Goal: Task Accomplishment & Management: Manage account settings

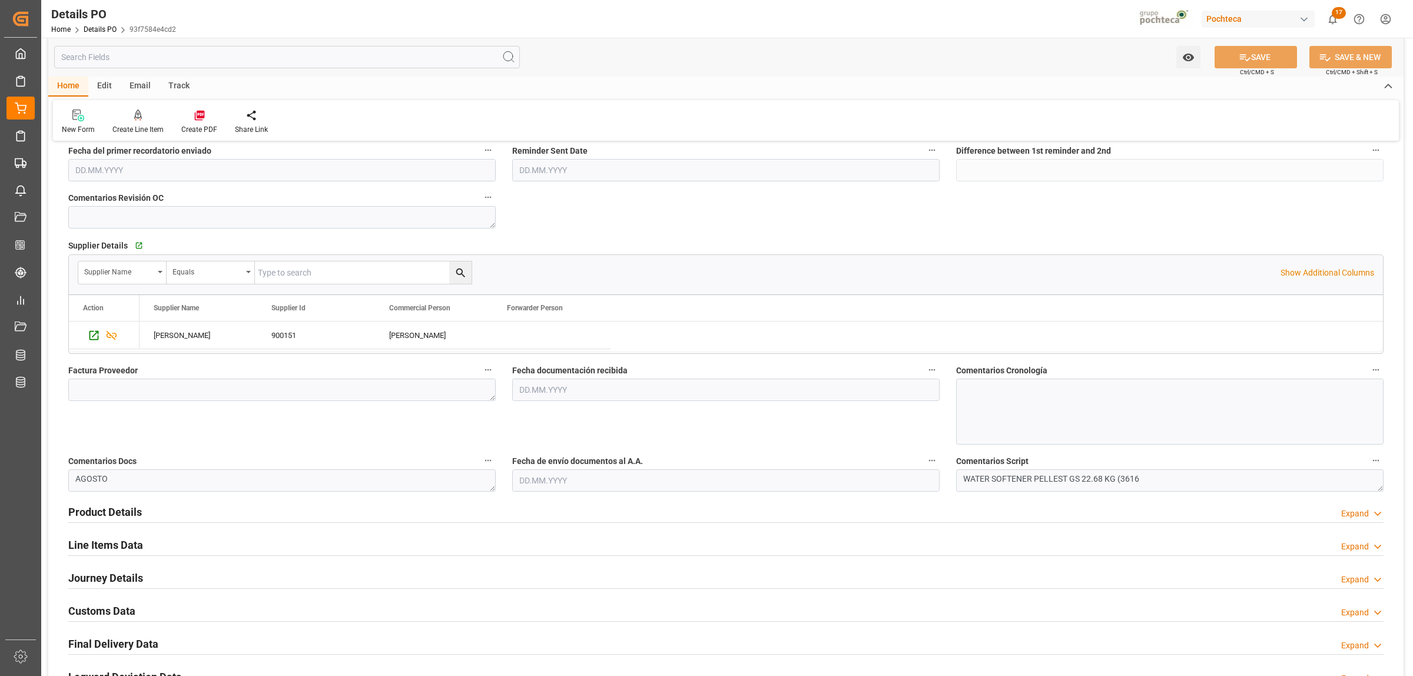
scroll to position [442, 0]
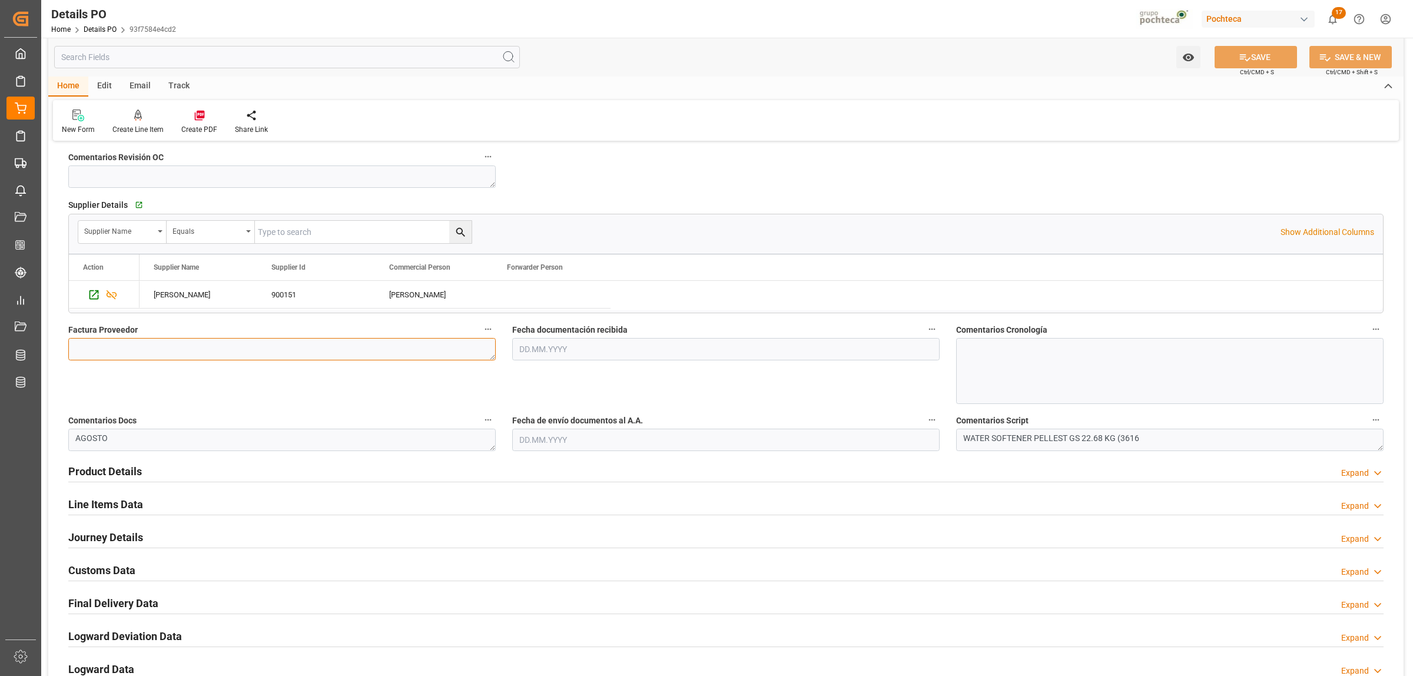
drag, startPoint x: 148, startPoint y: 349, endPoint x: 151, endPoint y: 360, distance: 11.2
click at [148, 349] on textarea at bounding box center [281, 349] width 427 height 22
paste textarea "5403644111"
type textarea "5403644111"
click at [601, 351] on input "text" at bounding box center [725, 349] width 427 height 22
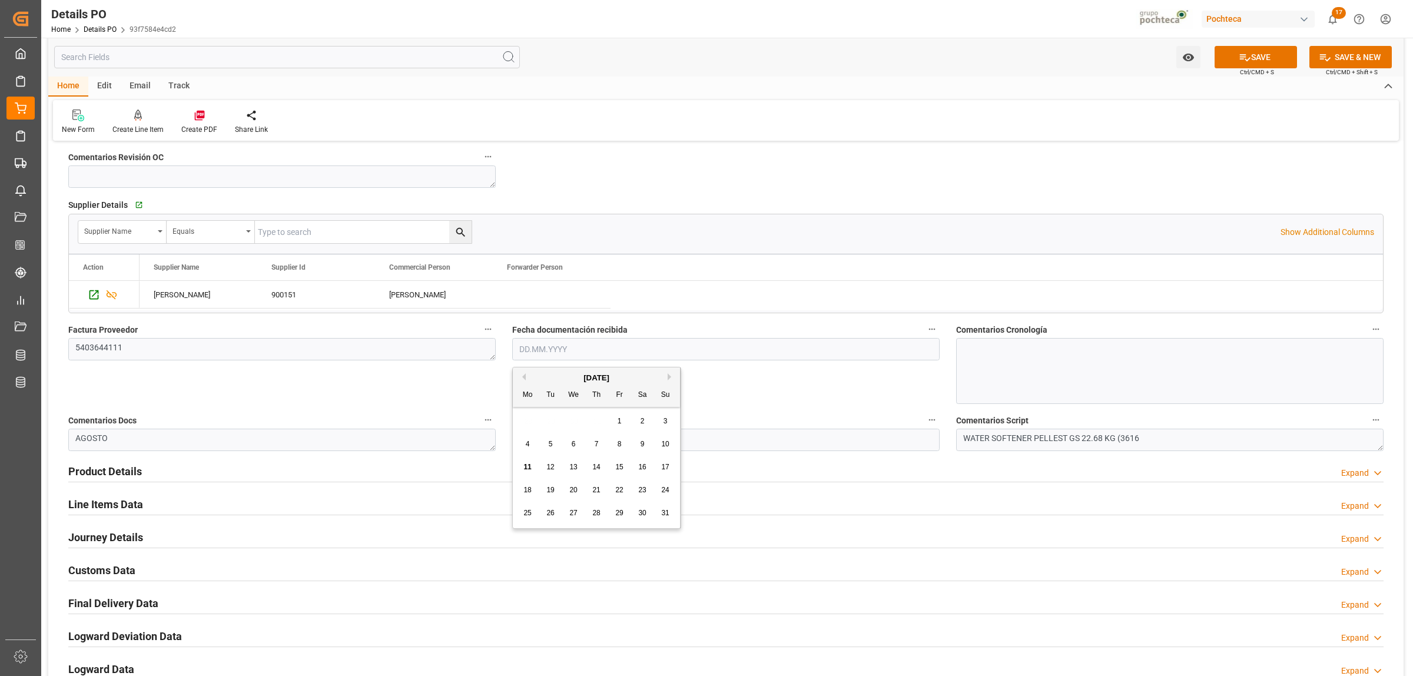
click at [558, 427] on div "28 29 30 31 1 2 3" at bounding box center [596, 421] width 161 height 23
click at [528, 466] on span "11" at bounding box center [527, 467] width 8 height 8
type input "[DATE]"
click at [541, 439] on input "text" at bounding box center [725, 440] width 427 height 22
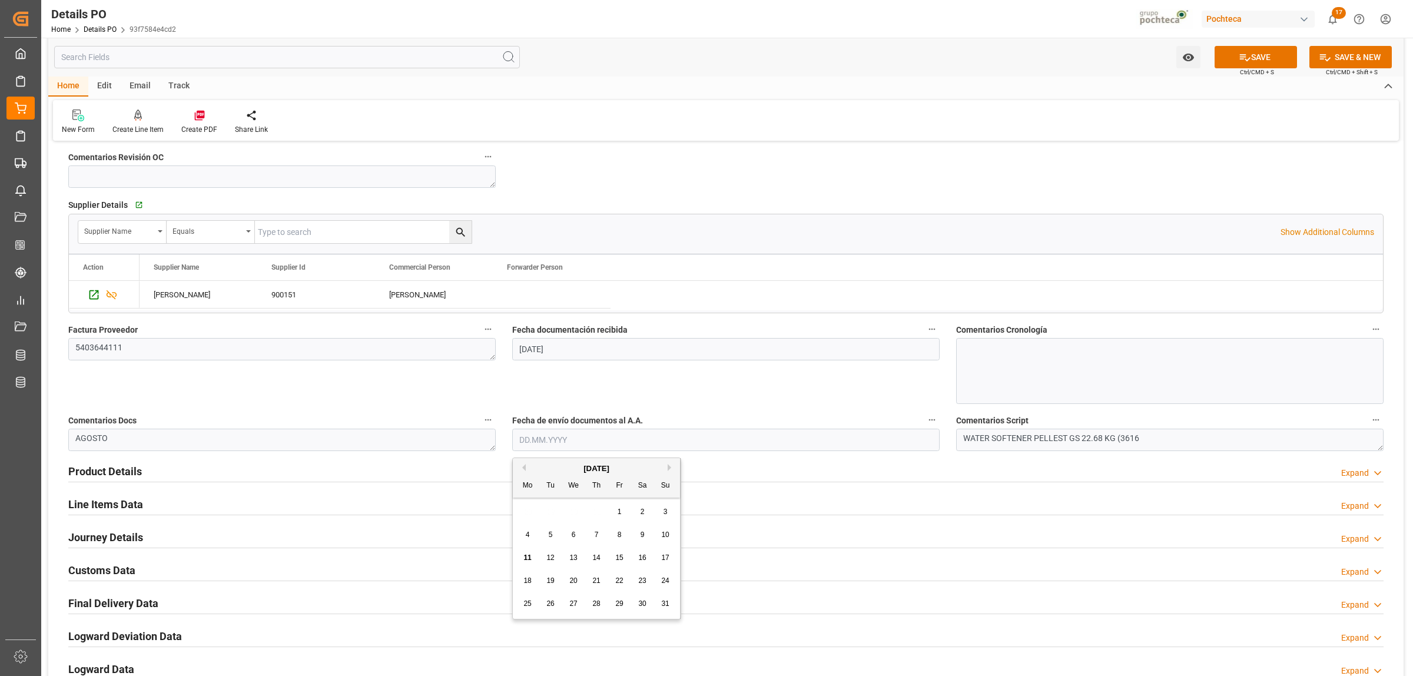
click at [528, 557] on span "11" at bounding box center [527, 558] width 8 height 8
type input "[DATE]"
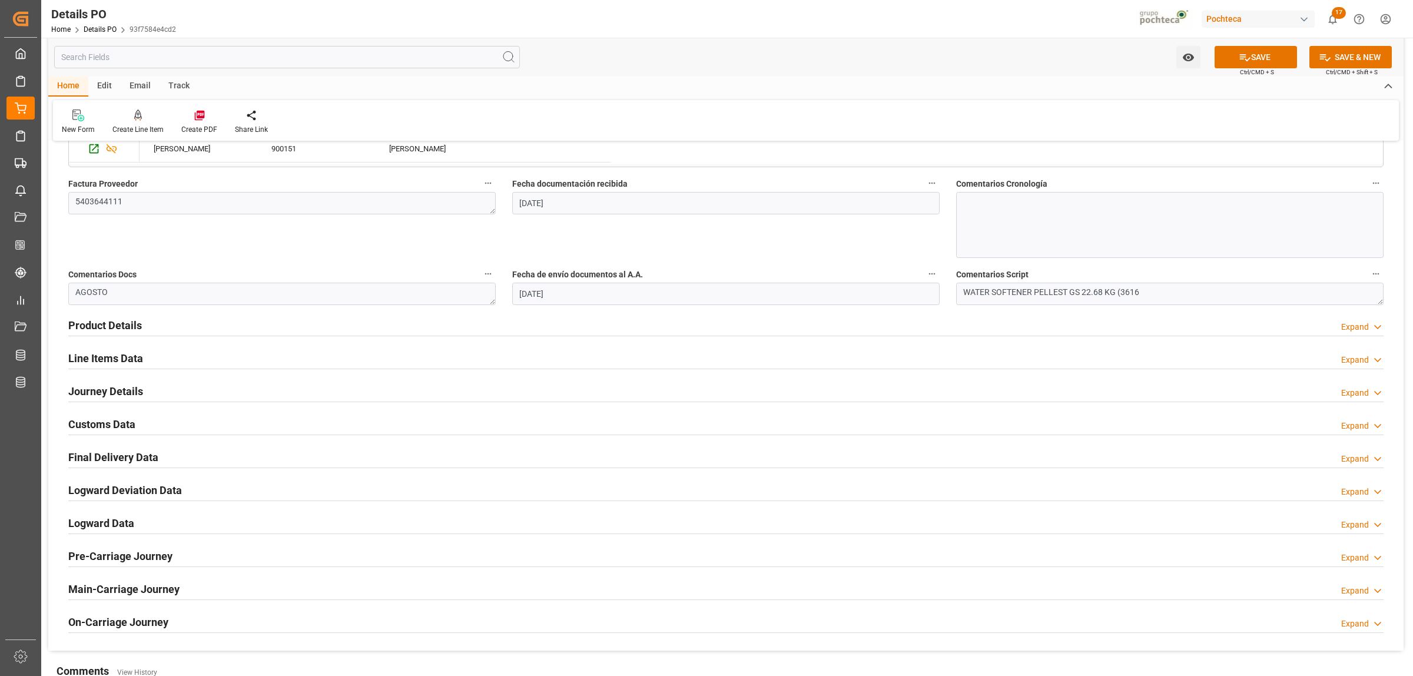
scroll to position [589, 0]
click at [111, 326] on h2 "Product Details" at bounding box center [105, 324] width 74 height 16
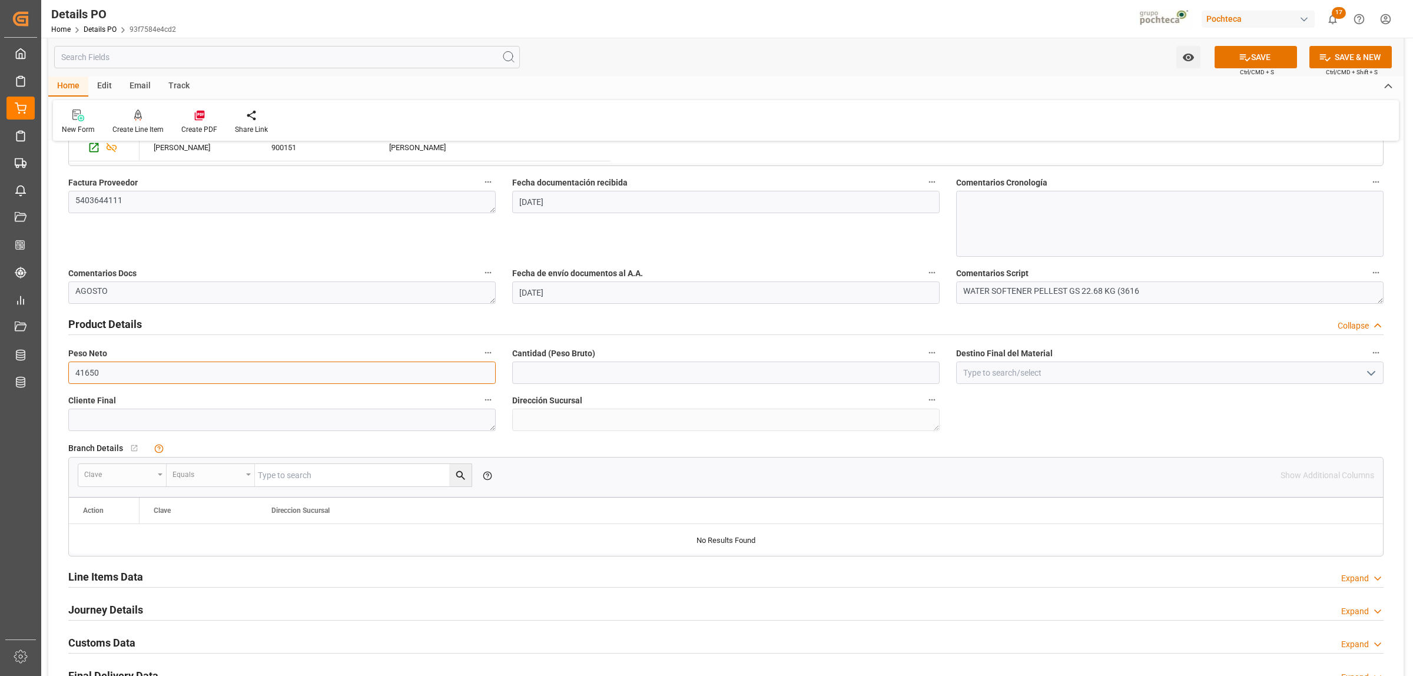
drag, startPoint x: 128, startPoint y: 375, endPoint x: 45, endPoint y: 383, distance: 84.0
click at [45, 383] on div "Watch Option SAVE Ctrl/CMD + S SAVE & NEW Ctrl/CMD + Shift + S Home Edit Email …" at bounding box center [726, 210] width 1370 height 1523
type input "19000"
click at [548, 375] on input "text" at bounding box center [725, 373] width 427 height 22
type input "19000"
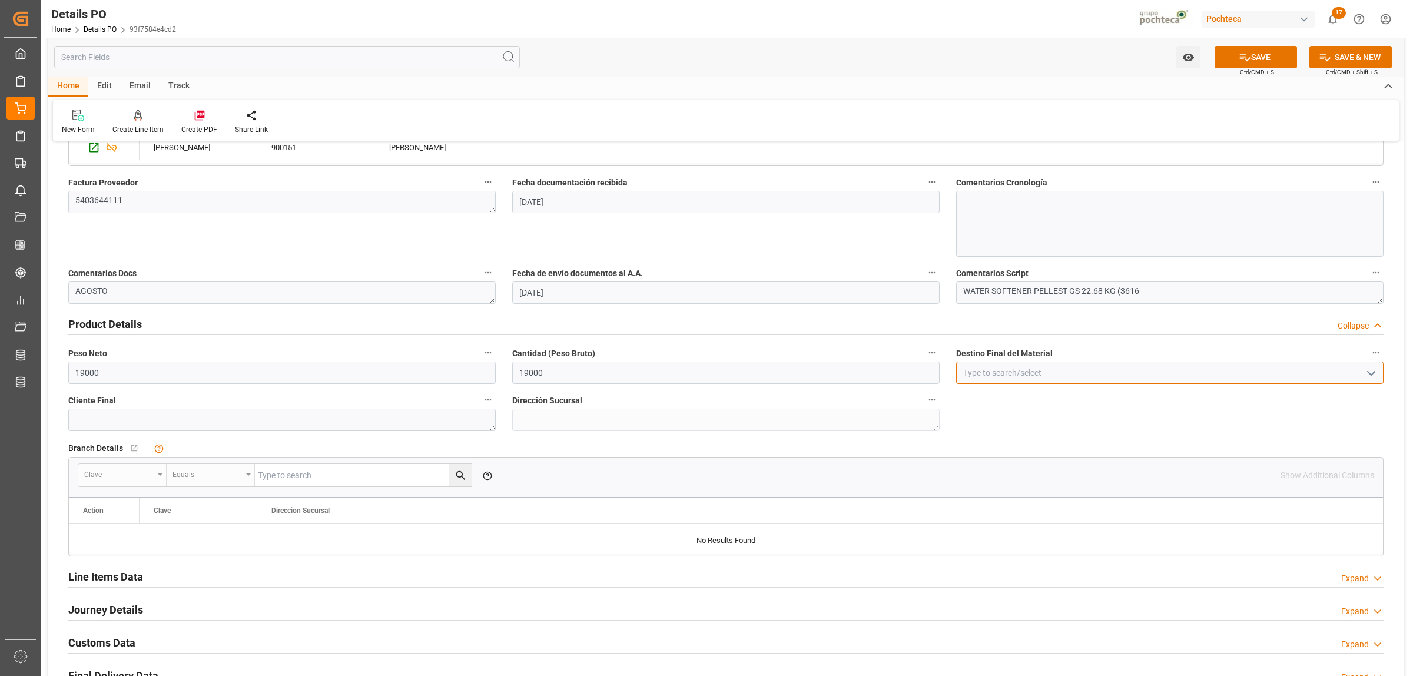
click at [1020, 372] on input at bounding box center [1169, 373] width 427 height 22
type input "s"
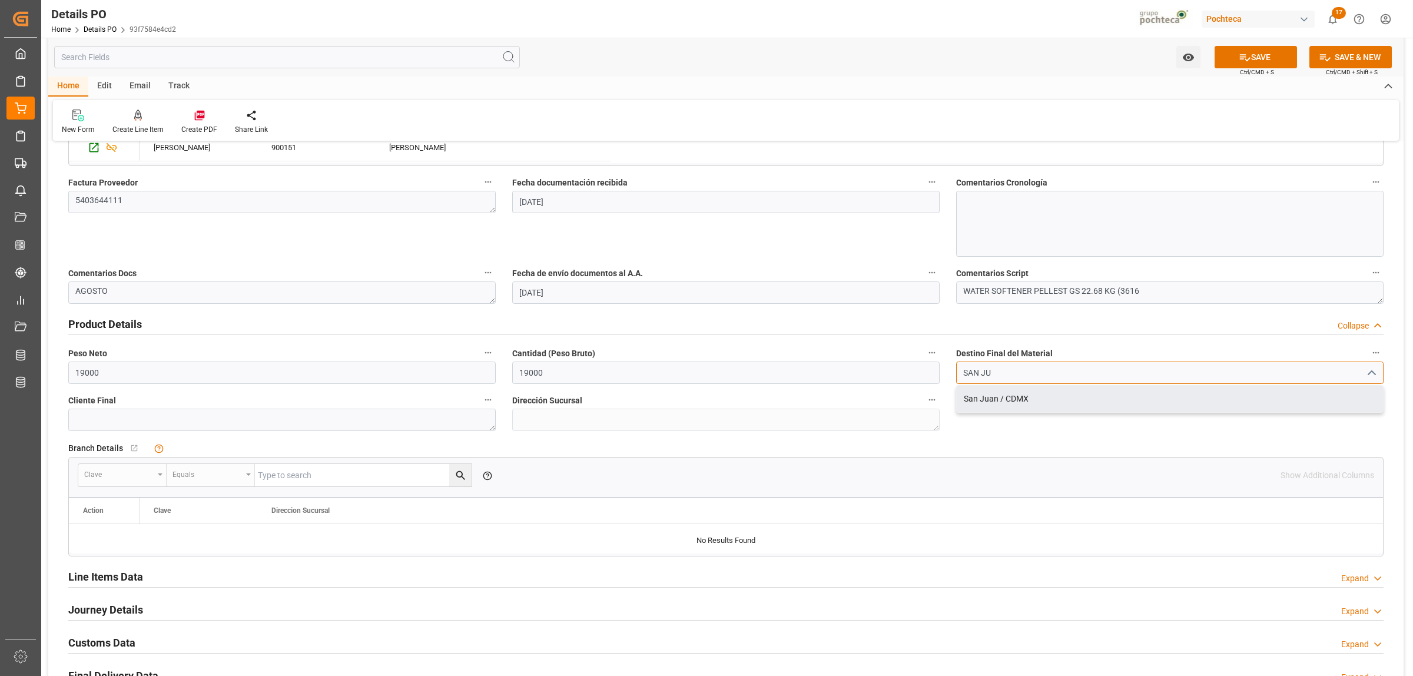
click at [987, 396] on div "San Juan / CDMX" at bounding box center [1170, 399] width 426 height 26
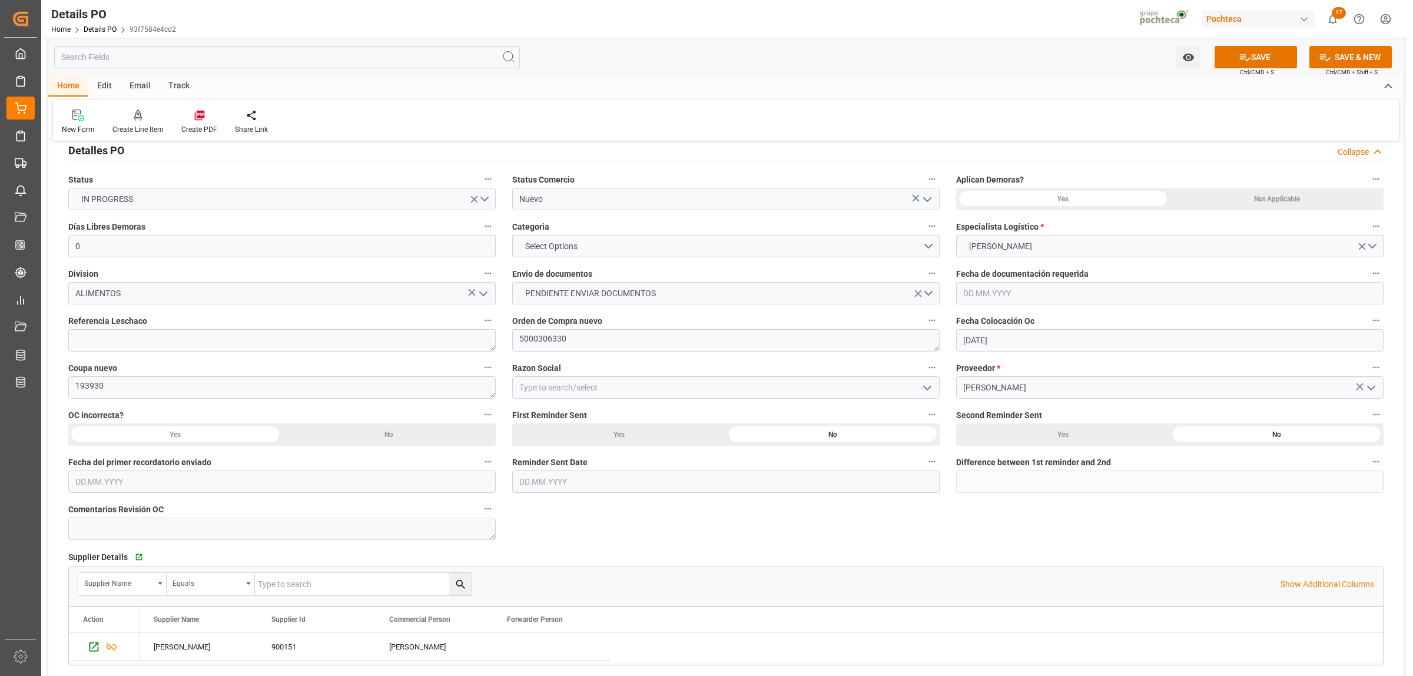
scroll to position [74, 0]
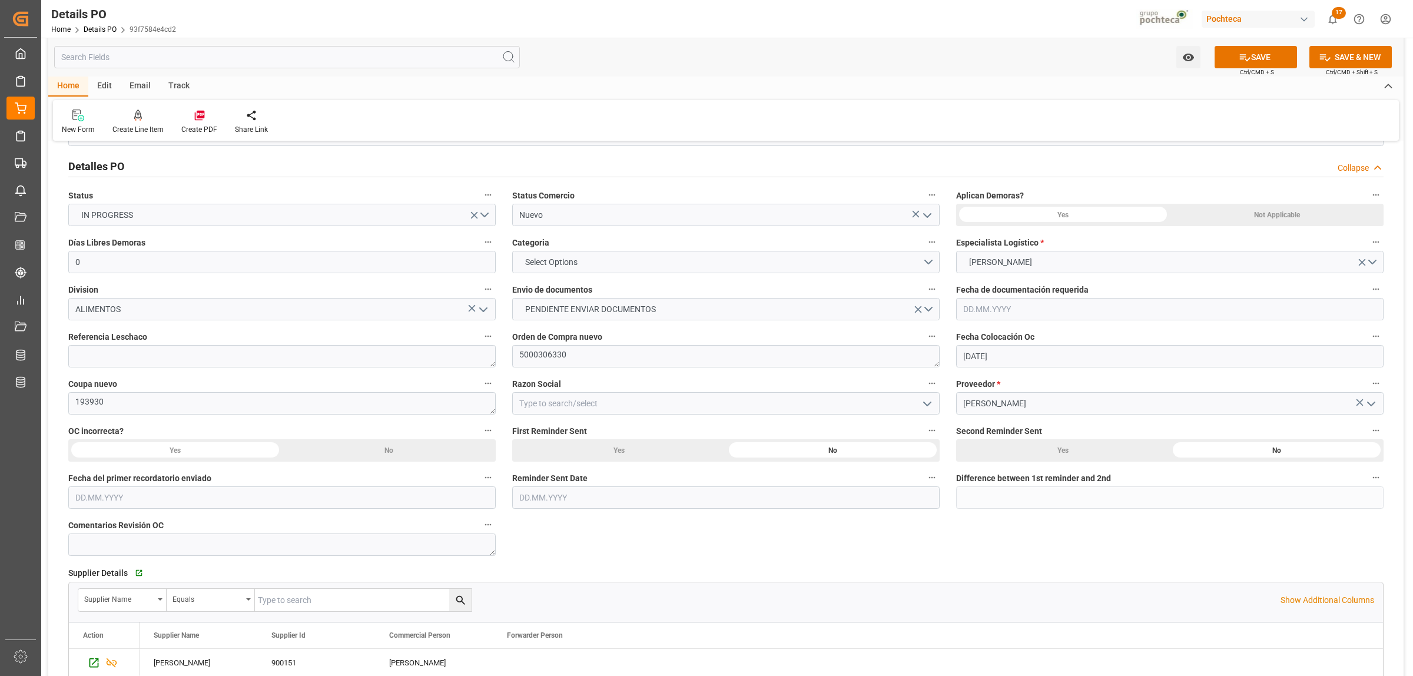
type input "San Juan / CDMX"
drag, startPoint x: 518, startPoint y: 359, endPoint x: 510, endPoint y: 361, distance: 8.4
click at [510, 361] on div "Orden de Compra nuevo 5000306330" at bounding box center [726, 347] width 444 height 47
click at [924, 256] on button "Select Options" at bounding box center [725, 262] width 427 height 22
click at [678, 293] on div "EN TIEMPO" at bounding box center [726, 289] width 426 height 25
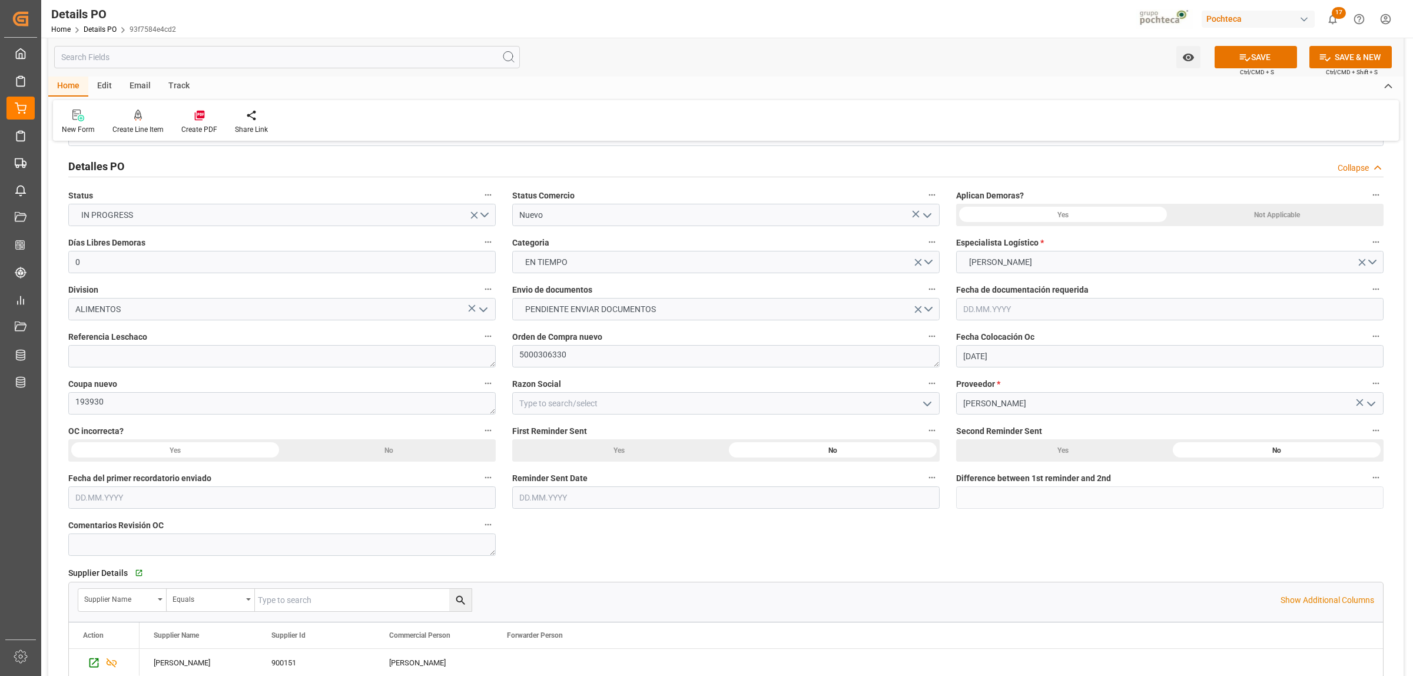
click at [932, 219] on icon "open menu" at bounding box center [927, 215] width 14 height 14
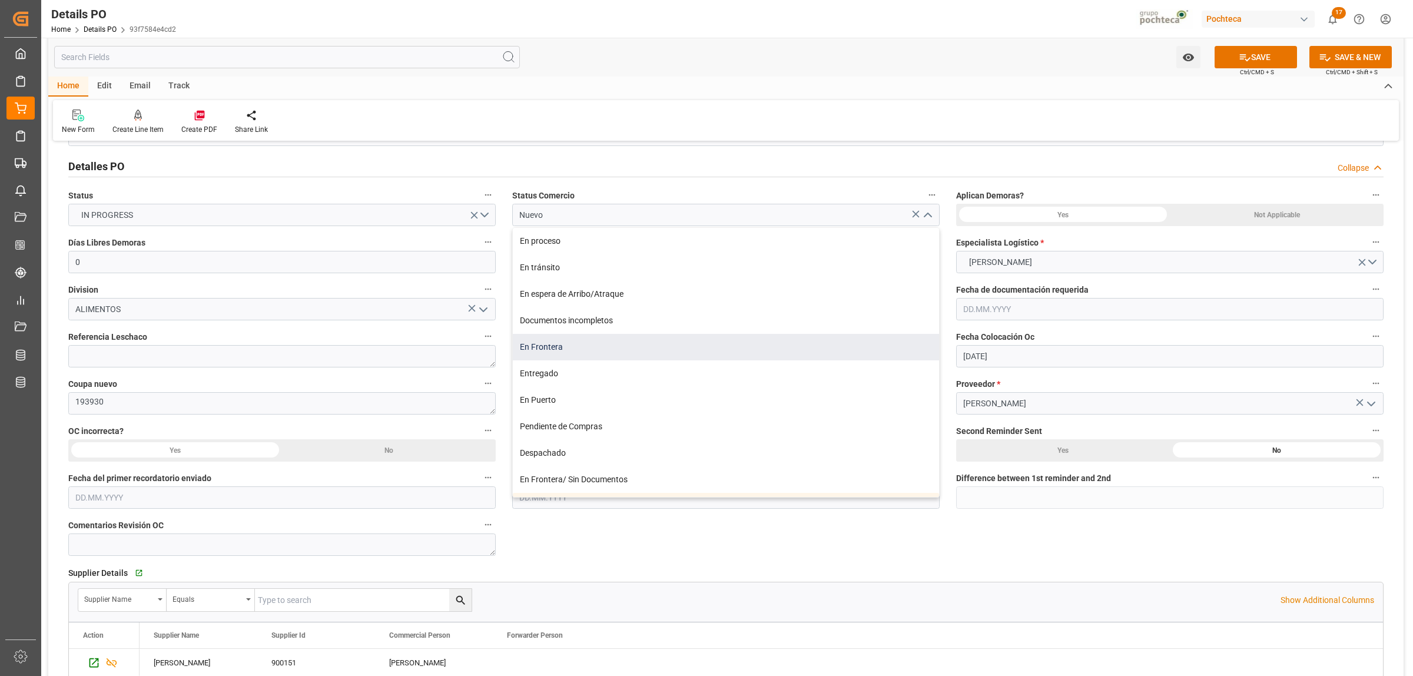
click at [569, 347] on div "En Frontera" at bounding box center [726, 347] width 426 height 26
type input "En Frontera"
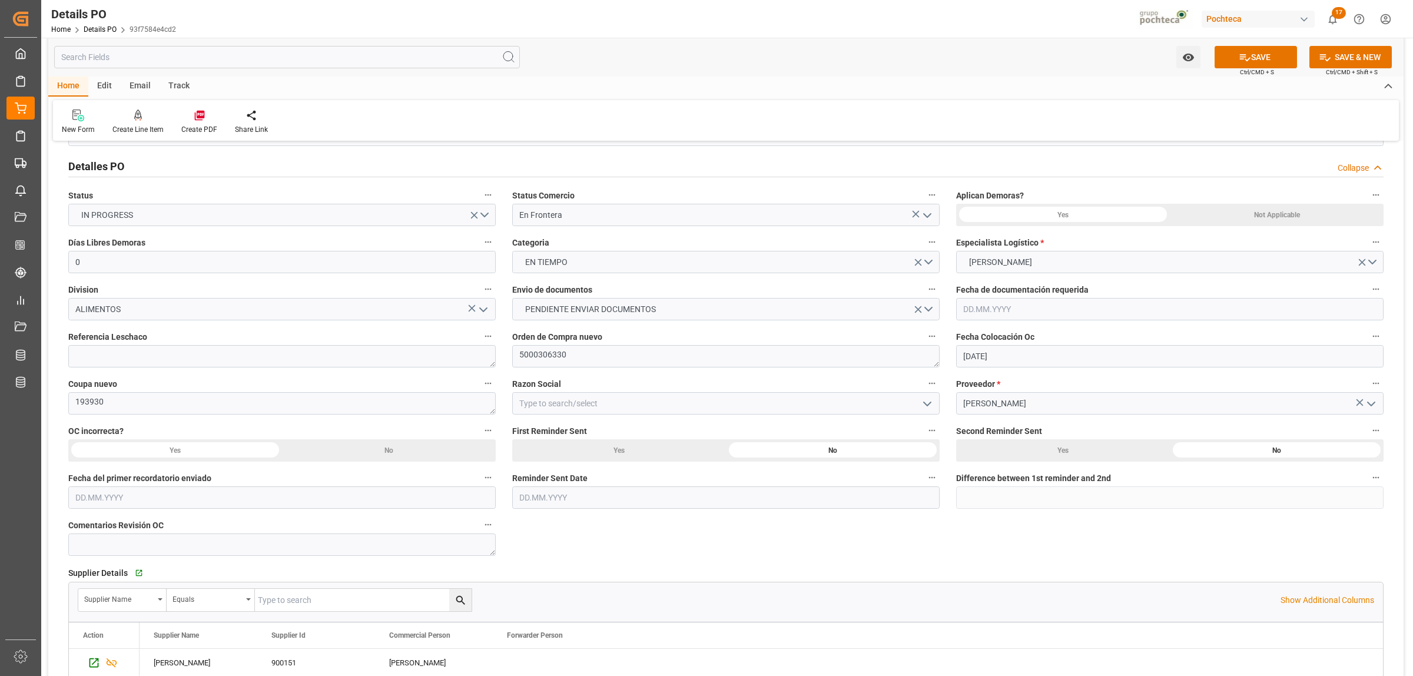
click at [1275, 216] on div "Not Applicable" at bounding box center [1277, 215] width 214 height 22
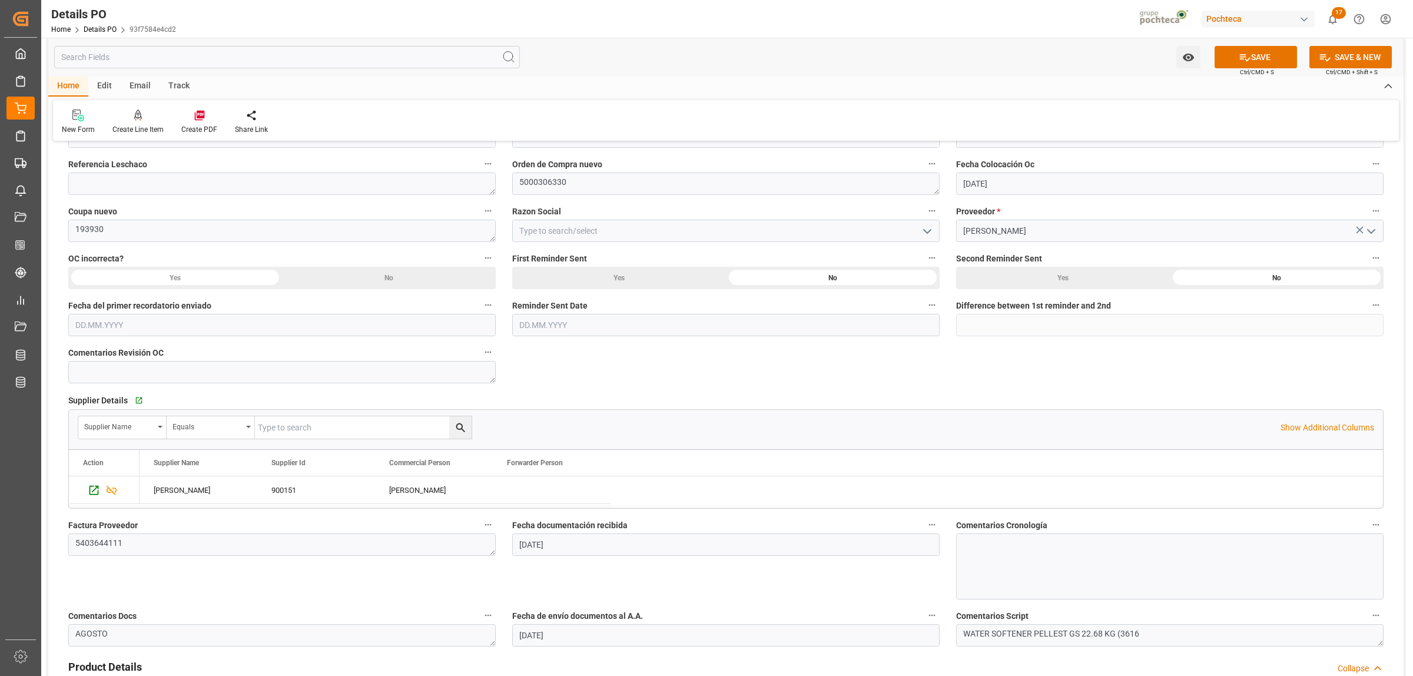
scroll to position [221, 0]
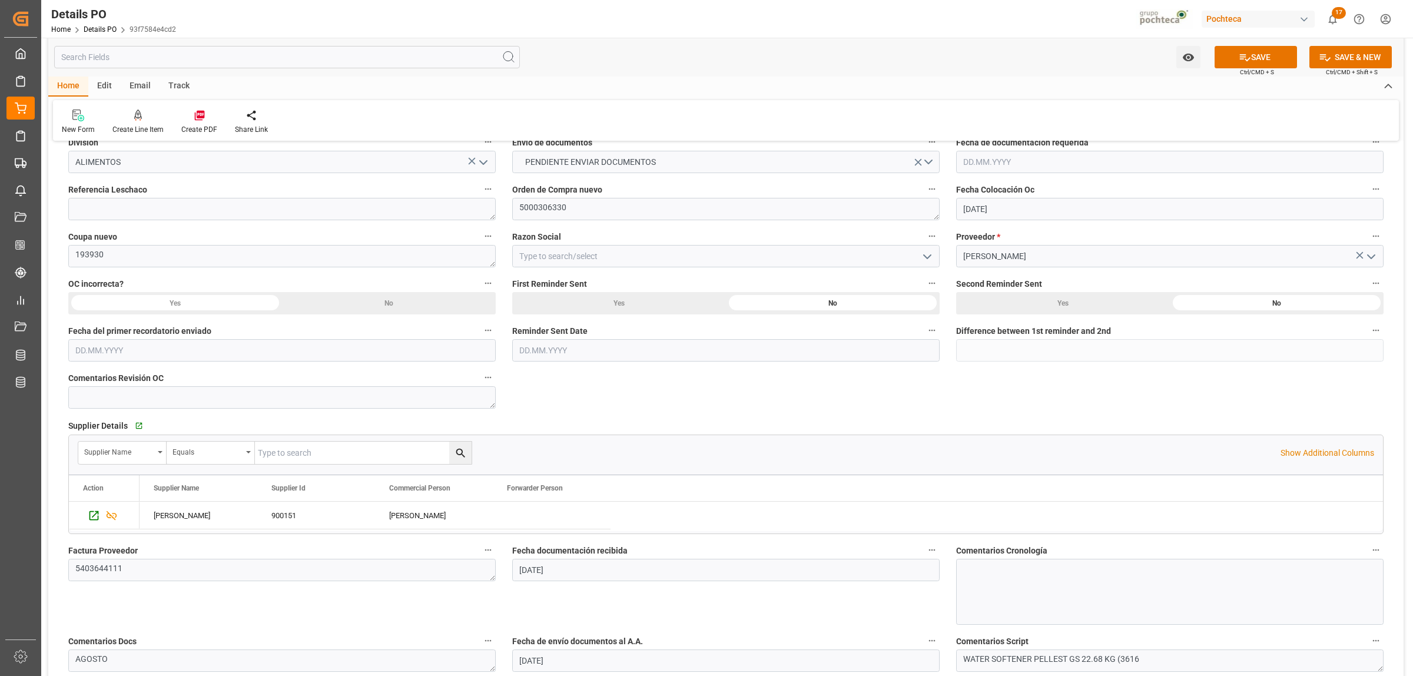
click at [923, 262] on icon "open menu" at bounding box center [927, 257] width 14 height 14
click at [620, 289] on div "Materias Primas" at bounding box center [726, 282] width 426 height 26
type input "Materias Primas"
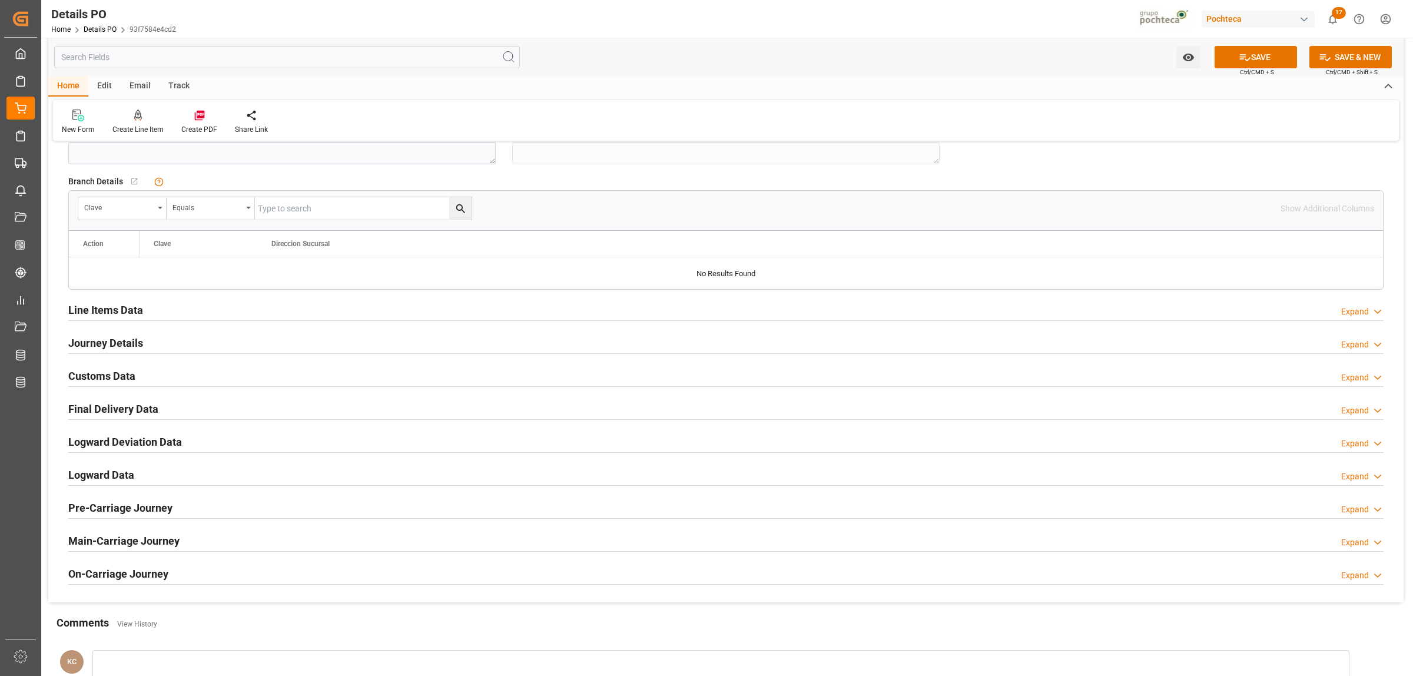
scroll to position [883, 0]
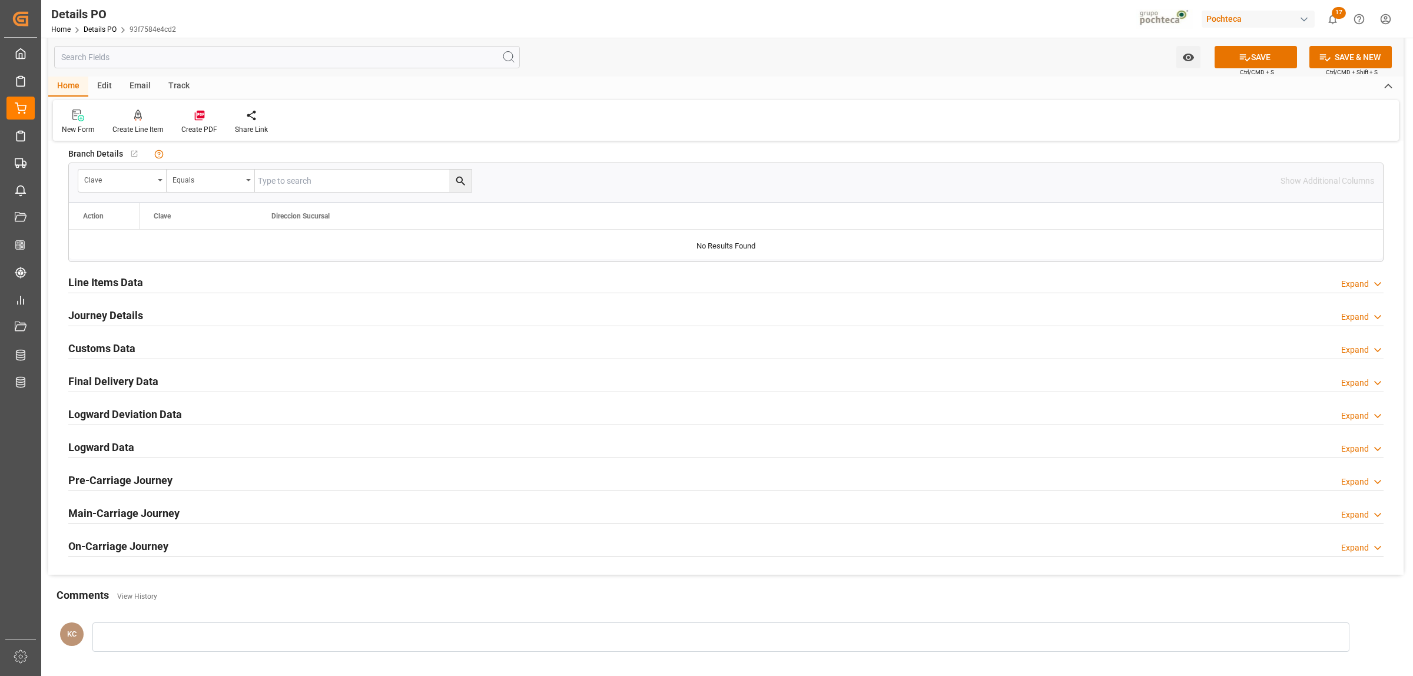
click at [94, 279] on h2 "Line Items Data" at bounding box center [105, 282] width 75 height 16
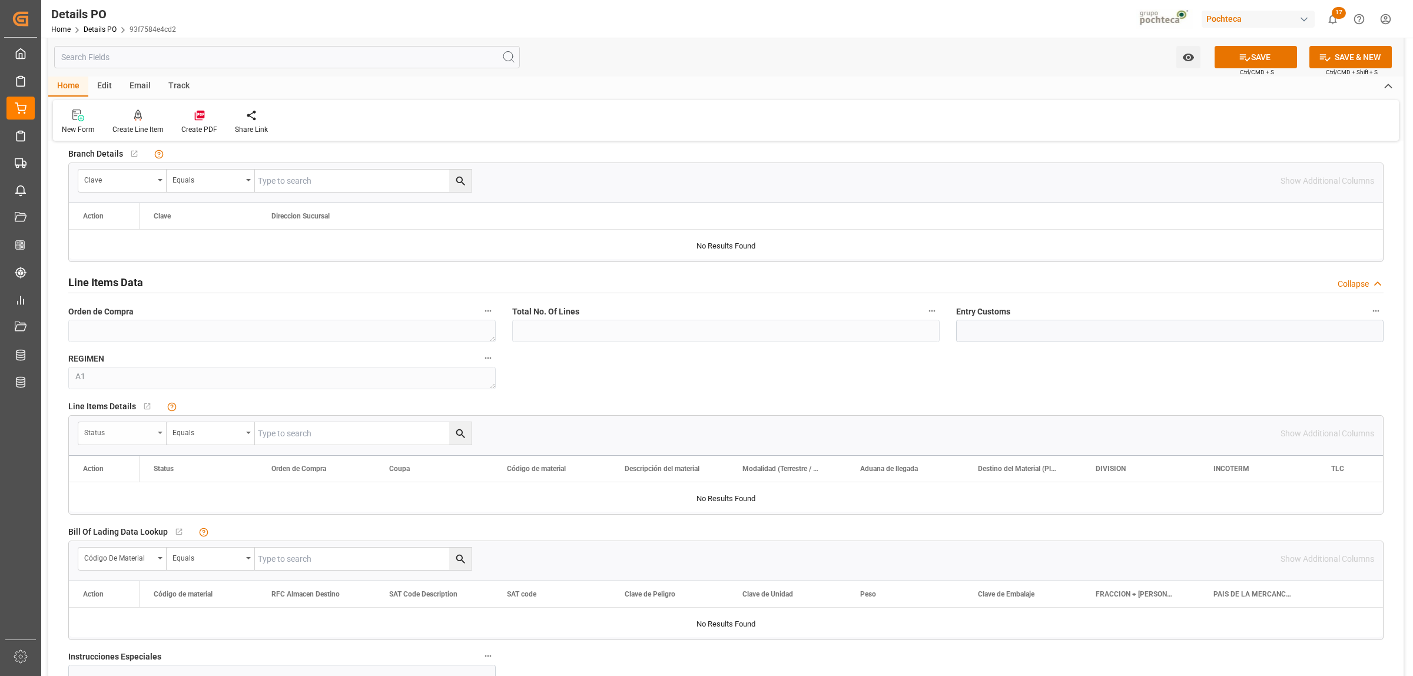
click at [159, 432] on div "Status" at bounding box center [122, 433] width 88 height 22
click at [143, 513] on div "Orden de Compra" at bounding box center [166, 512] width 175 height 25
click at [248, 440] on div "Equals" at bounding box center [211, 433] width 88 height 22
click at [212, 516] on div "Fuzzy search" at bounding box center [254, 512] width 175 height 25
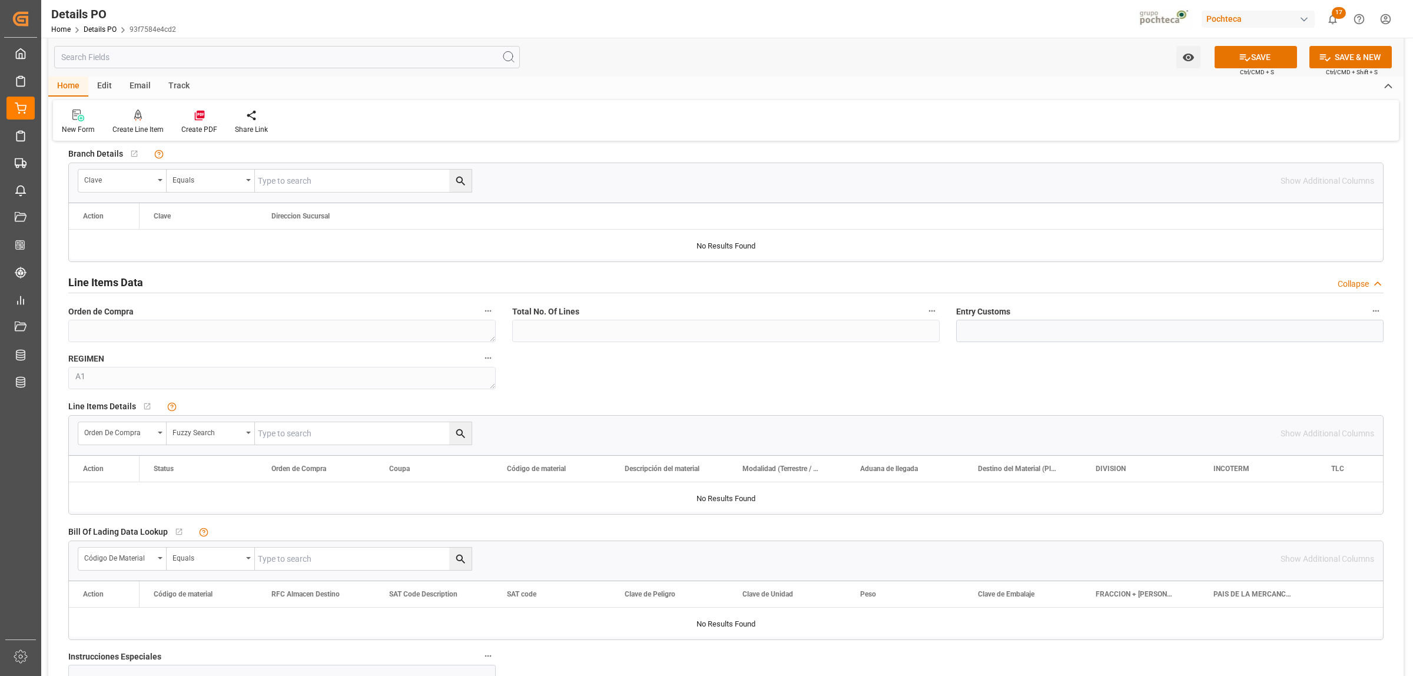
paste input "5000306330"
type input "5000306330"
click at [458, 443] on button "search button" at bounding box center [460, 433] width 22 height 22
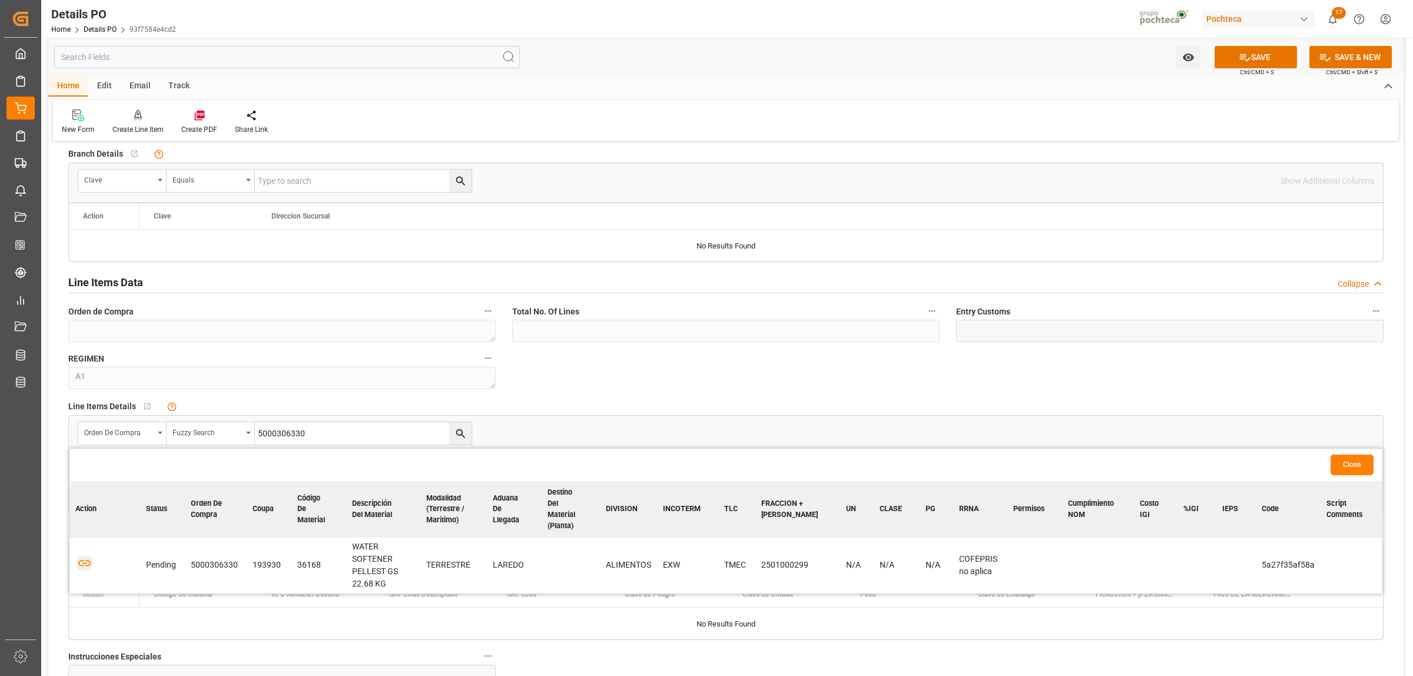
click at [88, 556] on icon "button" at bounding box center [84, 563] width 15 height 15
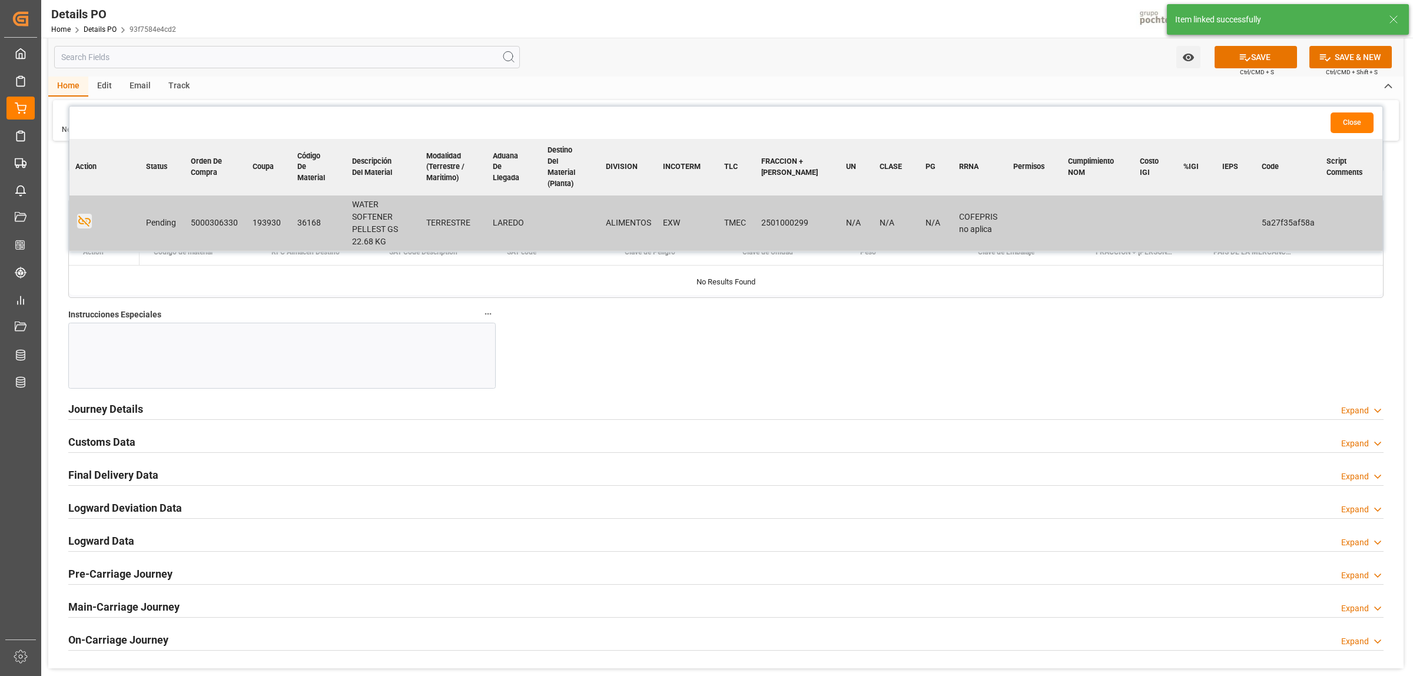
scroll to position [1251, 0]
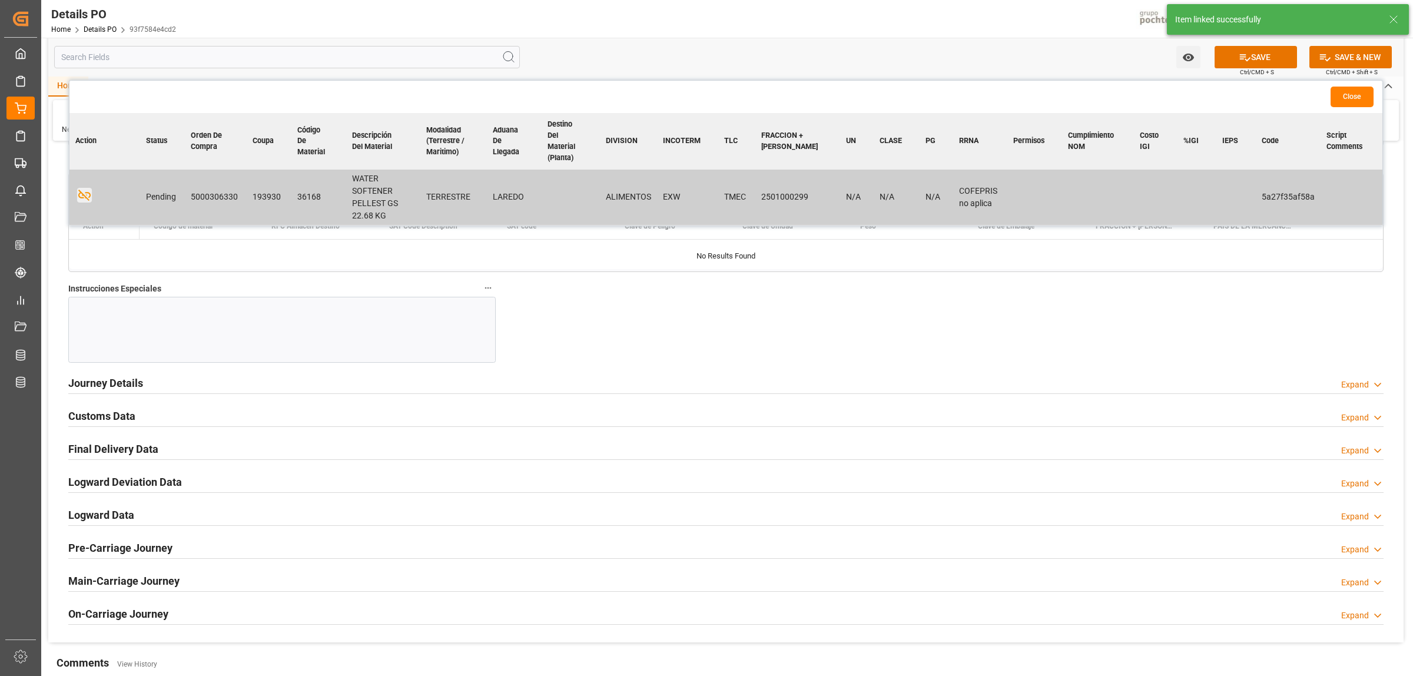
click at [198, 328] on div at bounding box center [281, 330] width 427 height 66
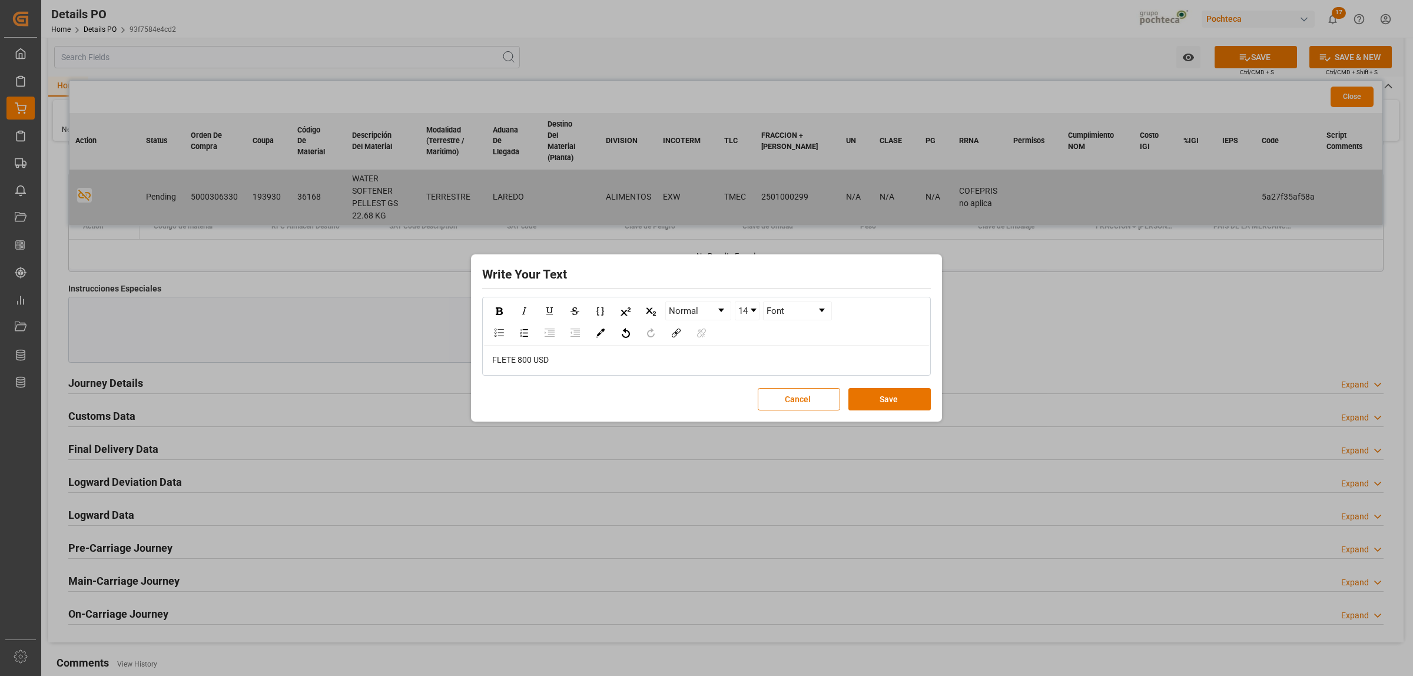
drag, startPoint x: 564, startPoint y: 372, endPoint x: 502, endPoint y: 360, distance: 62.4
click at [501, 360] on div "FLETE 800 USD" at bounding box center [706, 360] width 446 height 29
drag, startPoint x: 554, startPoint y: 356, endPoint x: 491, endPoint y: 319, distance: 73.6
click at [487, 355] on div "FLETE 800 USD" at bounding box center [706, 360] width 446 height 29
click at [496, 309] on img "rdw-inline-control" at bounding box center [499, 311] width 7 height 8
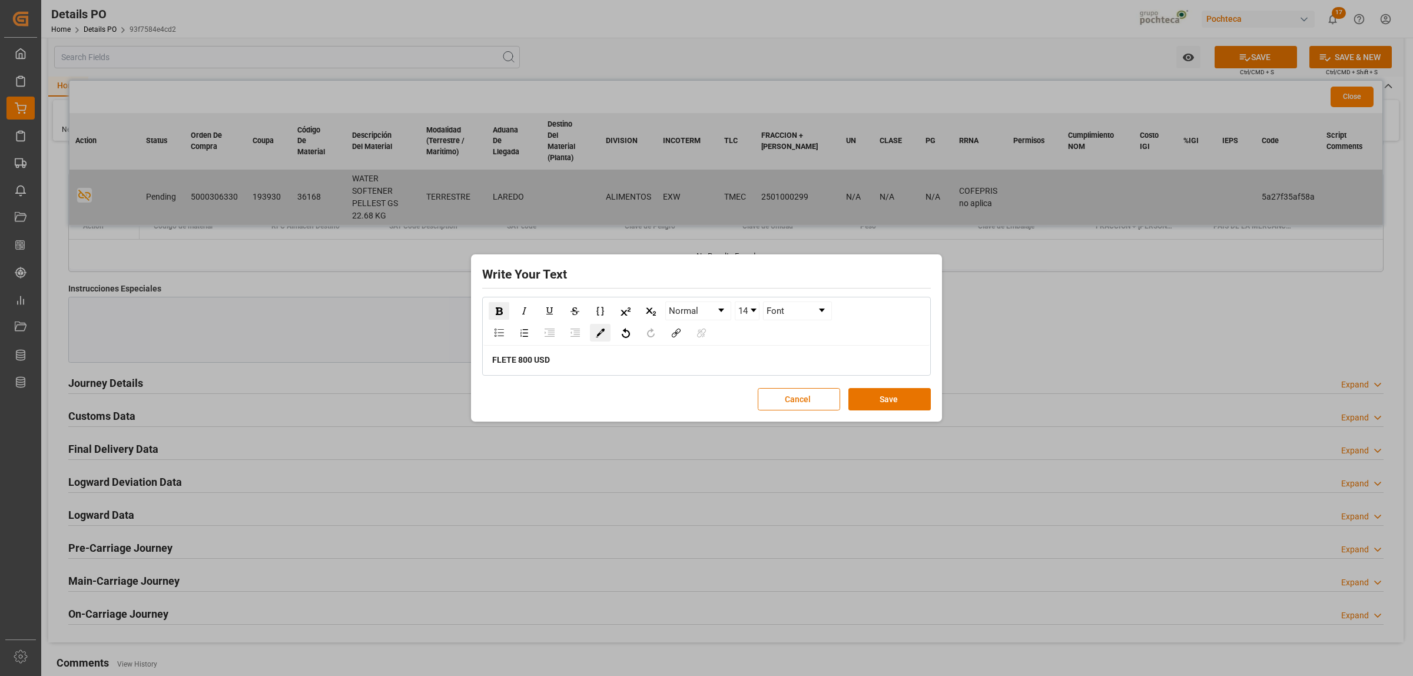
click at [601, 331] on img "rdw-color-picker" at bounding box center [600, 333] width 9 height 9
click at [652, 312] on span "rdw-color-picker" at bounding box center [657, 312] width 13 height 14
click at [754, 310] on div "rdw-dropdown" at bounding box center [754, 311] width 6 height 4
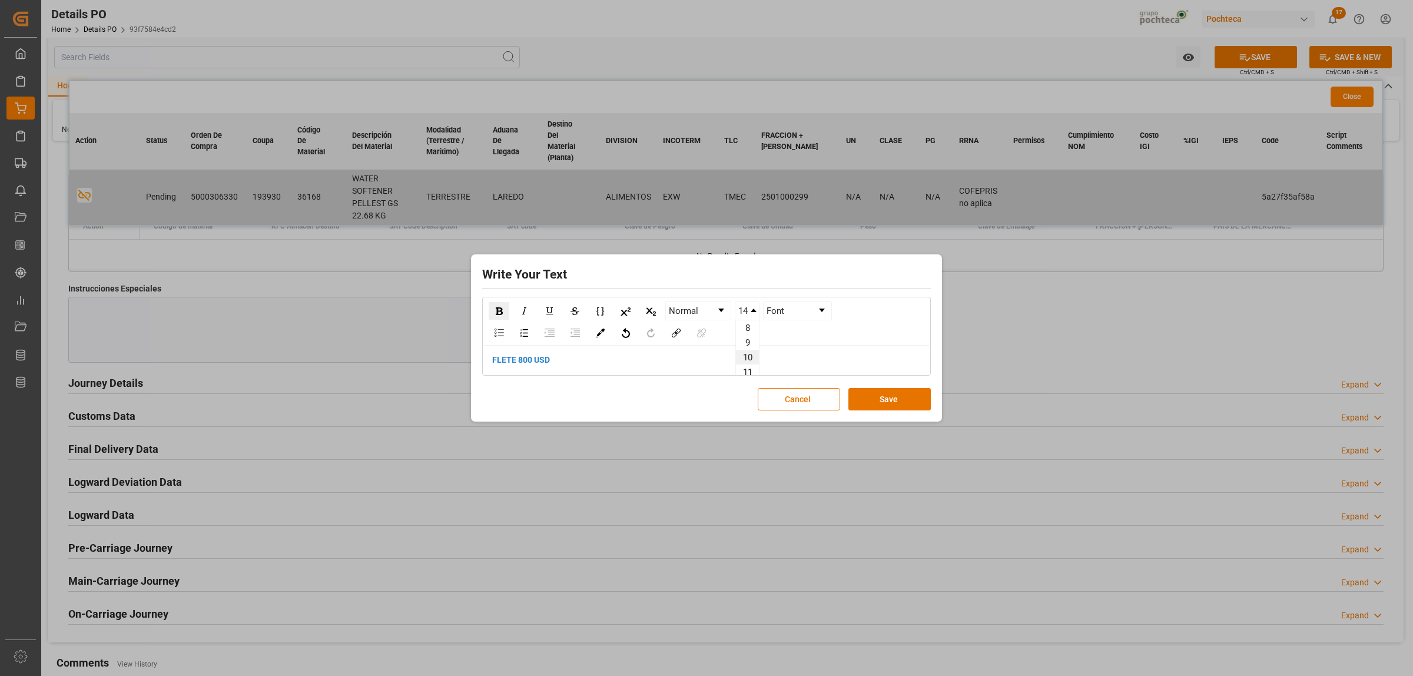
scroll to position [74, 0]
click at [747, 369] on li "24" at bounding box center [747, 371] width 23 height 15
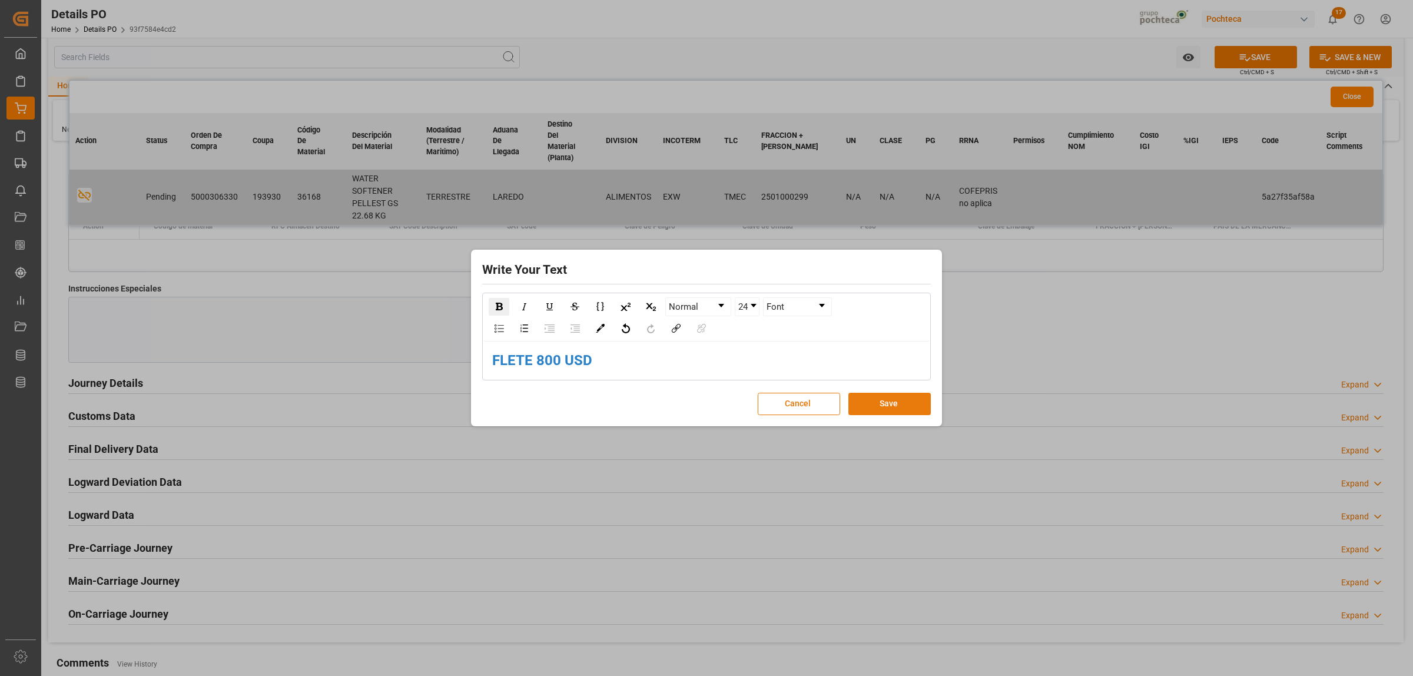
click at [893, 400] on button "Save" at bounding box center [890, 404] width 82 height 22
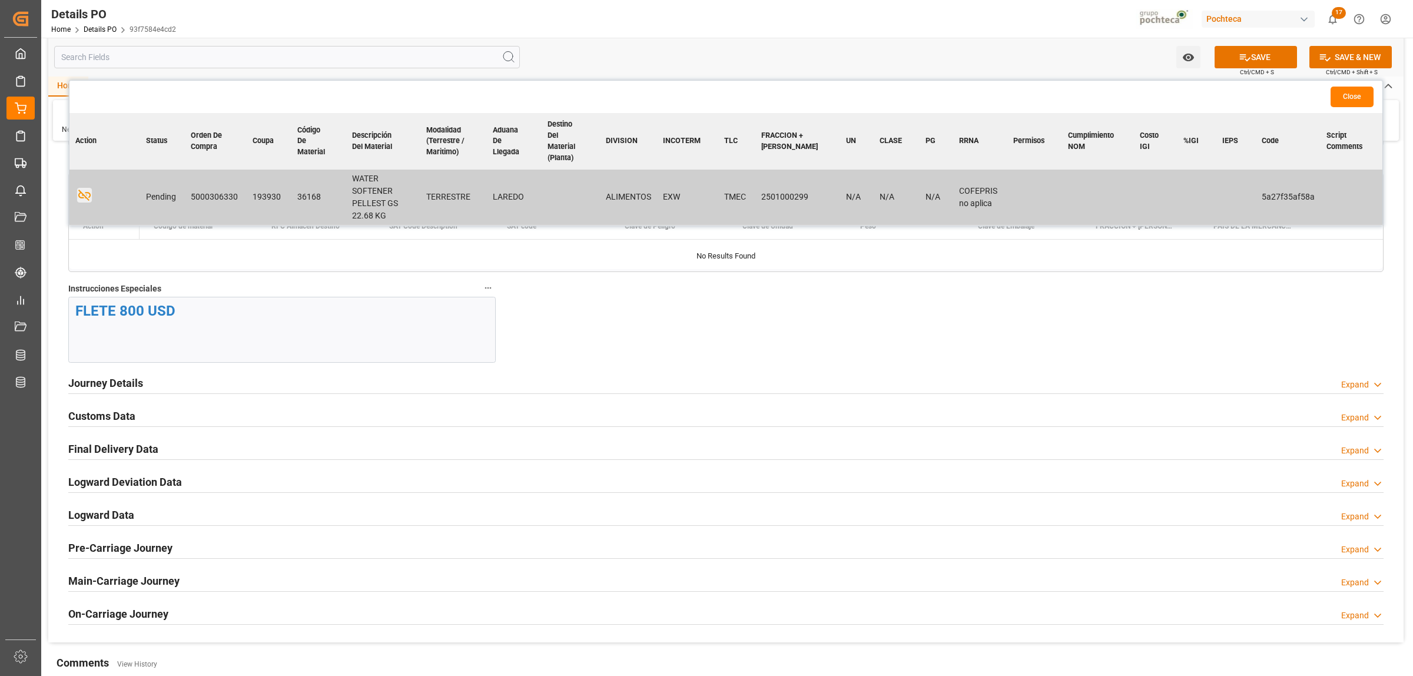
click at [117, 390] on h2 "Journey Details" at bounding box center [105, 383] width 75 height 16
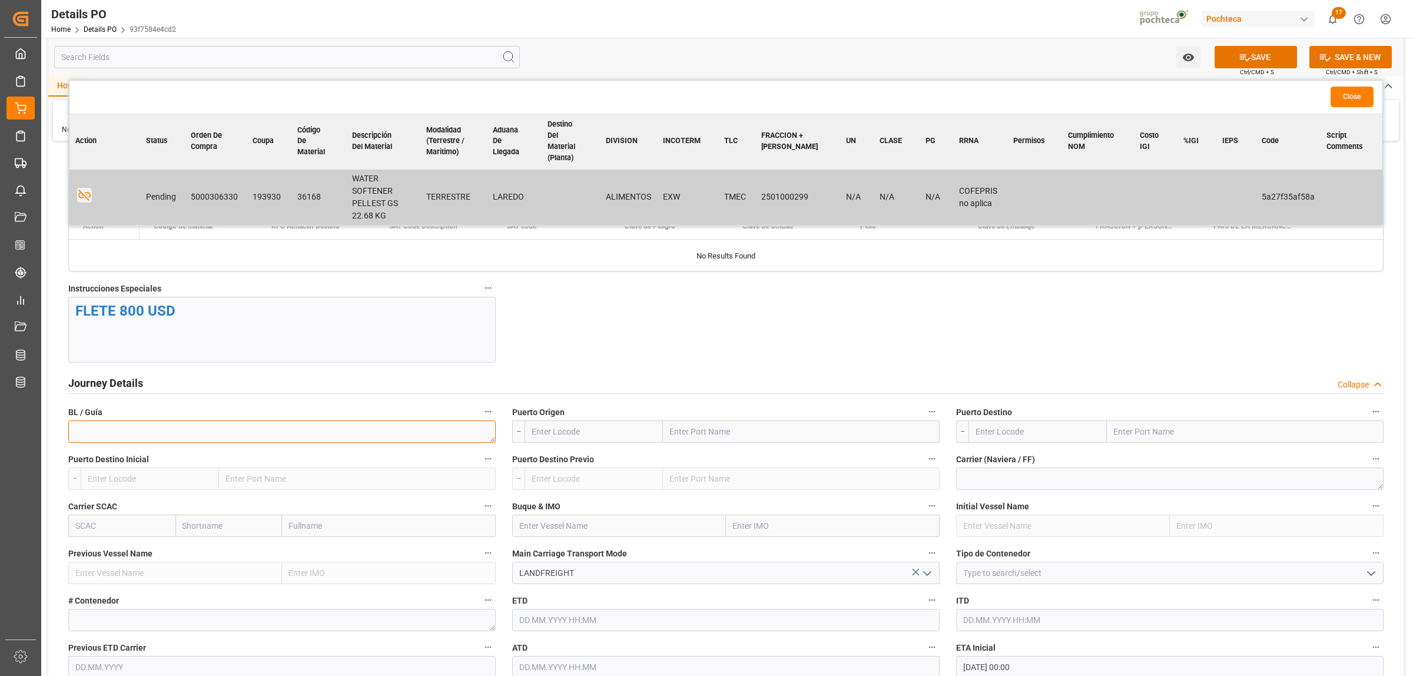
click at [227, 436] on textarea at bounding box center [281, 431] width 427 height 22
paste textarea "910780784"
type textarea "910780784"
click at [738, 434] on input "text" at bounding box center [801, 431] width 277 height 22
type input "LAREDO"
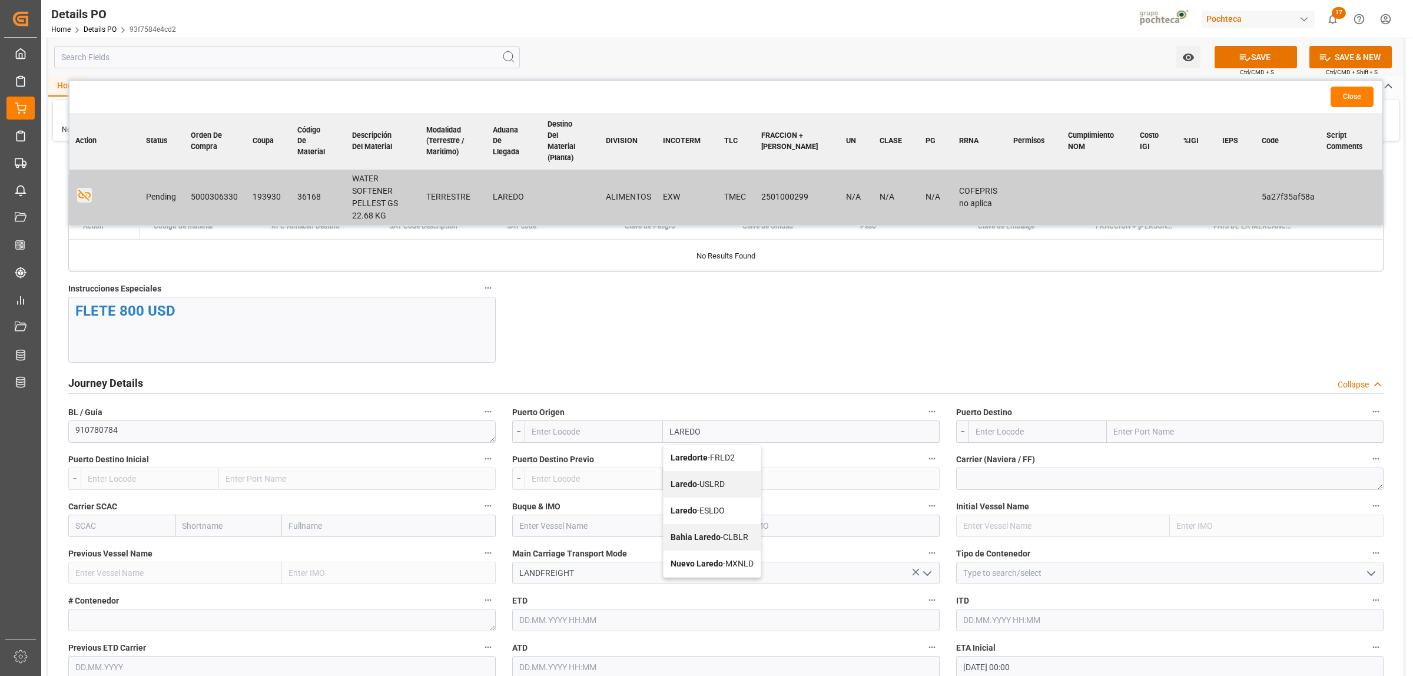
click at [682, 514] on b "Laredo" at bounding box center [684, 510] width 26 height 9
type input "ESLDO"
click at [798, 436] on input "Laredo" at bounding box center [808, 431] width 263 height 22
drag, startPoint x: 784, startPoint y: 437, endPoint x: 685, endPoint y: 437, distance: 99.5
click at [685, 437] on input "Laredo" at bounding box center [808, 431] width 263 height 22
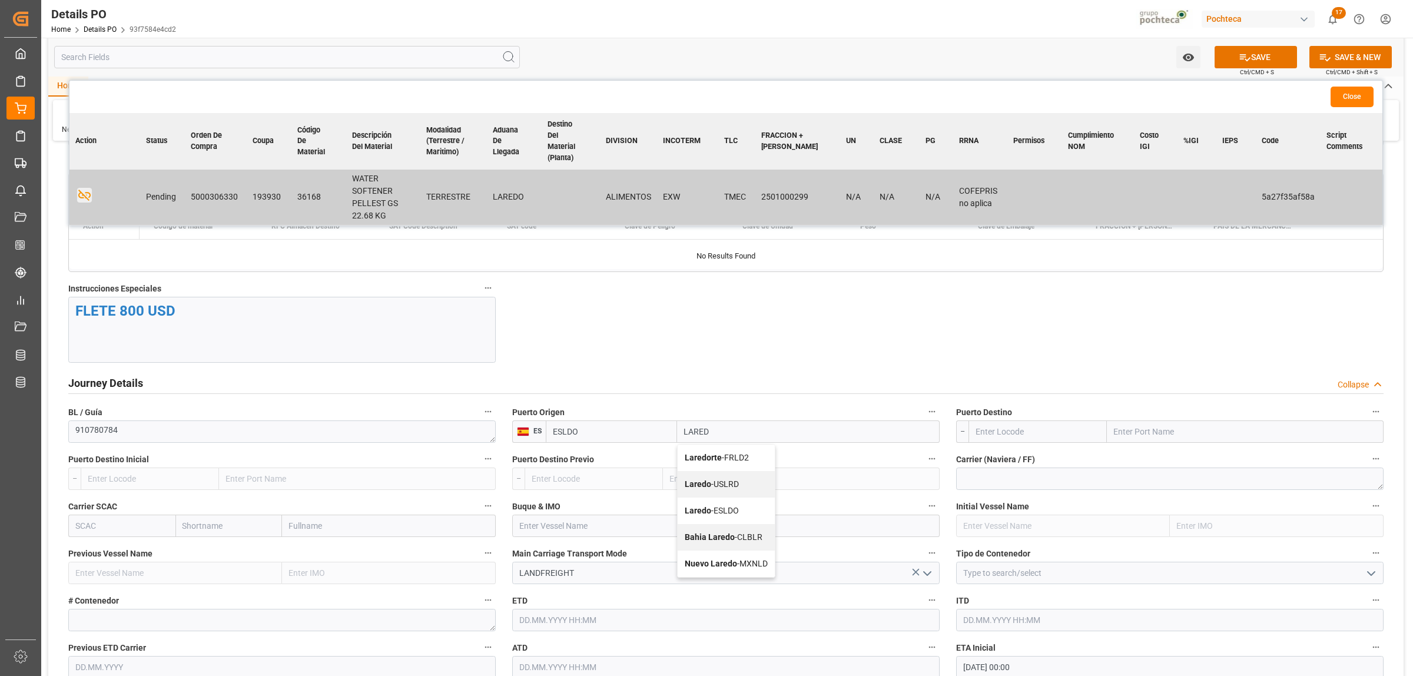
type input "LAREDO"
click at [735, 489] on span "Laredo - USLRD" at bounding box center [712, 483] width 54 height 9
type input "USLRD"
type input "Laredo"
click at [1163, 439] on input "text" at bounding box center [1245, 431] width 277 height 22
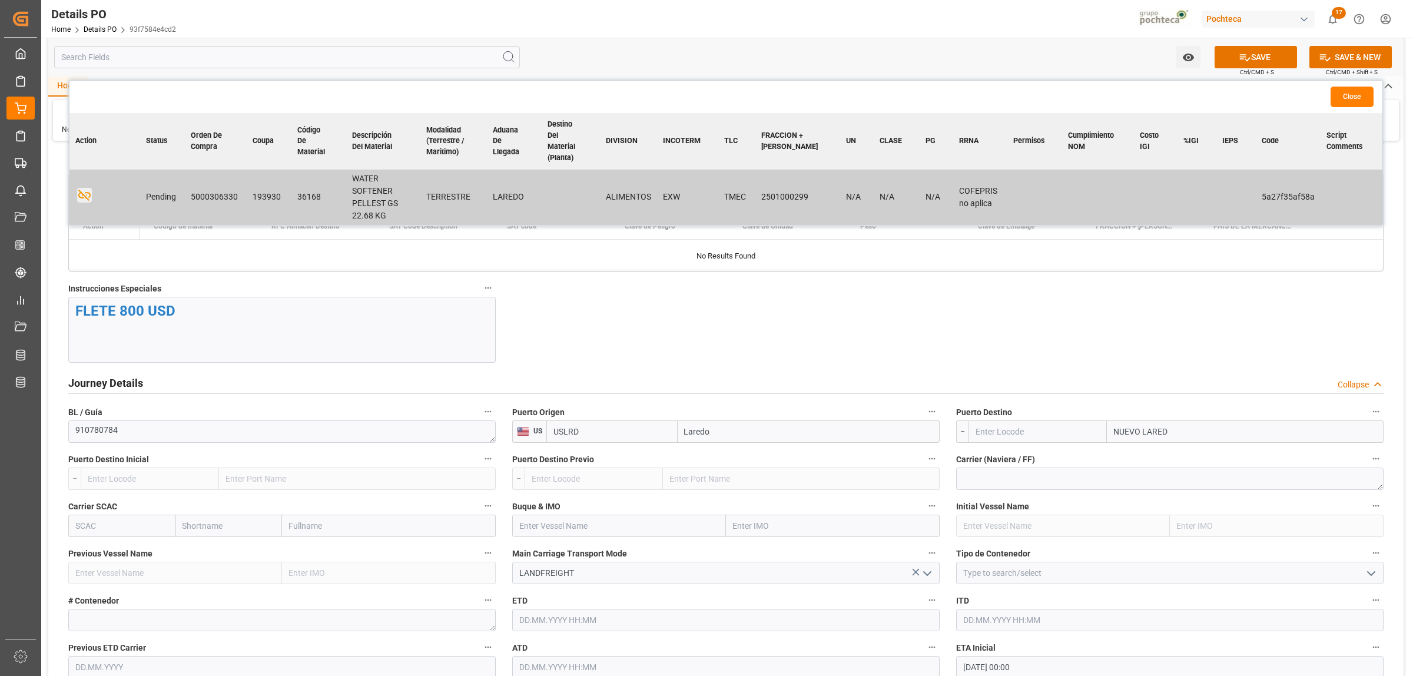
type input "NUEVO LAREDO"
click at [1135, 454] on div "Nuevo Laredo - MXNLD" at bounding box center [1156, 458] width 97 height 26
type input "MXNLD"
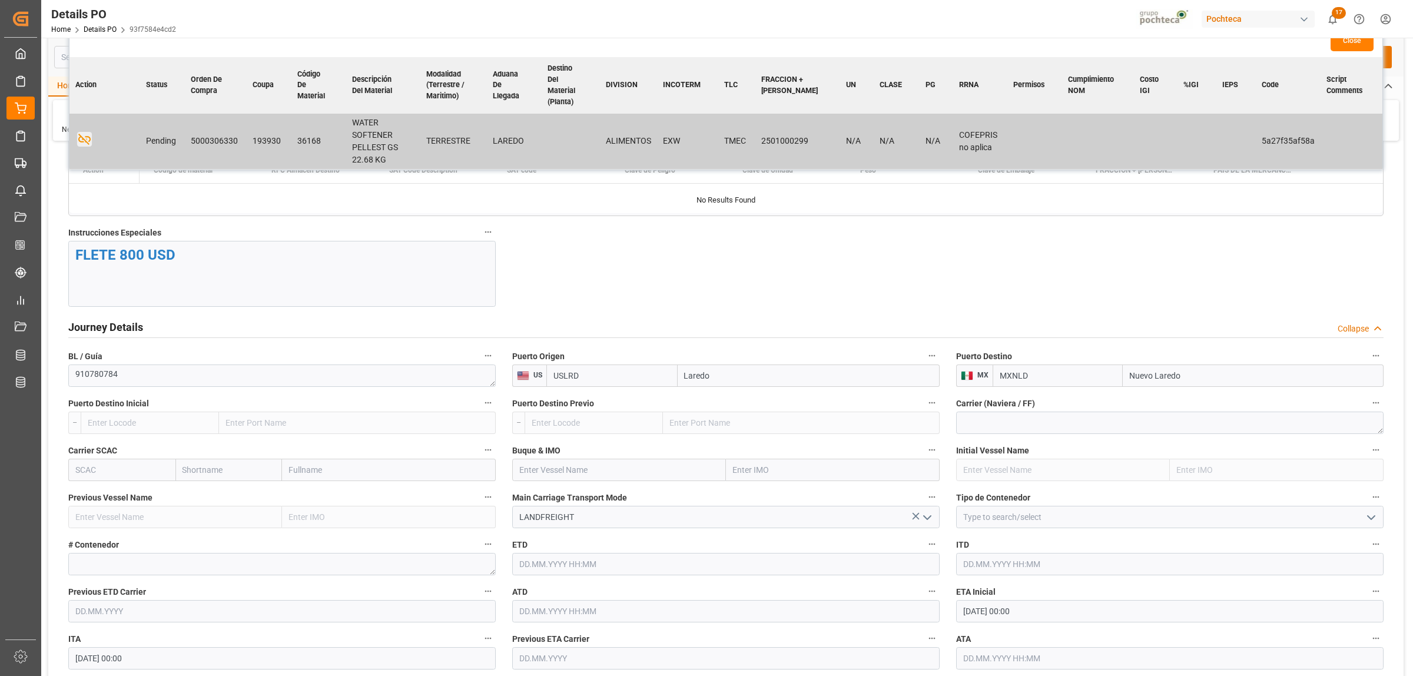
scroll to position [1398, 0]
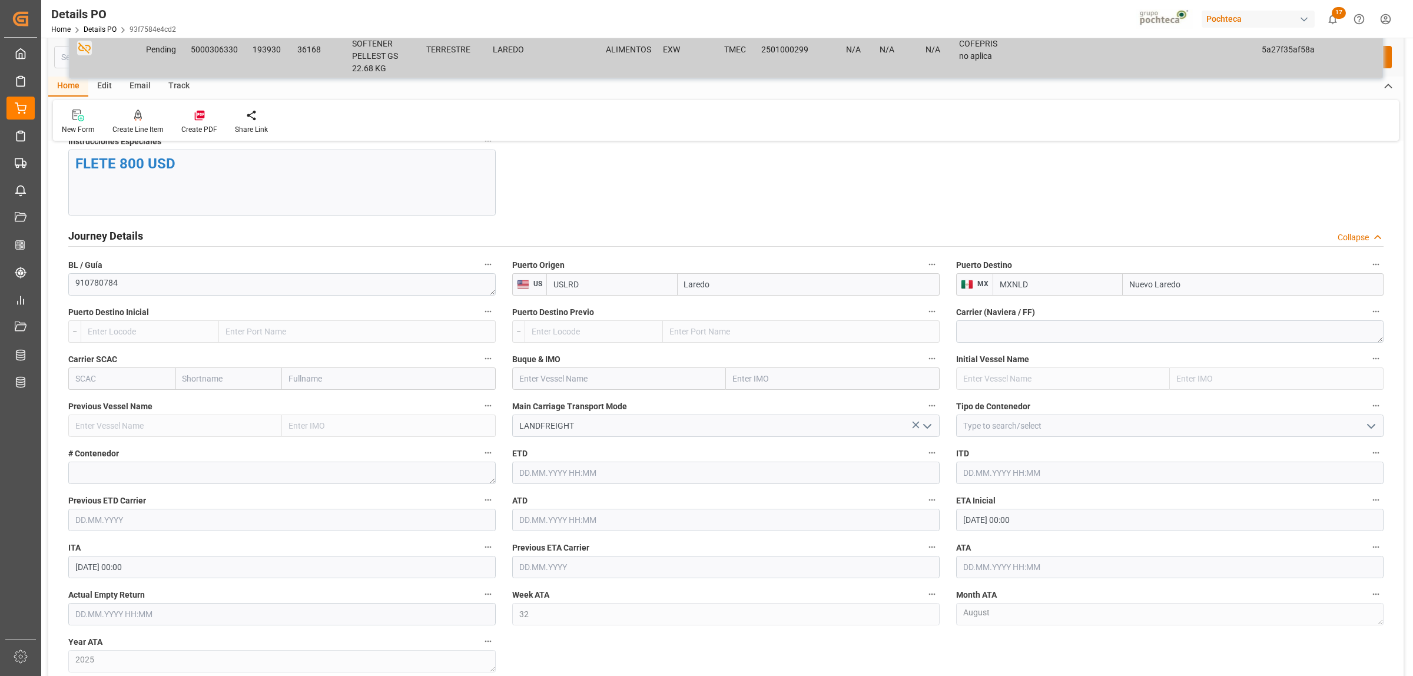
type input "Nuevo Laredo"
click at [1373, 430] on icon "open menu" at bounding box center [1371, 426] width 14 height 14
click at [1016, 535] on div "FTL" at bounding box center [1170, 531] width 426 height 26
type input "FTL"
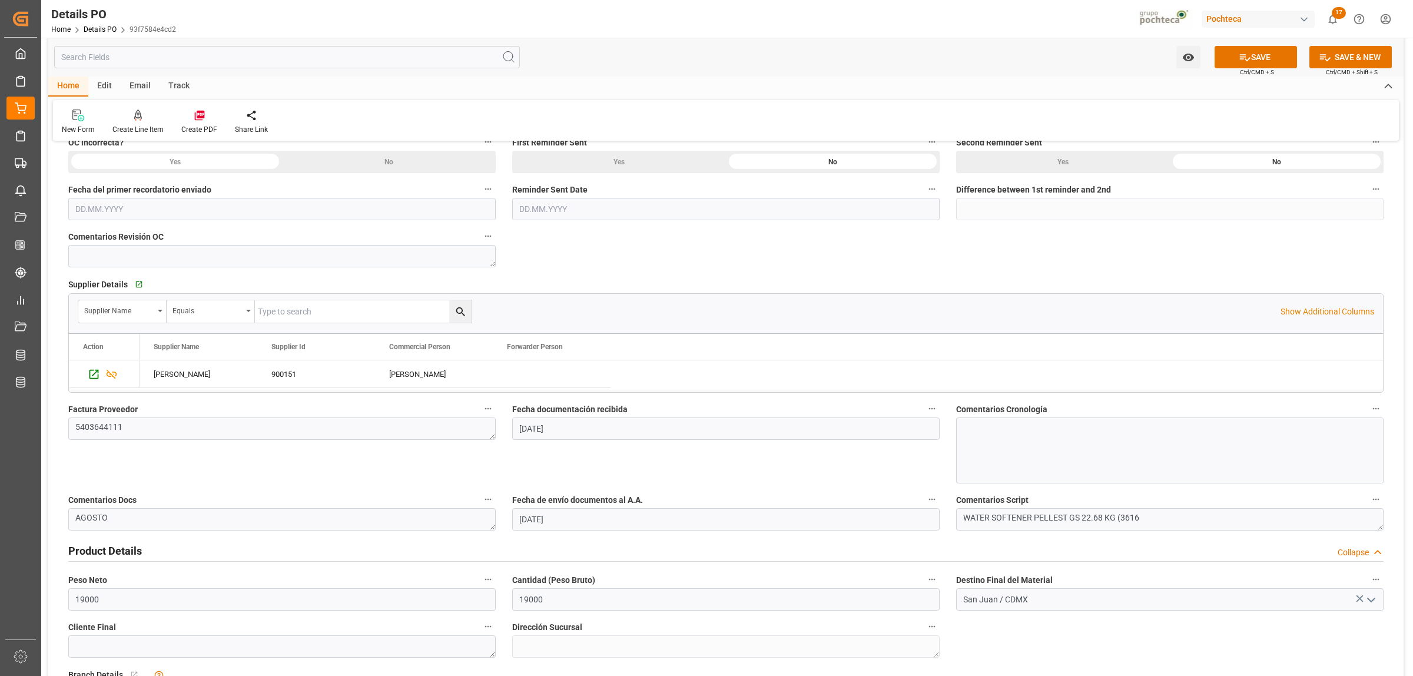
scroll to position [221, 0]
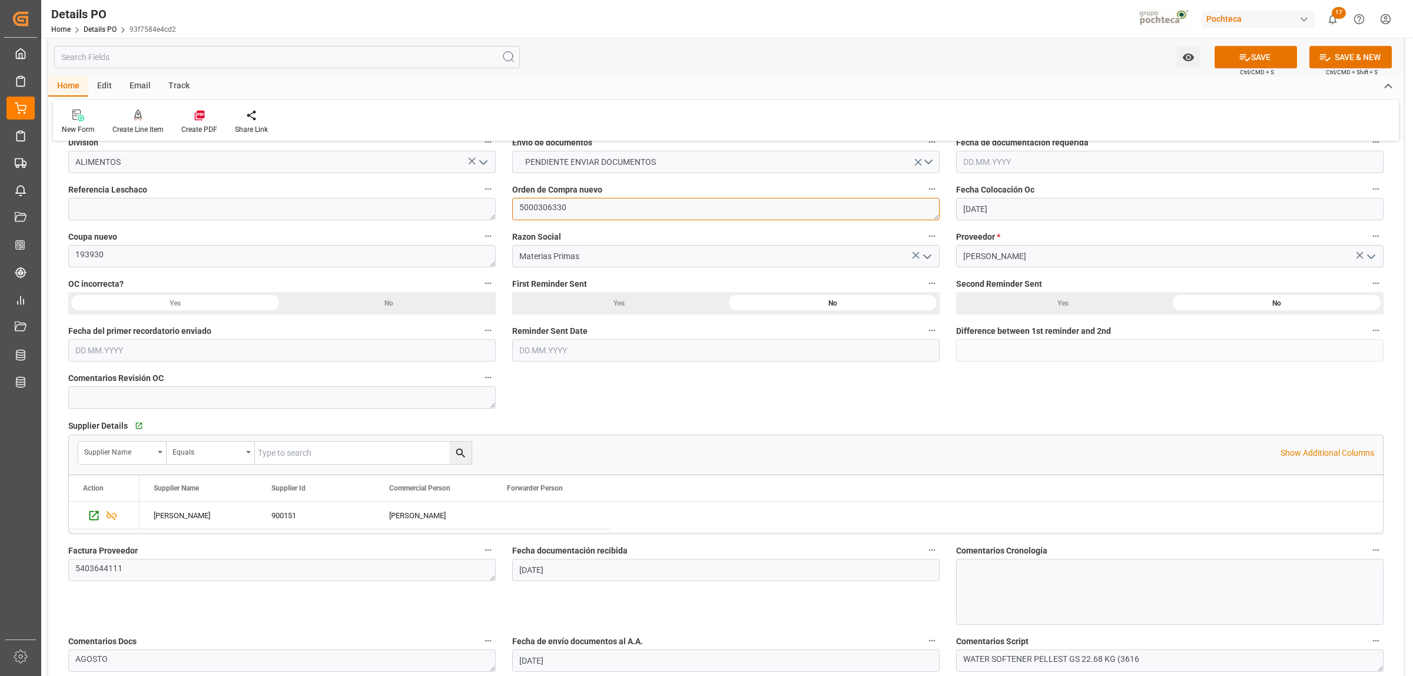
drag, startPoint x: 566, startPoint y: 201, endPoint x: 528, endPoint y: 213, distance: 40.2
click at [528, 213] on textarea "5000306330" at bounding box center [725, 209] width 427 height 22
click at [927, 165] on button "PENDIENTE ENVIAR DOCUMENTOS" at bounding box center [725, 162] width 427 height 22
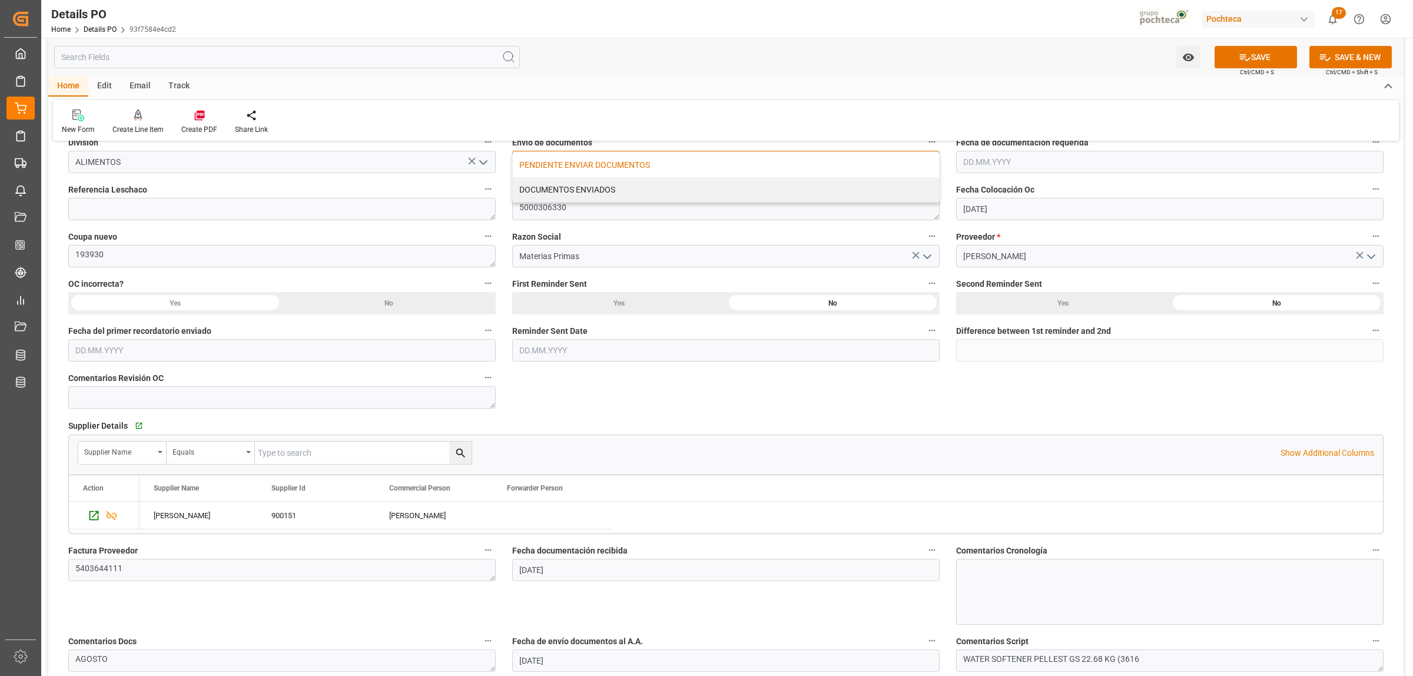
click at [611, 189] on div "DOCUMENTOS ENVIADOS" at bounding box center [726, 189] width 426 height 25
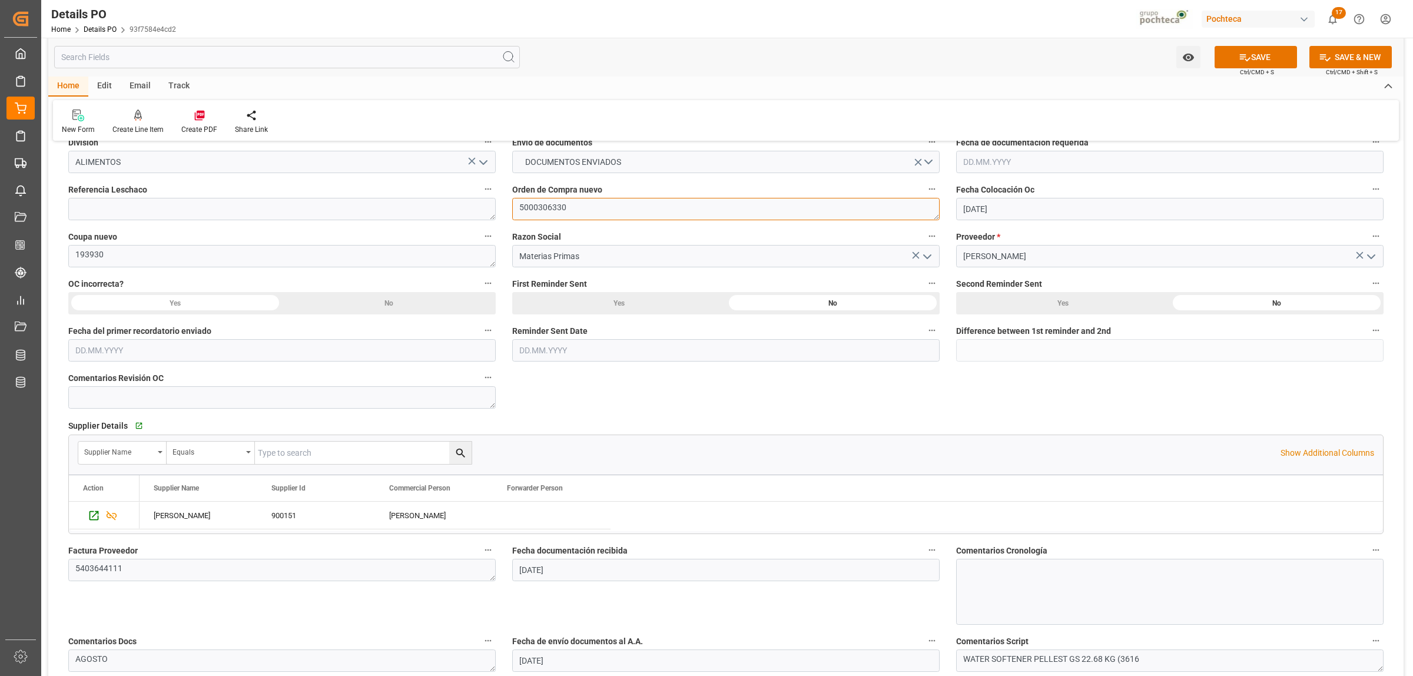
drag, startPoint x: 566, startPoint y: 207, endPoint x: 572, endPoint y: 207, distance: 5.9
click at [566, 206] on textarea "5000306330" at bounding box center [725, 209] width 427 height 22
click at [574, 207] on textarea "5000306330" at bounding box center [725, 209] width 427 height 22
drag, startPoint x: 566, startPoint y: 207, endPoint x: 521, endPoint y: 206, distance: 45.3
click at [521, 206] on textarea "5000306330" at bounding box center [725, 209] width 427 height 22
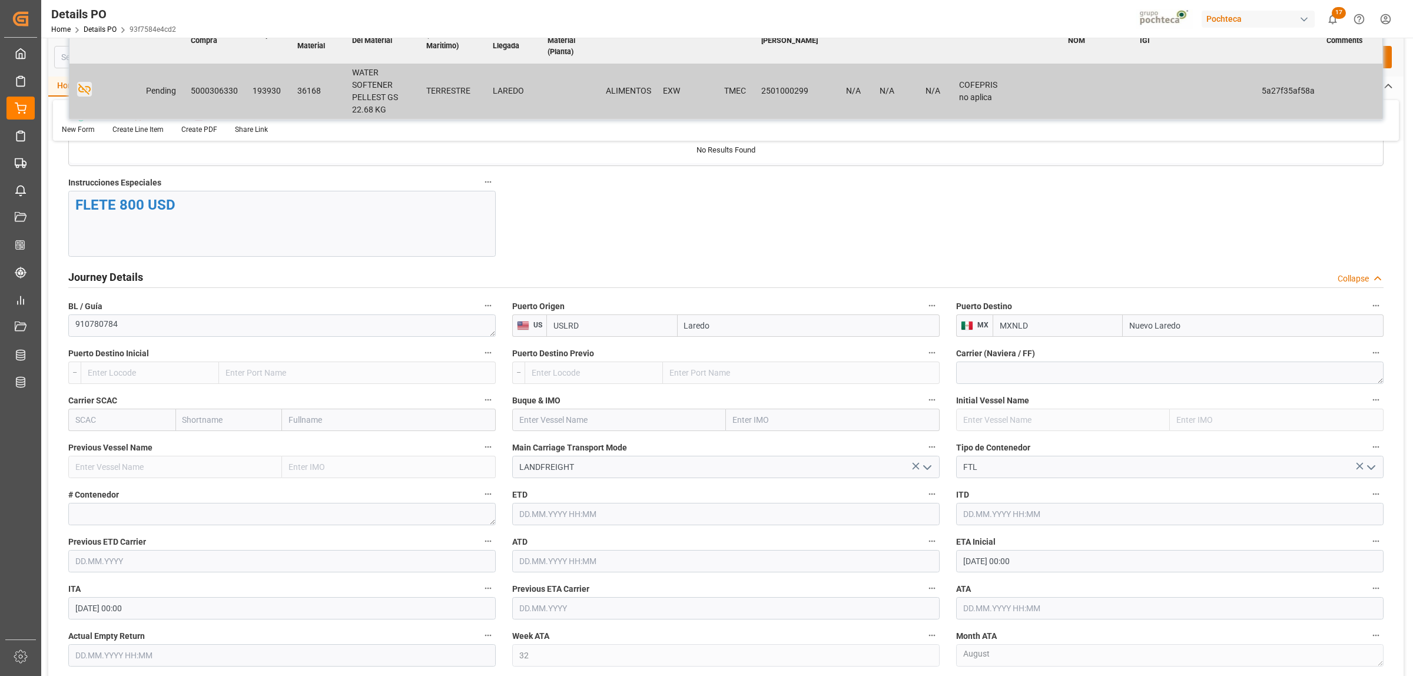
scroll to position [1546, 0]
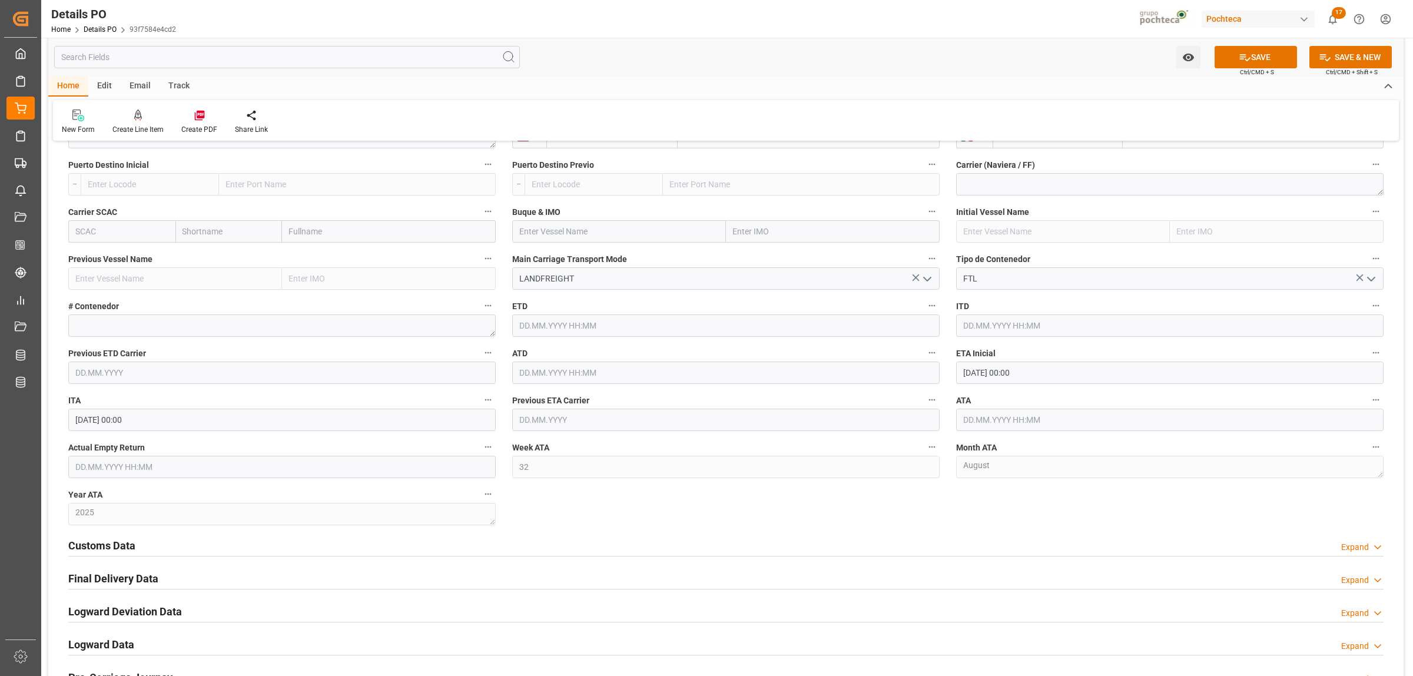
click at [993, 380] on input "[DATE] 00:00" at bounding box center [1169, 373] width 427 height 22
click at [1066, 465] on div "8" at bounding box center [1063, 470] width 15 height 14
type input "[DATE] 00:00"
click at [1251, 448] on label "Month ATA" at bounding box center [1169, 447] width 427 height 16
click at [1368, 448] on button "Month ATA" at bounding box center [1375, 446] width 15 height 15
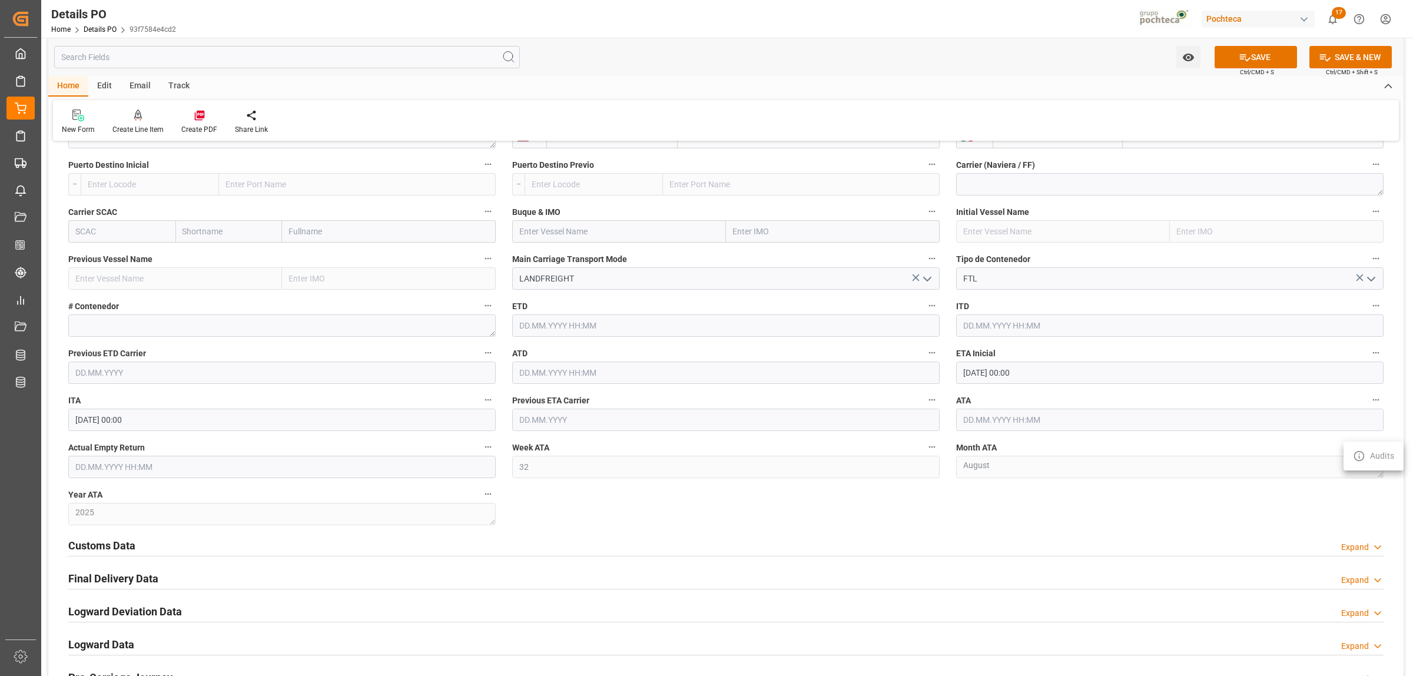
click at [1010, 423] on div at bounding box center [706, 338] width 1413 height 676
click at [1001, 419] on input "text" at bounding box center [1169, 420] width 427 height 22
click at [1067, 517] on div "8" at bounding box center [1063, 517] width 15 height 14
type input "[DATE] 00:00"
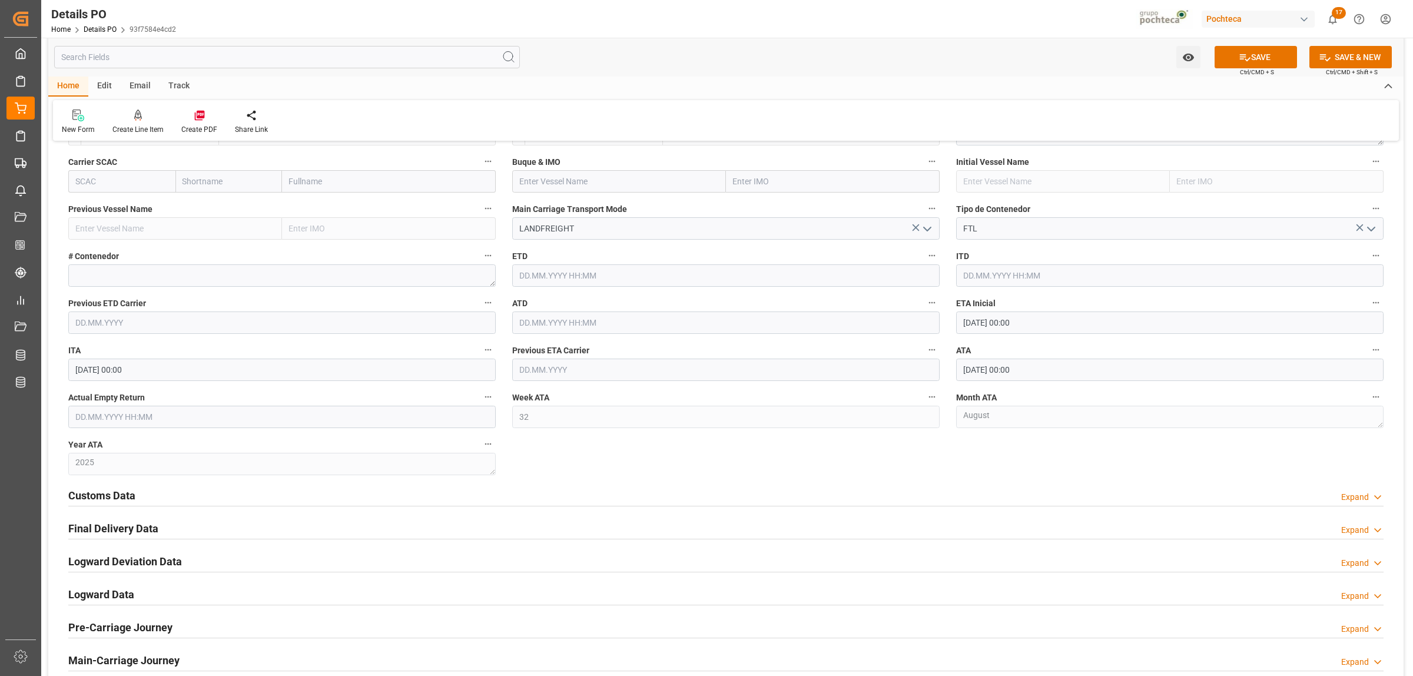
scroll to position [1619, 0]
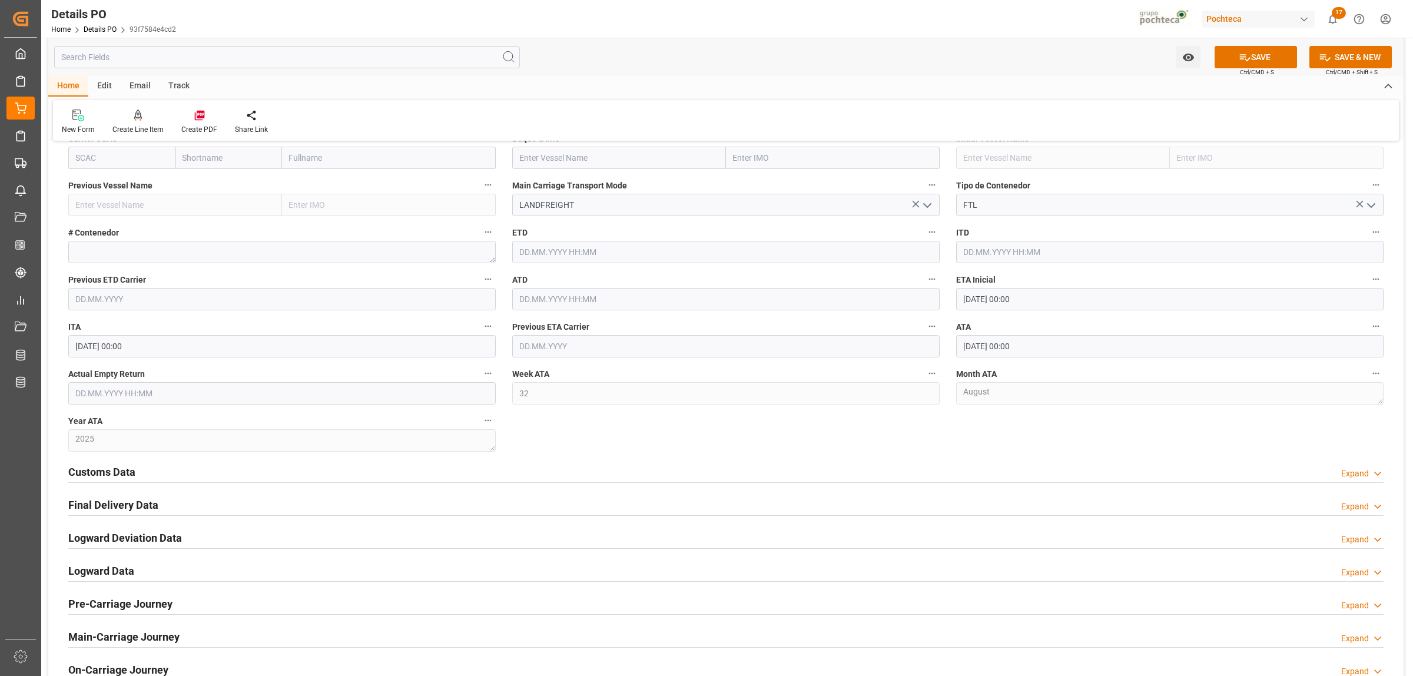
click at [113, 479] on h2 "Customs Data" at bounding box center [101, 472] width 67 height 16
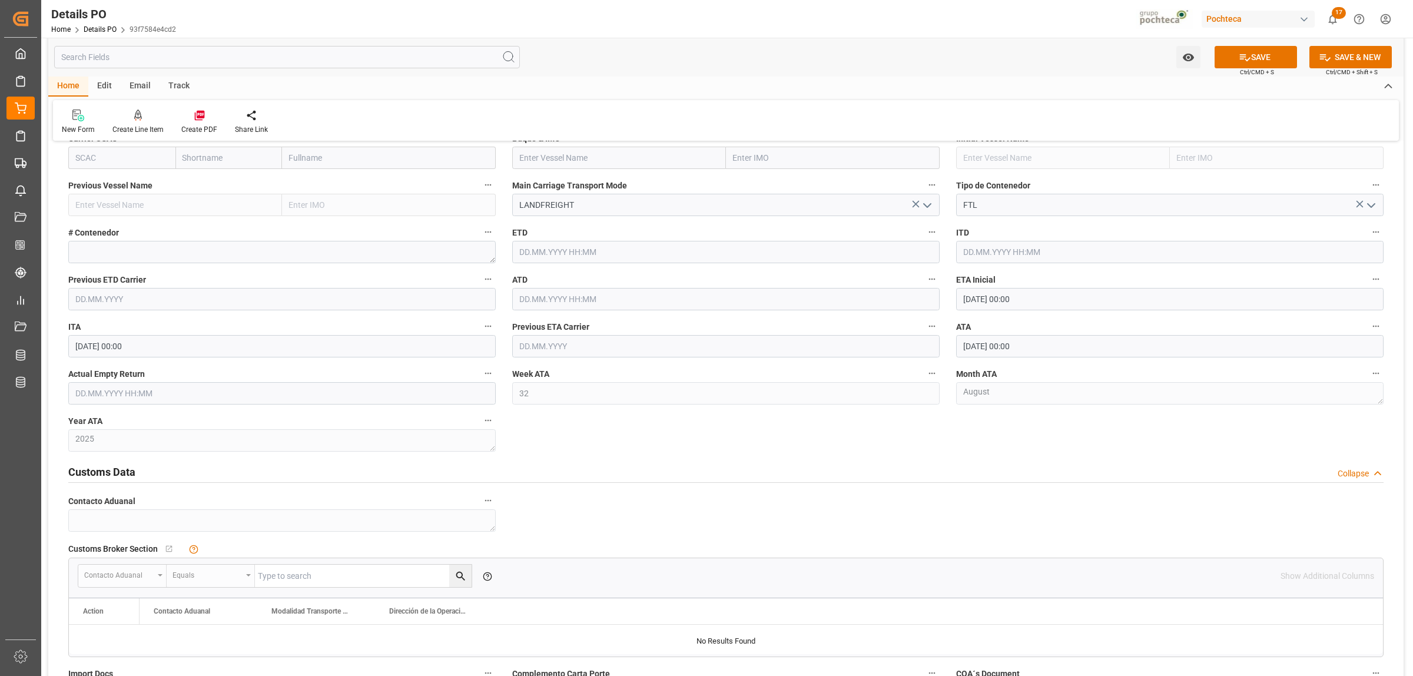
scroll to position [1987, 0]
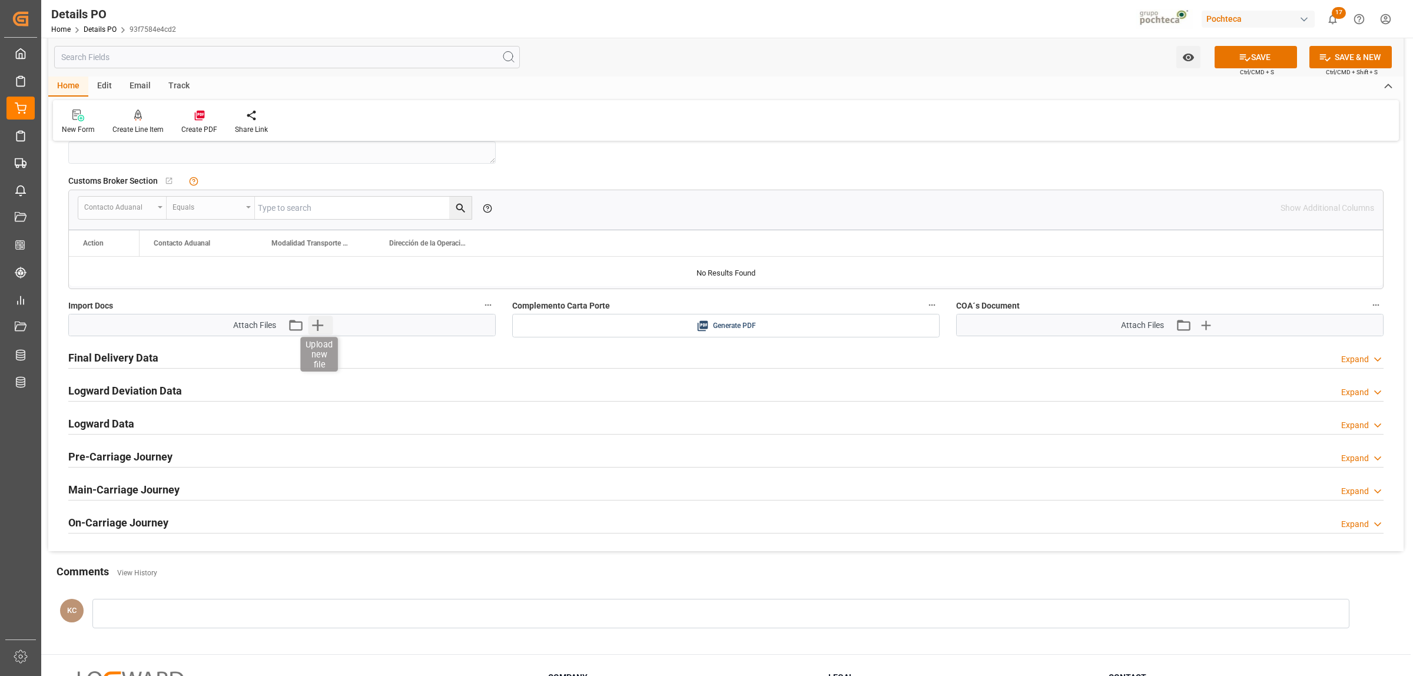
click at [313, 333] on icon "button" at bounding box center [318, 325] width 19 height 19
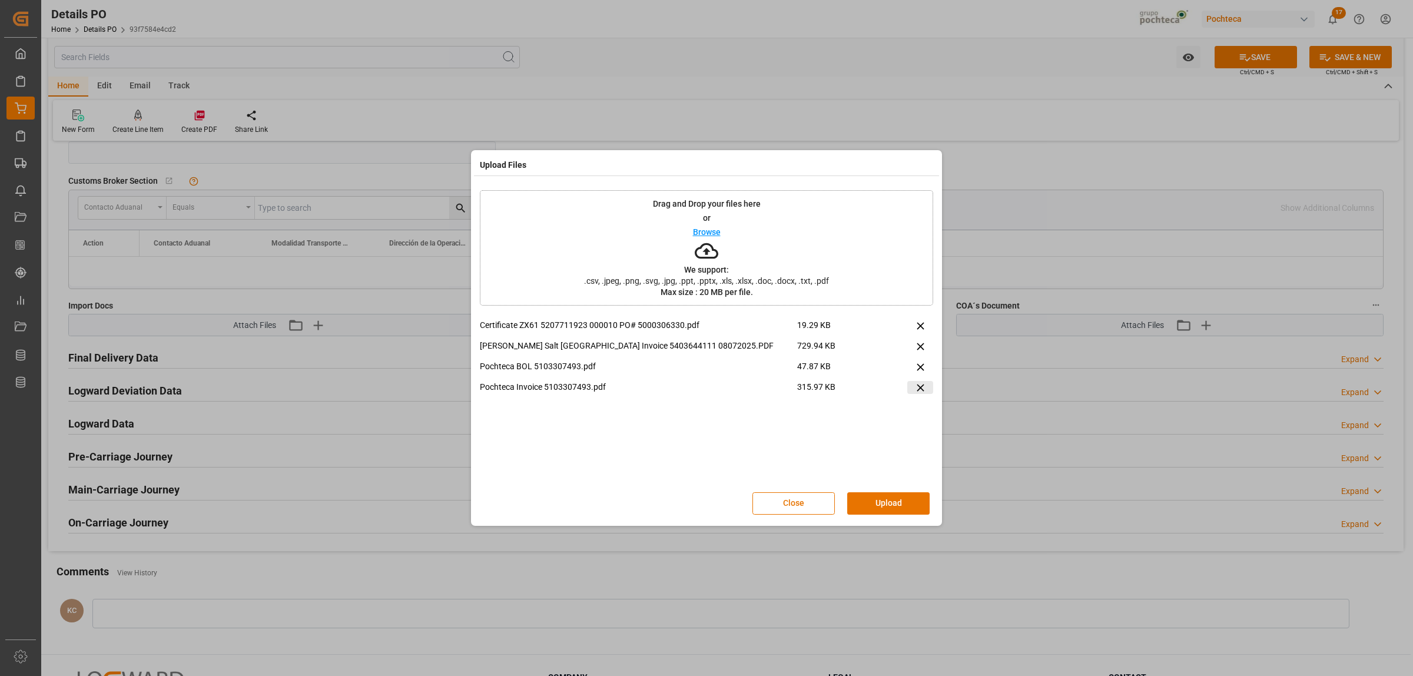
click at [926, 383] on button at bounding box center [920, 387] width 26 height 13
click at [909, 499] on button "Upload" at bounding box center [888, 503] width 82 height 22
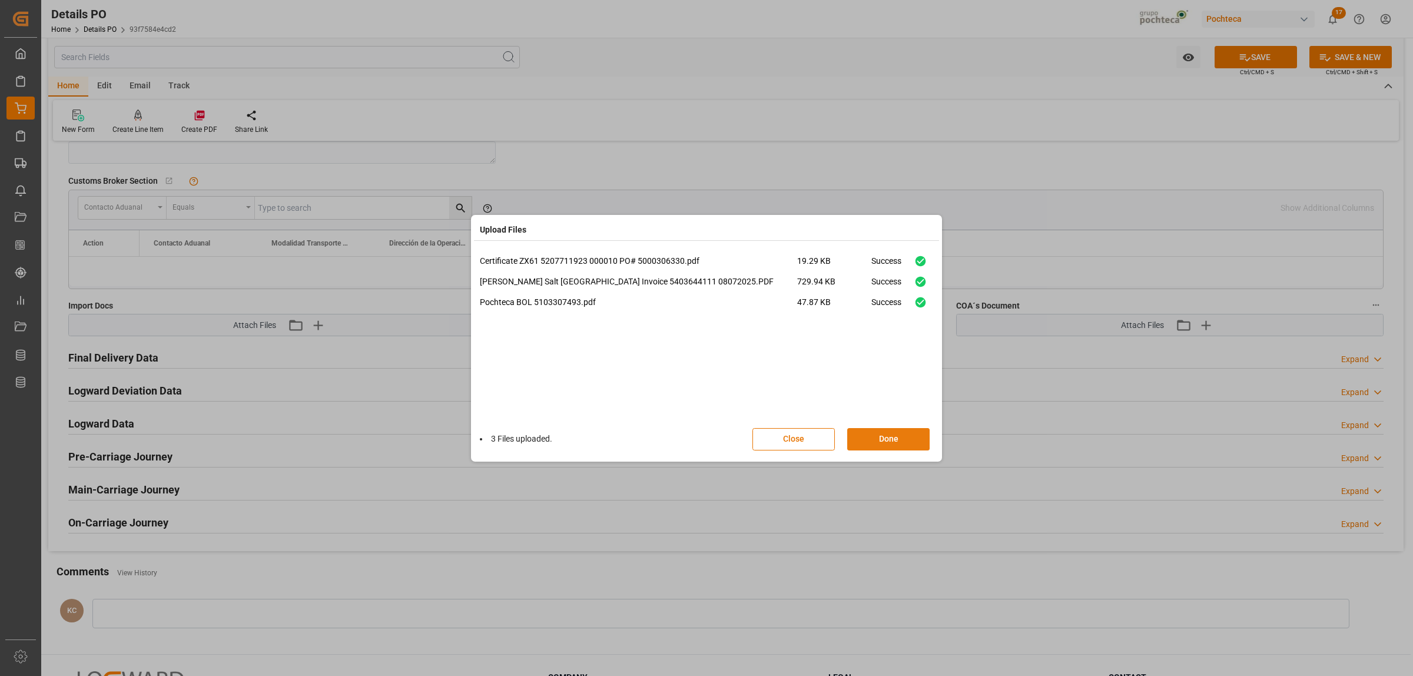
click at [886, 445] on button "Done" at bounding box center [888, 439] width 82 height 22
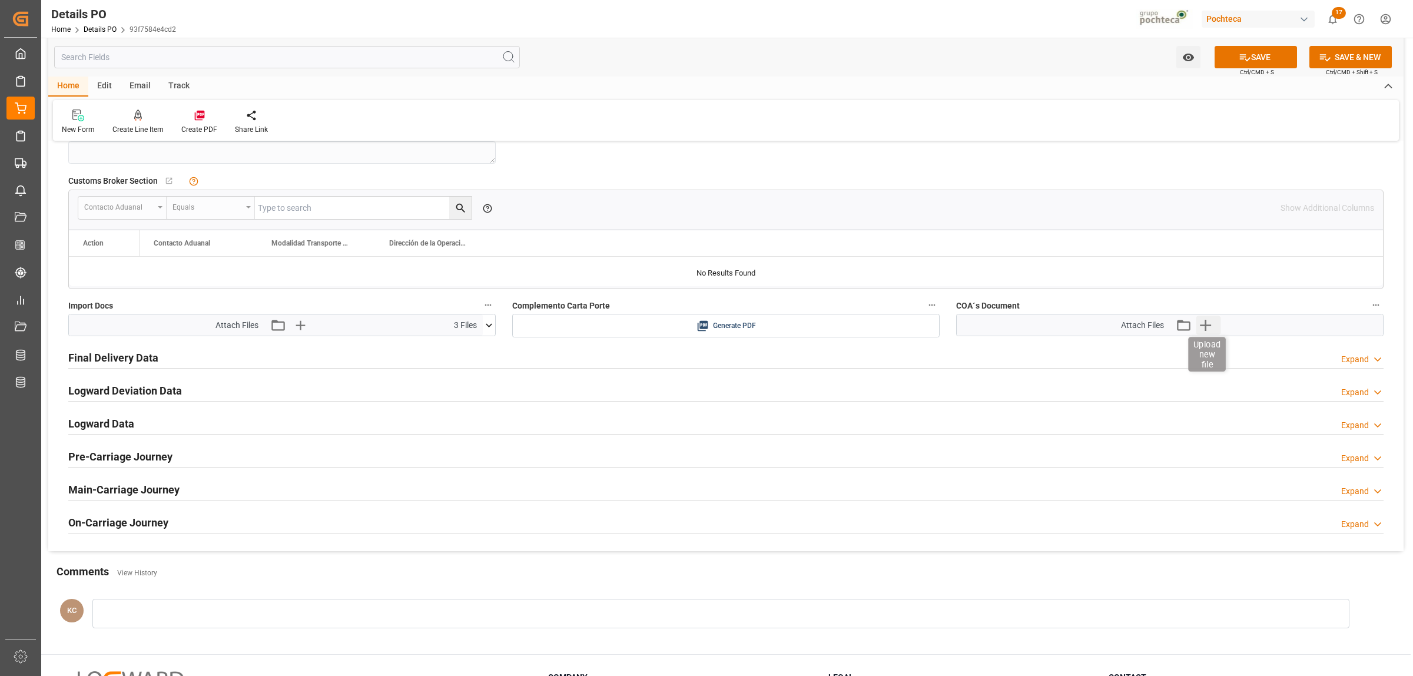
click at [1204, 327] on icon "button" at bounding box center [1205, 325] width 11 height 11
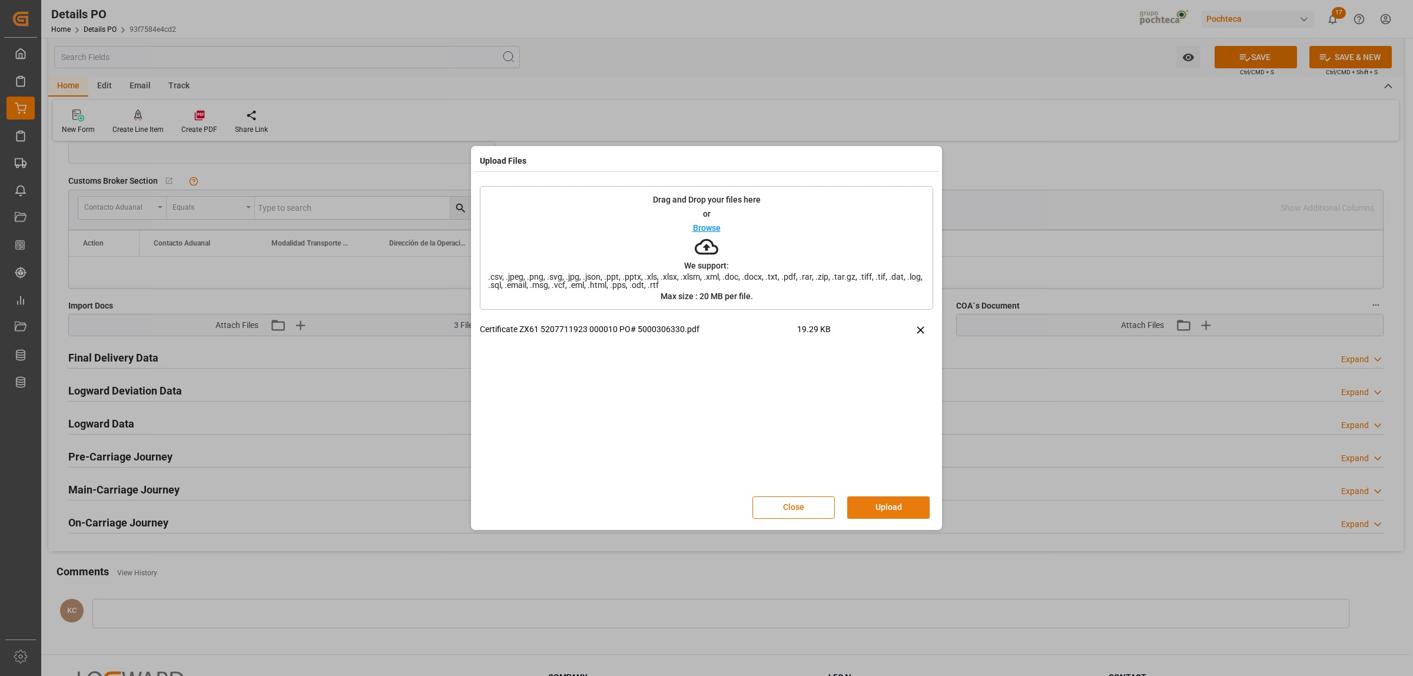
click at [895, 499] on button "Upload" at bounding box center [888, 507] width 82 height 22
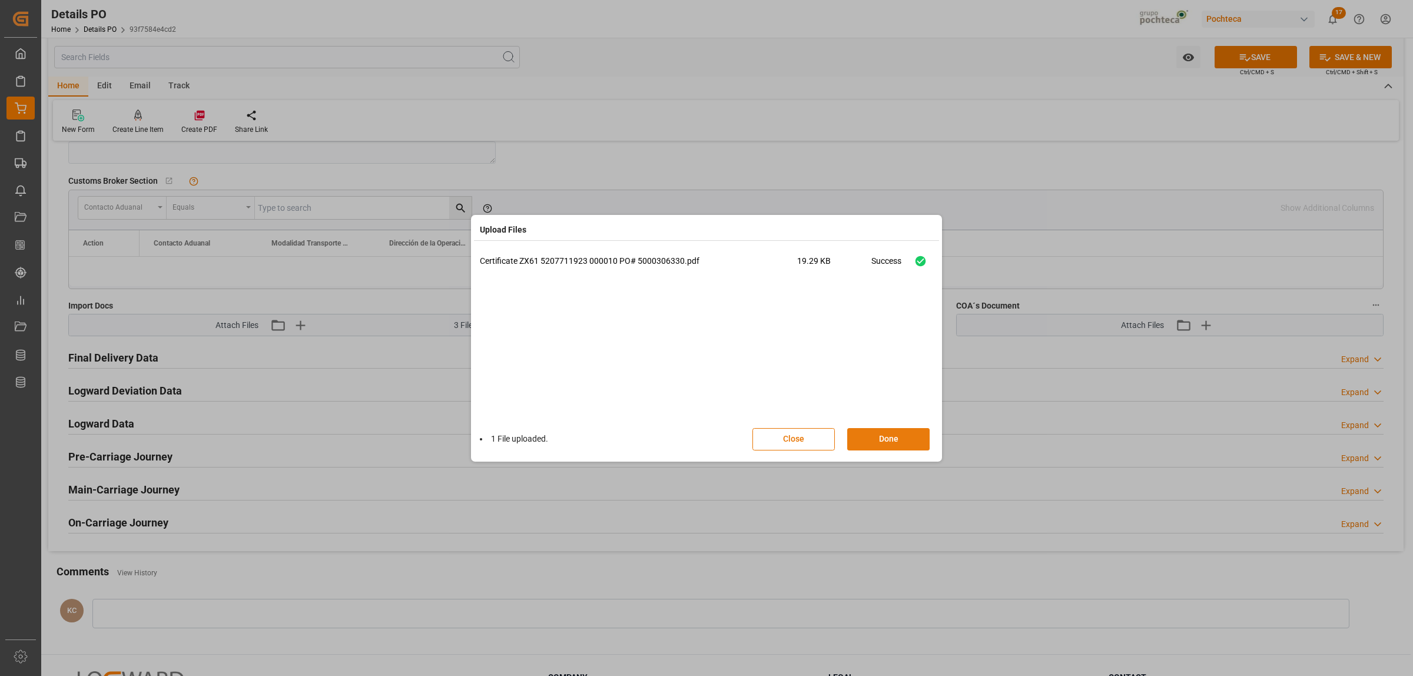
click at [904, 433] on button "Done" at bounding box center [888, 439] width 82 height 22
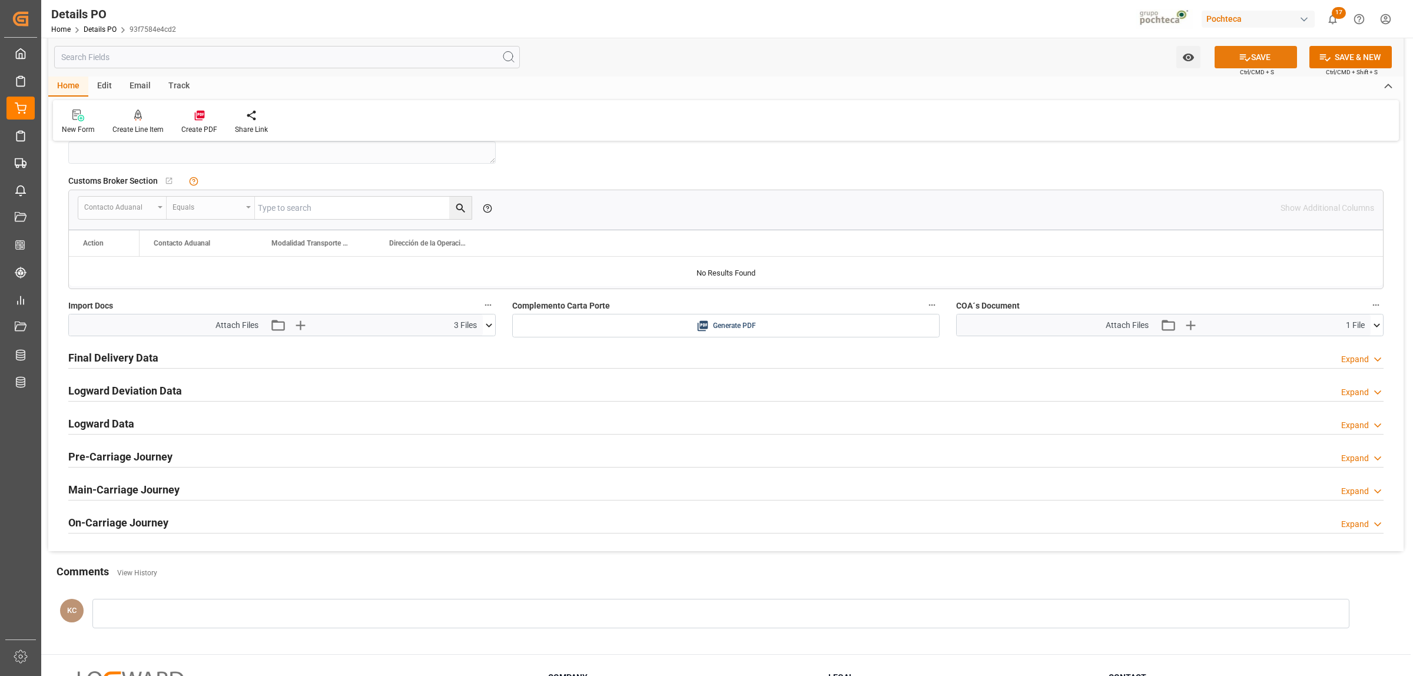
click at [1247, 62] on icon at bounding box center [1245, 57] width 12 height 12
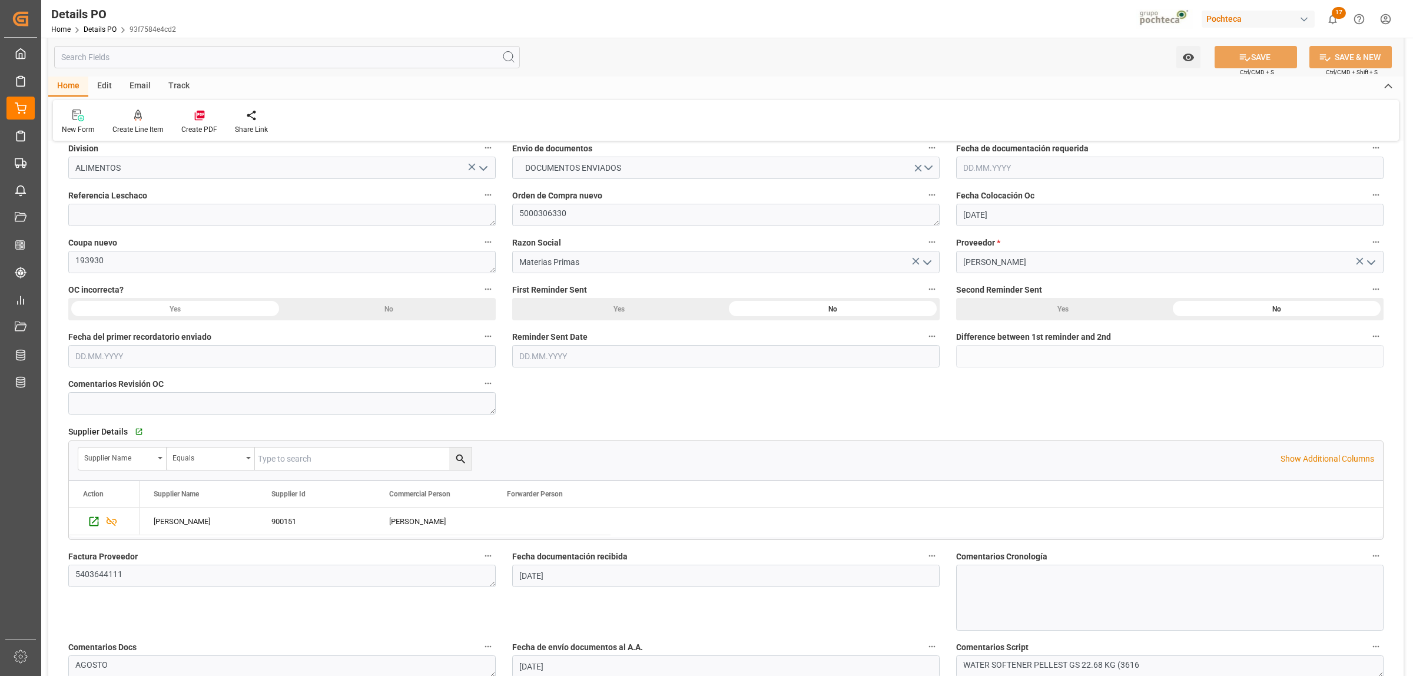
scroll to position [212, 0]
click at [194, 121] on icon at bounding box center [200, 116] width 12 height 12
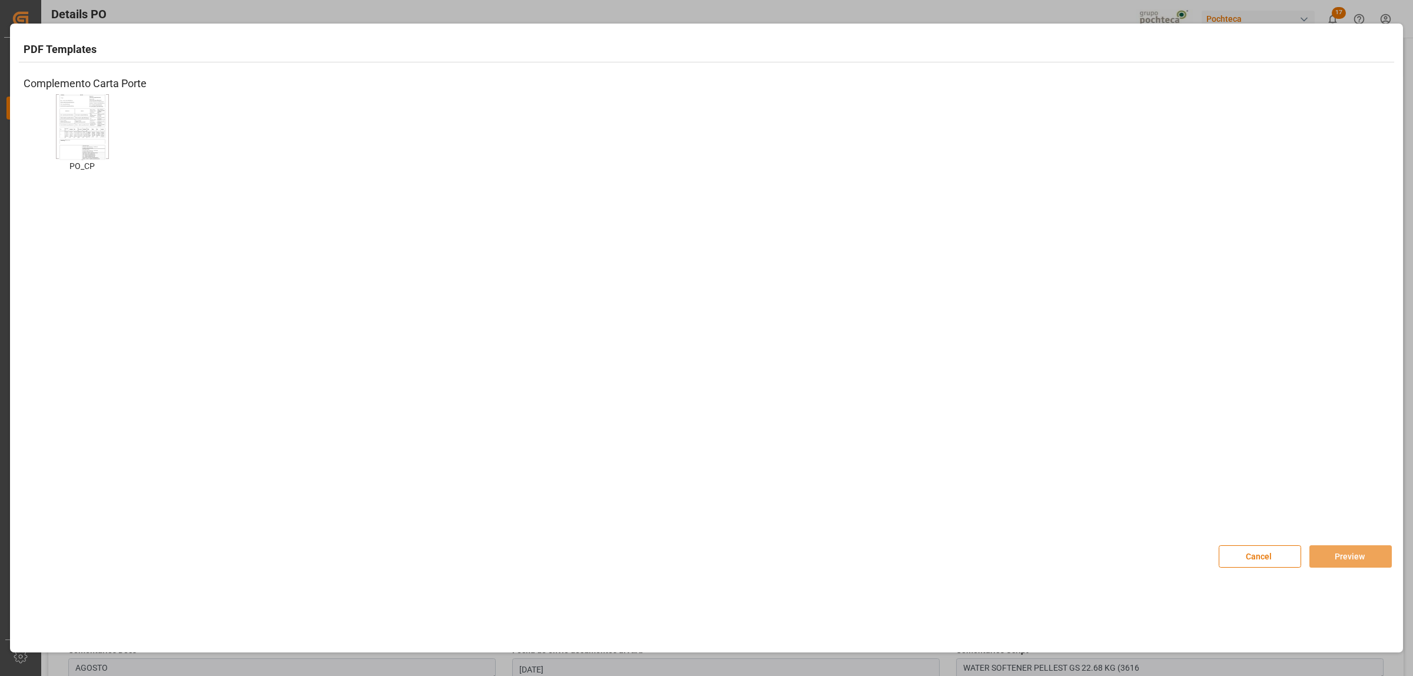
click at [92, 128] on img at bounding box center [82, 127] width 47 height 67
click at [1325, 555] on button "Preview" at bounding box center [1351, 556] width 82 height 22
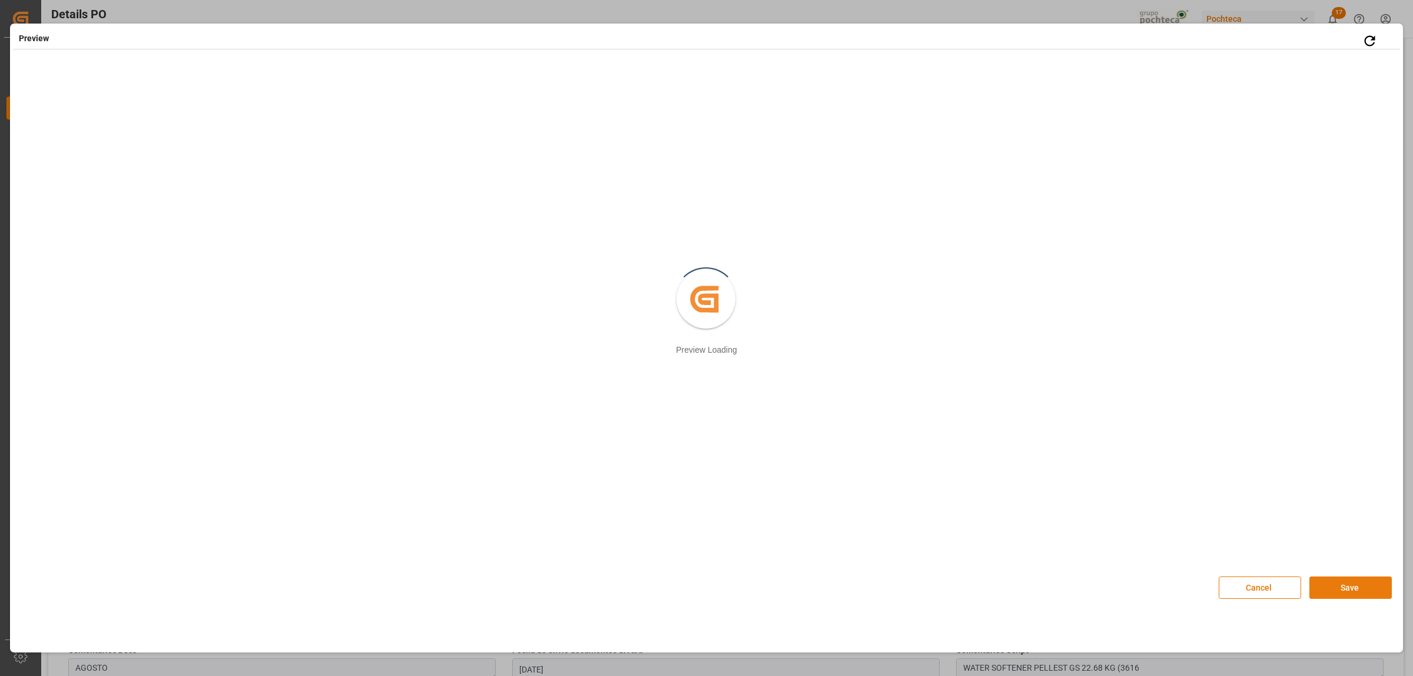
click at [1337, 587] on button "Save" at bounding box center [1351, 587] width 82 height 22
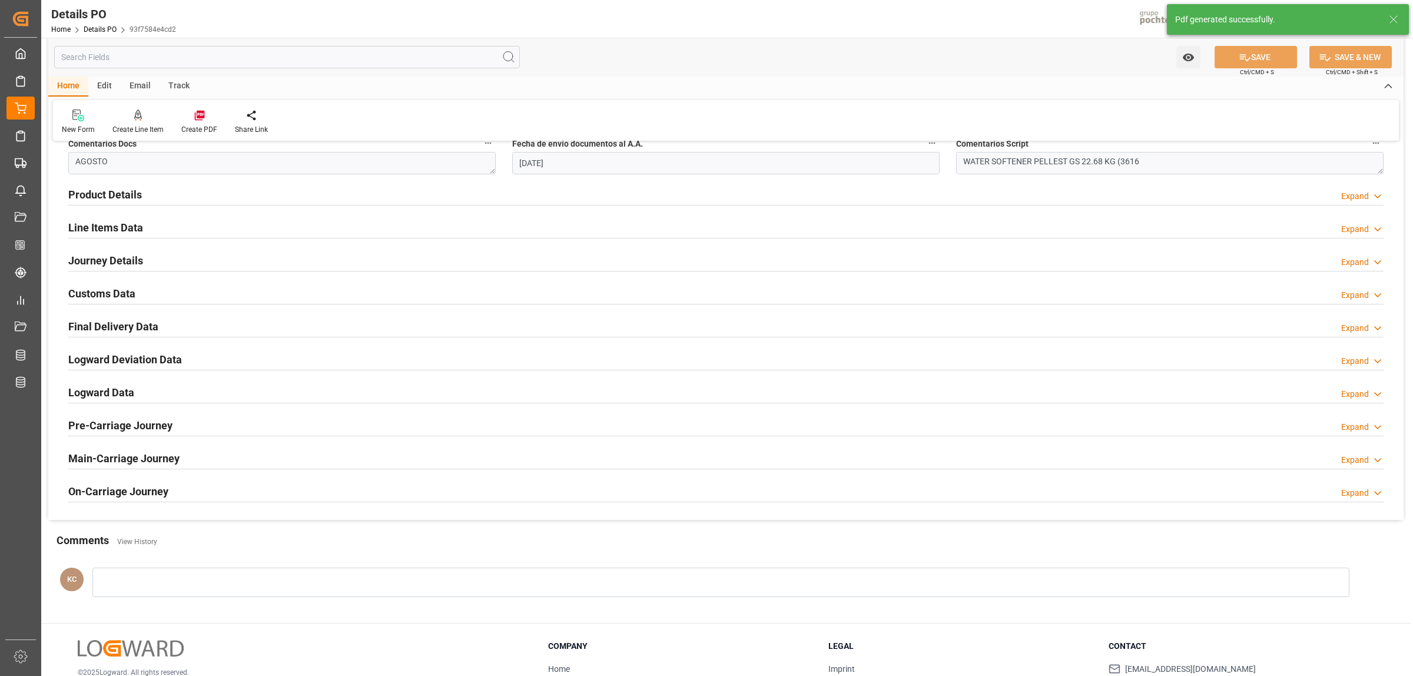
scroll to position [727, 0]
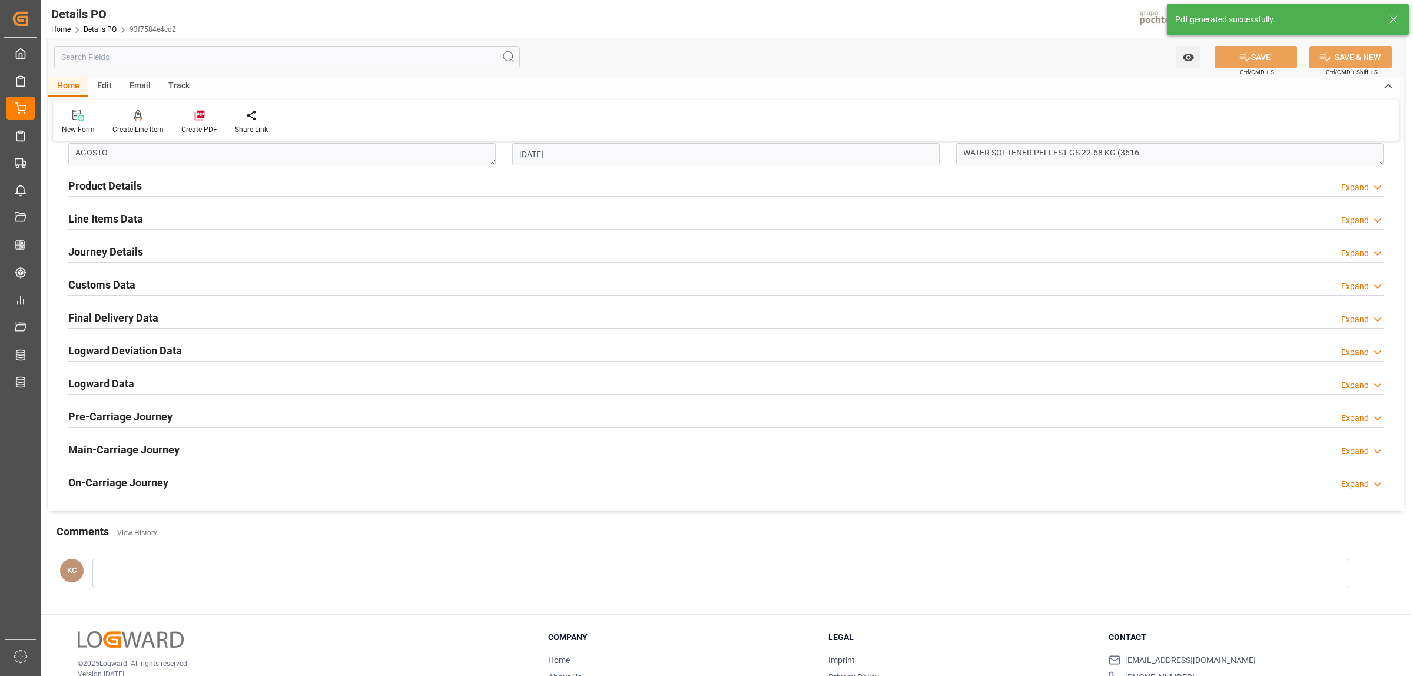
click at [114, 281] on h2 "Customs Data" at bounding box center [101, 285] width 67 height 16
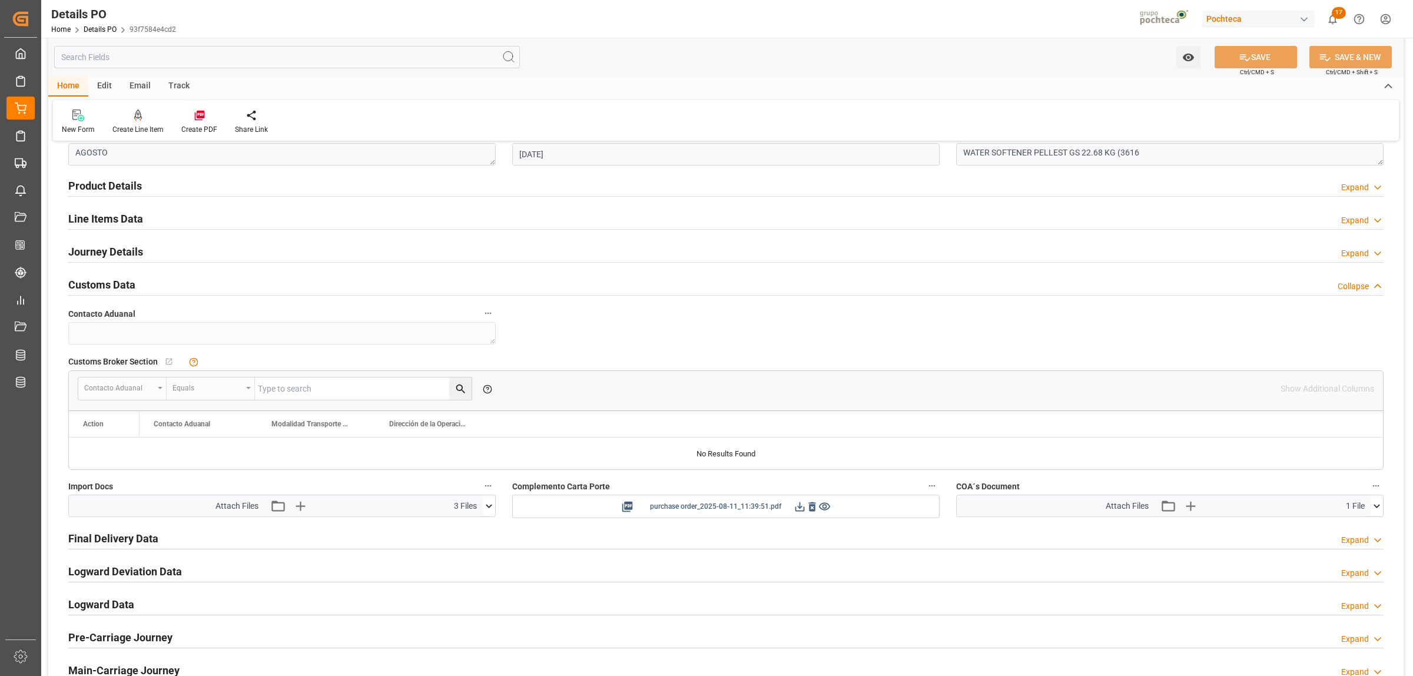
click at [800, 508] on icon at bounding box center [800, 506] width 9 height 9
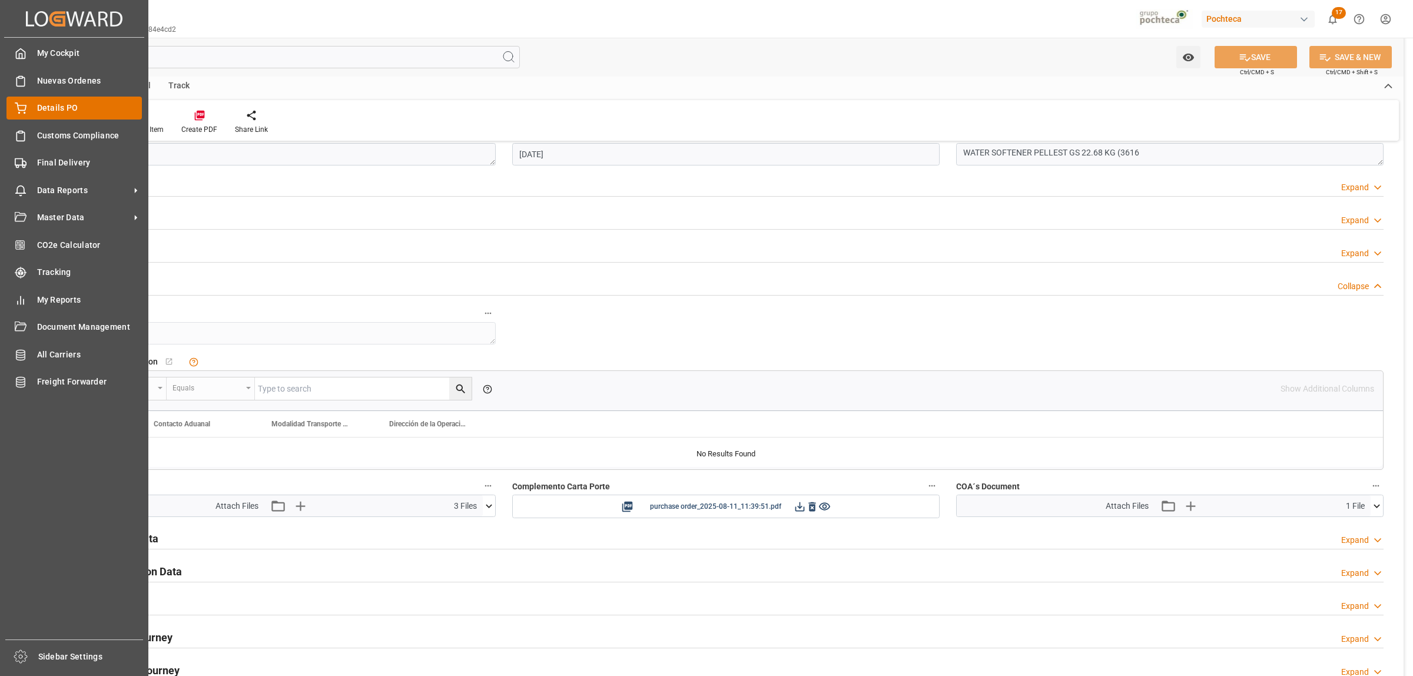
click at [34, 101] on div "Details PO Details PO" at bounding box center [73, 108] width 135 height 23
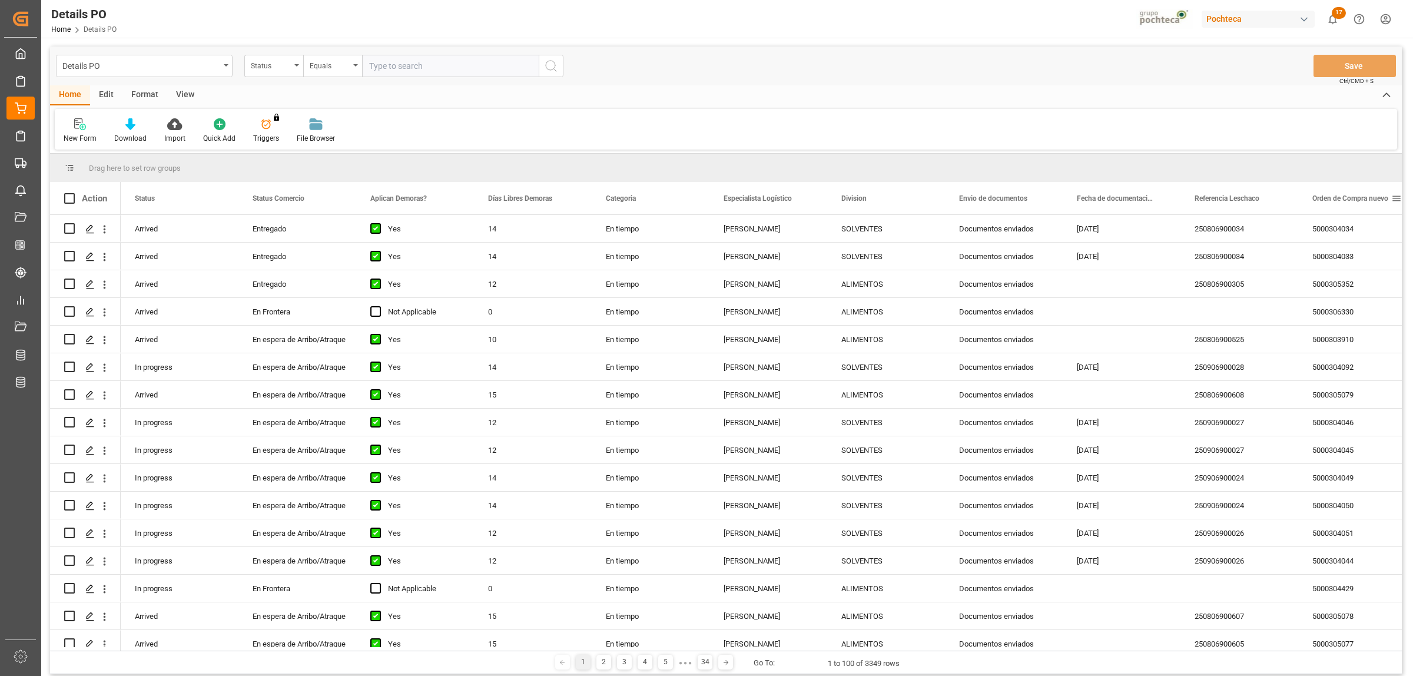
click at [1396, 193] on span at bounding box center [1396, 198] width 11 height 11
click at [1359, 204] on span "filter" at bounding box center [1357, 200] width 11 height 11
type input "5000306359"
click at [1352, 298] on button "Apply" at bounding box center [1352, 299] width 22 height 12
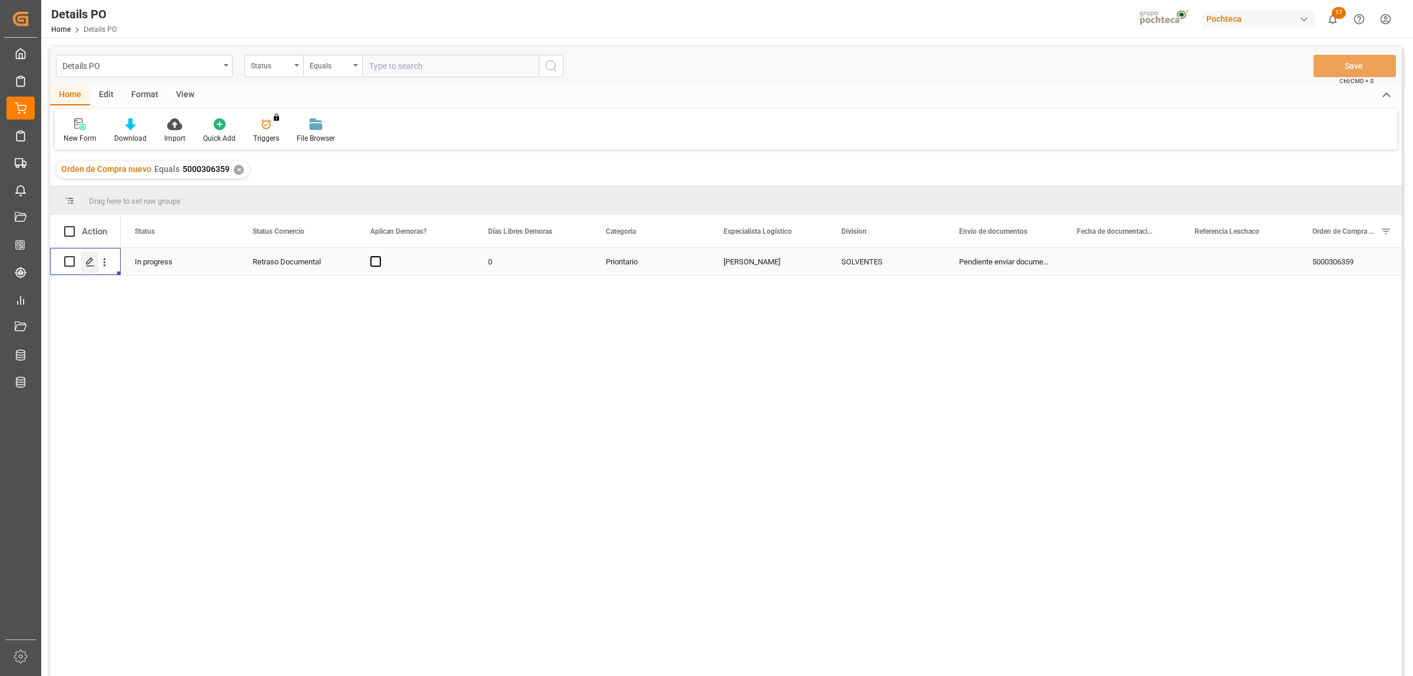
click at [86, 254] on div "Press SPACE to select this row." at bounding box center [90, 262] width 18 height 22
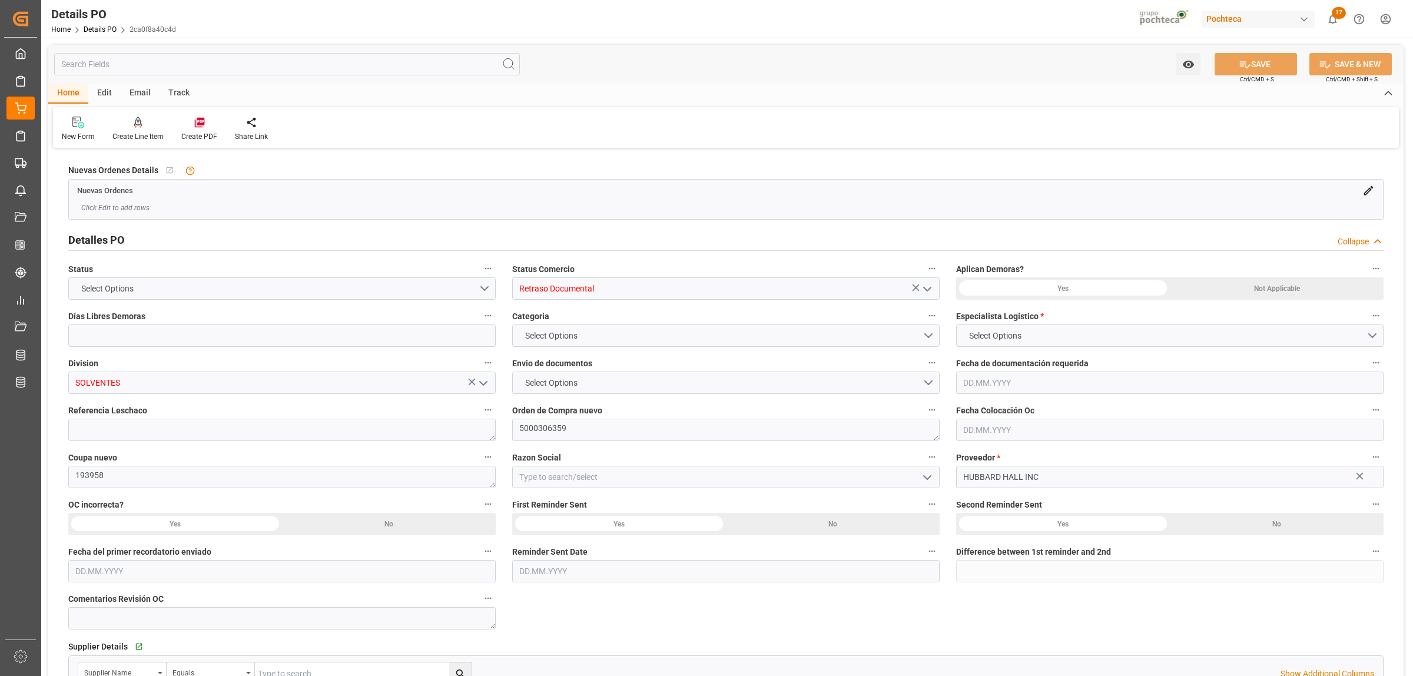
type input "0"
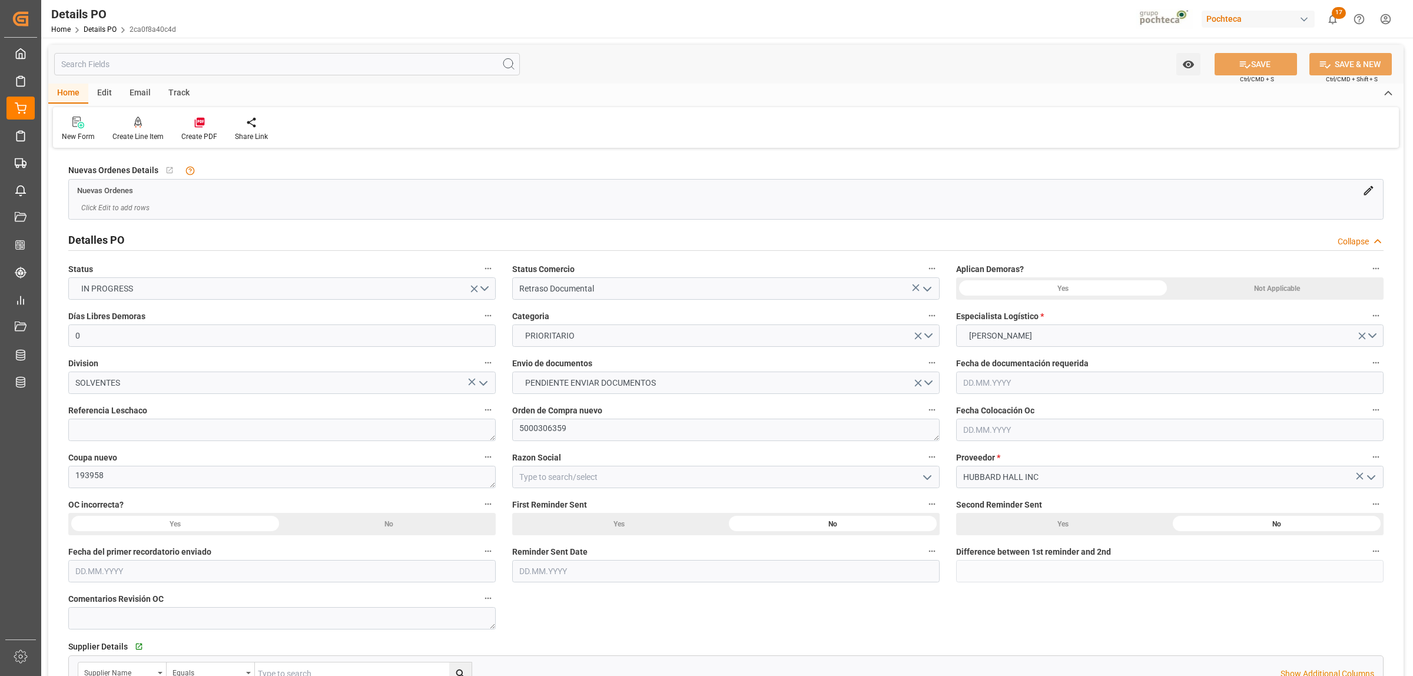
click at [929, 289] on polyline "open menu" at bounding box center [927, 289] width 7 height 4
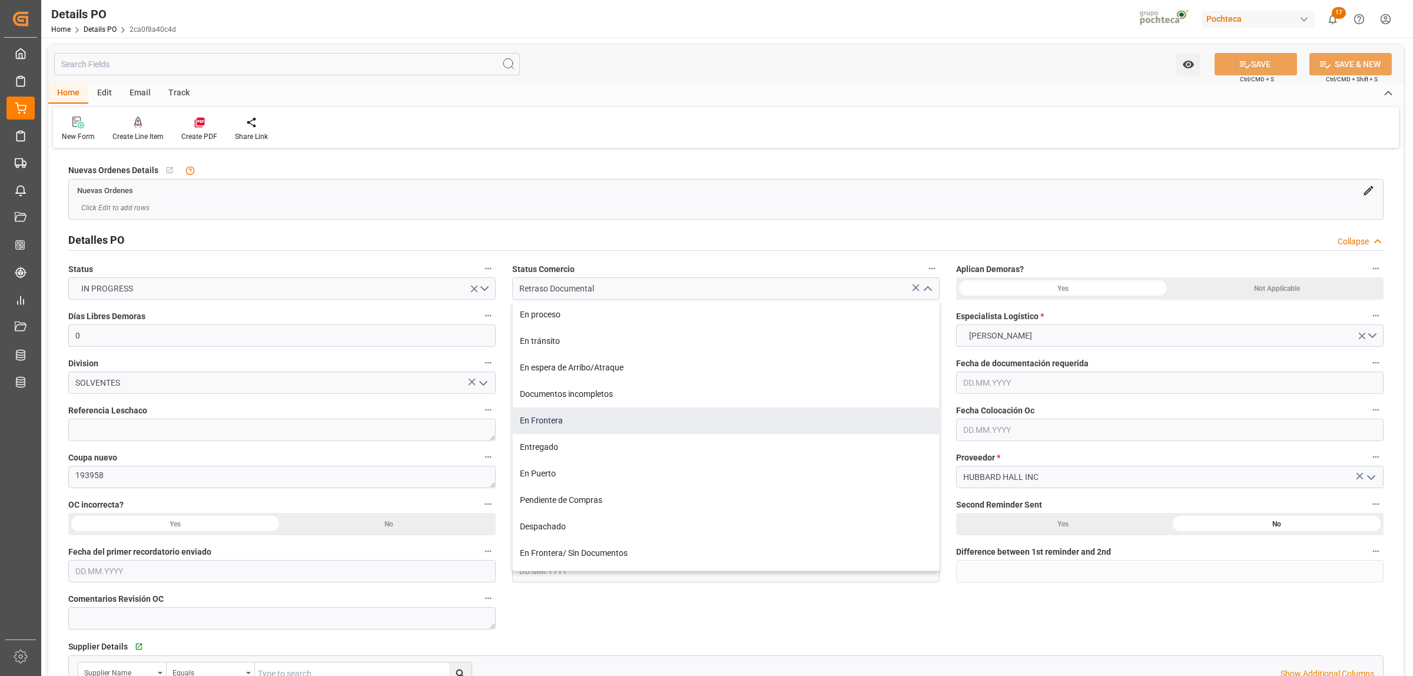
click at [607, 425] on div "En Frontera" at bounding box center [726, 420] width 426 height 26
type input "En Frontera"
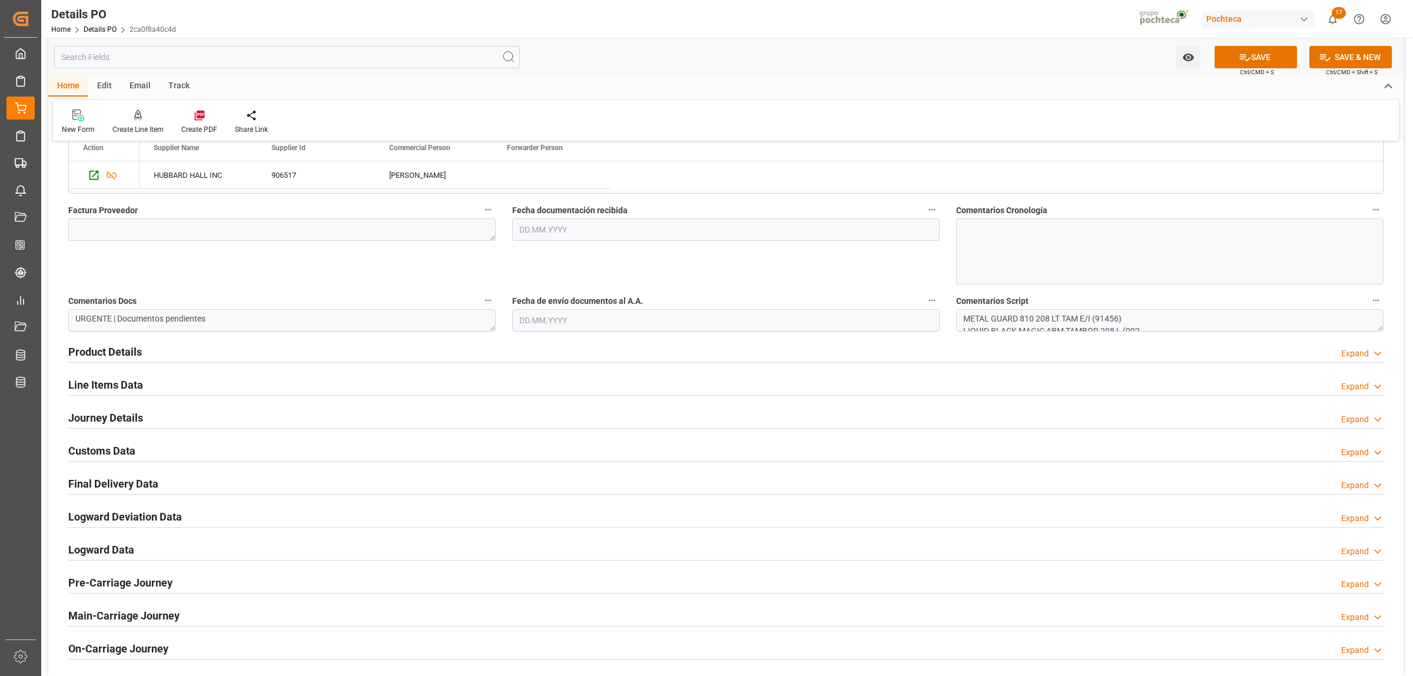
scroll to position [515, 0]
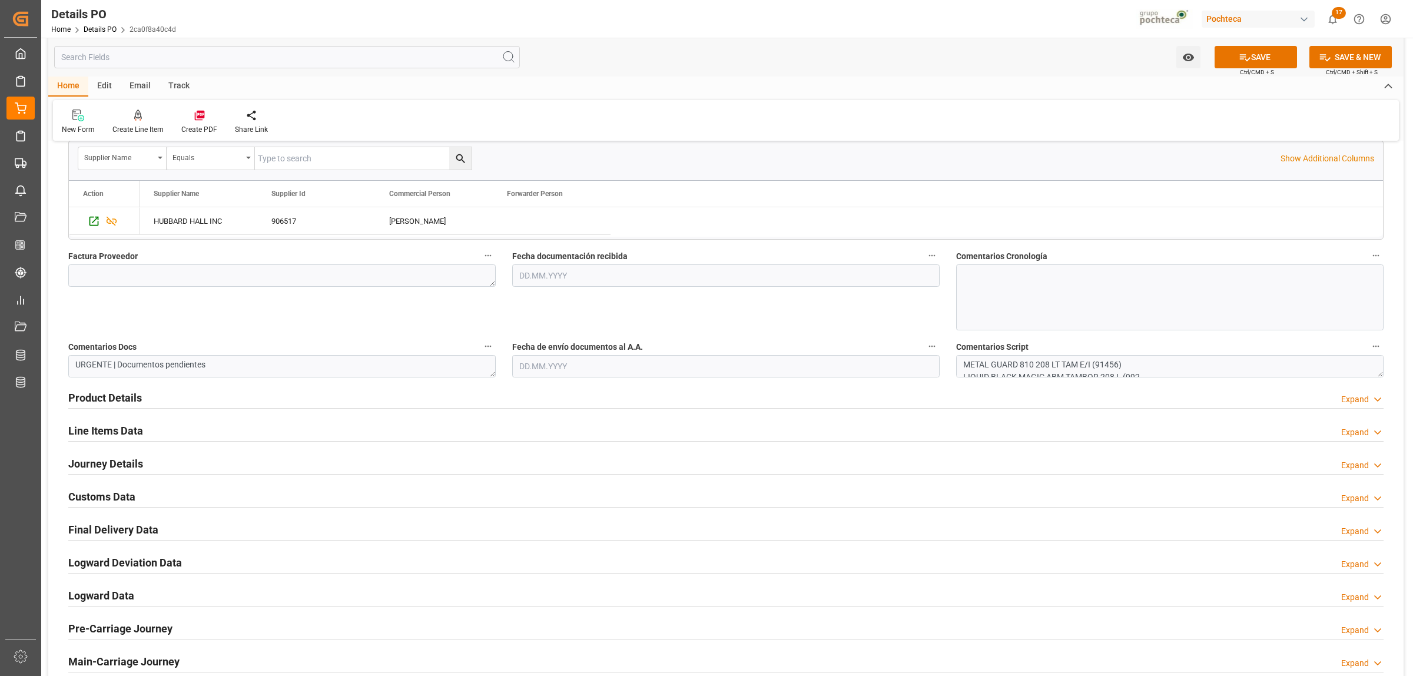
click at [106, 401] on h2 "Product Details" at bounding box center [105, 398] width 74 height 16
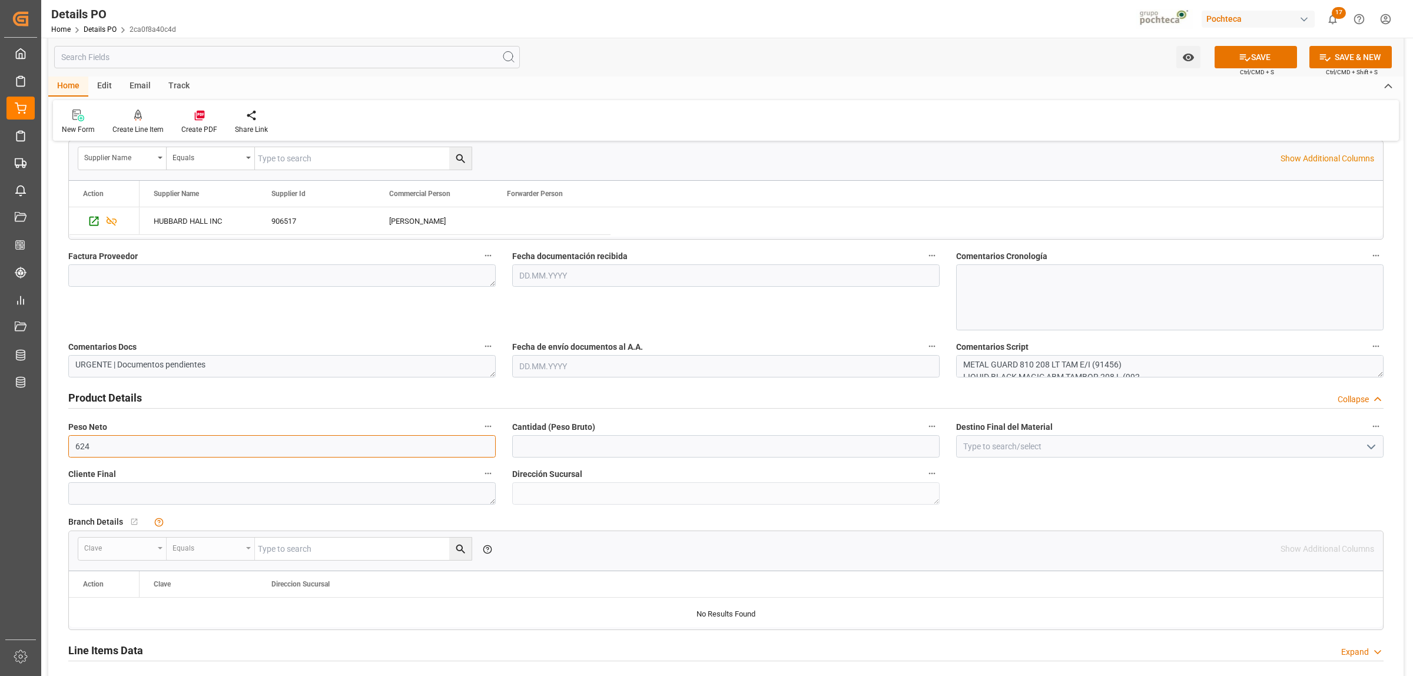
drag, startPoint x: 100, startPoint y: 452, endPoint x: 66, endPoint y: 452, distance: 34.2
click at [66, 452] on div "Peso Neto 624" at bounding box center [282, 438] width 444 height 47
type input "19000"
click at [543, 446] on input "text" at bounding box center [725, 446] width 427 height 22
type input "19000"
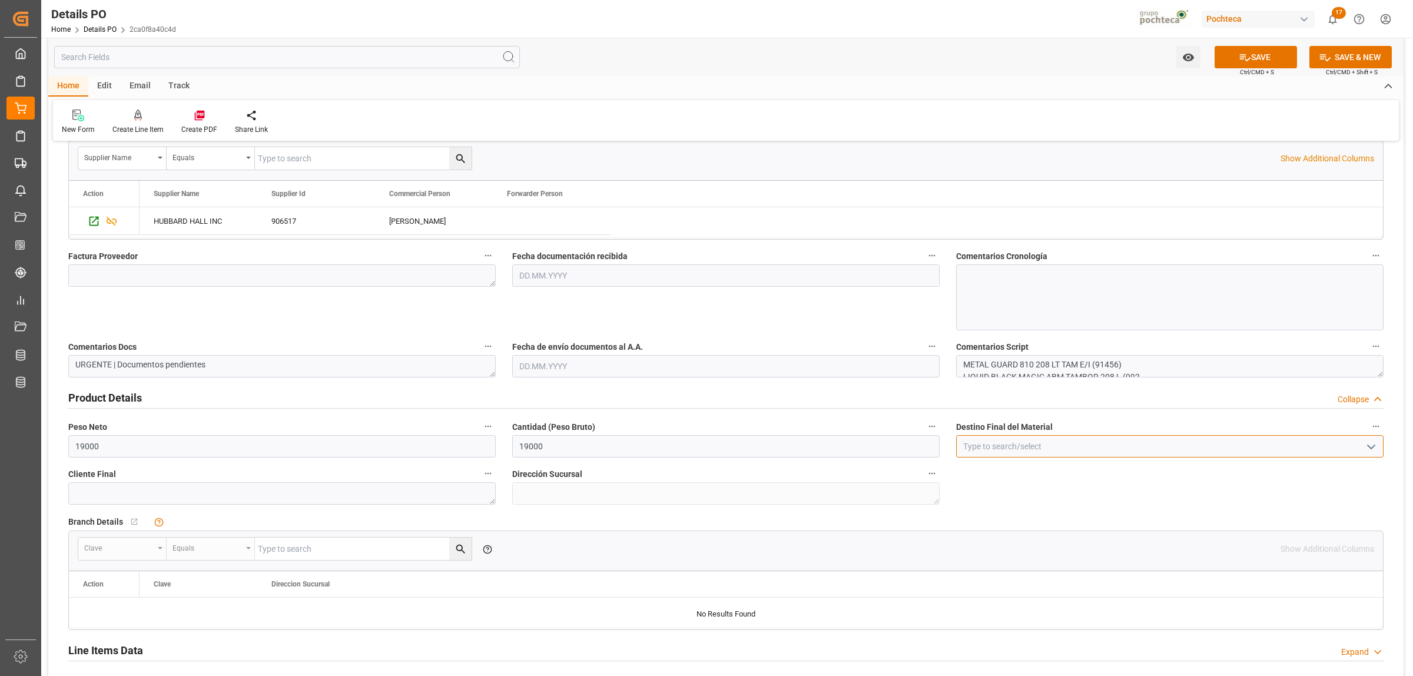
click at [1003, 440] on input at bounding box center [1169, 446] width 427 height 22
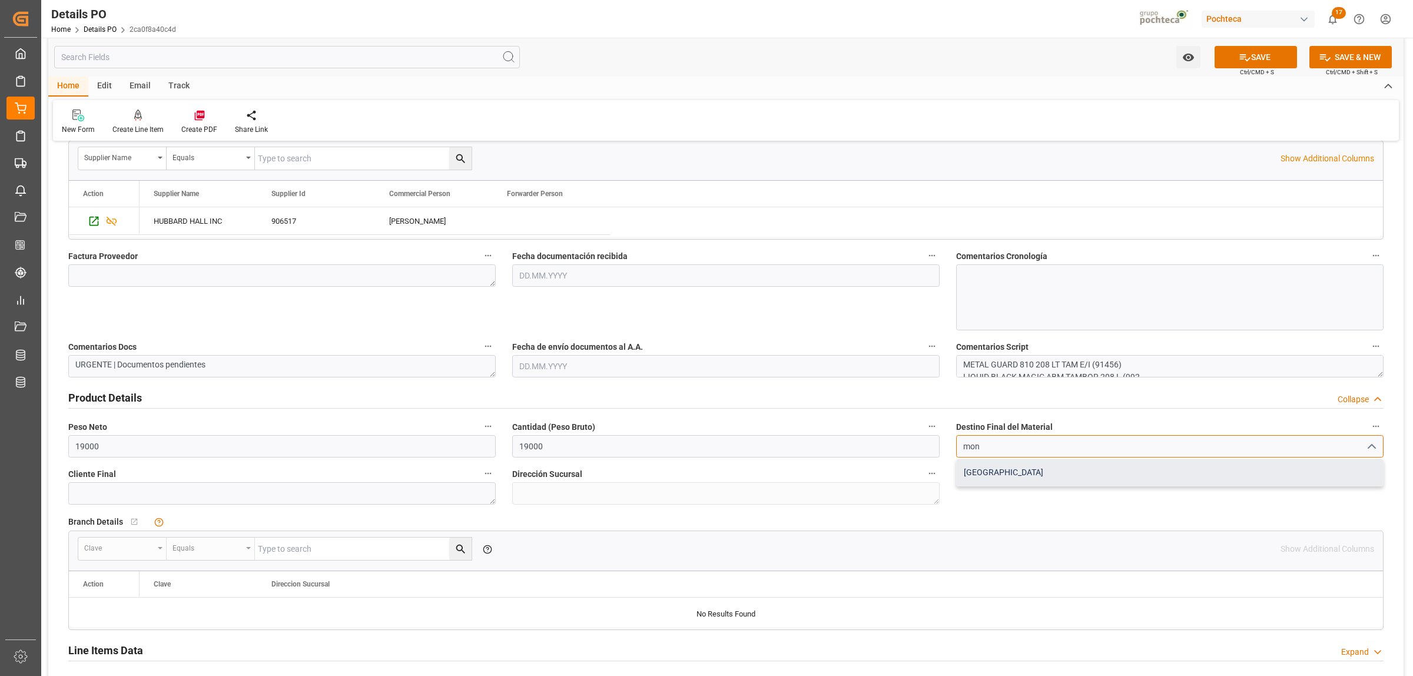
click at [1002, 471] on div "[GEOGRAPHIC_DATA]" at bounding box center [1170, 472] width 426 height 26
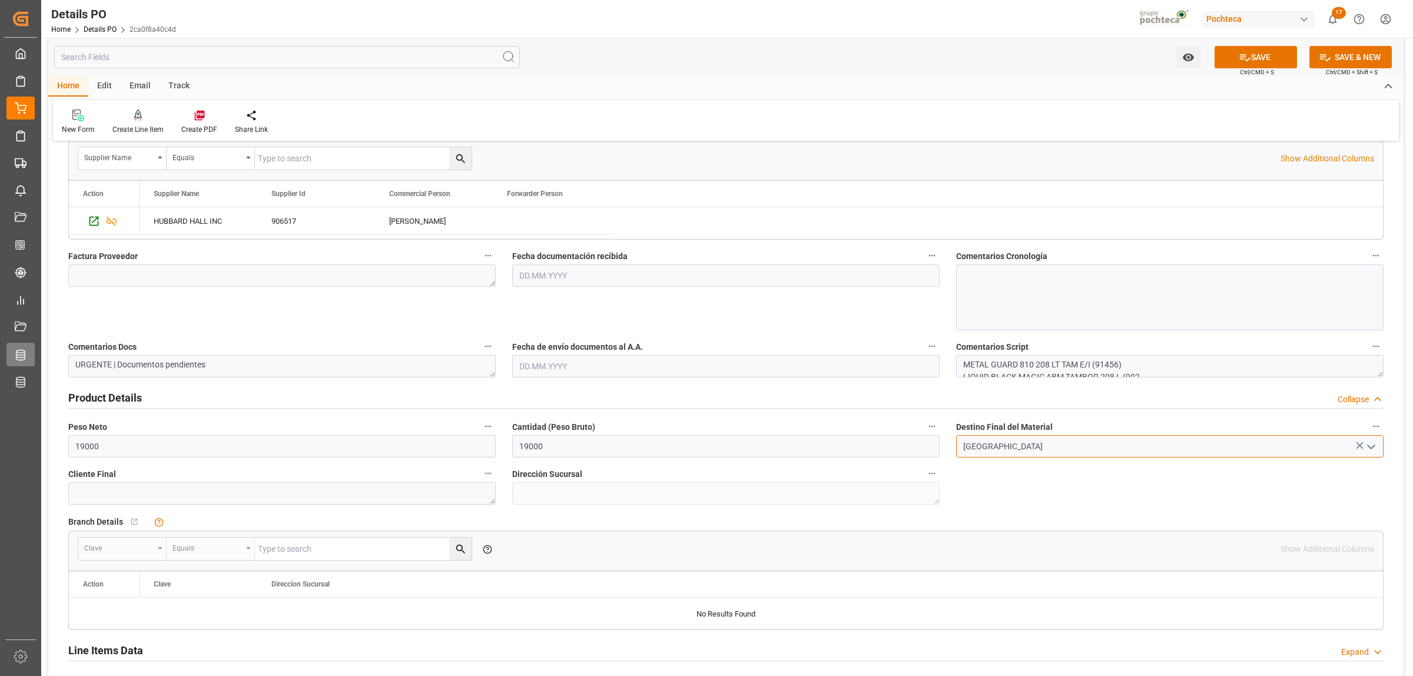
type input "[GEOGRAPHIC_DATA]"
click at [228, 269] on textarea at bounding box center [281, 275] width 427 height 22
paste textarea "2576447"
type textarea "2576447, 2576448"
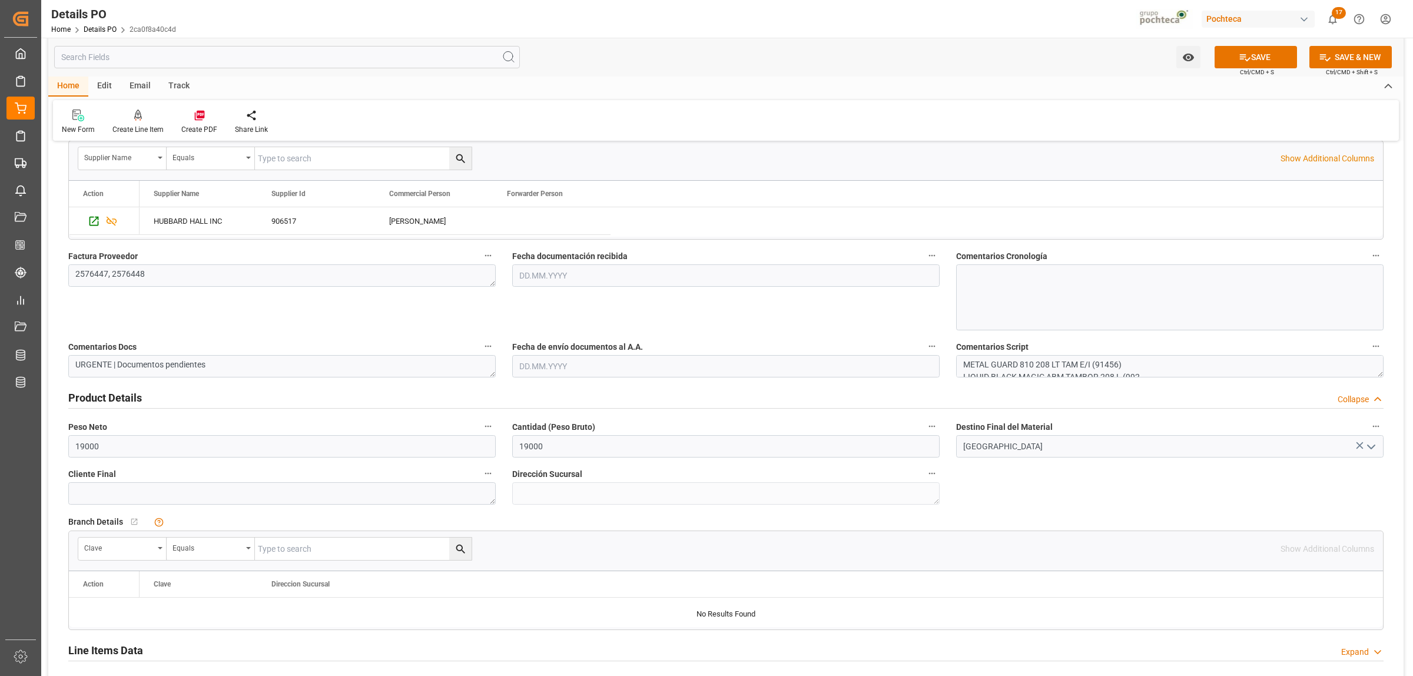
click at [577, 278] on input "text" at bounding box center [725, 275] width 427 height 22
click at [552, 357] on div "28 29 30 31 1 2 3" at bounding box center [596, 347] width 161 height 23
click at [616, 365] on div "8" at bounding box center [619, 371] width 15 height 14
type input "[DATE]"
click at [560, 369] on input "text" at bounding box center [725, 366] width 427 height 22
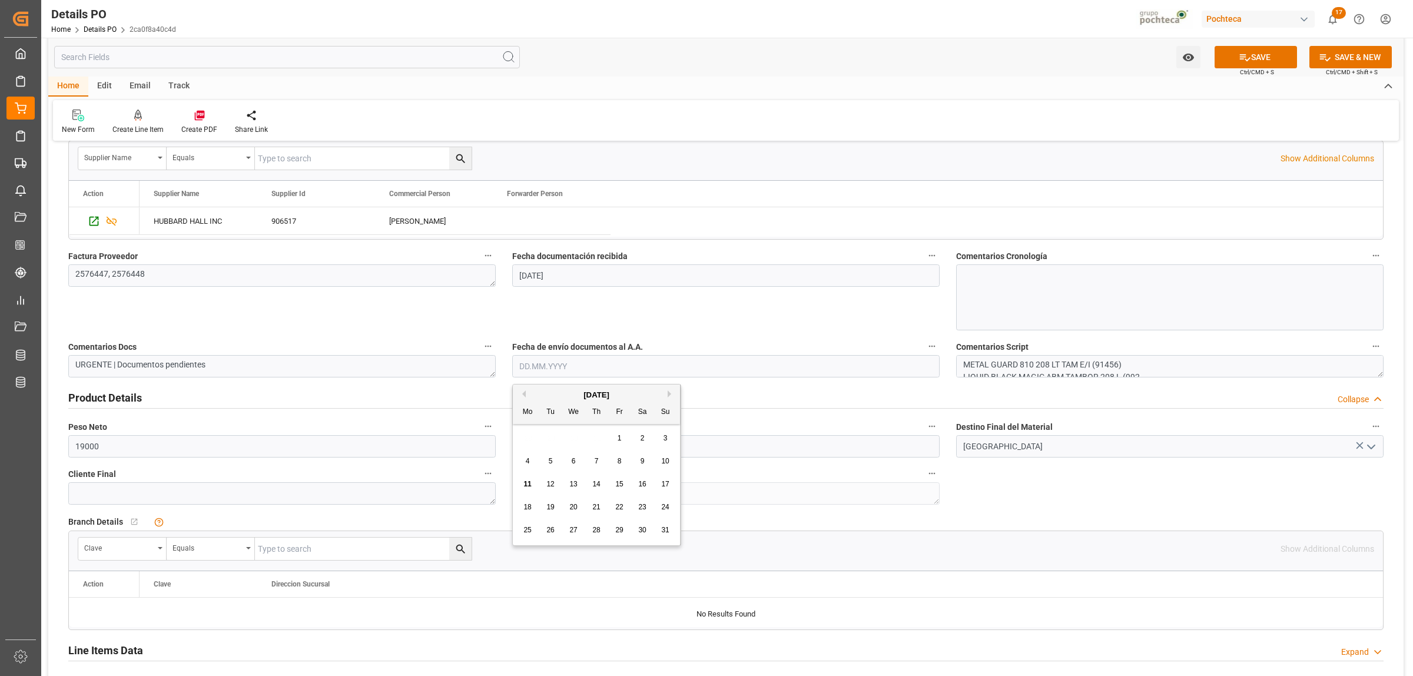
drag, startPoint x: 530, startPoint y: 442, endPoint x: 540, endPoint y: 440, distance: 10.1
click at [530, 442] on div "28 29 30 31 1 2 3" at bounding box center [596, 438] width 161 height 23
click at [622, 462] on div "8" at bounding box center [619, 462] width 15 height 14
type input "[DATE]"
click at [1008, 495] on div "Nuevas Ordenes Details   No child Object linked Nuevas Ordenes Click Edit to ad…" at bounding box center [726, 289] width 1356 height 1307
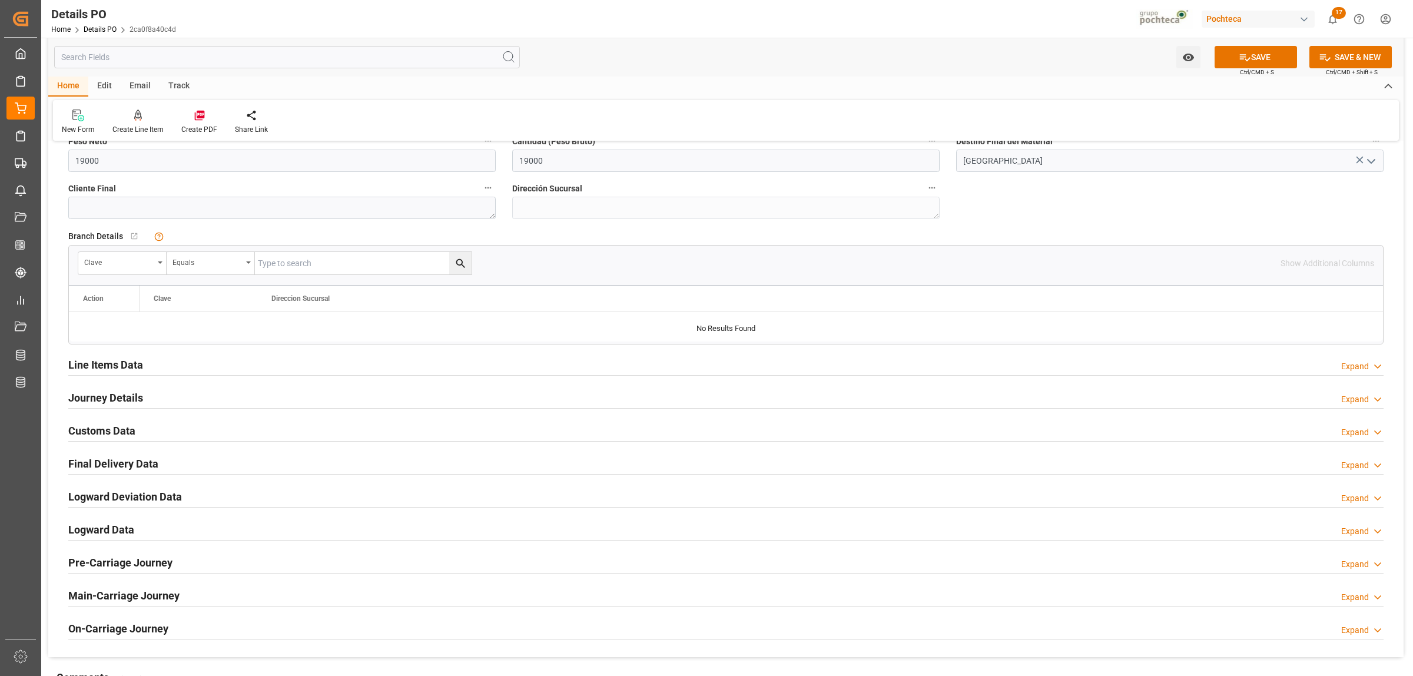
scroll to position [883, 0]
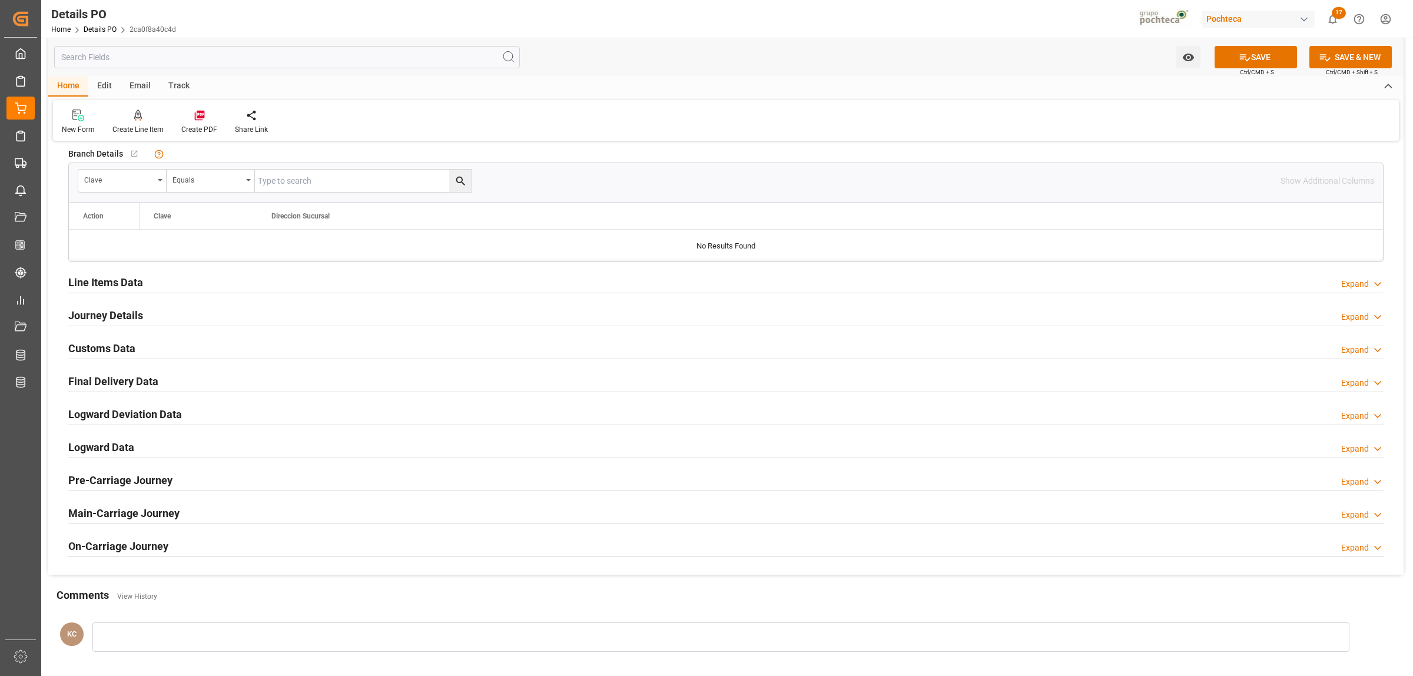
click at [101, 319] on h2 "Journey Details" at bounding box center [105, 315] width 75 height 16
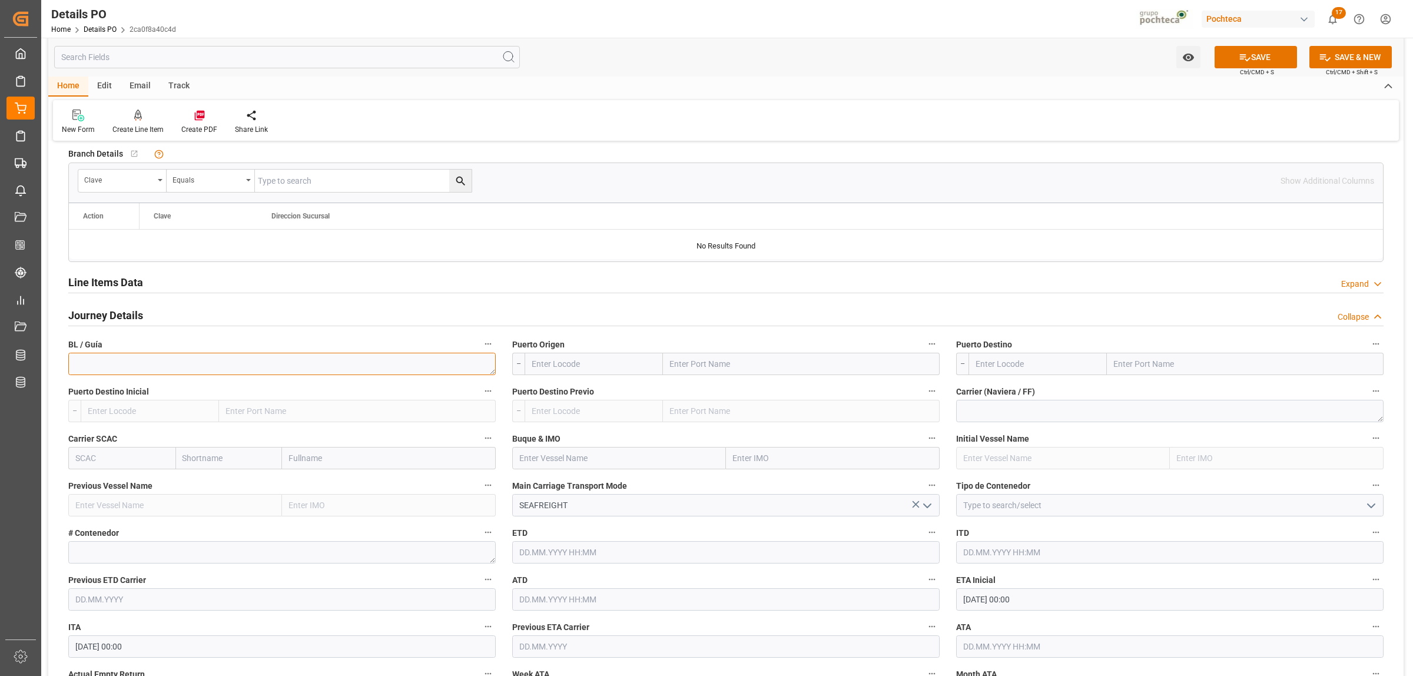
click at [197, 362] on textarea at bounding box center [281, 364] width 427 height 22
paste textarea "1515568"
type textarea "1515568"
click at [702, 366] on input "text" at bounding box center [801, 364] width 277 height 22
type input "laredo"
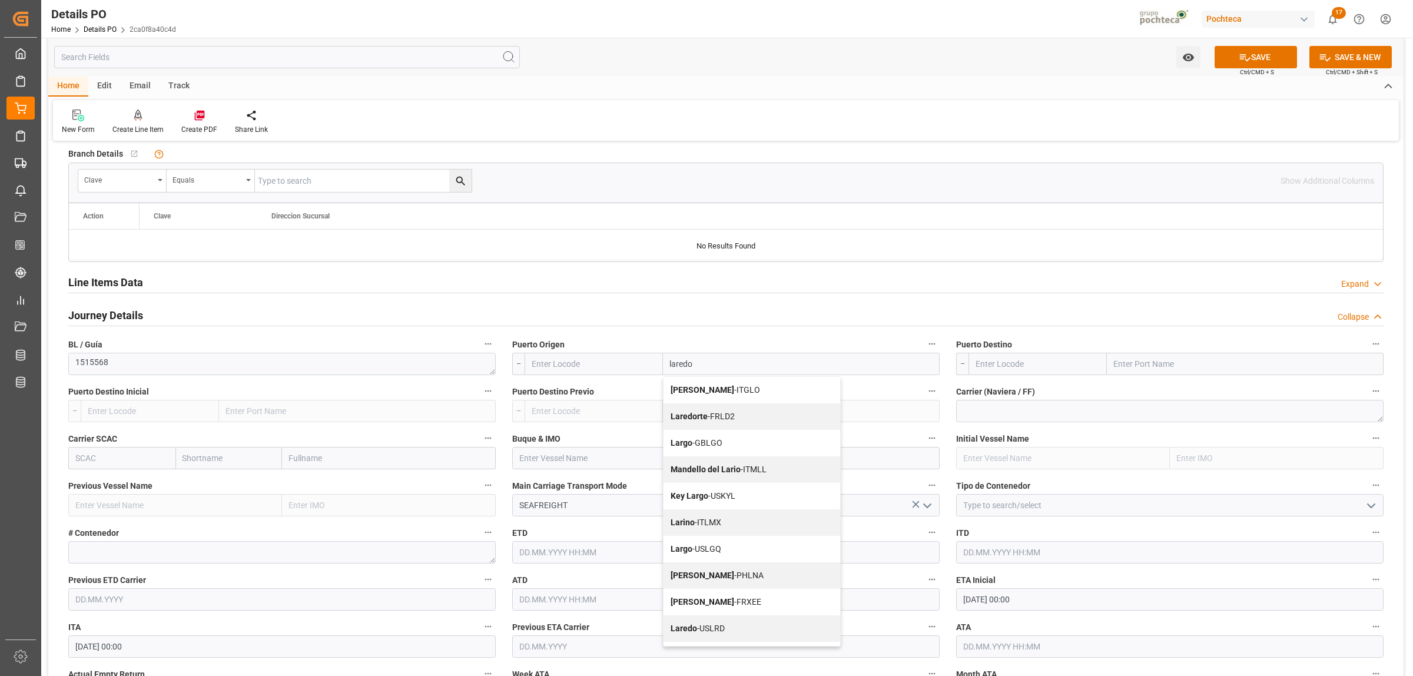
click at [701, 627] on span "Laredo - USLRD" at bounding box center [698, 628] width 54 height 9
type input "USLRD"
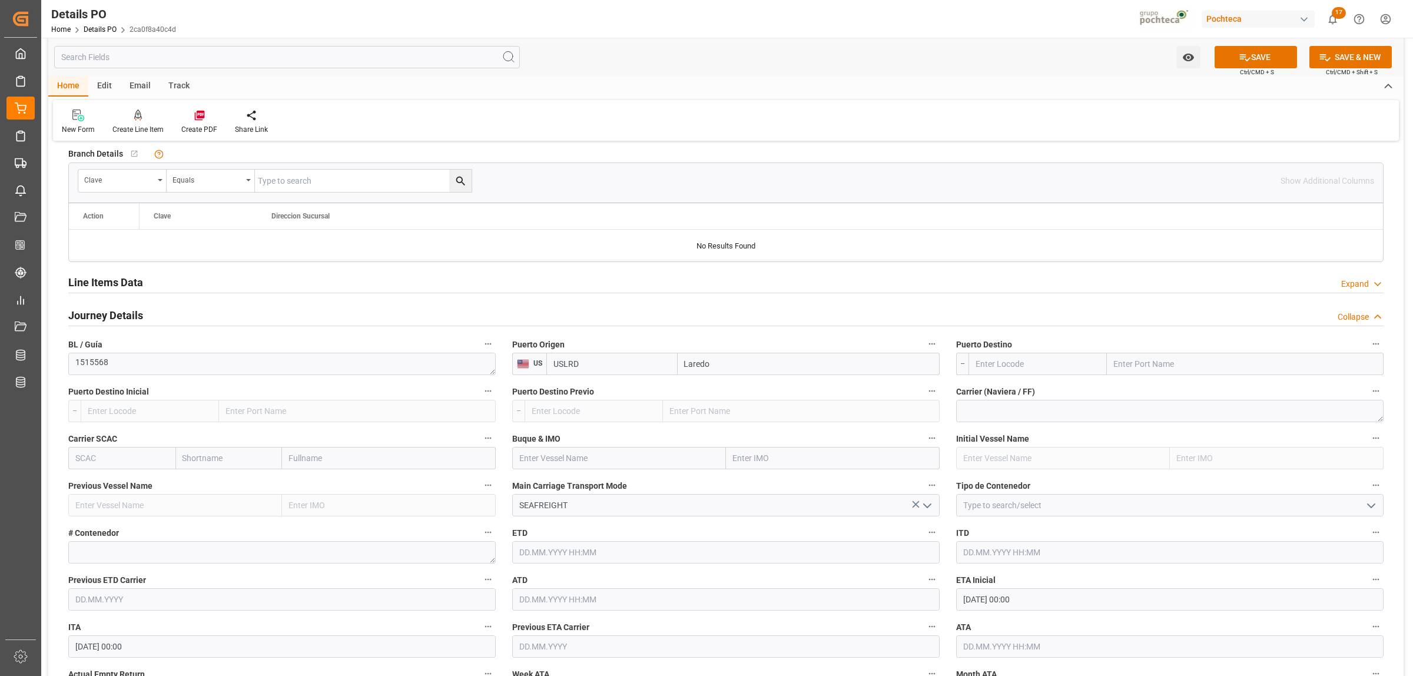
type input "Laredo"
click at [1129, 357] on input "text" at bounding box center [1245, 364] width 277 height 22
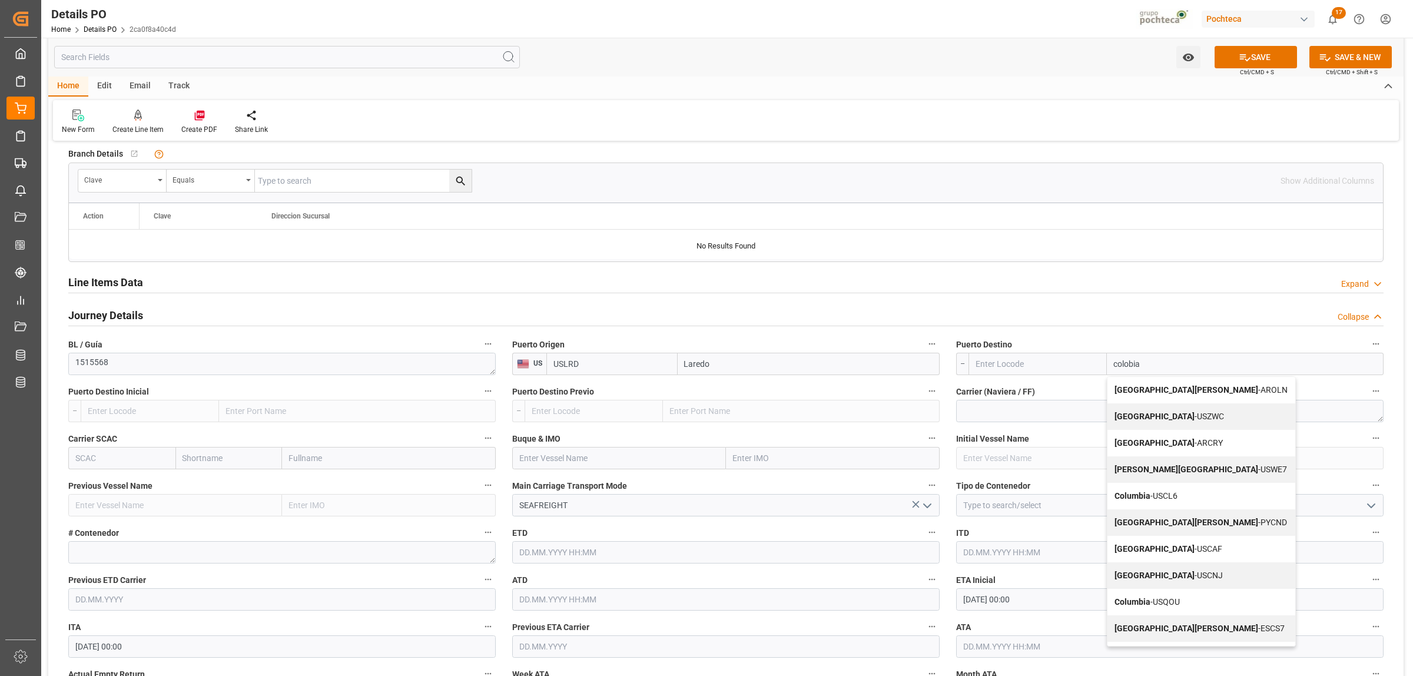
click at [1152, 363] on input "colobia" at bounding box center [1245, 364] width 277 height 22
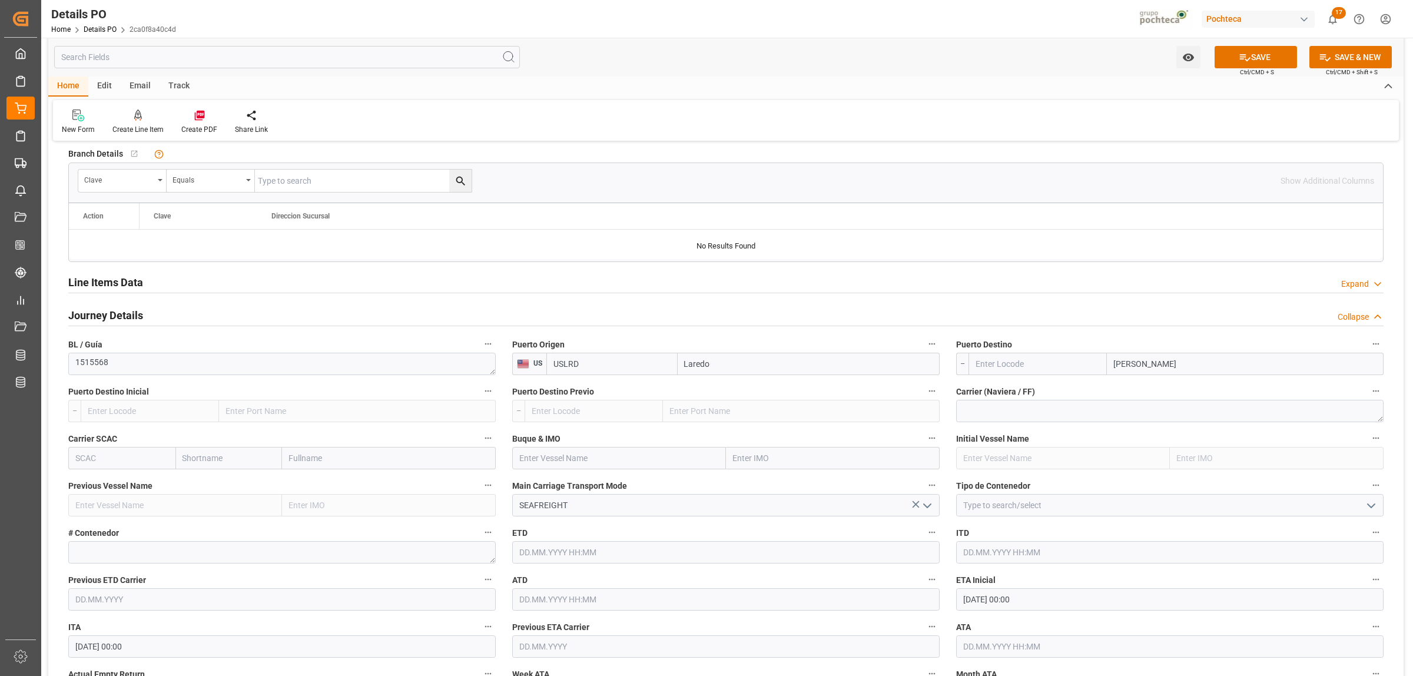
type input "[GEOGRAPHIC_DATA]"
drag, startPoint x: 1160, startPoint y: 363, endPoint x: 1075, endPoint y: 366, distance: 85.4
click at [1075, 366] on div "[GEOGRAPHIC_DATA]" at bounding box center [1176, 364] width 415 height 22
type input "[GEOGRAPHIC_DATA]"
click at [1136, 416] on b "[GEOGRAPHIC_DATA]" at bounding box center [1155, 416] width 80 height 9
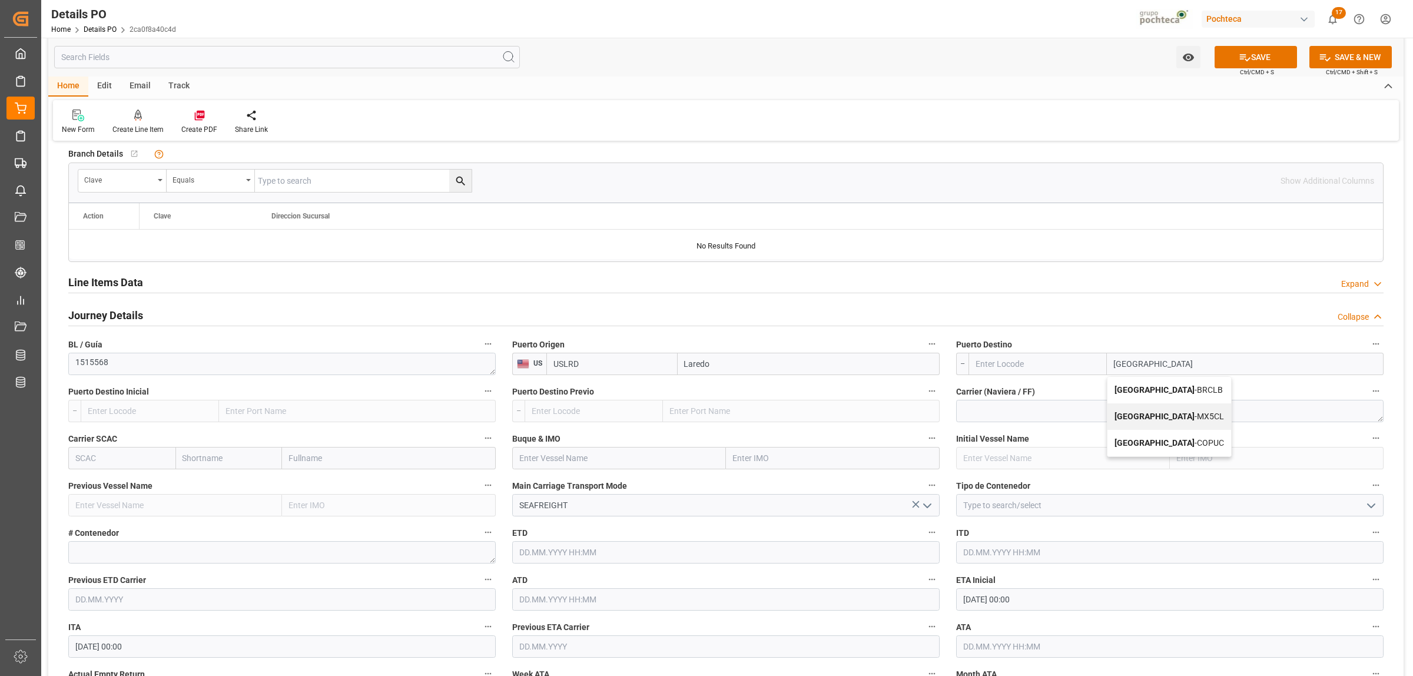
type input "MX5CL"
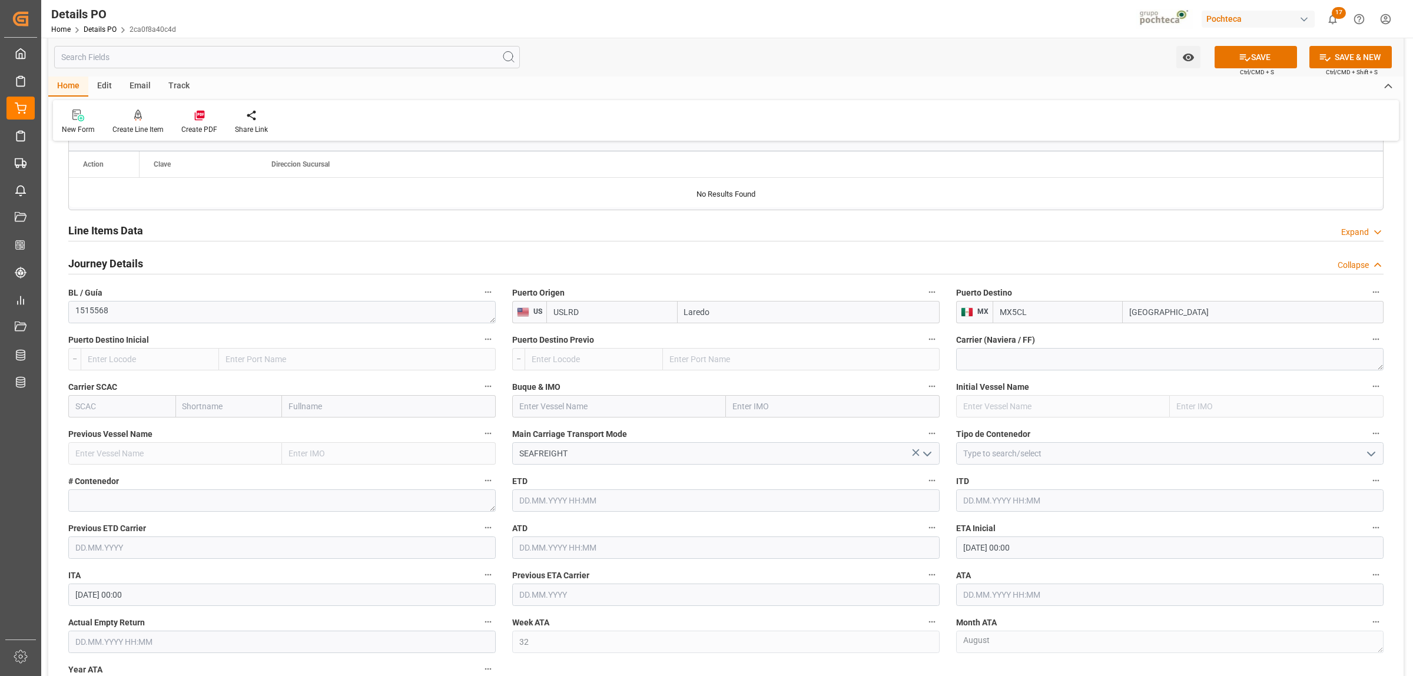
scroll to position [957, 0]
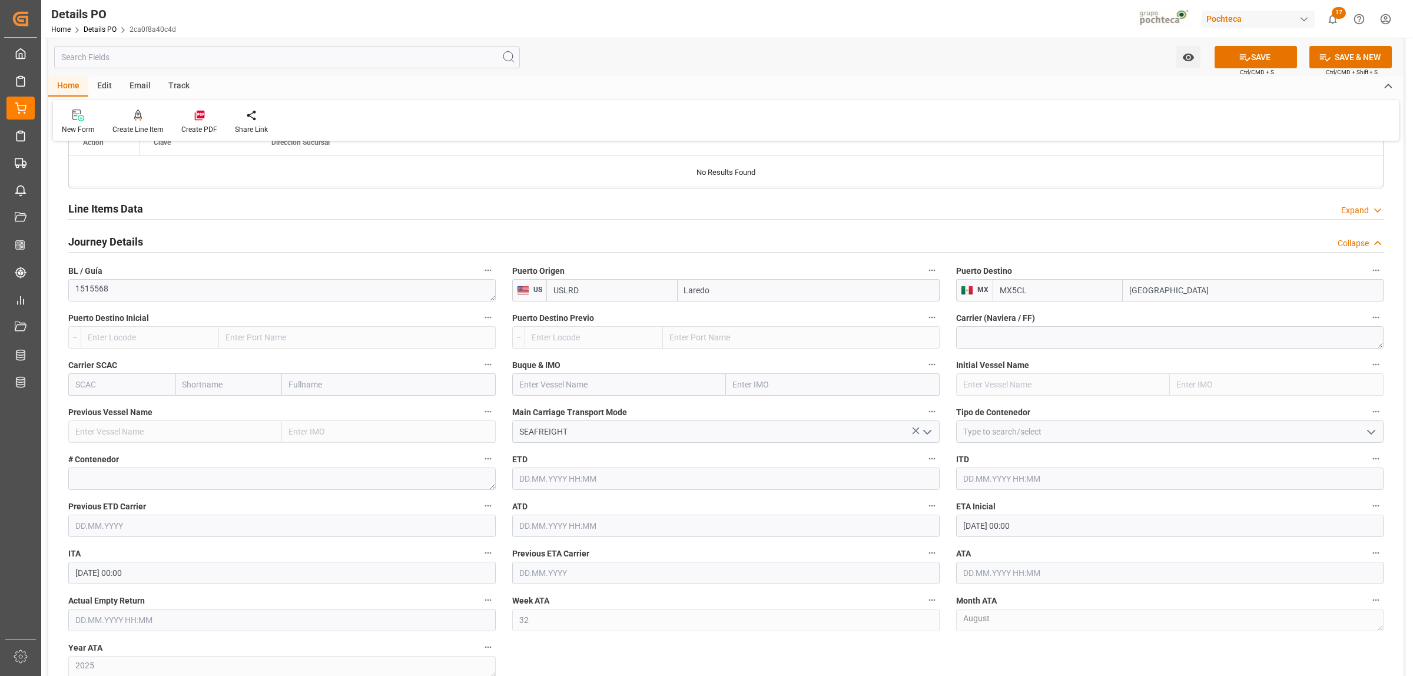
type input "[GEOGRAPHIC_DATA]"
click at [1378, 436] on button "open menu" at bounding box center [1371, 432] width 18 height 18
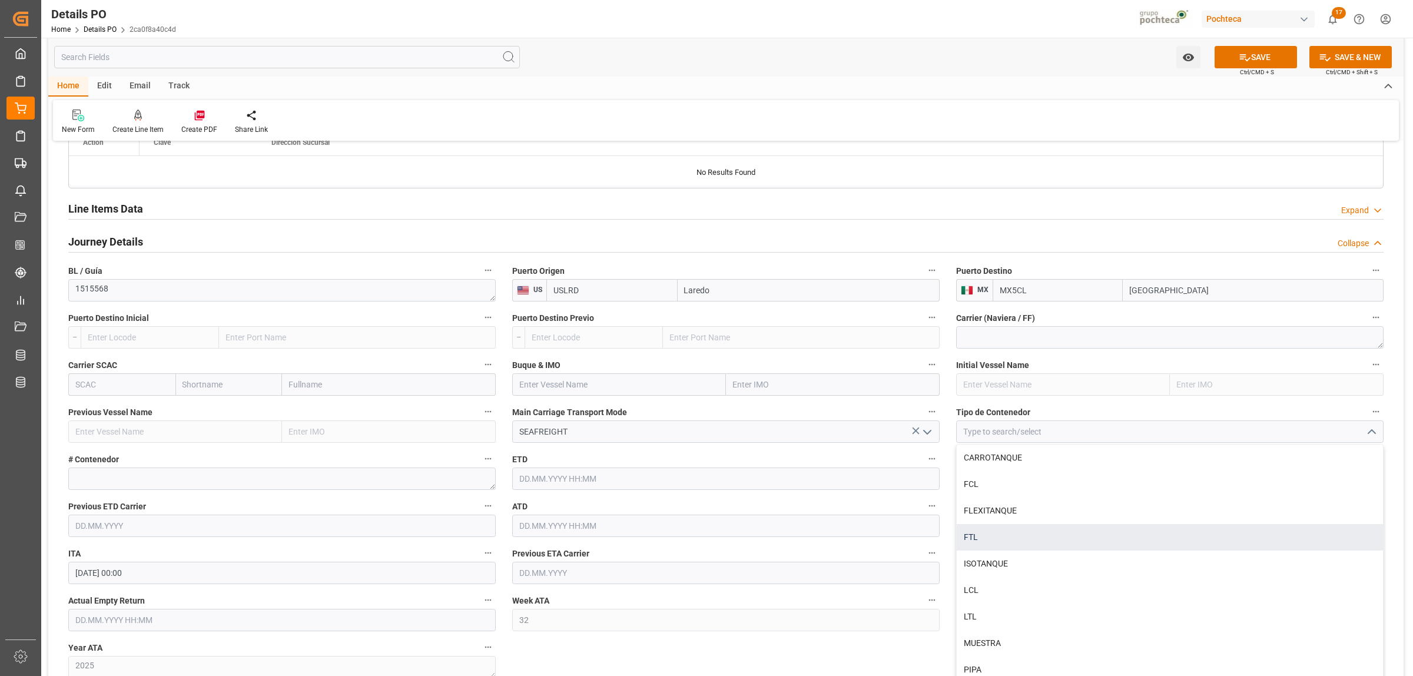
click at [1005, 535] on div "FTL" at bounding box center [1170, 537] width 426 height 26
type input "FTL"
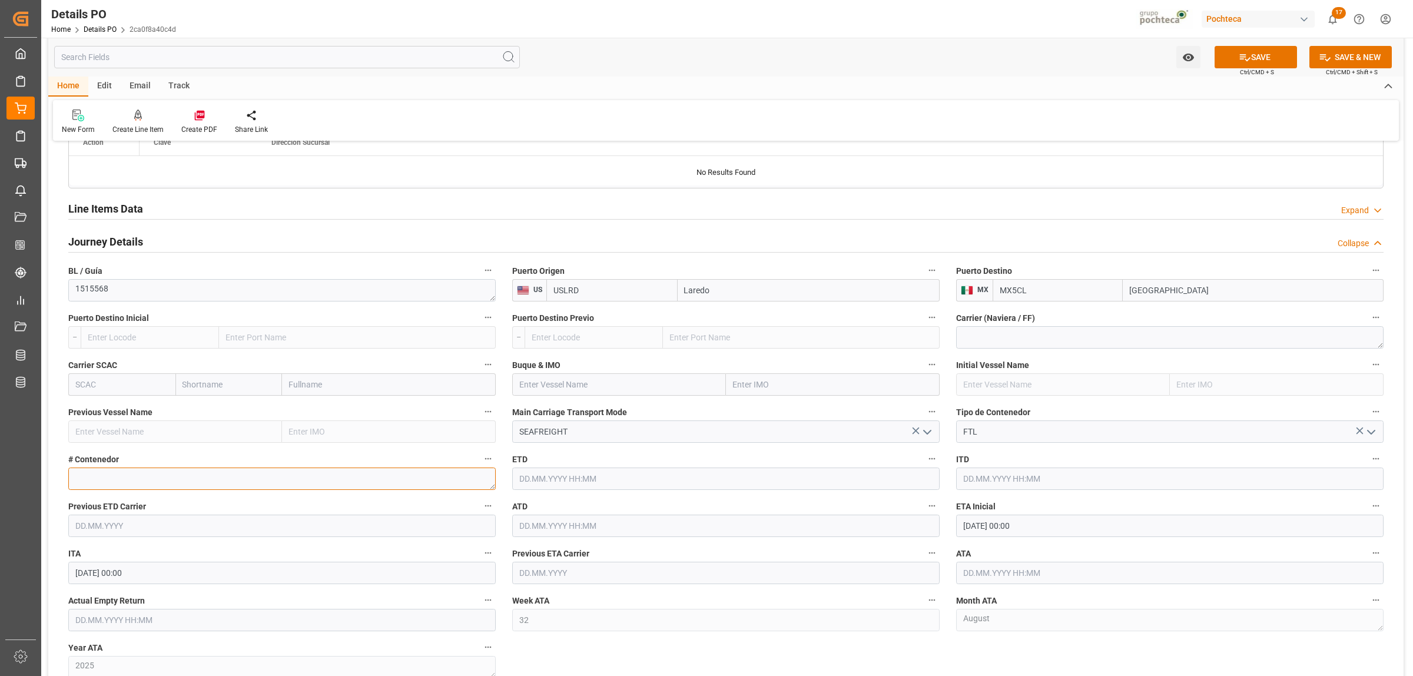
click at [187, 478] on textarea at bounding box center [281, 479] width 427 height 22
paste textarea "51984"
type textarea "51984"
click at [1019, 575] on input "text" at bounding box center [1169, 573] width 427 height 22
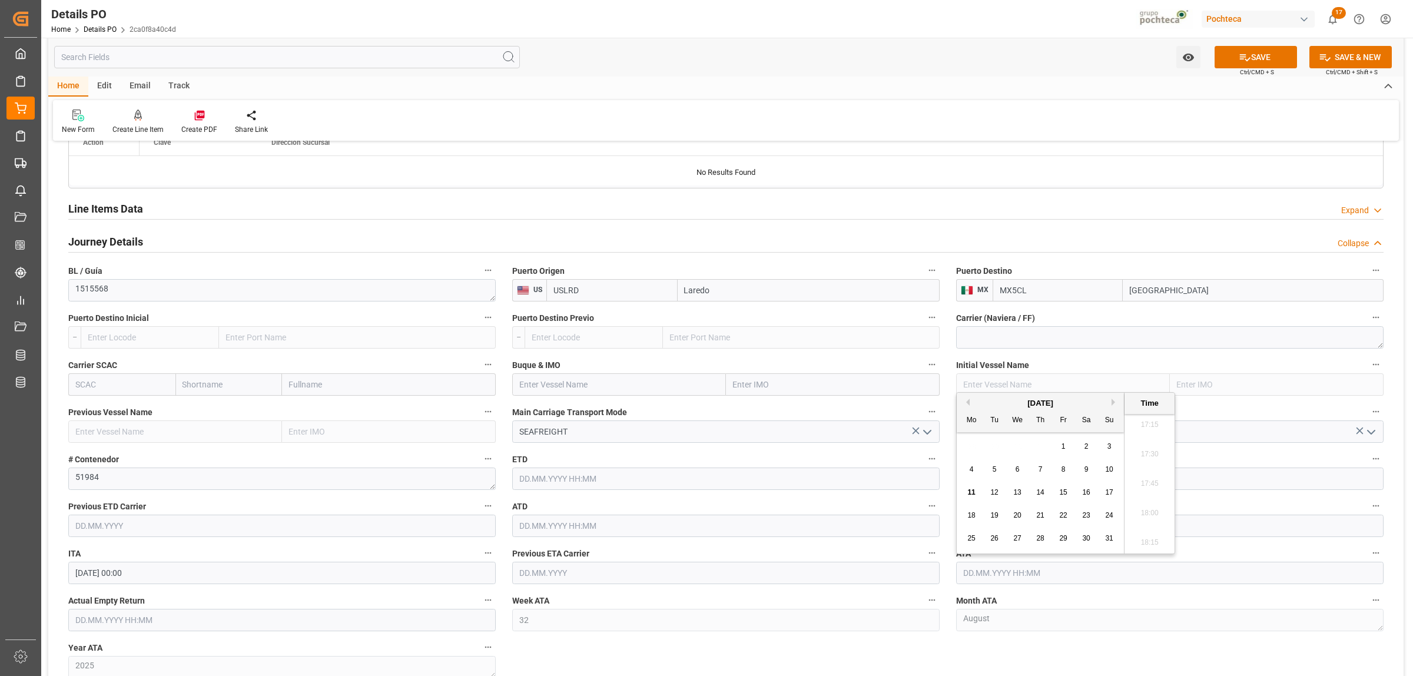
click at [1040, 471] on span "7" at bounding box center [1041, 469] width 4 height 8
type input "[DATE] 00:00"
click at [1045, 651] on div "Nuevas Ordenes Details   No child Object linked Nuevas Ordenes Click Edit to ad…" at bounding box center [726, 59] width 1356 height 1731
click at [1005, 573] on input "[DATE] 00:00" at bounding box center [1169, 573] width 427 height 22
click at [1040, 469] on span "7" at bounding box center [1041, 469] width 4 height 8
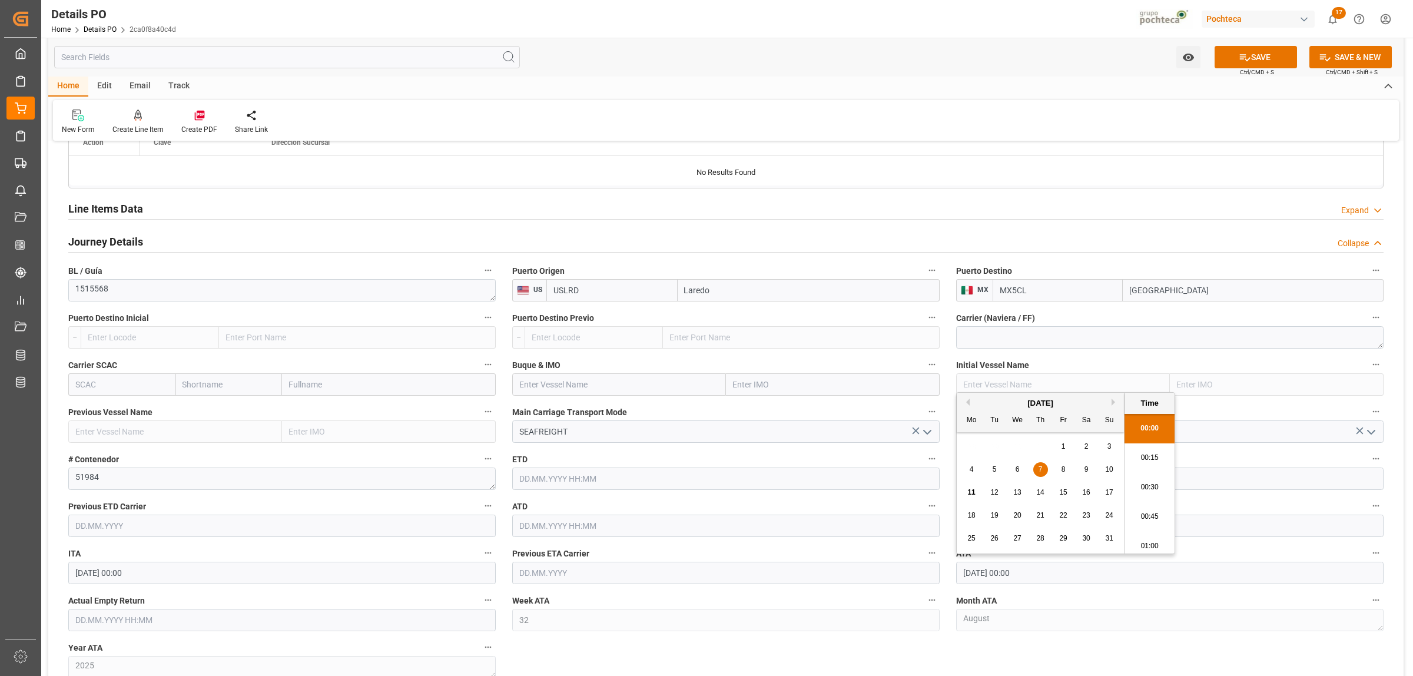
click at [1093, 672] on div "Nuevas Ordenes Details   No child Object linked Nuevas Ordenes Click Edit to ad…" at bounding box center [726, 59] width 1356 height 1731
click at [999, 528] on input "[DATE] 00:00" at bounding box center [1169, 526] width 427 height 22
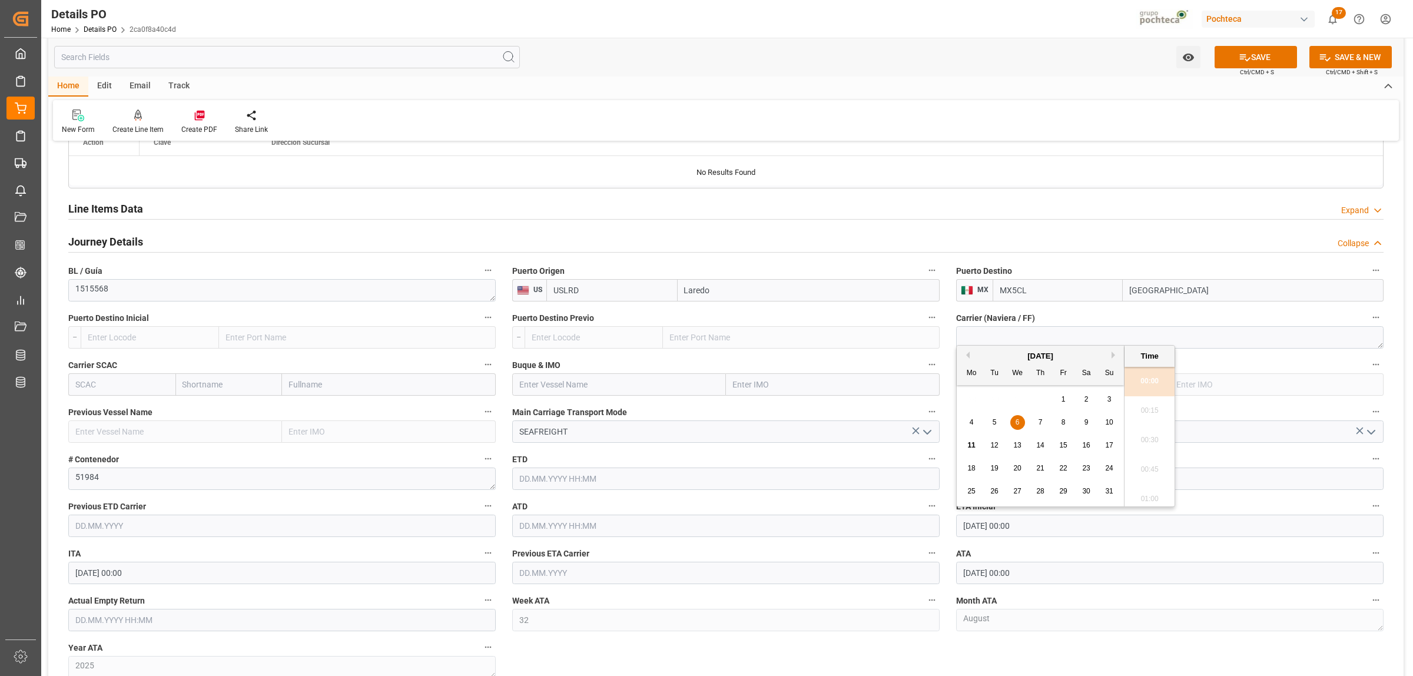
click at [1042, 414] on div "4 5 6 7 8 9 10" at bounding box center [1040, 422] width 161 height 23
click at [1043, 420] on div "7" at bounding box center [1040, 423] width 15 height 14
type input "[DATE] 00:00"
click at [1088, 655] on div "Nuevas Ordenes Details   No child Object linked Nuevas Ordenes Click Edit to ad…" at bounding box center [726, 59] width 1356 height 1731
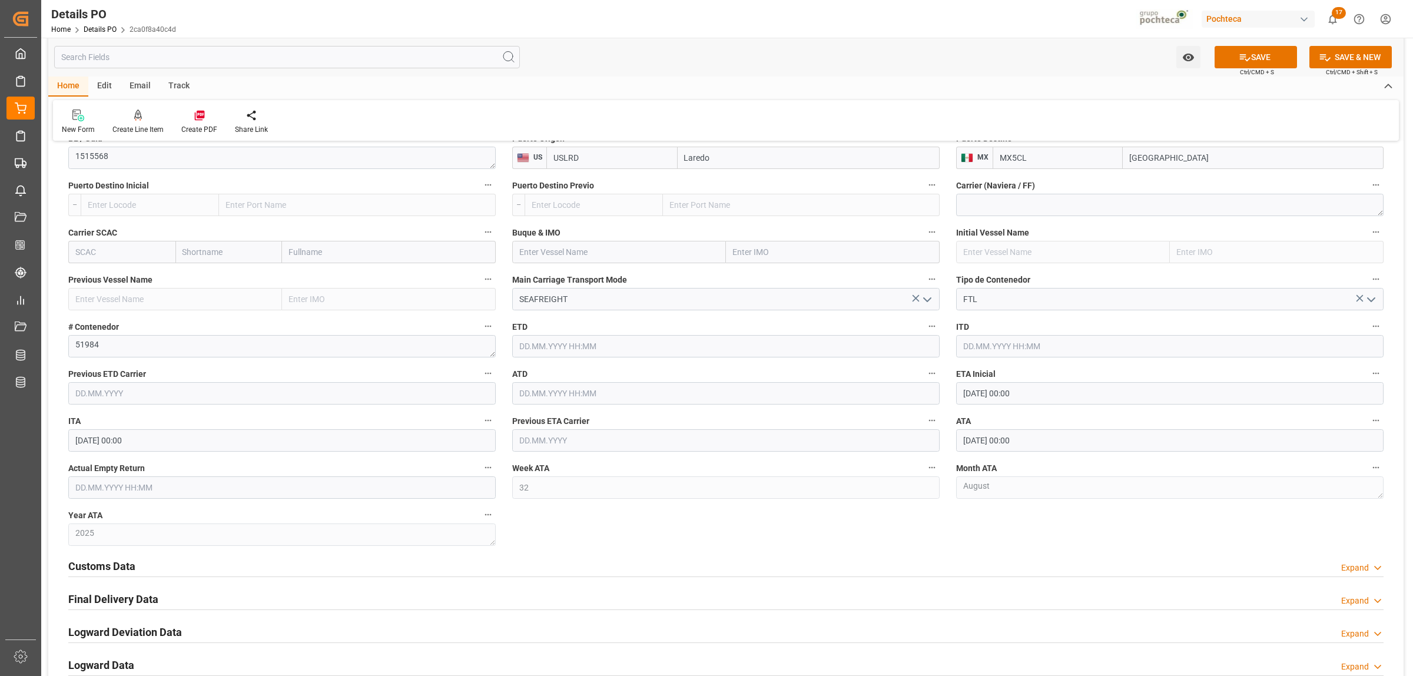
scroll to position [1178, 0]
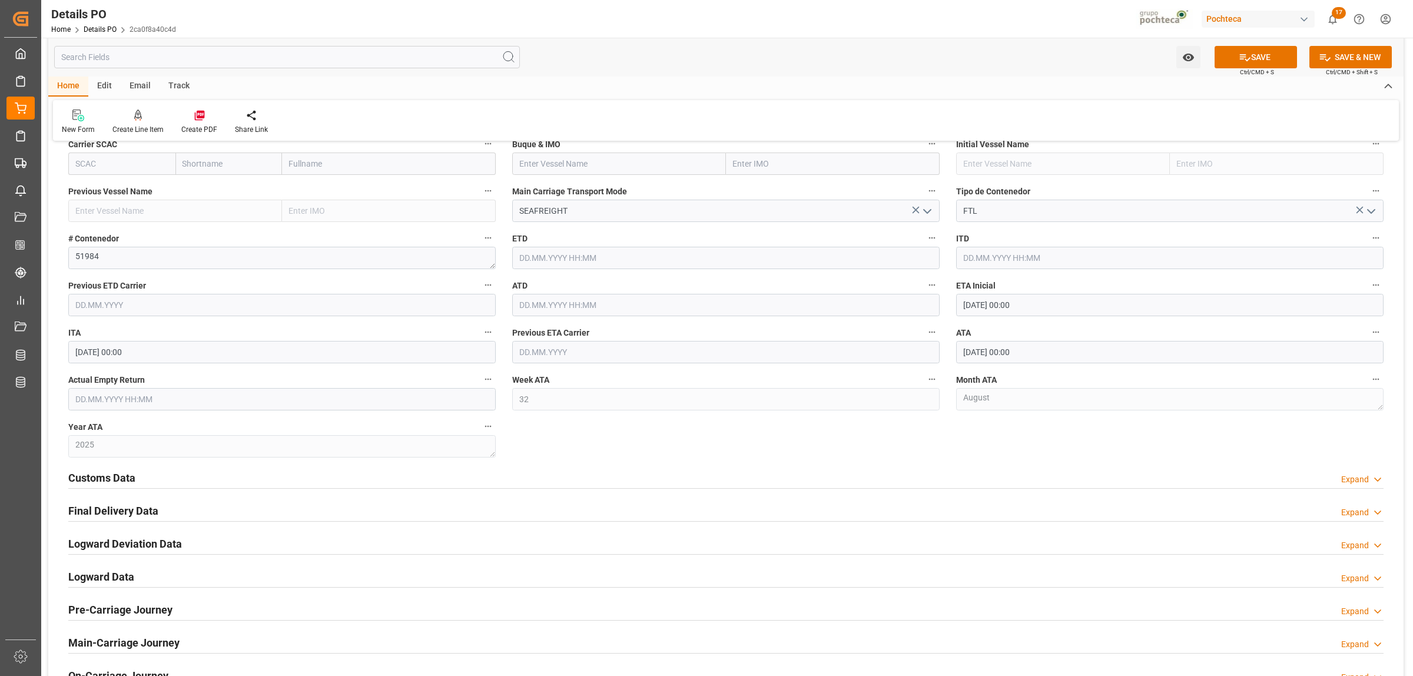
click at [96, 479] on h2 "Customs Data" at bounding box center [101, 478] width 67 height 16
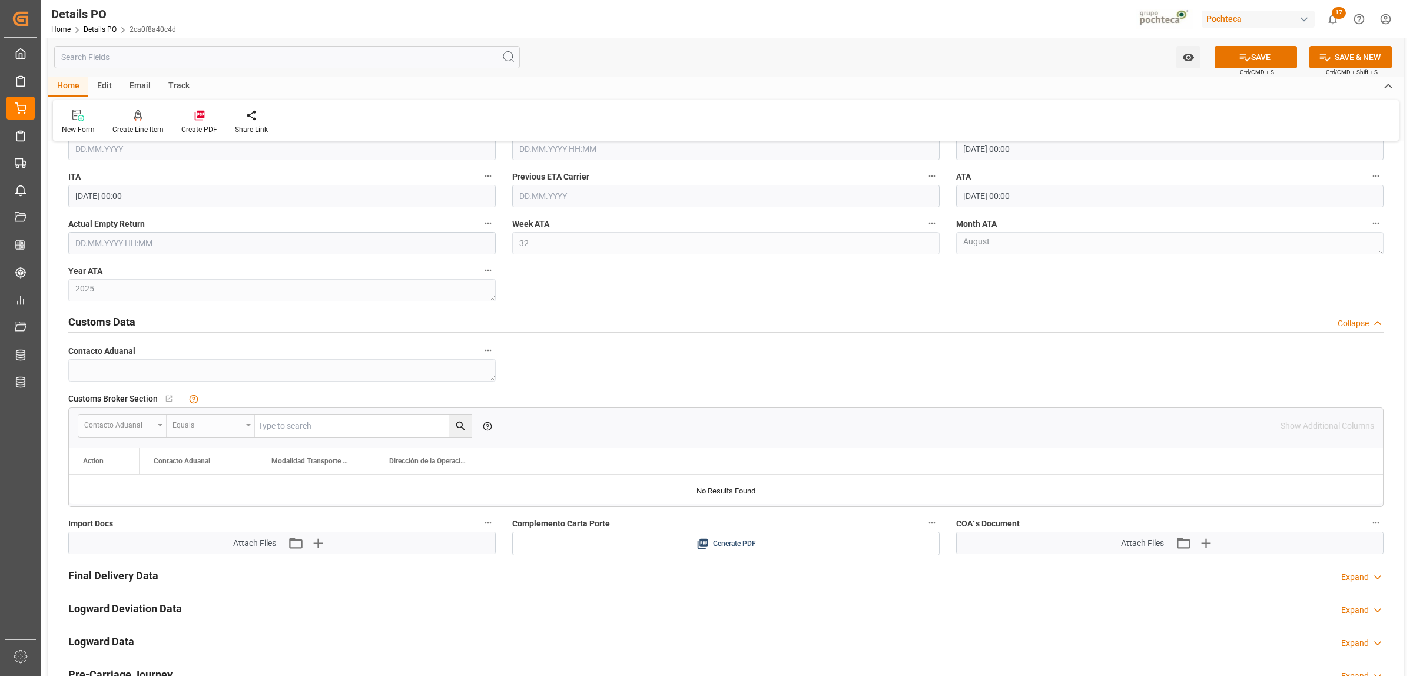
scroll to position [1398, 0]
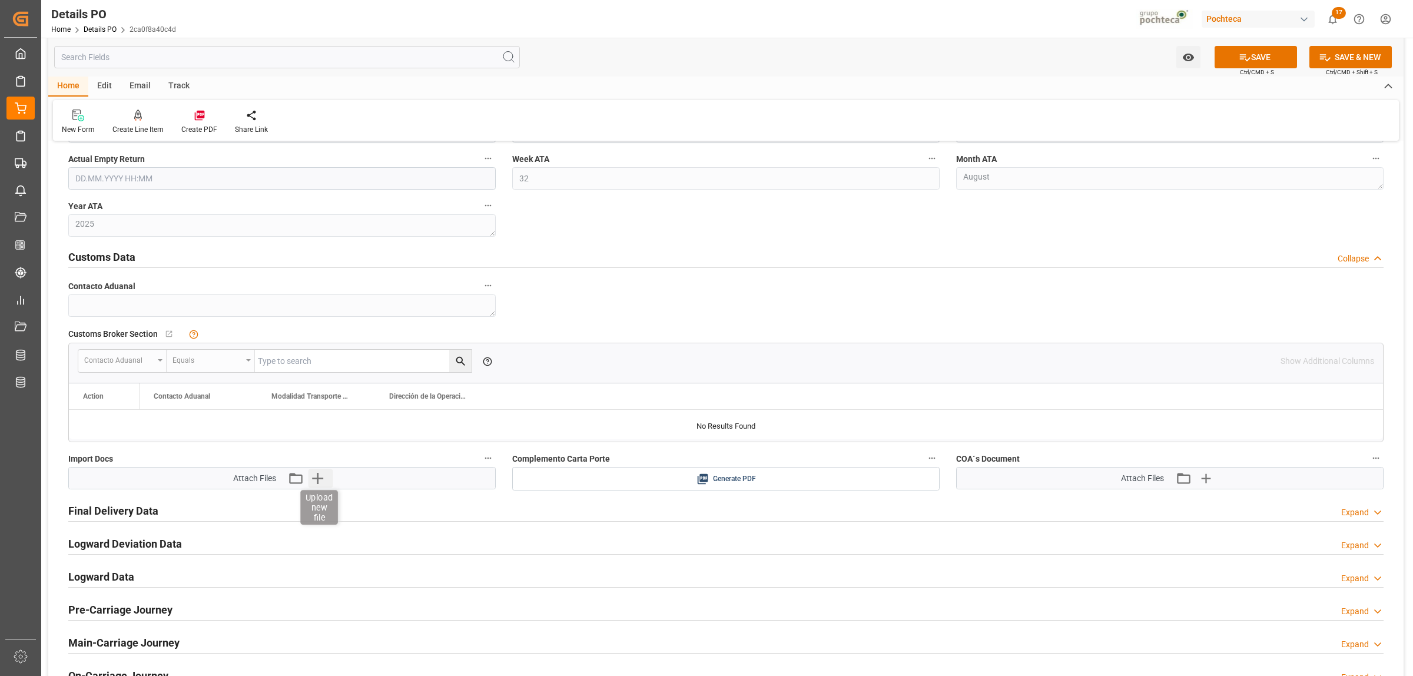
click at [326, 476] on icon "button" at bounding box center [318, 478] width 19 height 19
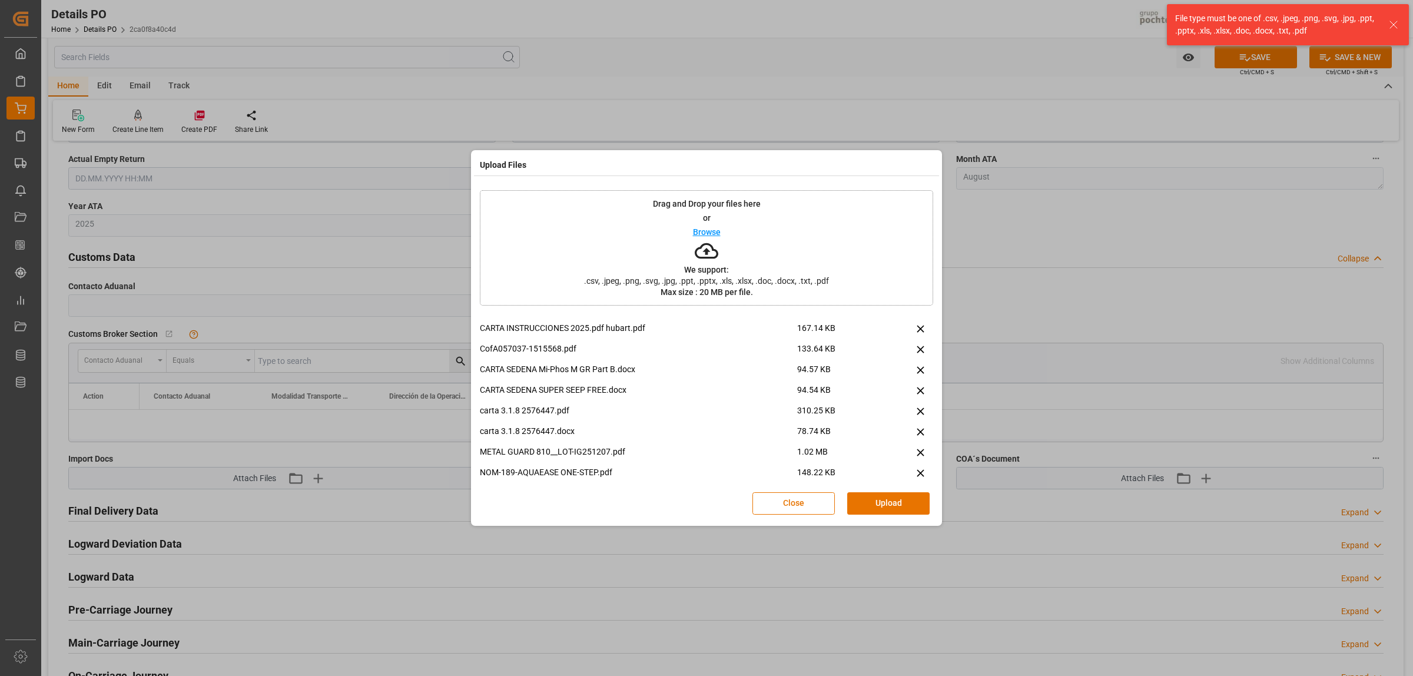
scroll to position [873, 0]
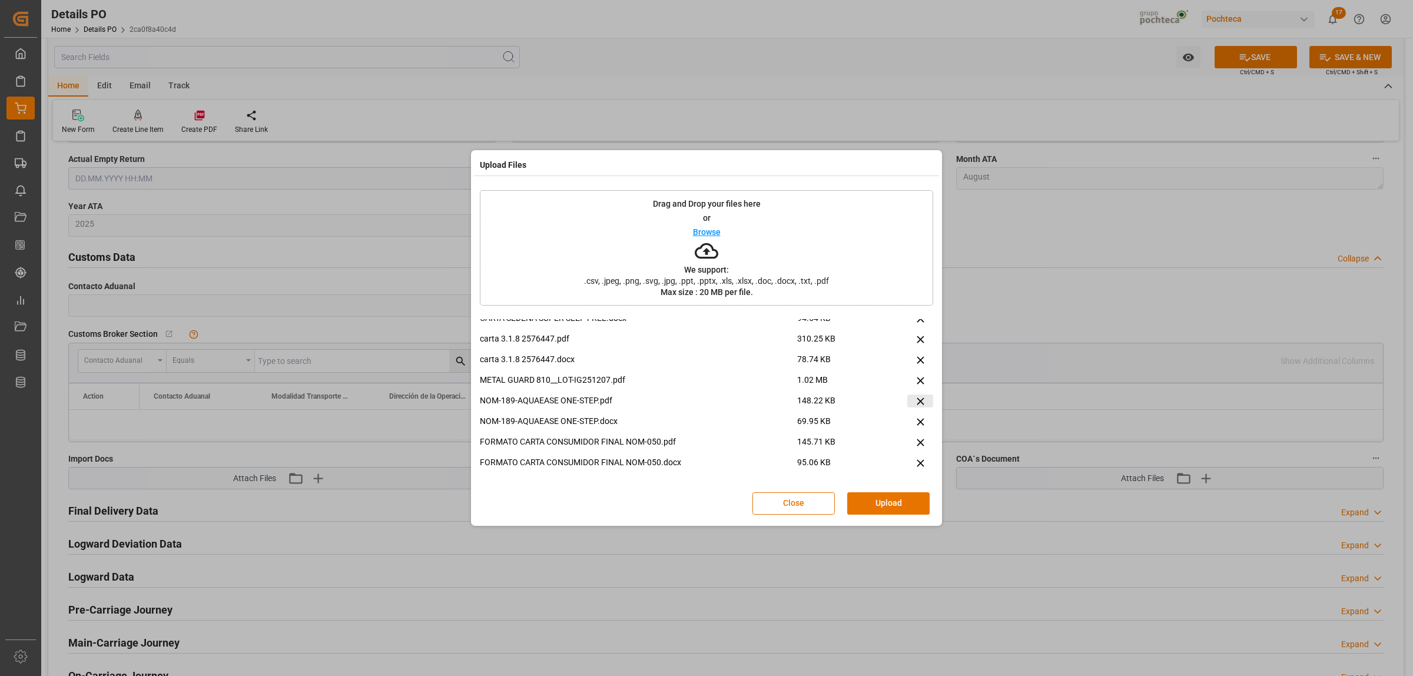
click at [917, 401] on icon at bounding box center [920, 401] width 12 height 12
click at [914, 376] on icon at bounding box center [920, 381] width 12 height 12
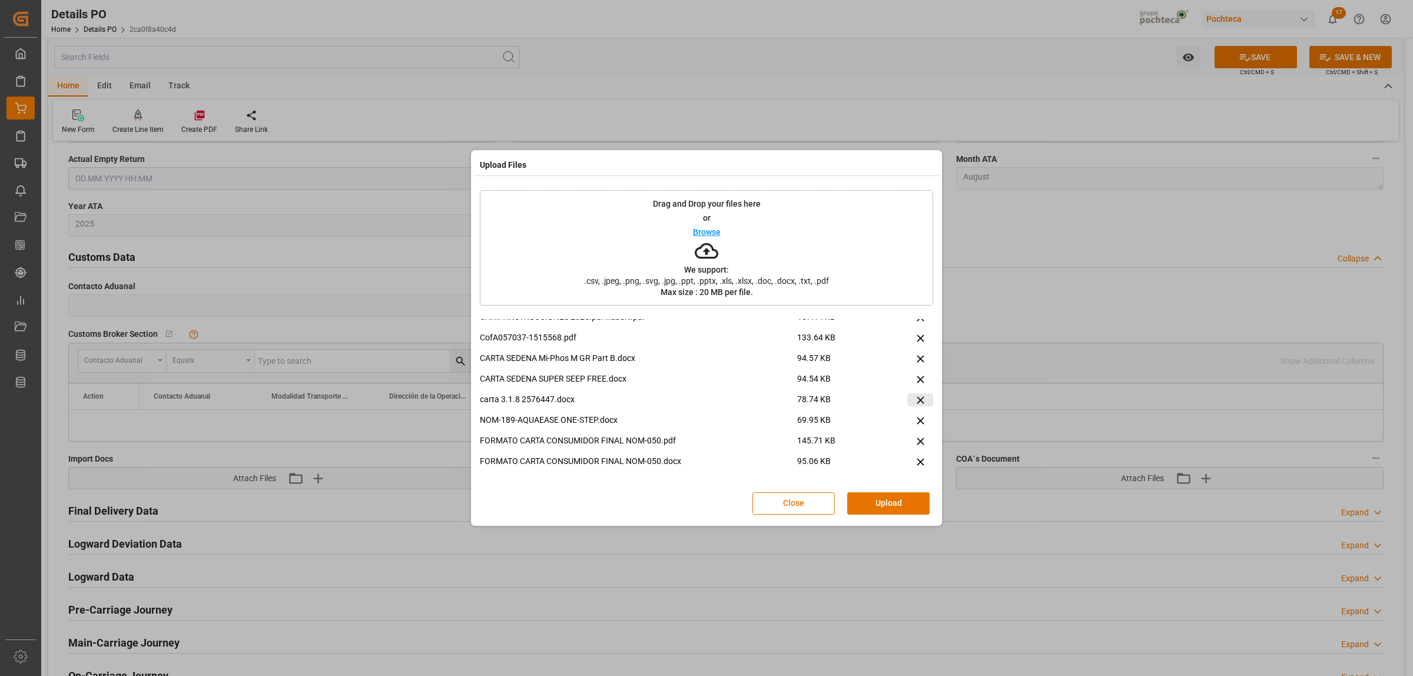
scroll to position [811, 0]
click at [917, 396] on icon at bounding box center [920, 401] width 12 height 12
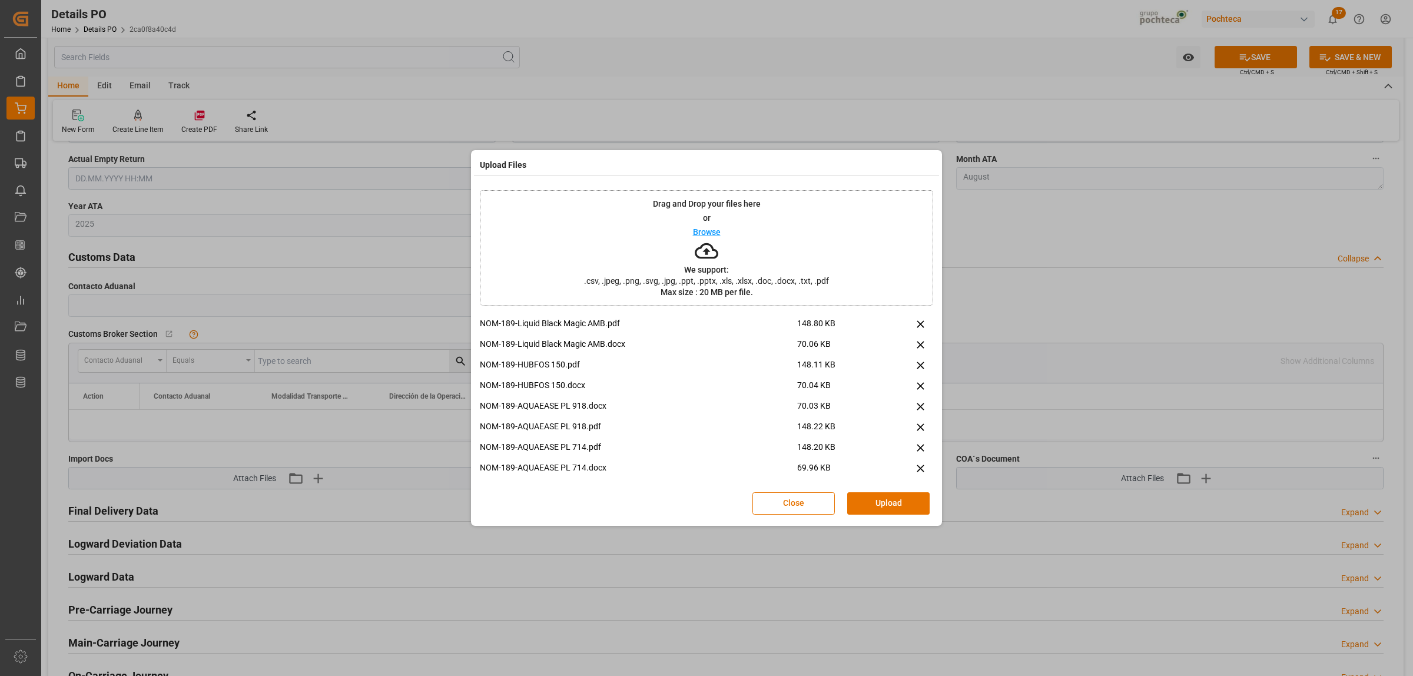
scroll to position [0, 0]
click at [914, 328] on icon at bounding box center [920, 326] width 12 height 12
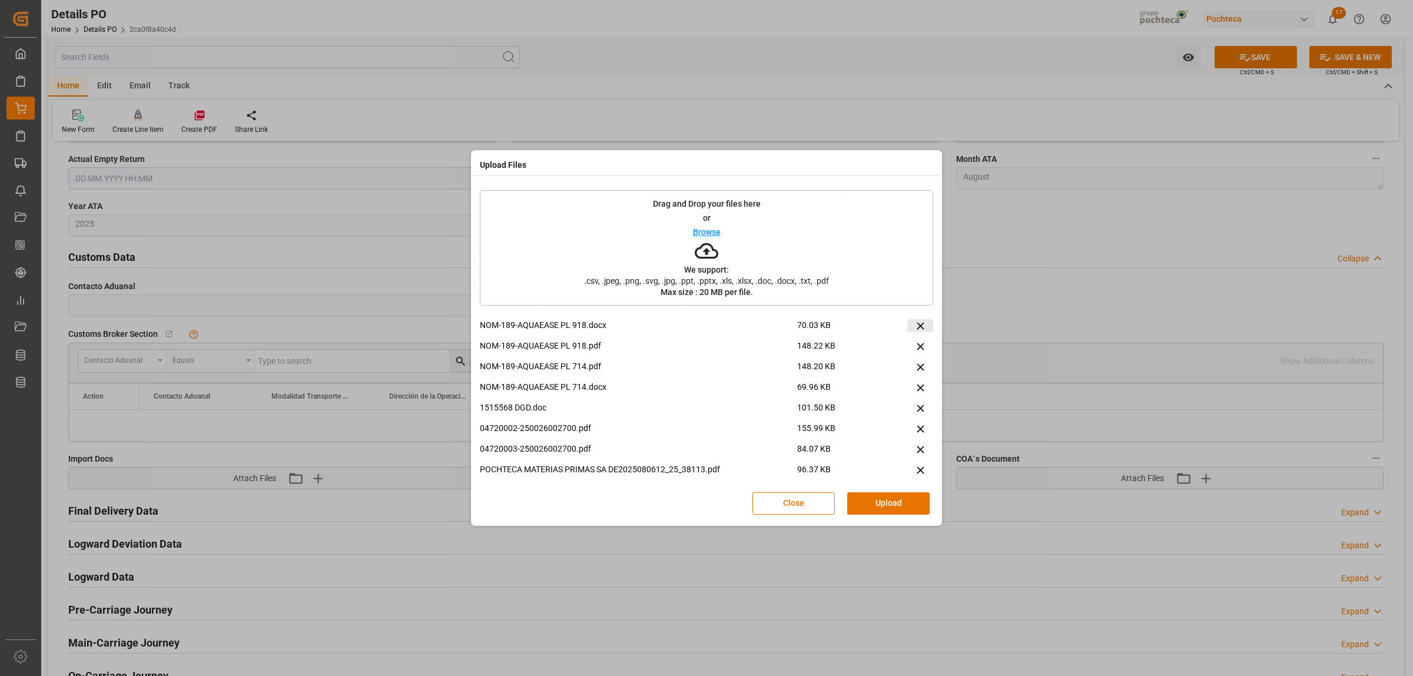
click at [914, 328] on icon at bounding box center [920, 326] width 12 height 12
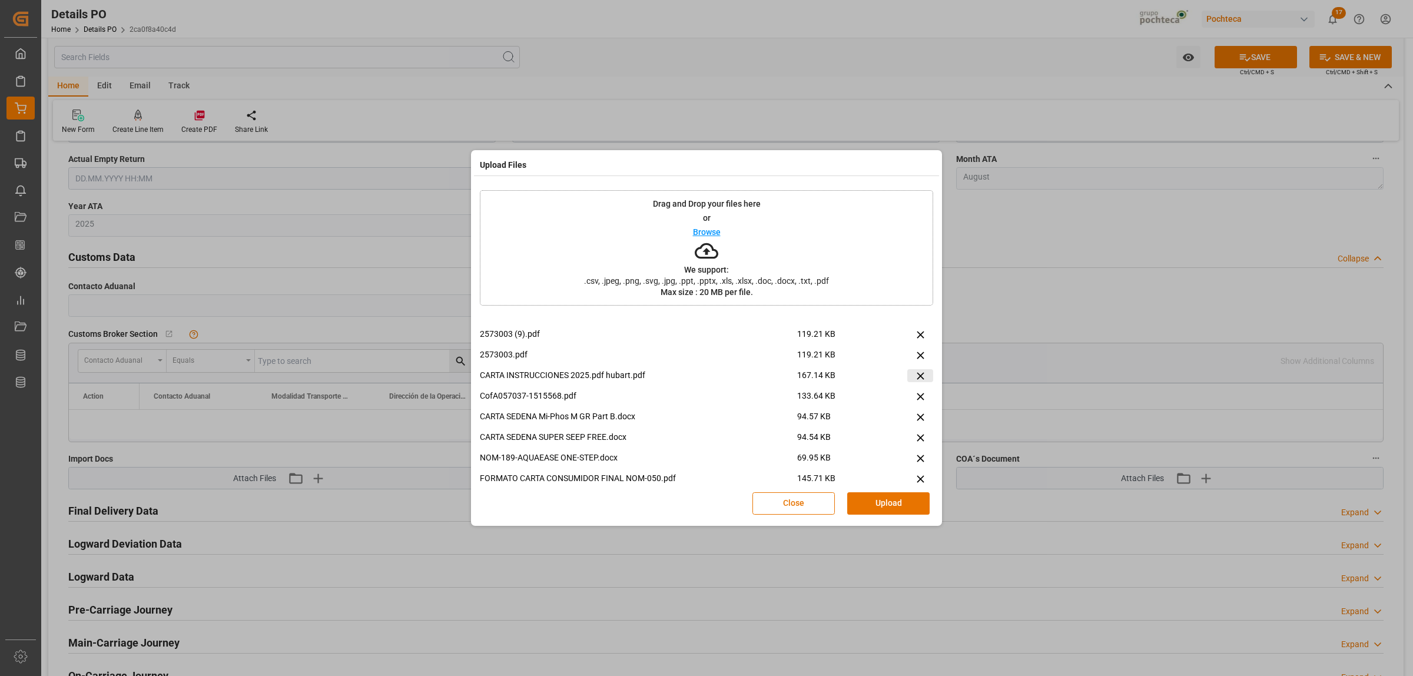
click at [914, 372] on icon at bounding box center [920, 376] width 12 height 12
click at [916, 390] on button at bounding box center [920, 396] width 26 height 13
click at [914, 396] on icon at bounding box center [920, 401] width 12 height 12
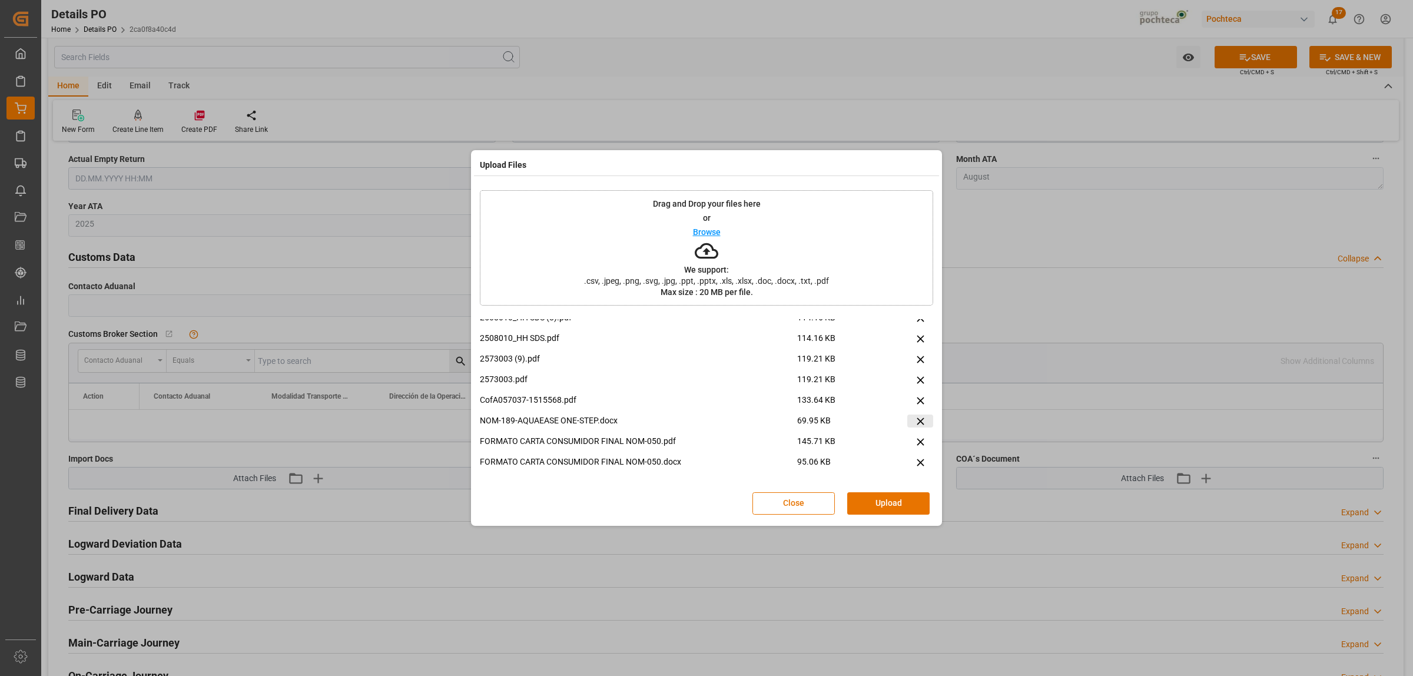
click at [914, 420] on icon at bounding box center [920, 421] width 12 height 12
click at [871, 505] on button "Upload" at bounding box center [888, 503] width 82 height 22
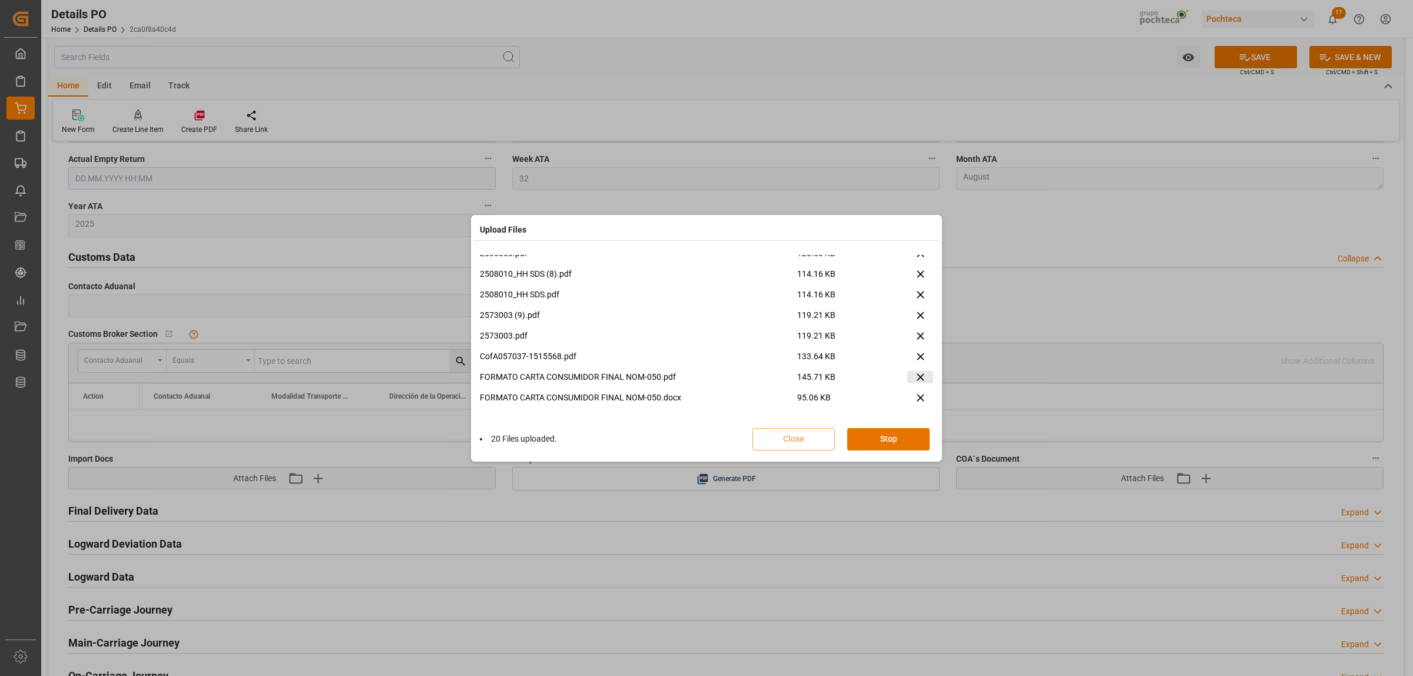
click at [914, 377] on icon at bounding box center [920, 377] width 12 height 12
click at [919, 399] on icon at bounding box center [920, 398] width 7 height 7
click at [926, 375] on icon at bounding box center [929, 376] width 7 height 7
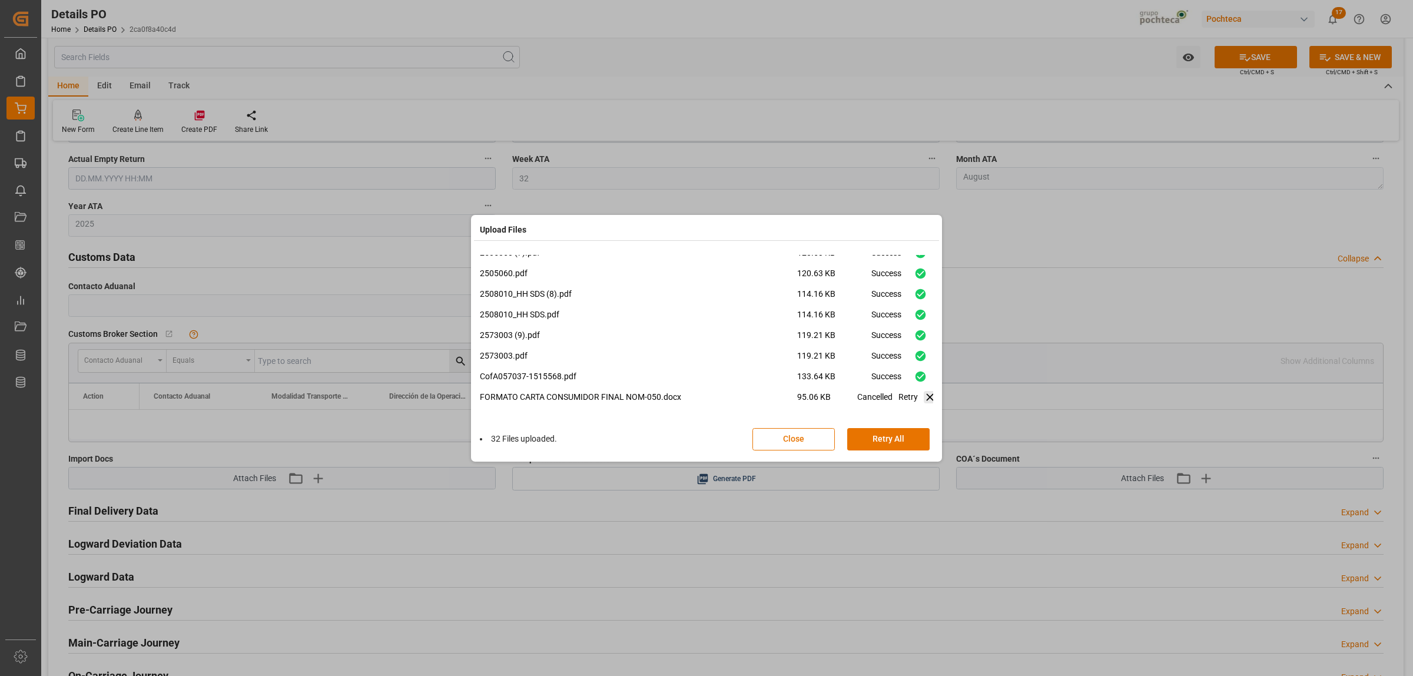
click at [924, 393] on icon at bounding box center [930, 397] width 12 height 12
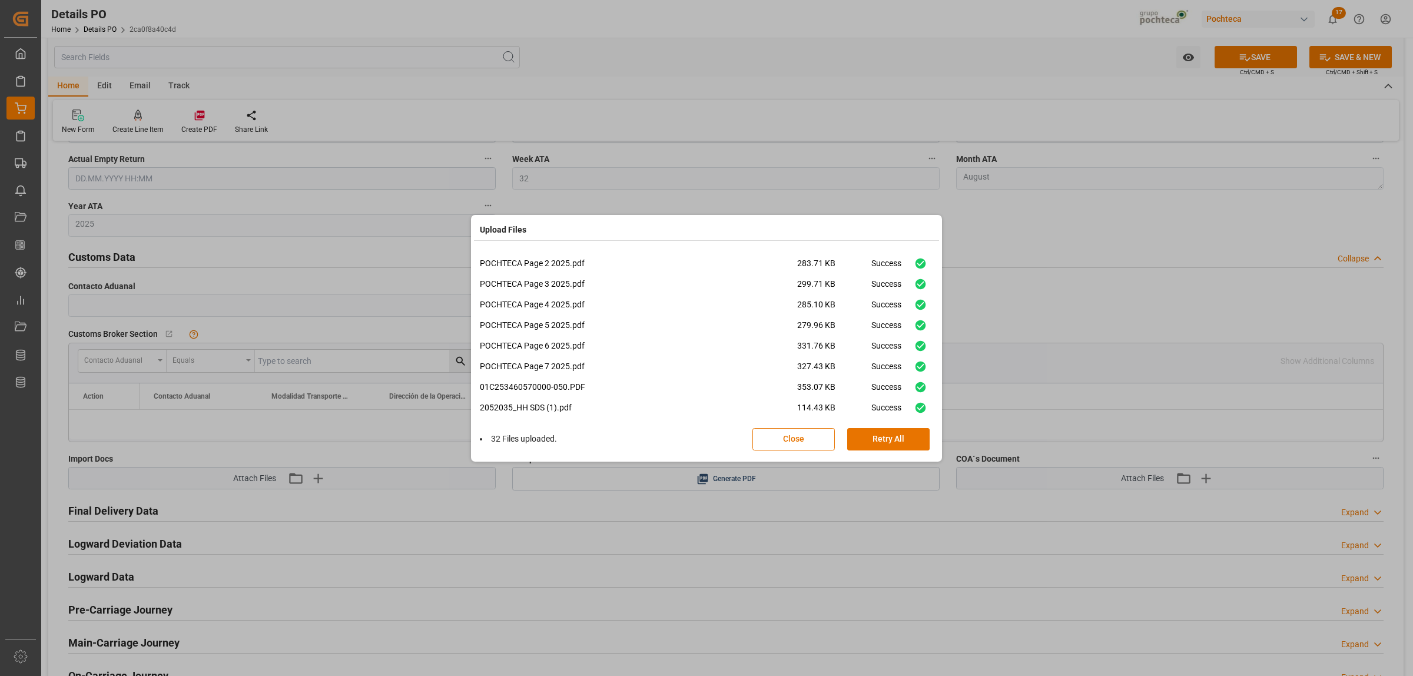
scroll to position [0, 0]
click at [899, 439] on button "Retry All" at bounding box center [888, 439] width 82 height 22
click at [875, 436] on button "Retry All" at bounding box center [888, 439] width 82 height 22
click at [891, 443] on button "Retry All" at bounding box center [888, 439] width 82 height 22
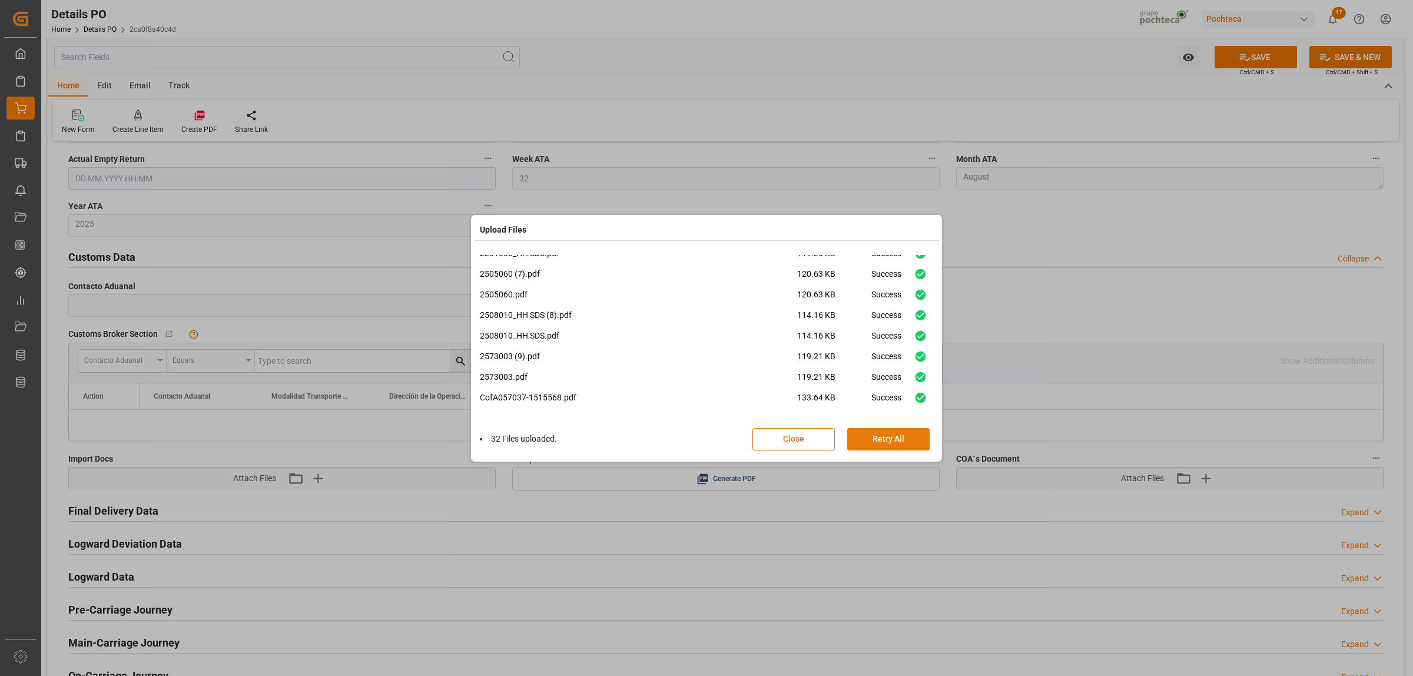
click at [891, 443] on button "Retry All" at bounding box center [888, 439] width 82 height 22
click at [890, 443] on button "Retry All" at bounding box center [888, 439] width 82 height 22
click at [813, 442] on button "Close" at bounding box center [794, 439] width 82 height 22
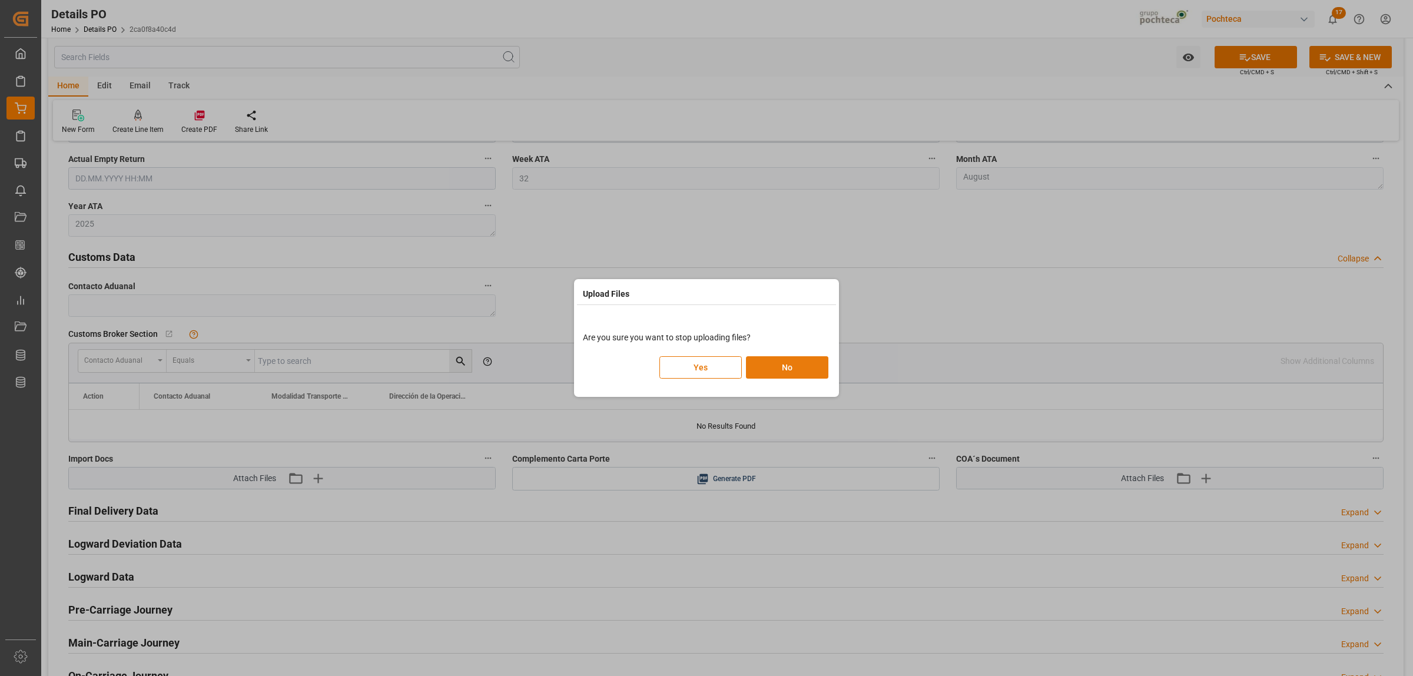
click at [778, 371] on button "No" at bounding box center [787, 367] width 82 height 22
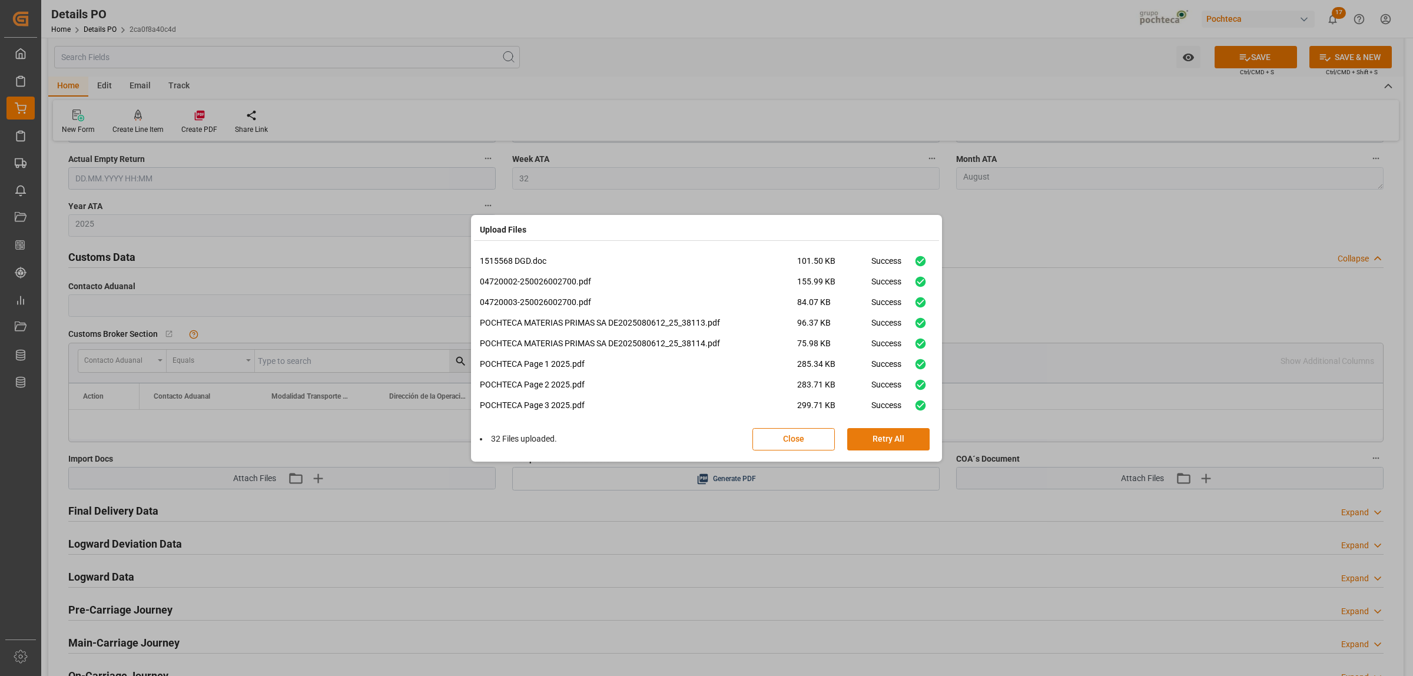
drag, startPoint x: 883, startPoint y: 438, endPoint x: 895, endPoint y: 357, distance: 80.9
click at [884, 438] on button "Retry All" at bounding box center [888, 439] width 82 height 22
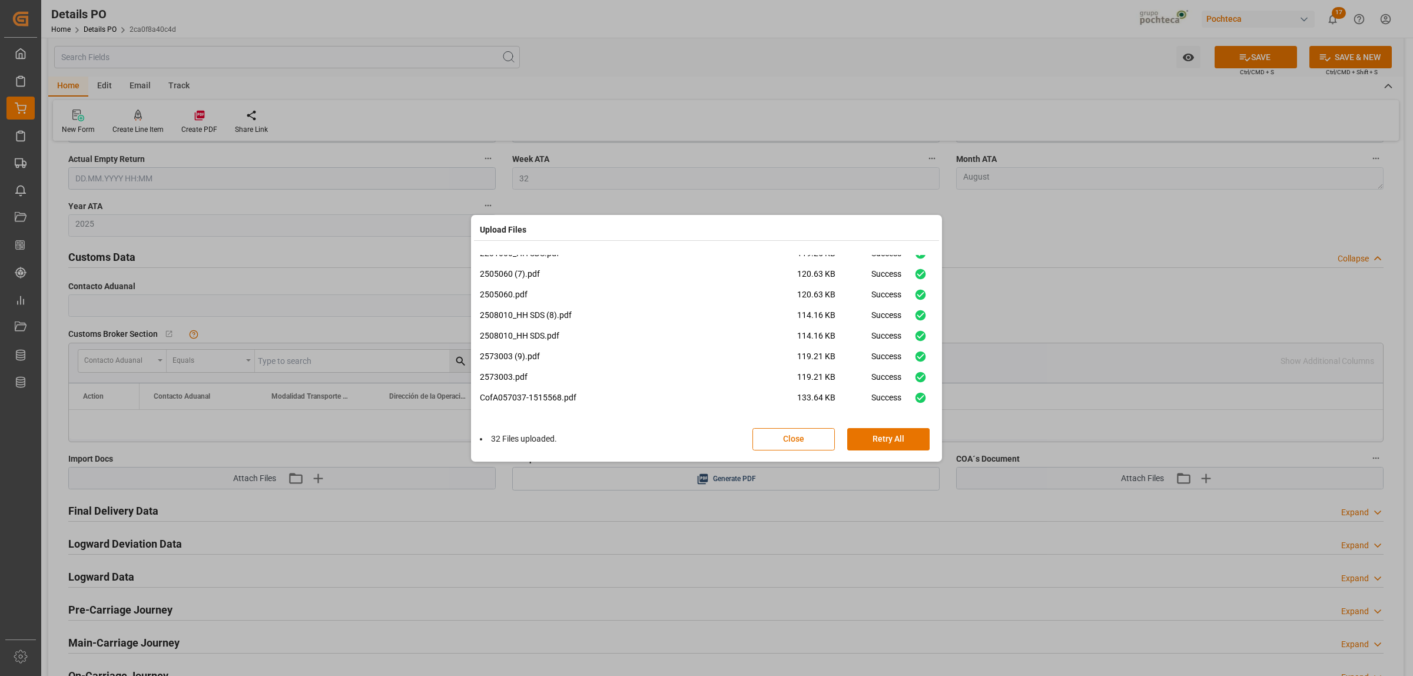
click at [863, 357] on span "119.21 KB" at bounding box center [834, 360] width 74 height 21
click at [863, 439] on button "Retry All" at bounding box center [888, 439] width 82 height 22
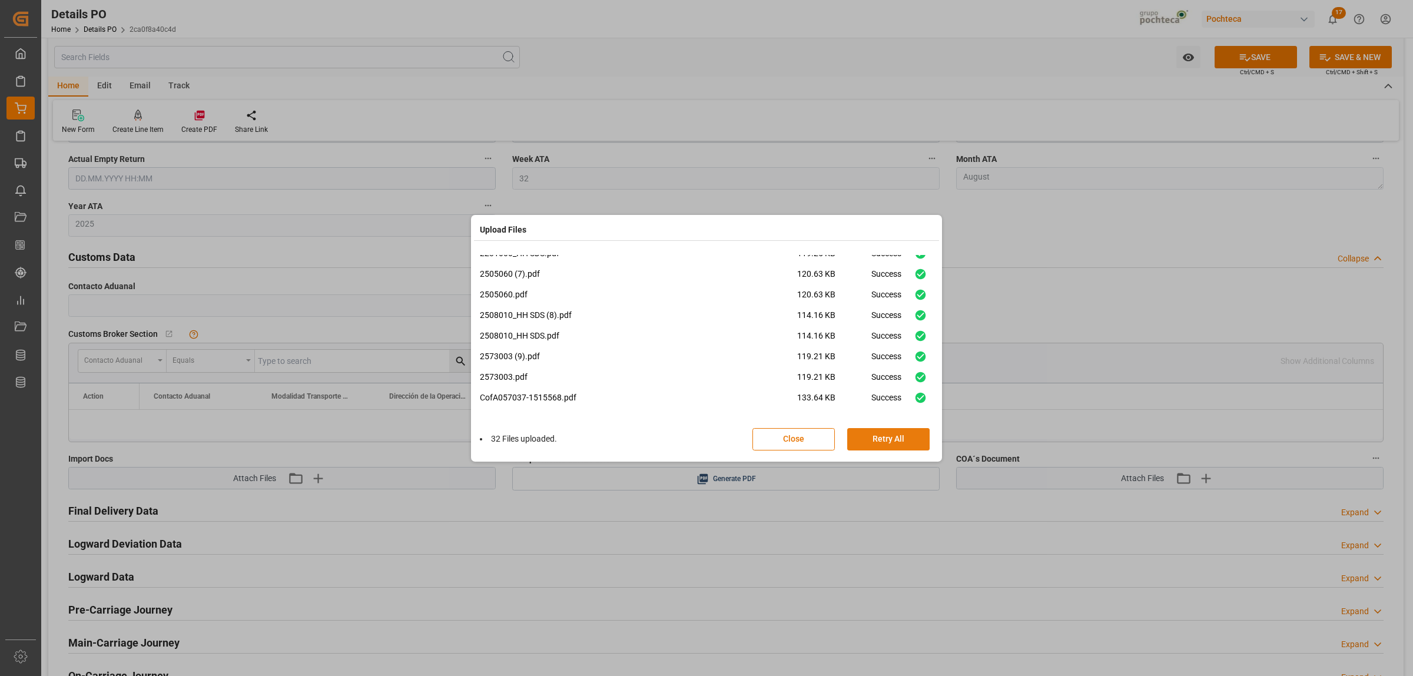
click at [863, 438] on button "Retry All" at bounding box center [888, 439] width 82 height 22
click at [863, 437] on button "Retry All" at bounding box center [888, 439] width 82 height 22
click at [894, 436] on button "Retry All" at bounding box center [888, 439] width 82 height 22
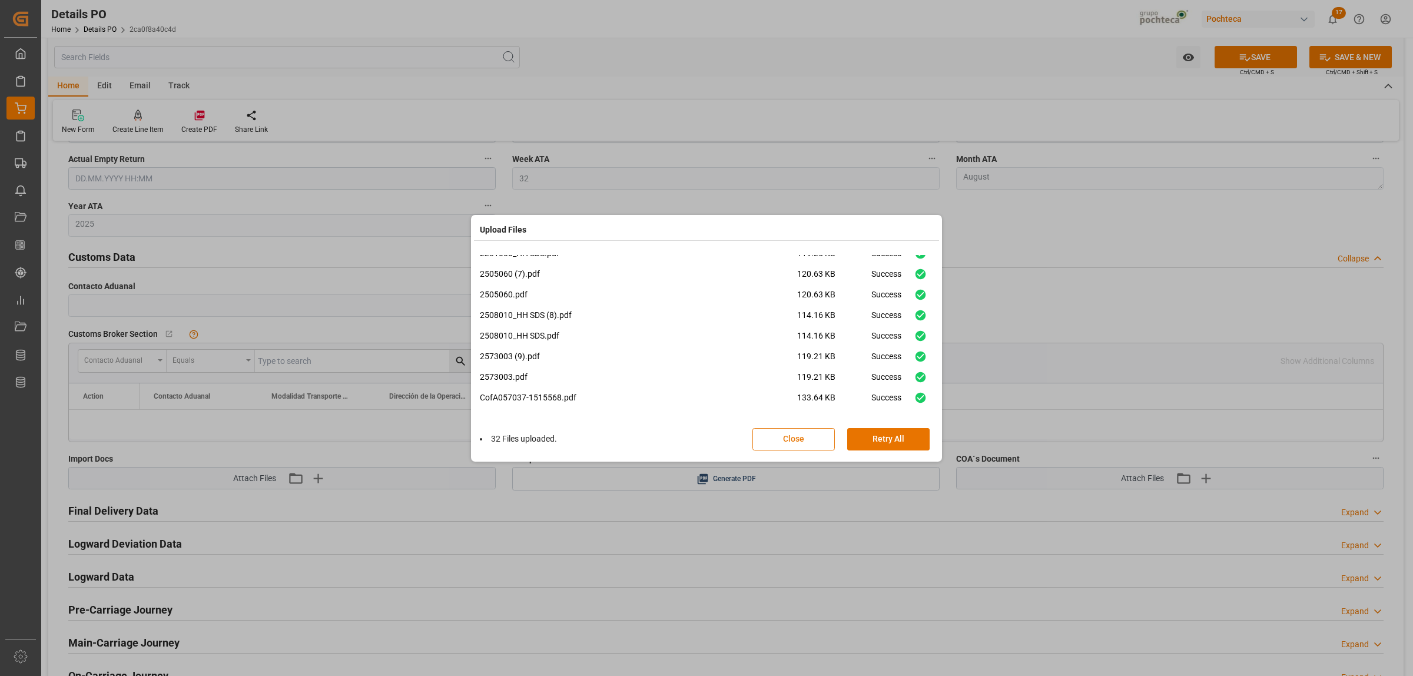
click at [790, 440] on button "Close" at bounding box center [794, 439] width 82 height 22
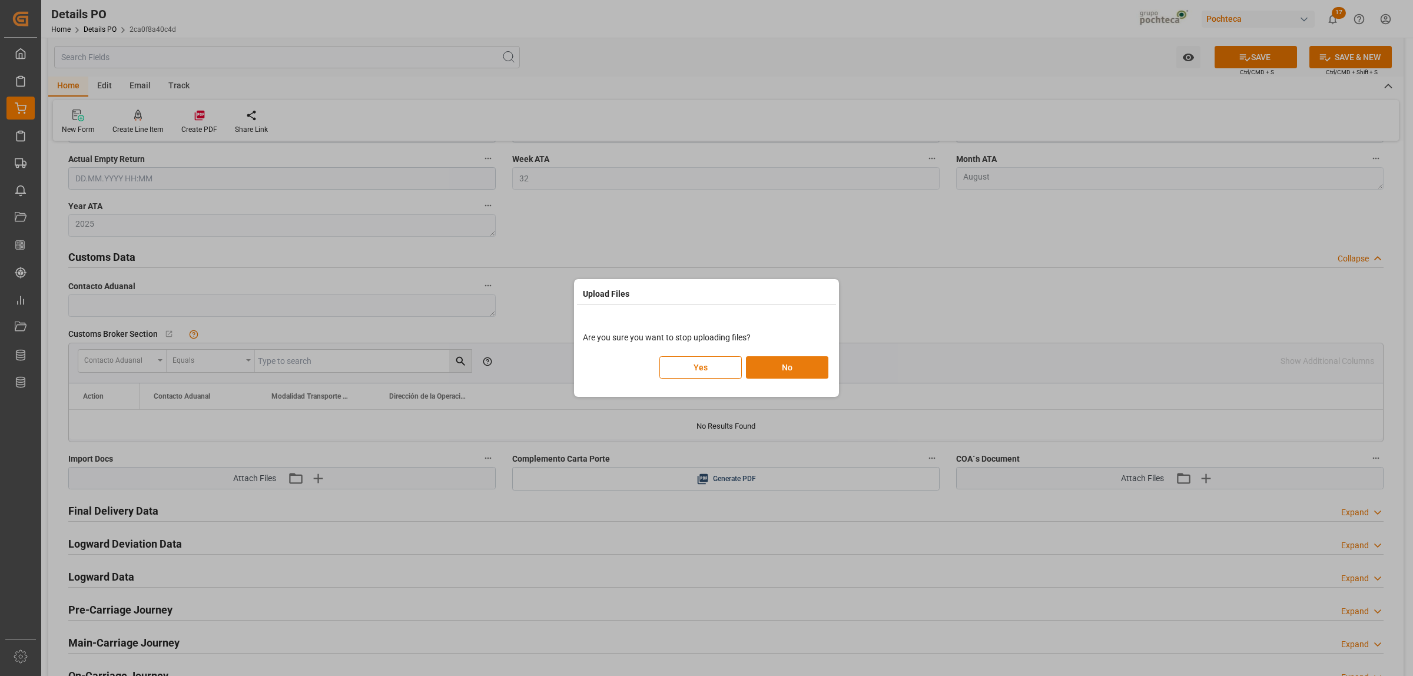
click at [778, 366] on button "No" at bounding box center [787, 367] width 82 height 22
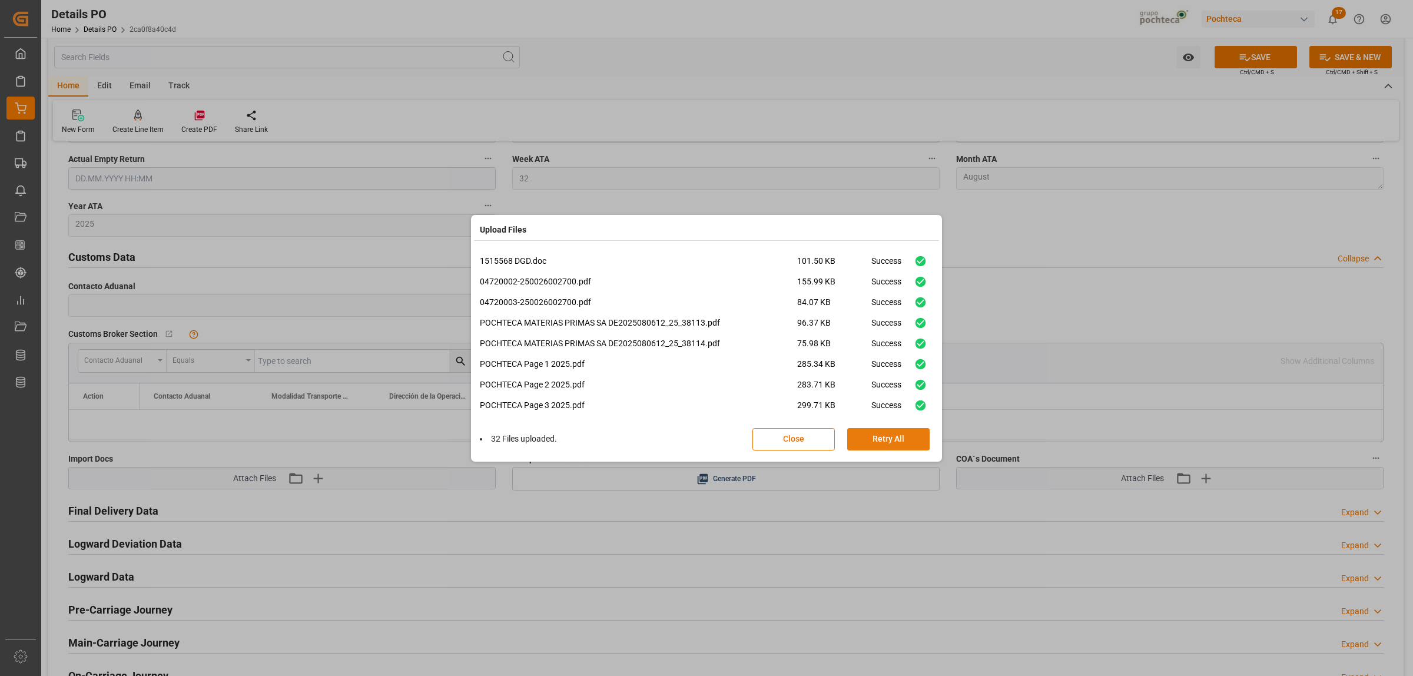
click at [877, 436] on button "Retry All" at bounding box center [888, 439] width 82 height 22
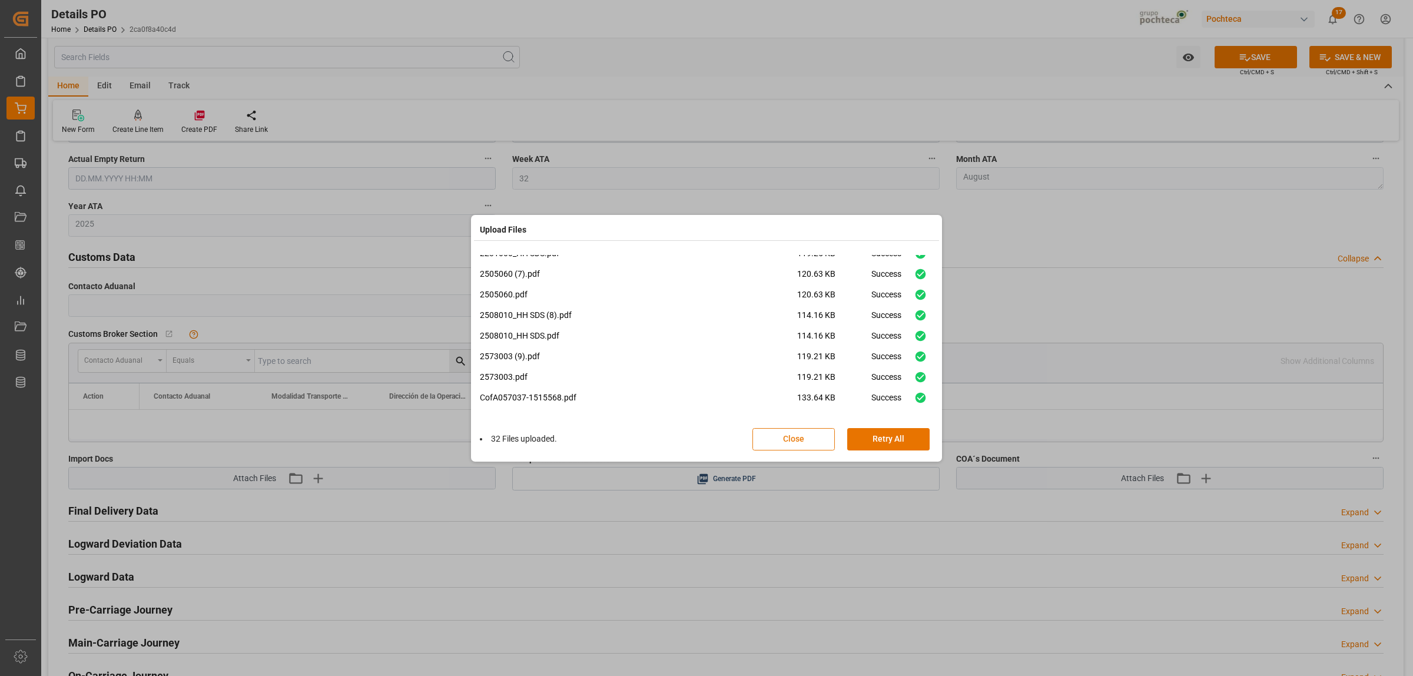
click at [789, 440] on button "Close" at bounding box center [794, 439] width 82 height 22
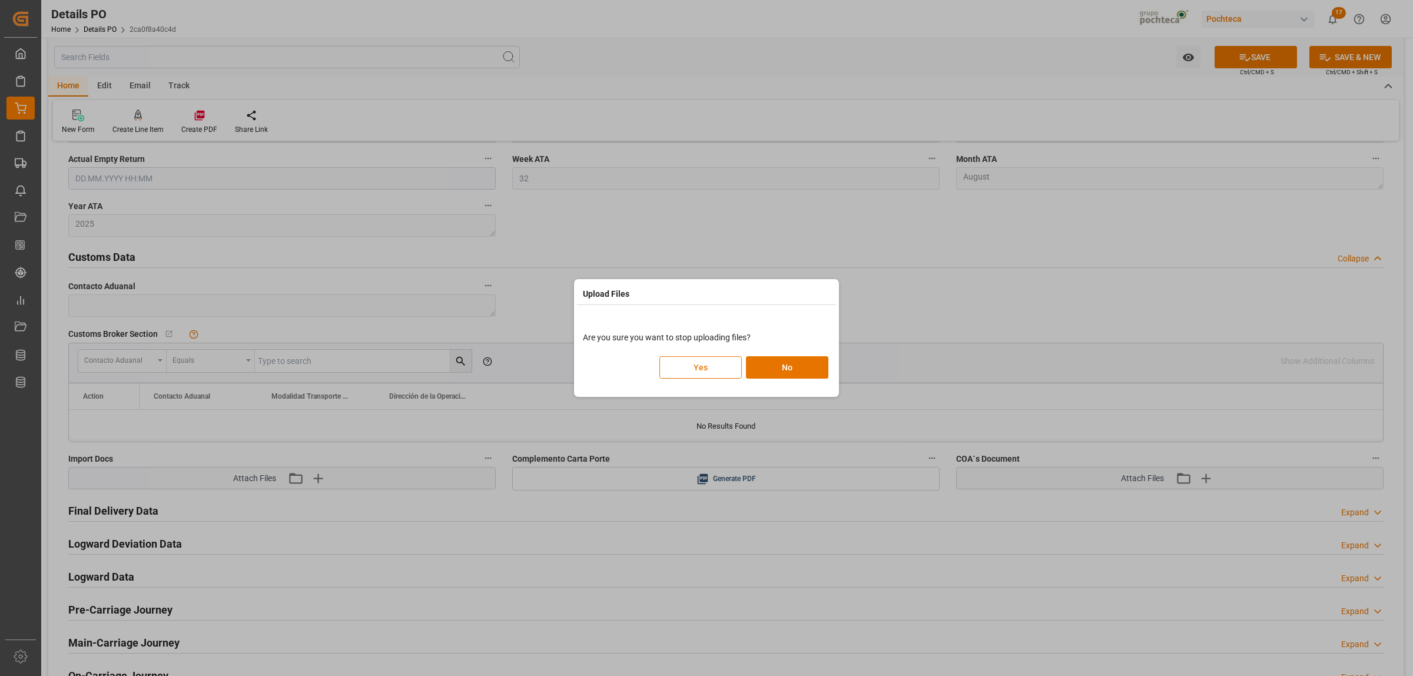
click at [700, 371] on button "Yes" at bounding box center [701, 367] width 82 height 22
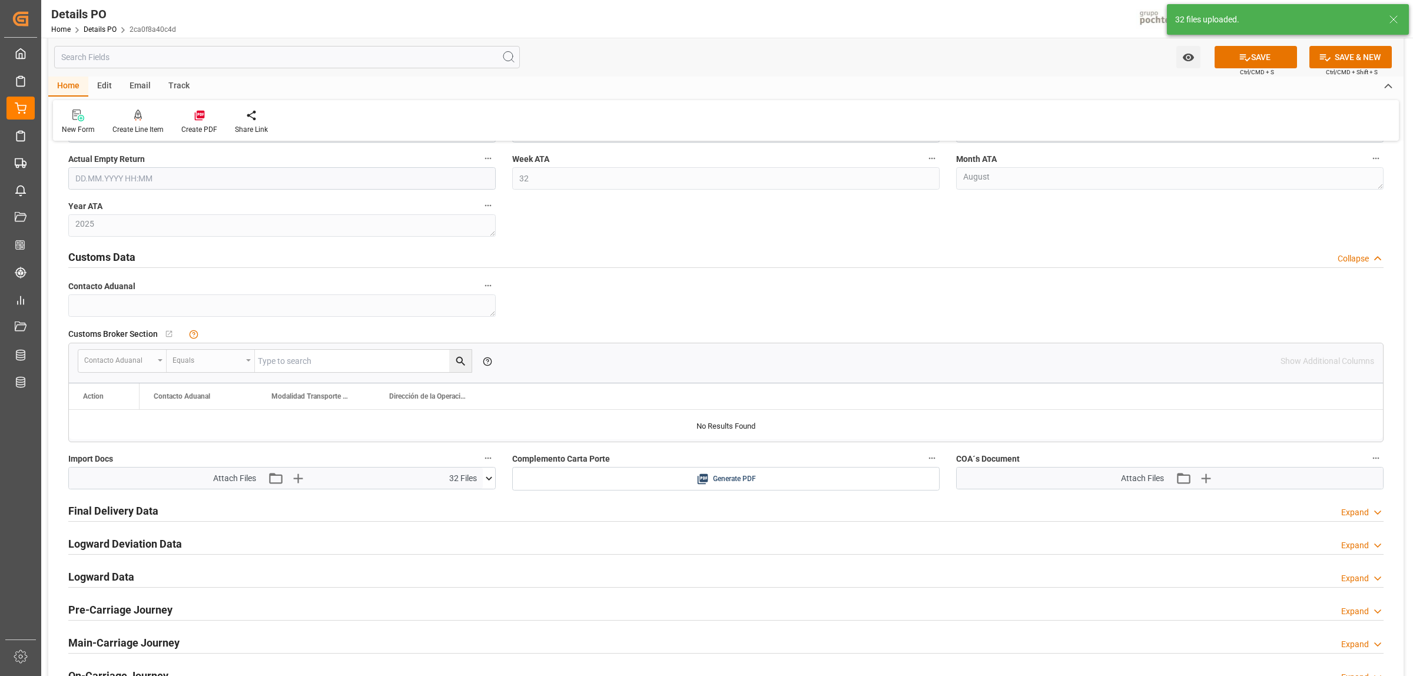
click at [1199, 22] on div "32 files uploaded." at bounding box center [1276, 20] width 203 height 12
click at [485, 479] on icon at bounding box center [489, 478] width 12 height 12
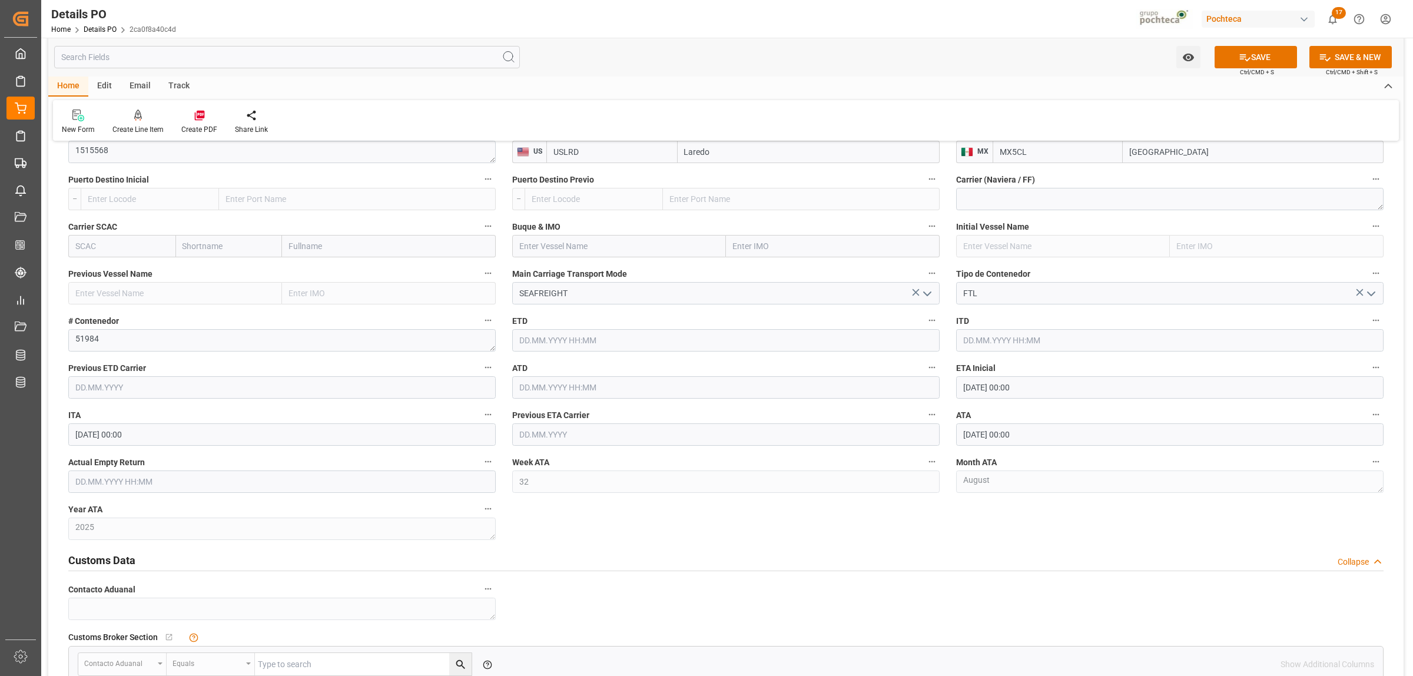
scroll to position [1372, 0]
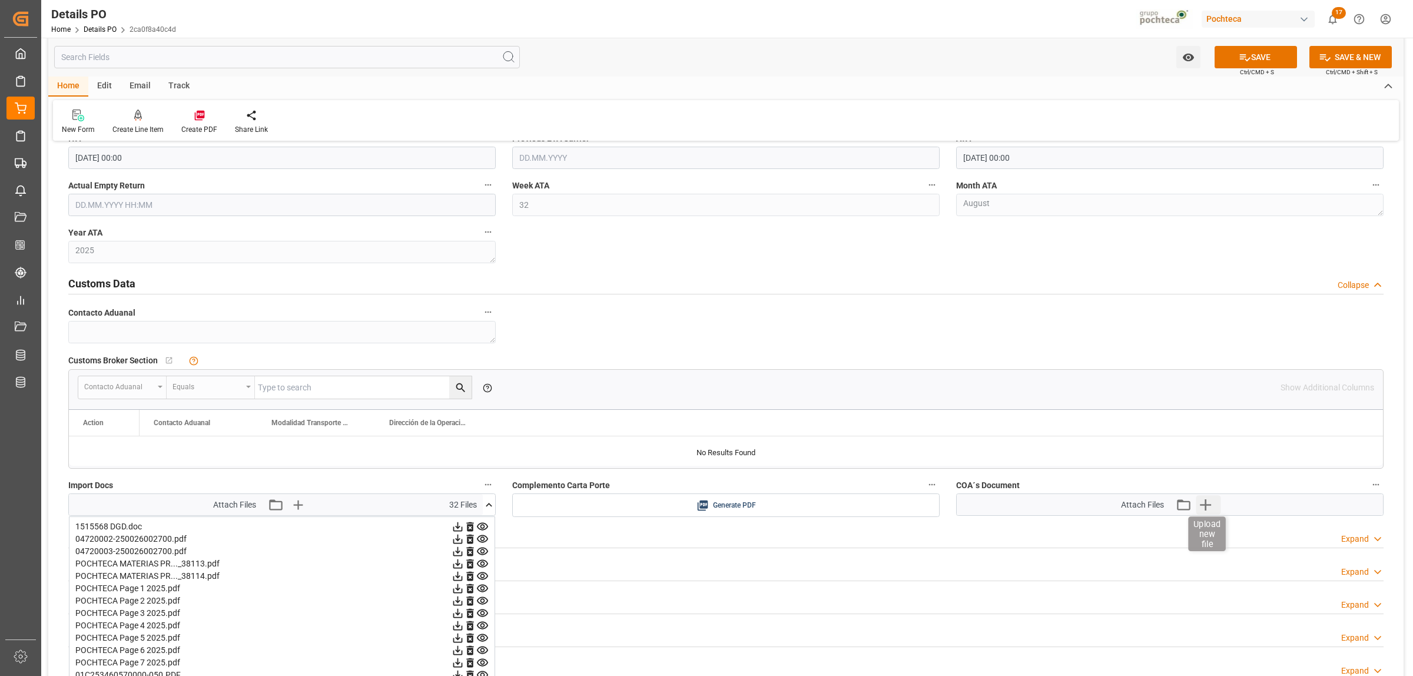
click at [1206, 505] on icon "button" at bounding box center [1205, 504] width 11 height 11
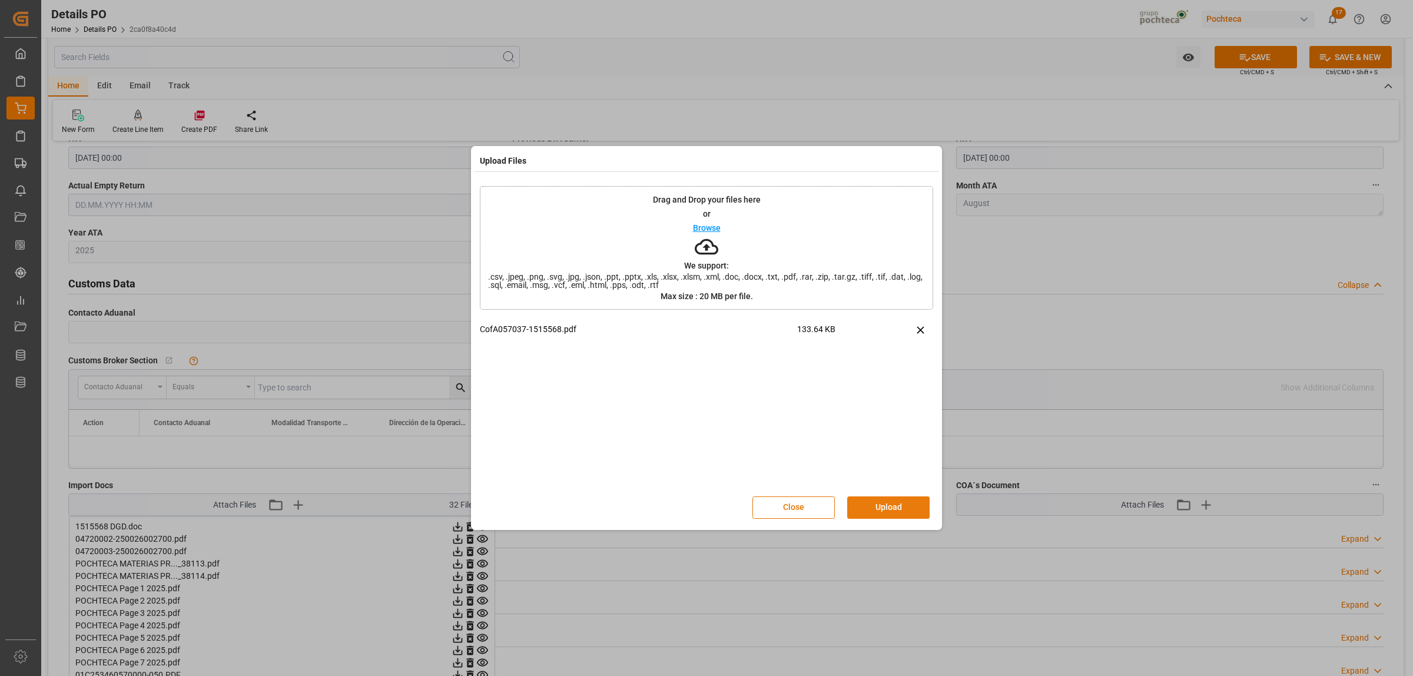
click at [877, 501] on button "Upload" at bounding box center [888, 507] width 82 height 22
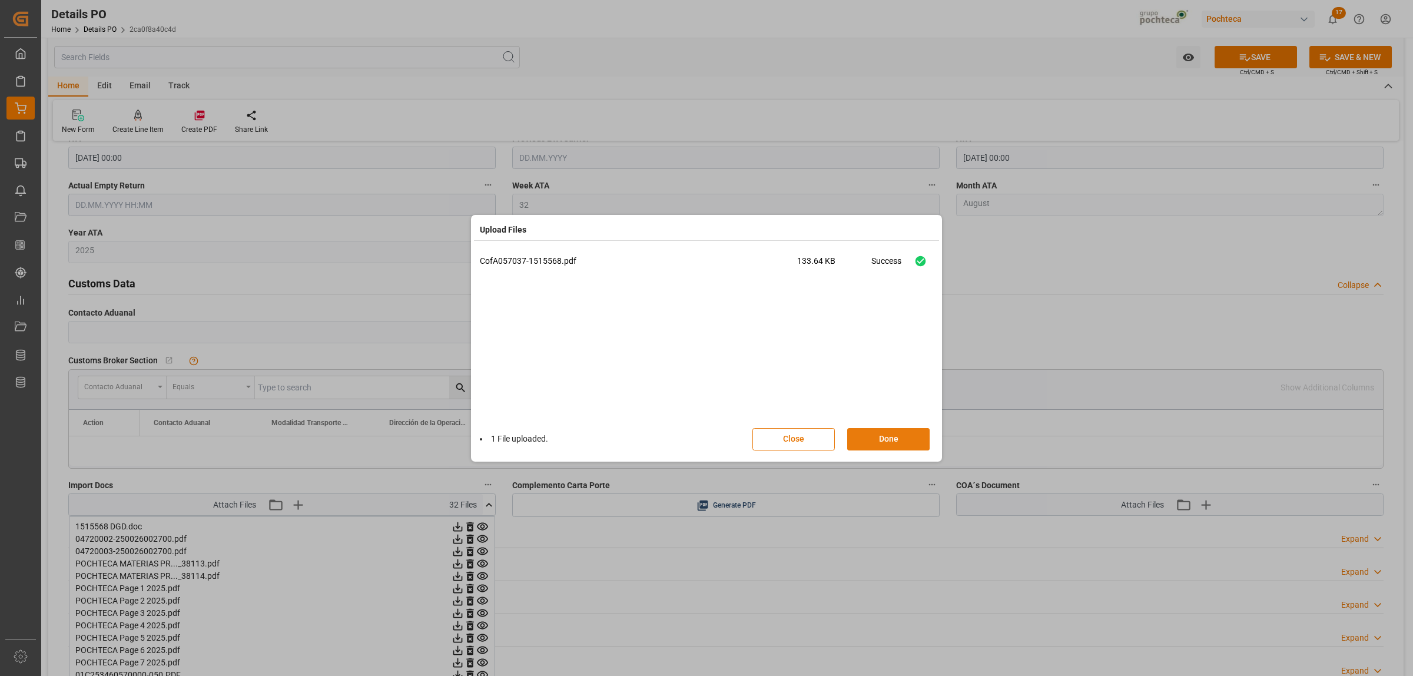
click at [875, 433] on button "Done" at bounding box center [888, 439] width 82 height 22
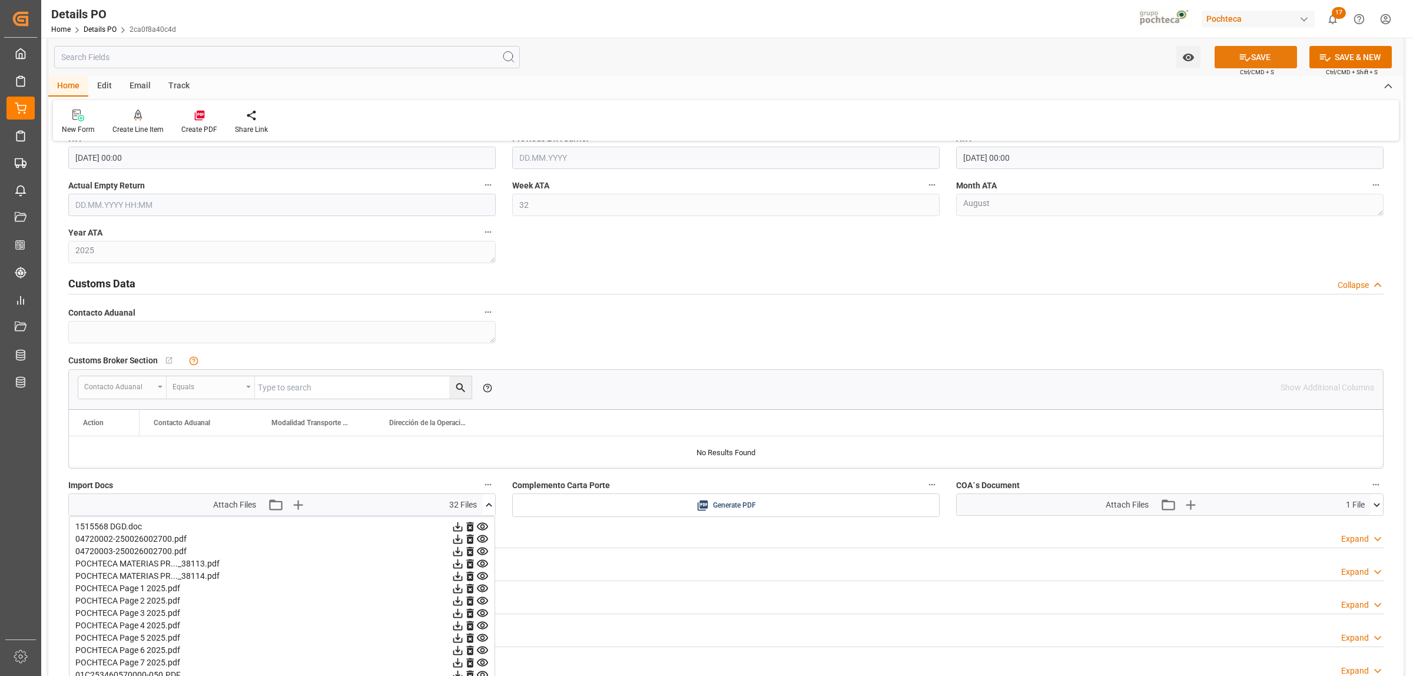
click at [1268, 51] on button "SAVE" at bounding box center [1256, 57] width 82 height 22
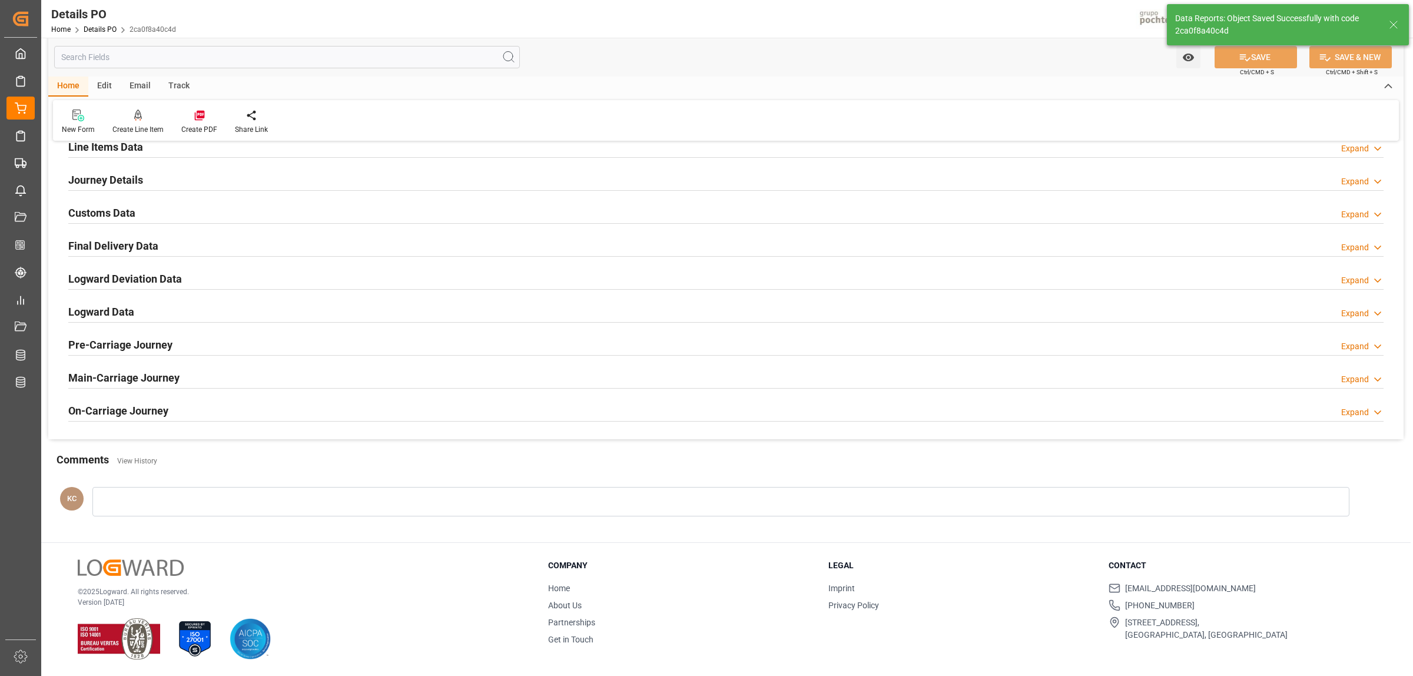
scroll to position [801, 0]
click at [115, 249] on h2 "Final Delivery Data" at bounding box center [113, 246] width 90 height 16
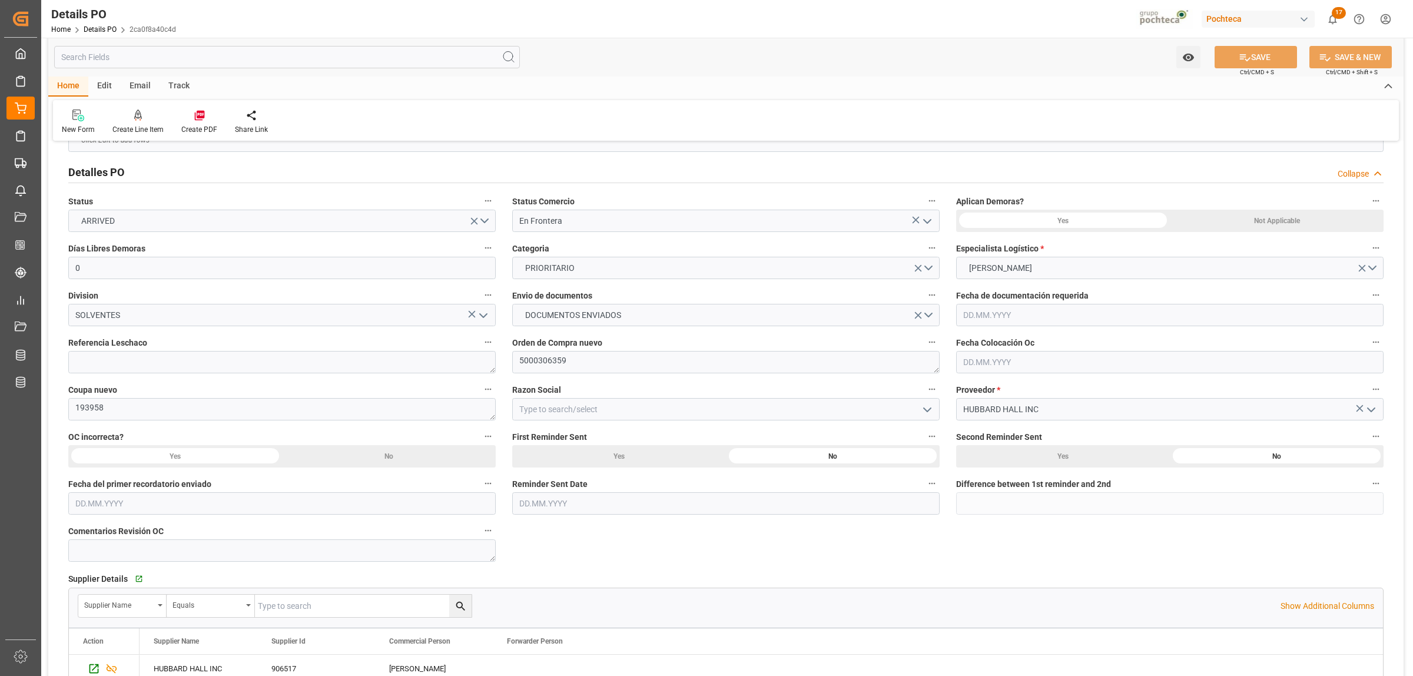
scroll to position [0, 0]
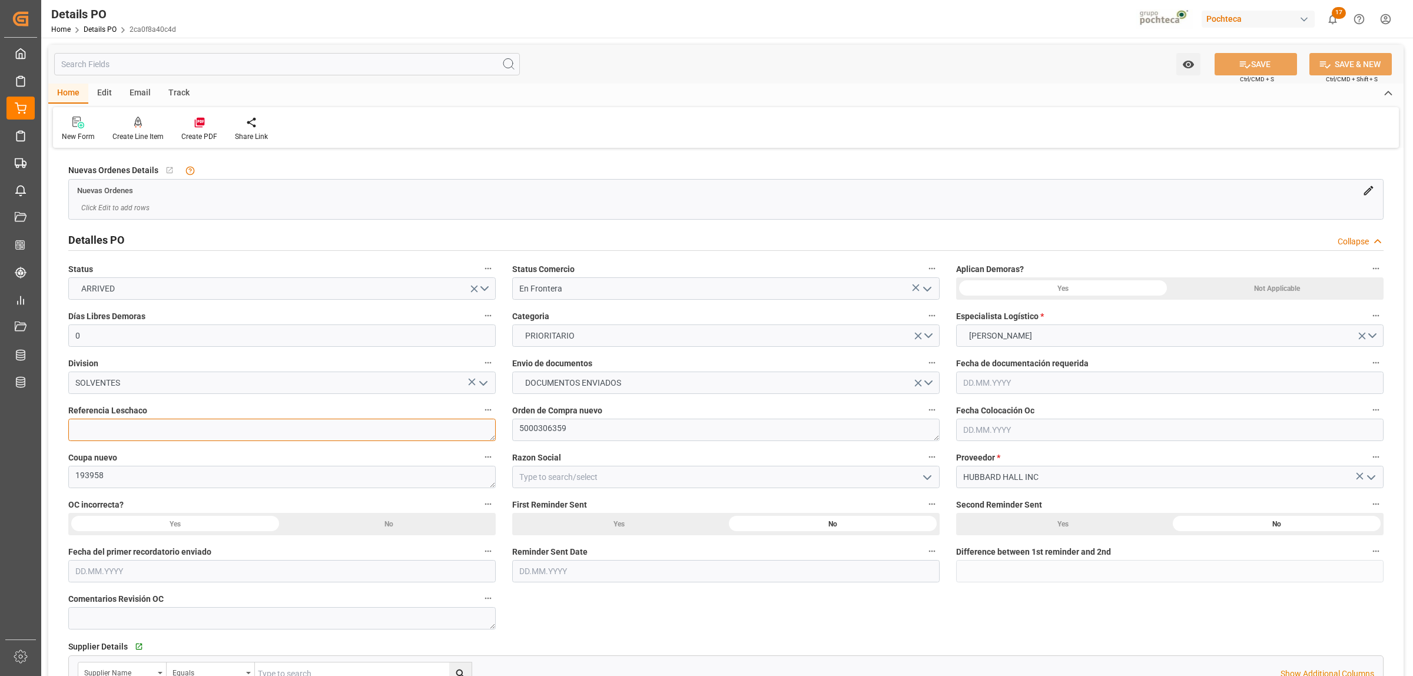
click at [130, 436] on textarea at bounding box center [281, 430] width 427 height 22
paste textarea "250806990126"
type textarea "250806990126"
click at [924, 482] on icon "open menu" at bounding box center [927, 477] width 14 height 14
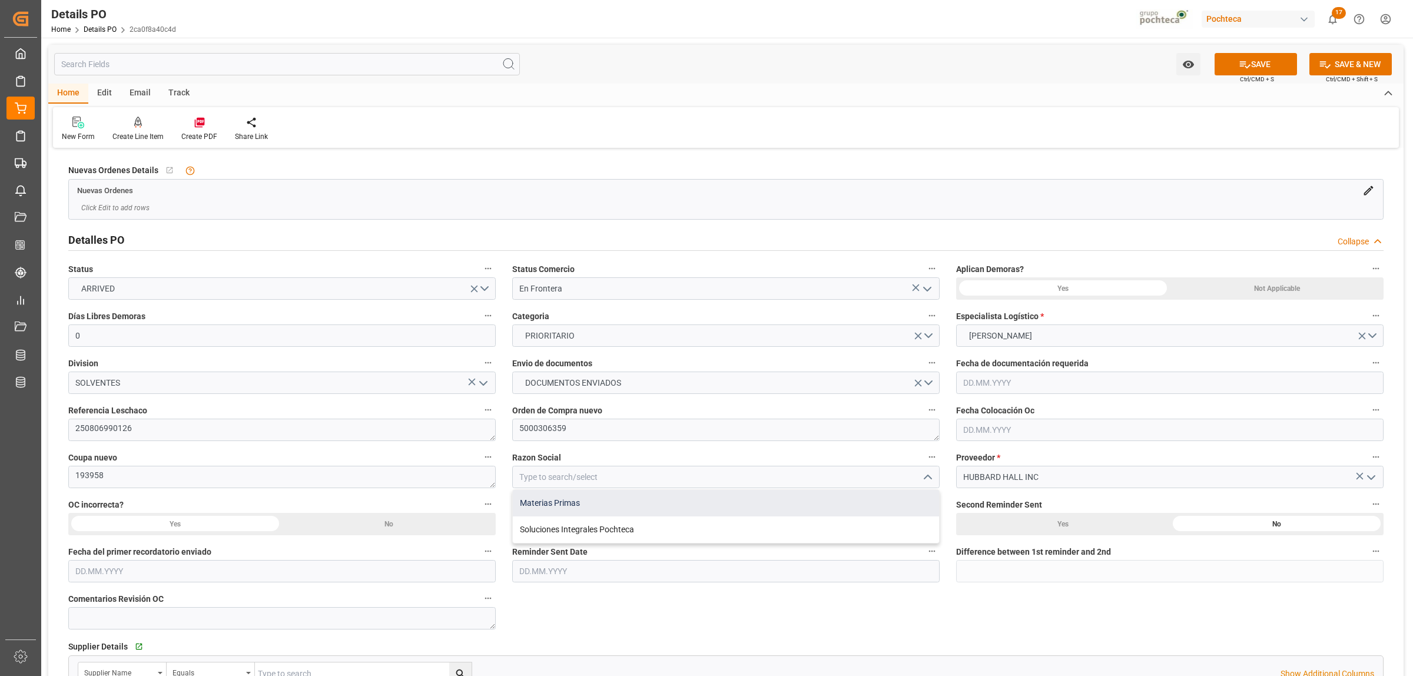
click at [545, 505] on div "Materias Primas" at bounding box center [726, 503] width 426 height 26
type input "Materias Primas"
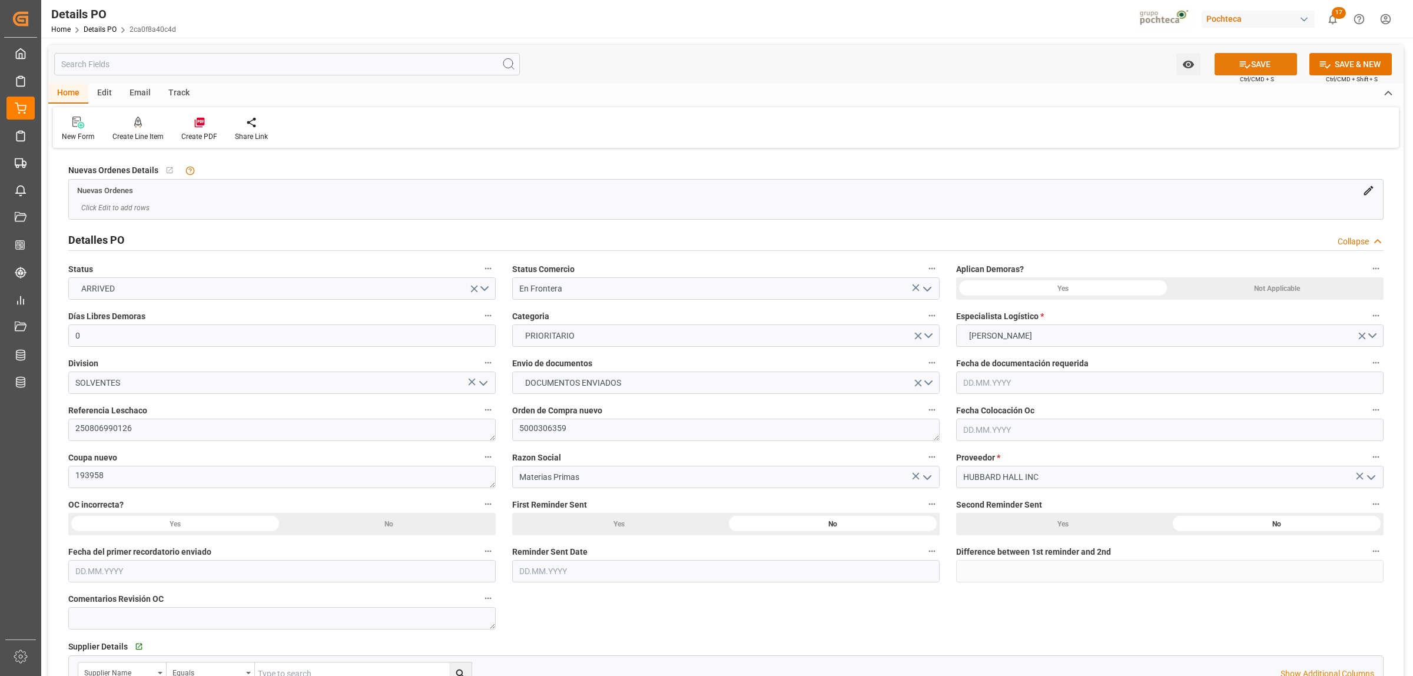
click at [1250, 71] on button "SAVE" at bounding box center [1256, 64] width 82 height 22
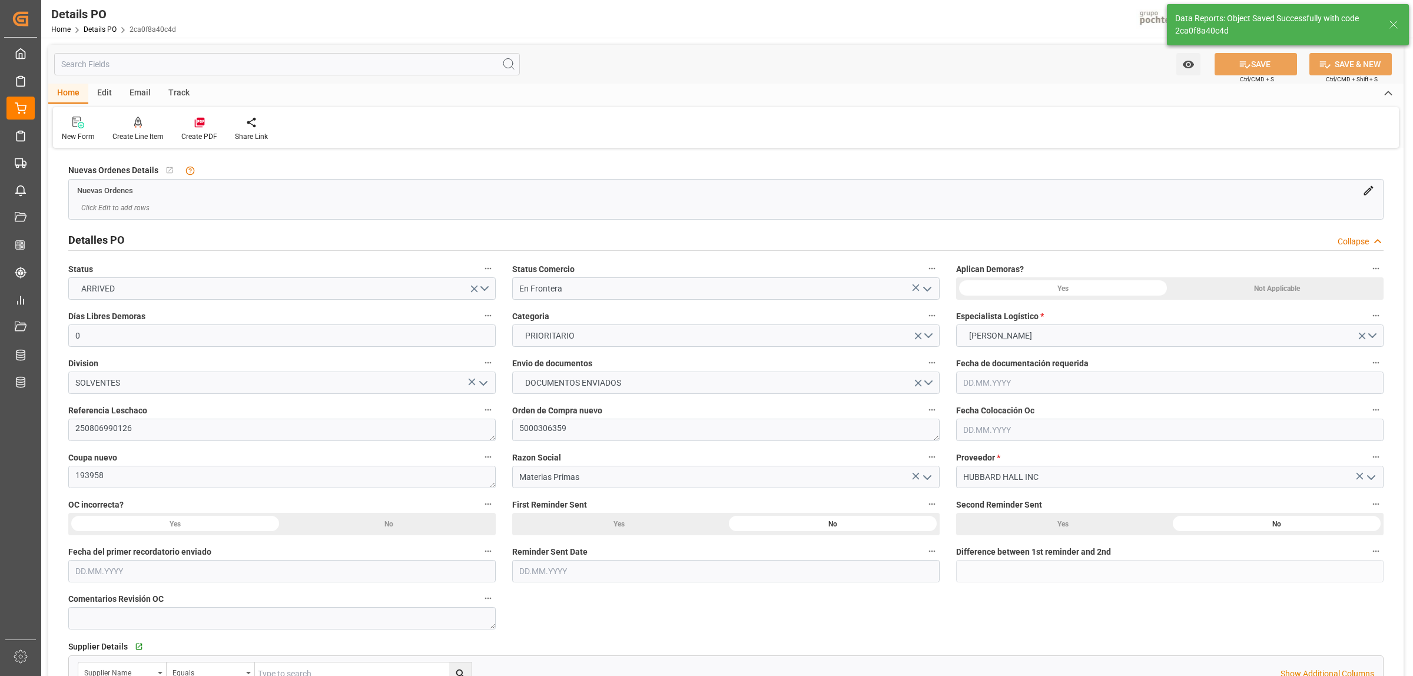
click at [1282, 290] on div "Not Applicable" at bounding box center [1277, 288] width 214 height 22
click at [1276, 56] on button "SAVE" at bounding box center [1256, 64] width 82 height 22
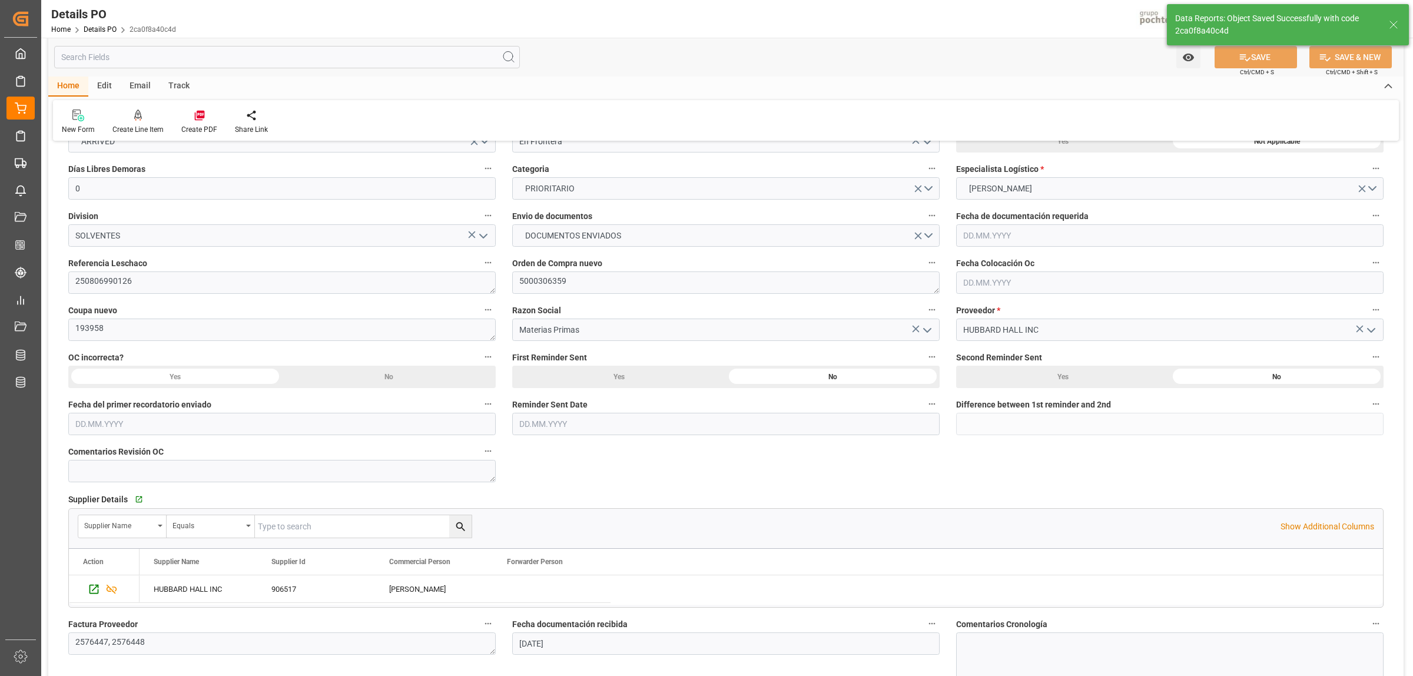
scroll to position [368, 0]
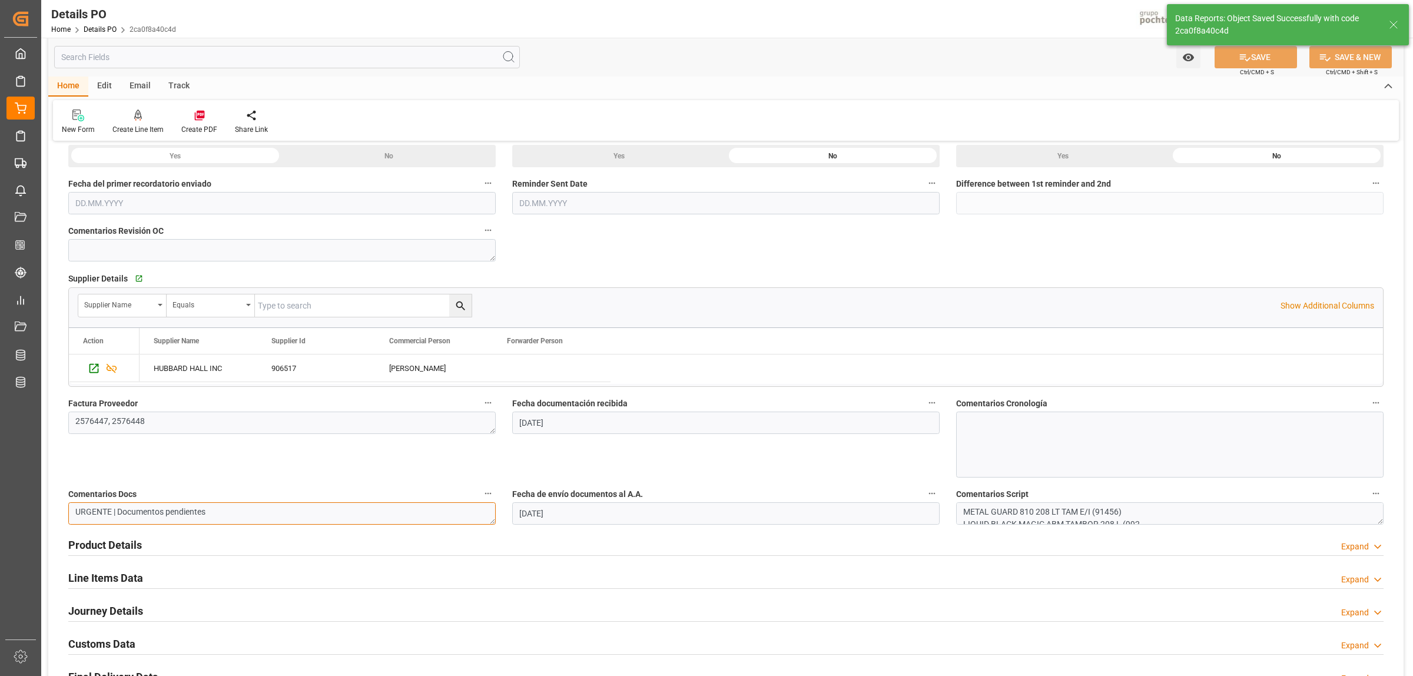
click at [248, 515] on textarea "URGENTE | Documentos pendientes" at bounding box center [281, 513] width 427 height 22
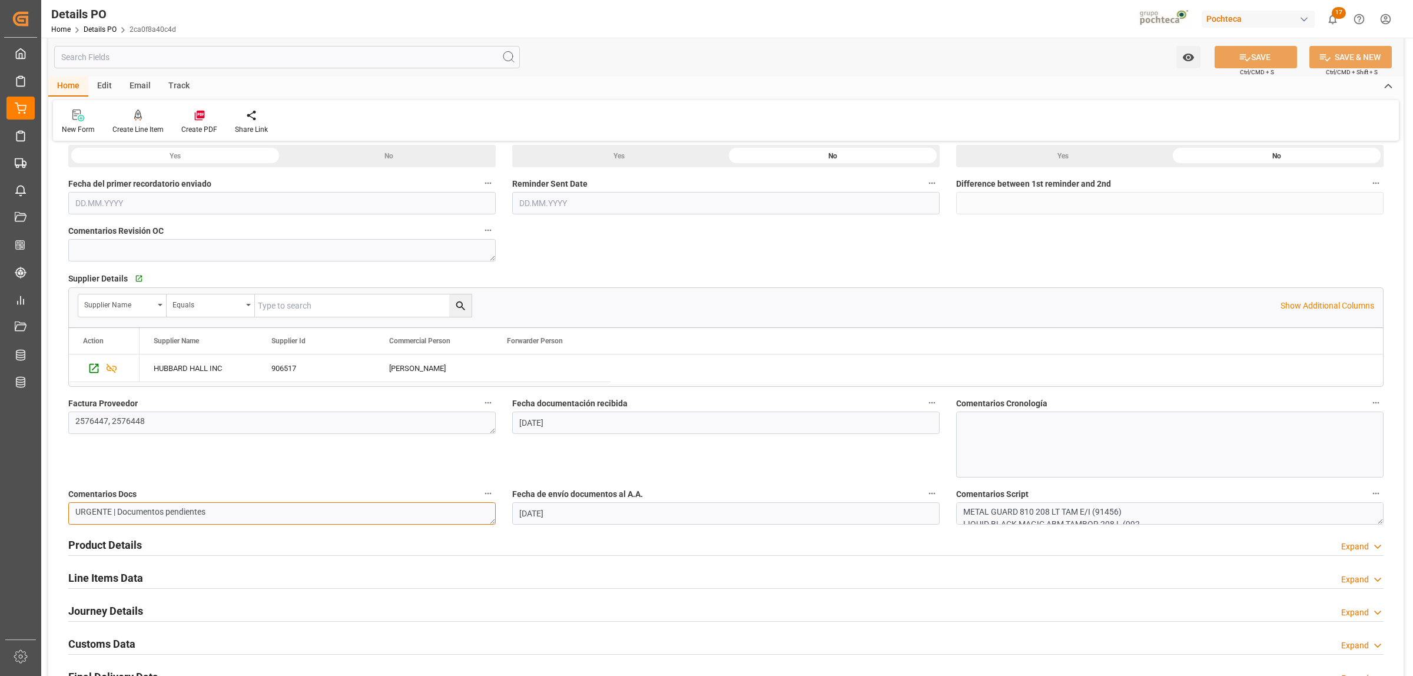
drag, startPoint x: 247, startPoint y: 515, endPoint x: 86, endPoint y: 529, distance: 161.9
click at [78, 519] on textarea "URGENTE | Documentos pendientes" at bounding box center [281, 513] width 427 height 22
type textarea "QUEDA 4 TAMBOS EN FRONTERA DEL METAL GUARD 560"
click at [695, 549] on div "Product Details Expand" at bounding box center [725, 544] width 1315 height 22
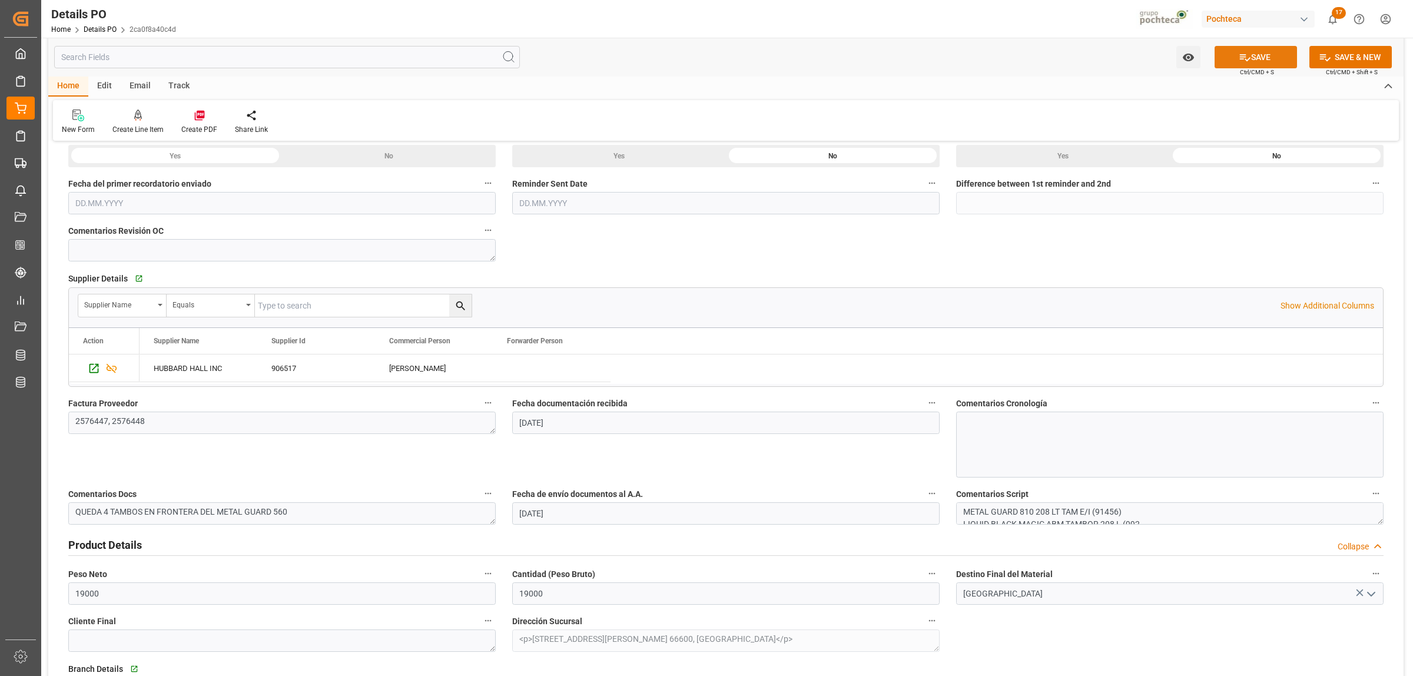
click at [1247, 59] on icon at bounding box center [1245, 57] width 12 height 12
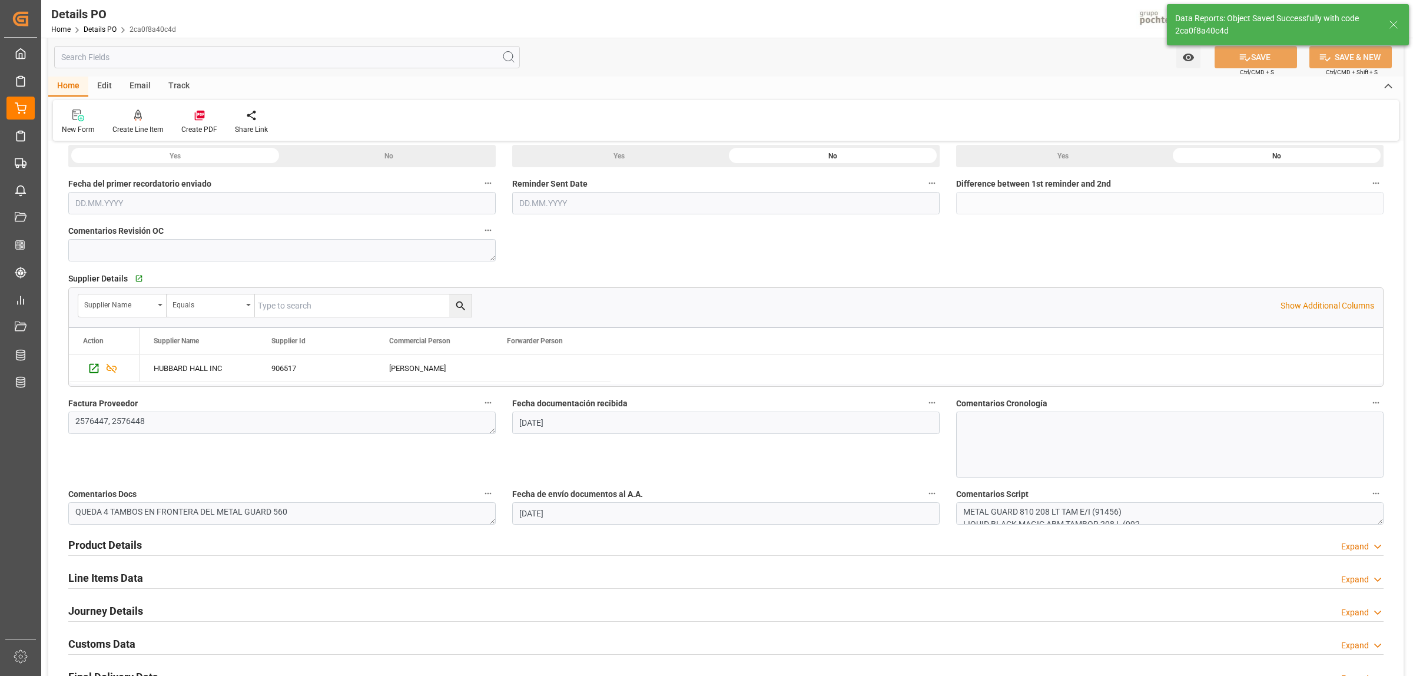
scroll to position [801, 0]
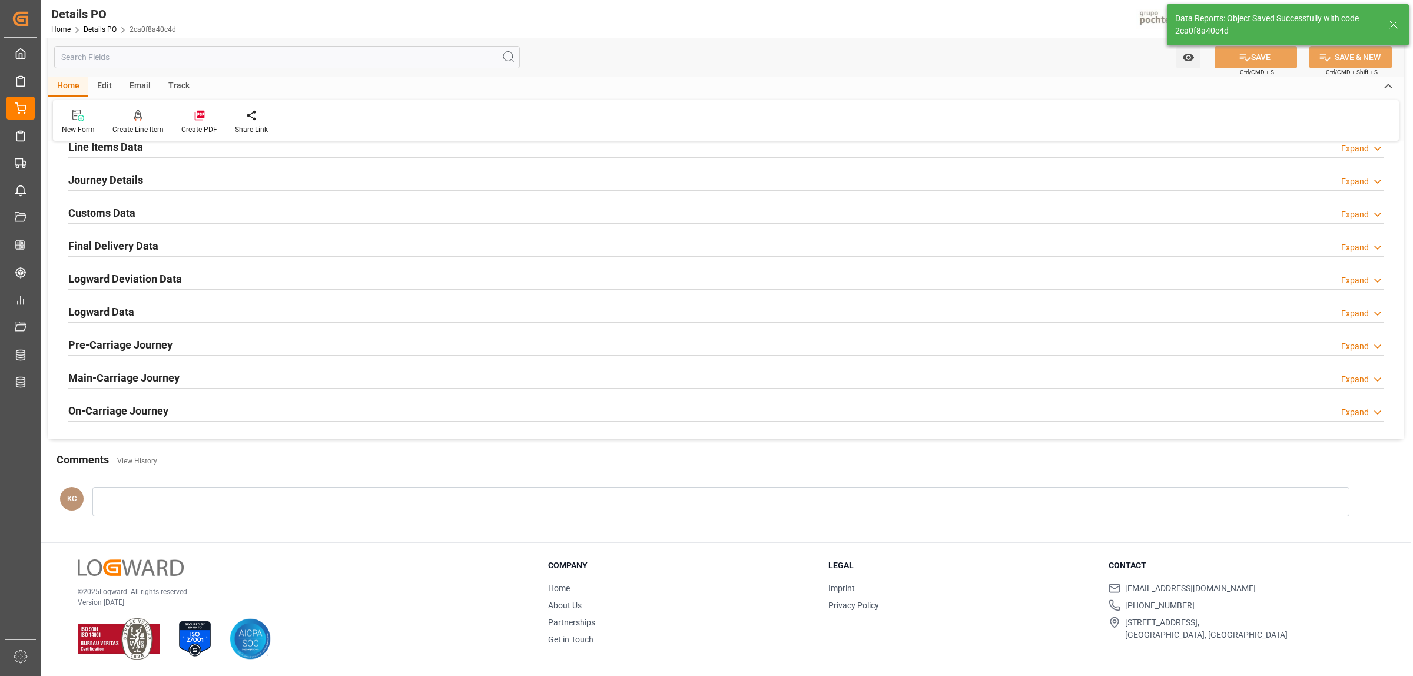
click at [143, 242] on h2 "Final Delivery Data" at bounding box center [113, 246] width 90 height 16
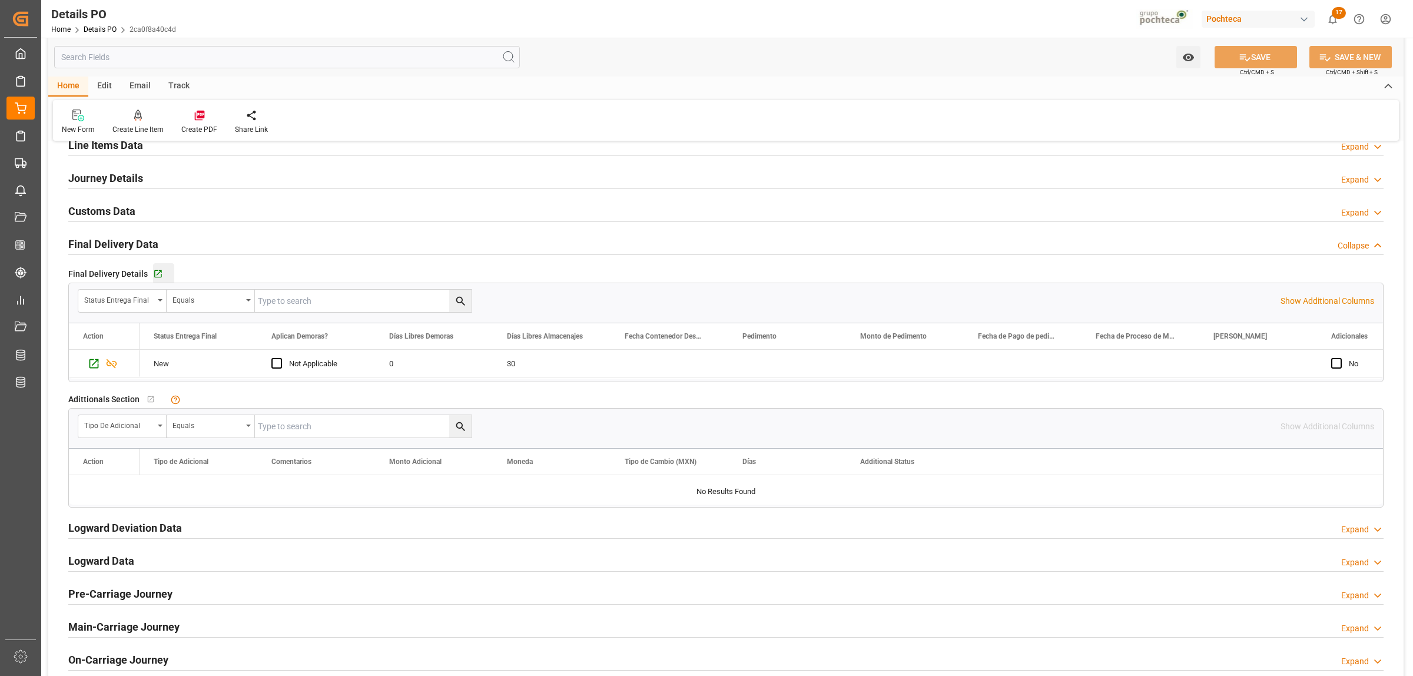
click at [161, 274] on div "Go to Final Delivery Grid" at bounding box center [163, 274] width 21 height 10
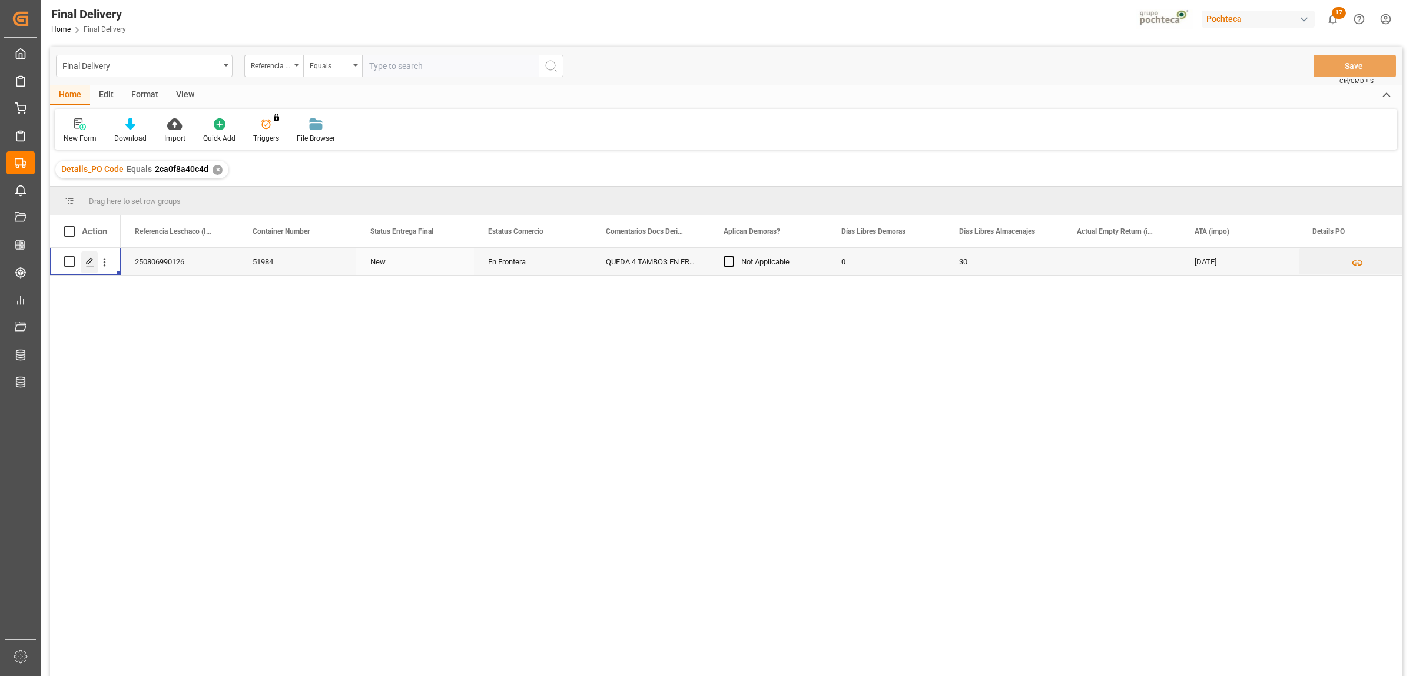
click at [87, 262] on icon "Press SPACE to select this row." at bounding box center [89, 261] width 9 height 9
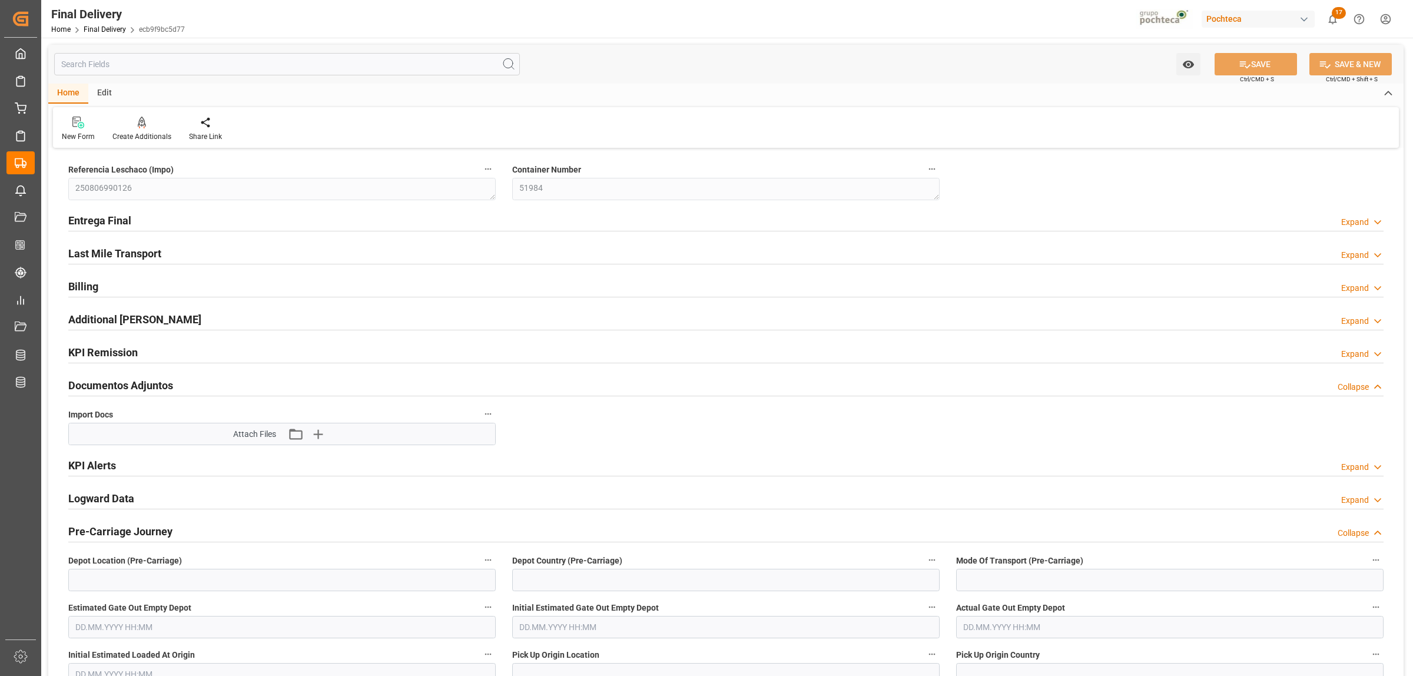
type input "0"
type input "30"
type input "[DATE]"
click at [112, 221] on h2 "Entrega Final" at bounding box center [99, 221] width 63 height 16
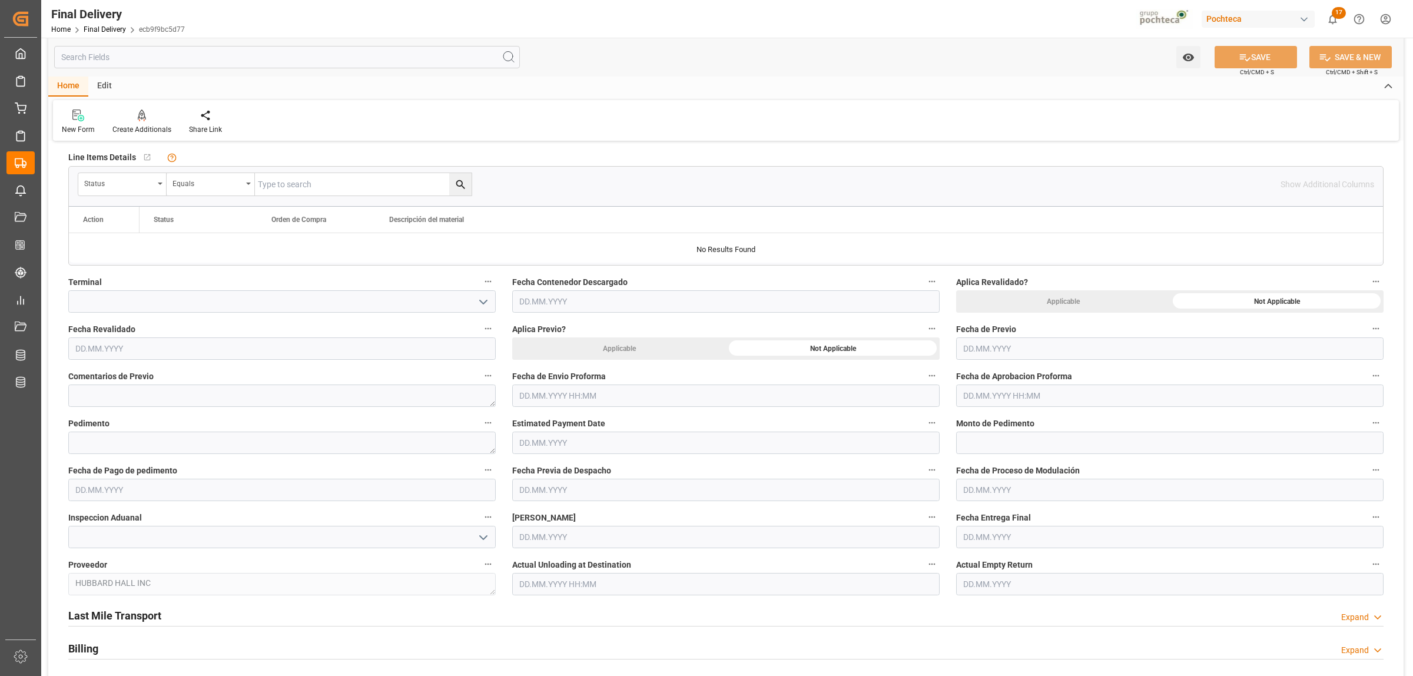
scroll to position [368, 0]
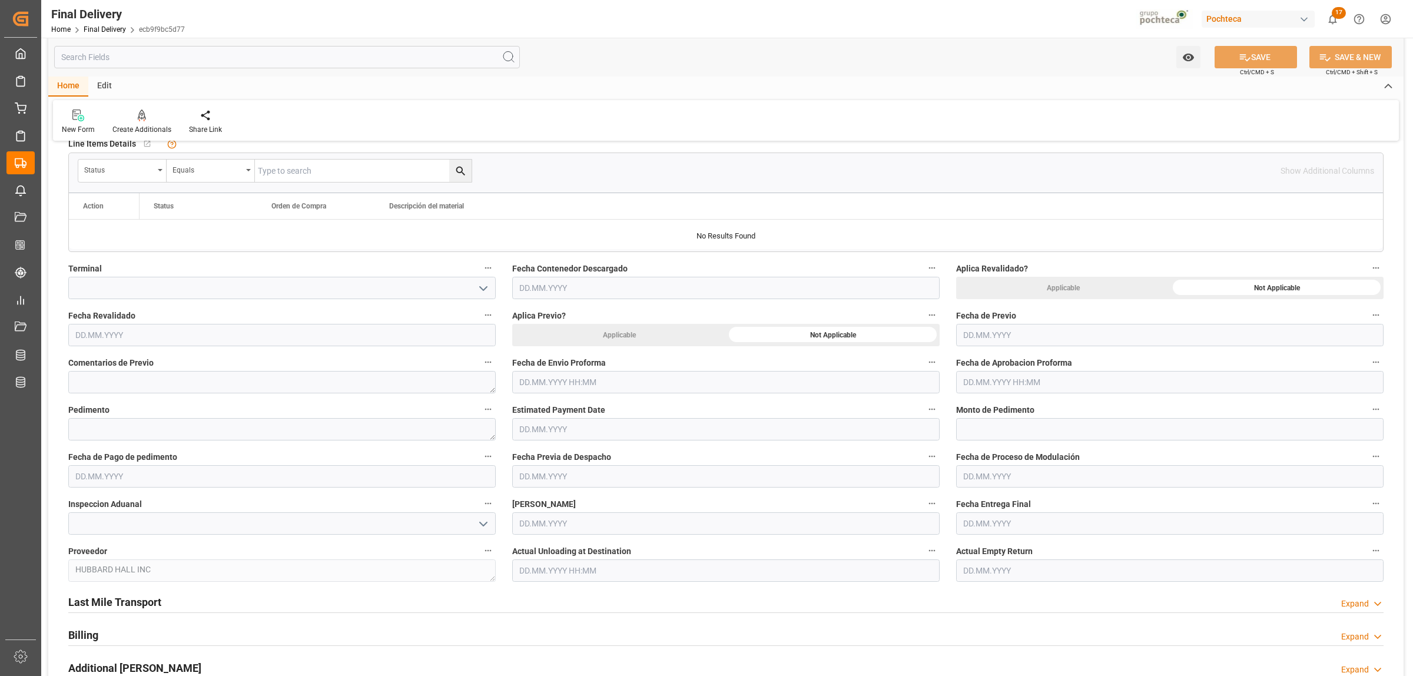
click at [604, 378] on input "text" at bounding box center [725, 382] width 427 height 22
click at [529, 499] on span "11" at bounding box center [527, 500] width 8 height 8
type input "11.08.2025 00:00"
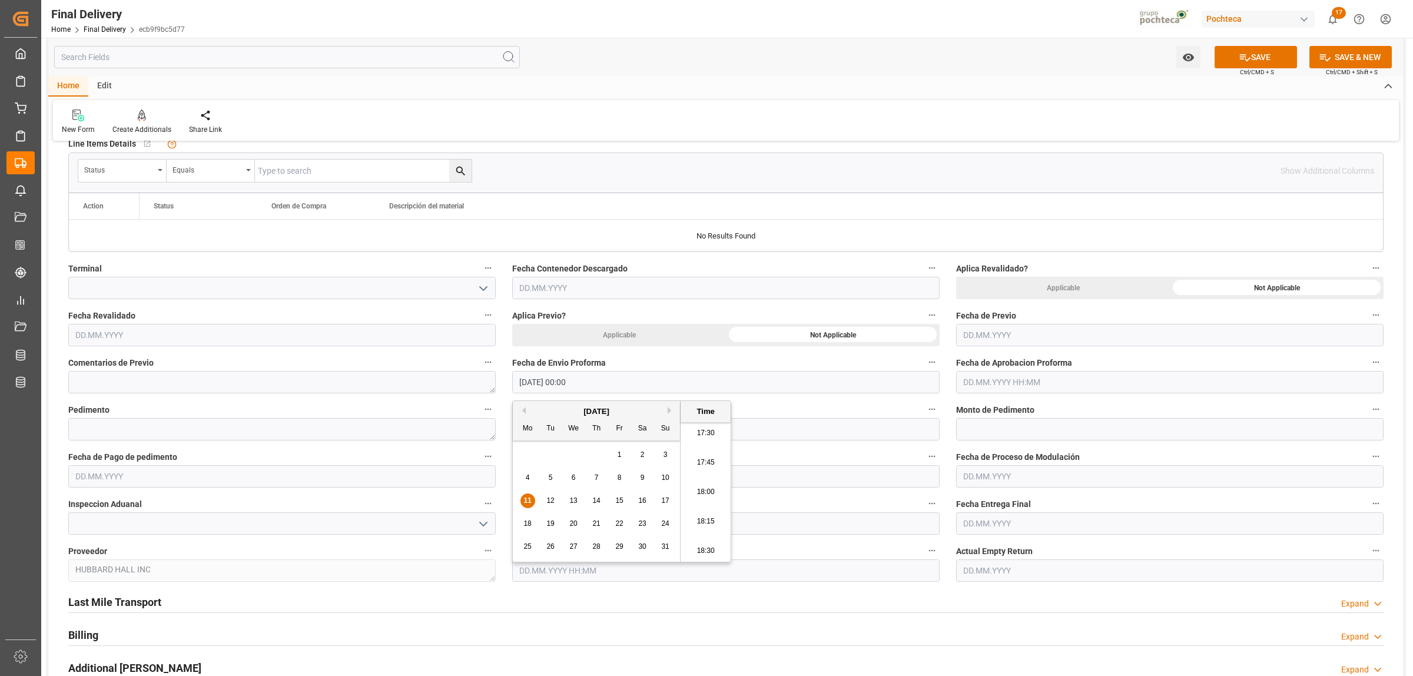
click at [1057, 366] on span "Fecha de Aprobacion Proforma" at bounding box center [1014, 363] width 116 height 12
click at [1368, 366] on button "Fecha de Aprobacion Proforma" at bounding box center [1375, 361] width 15 height 15
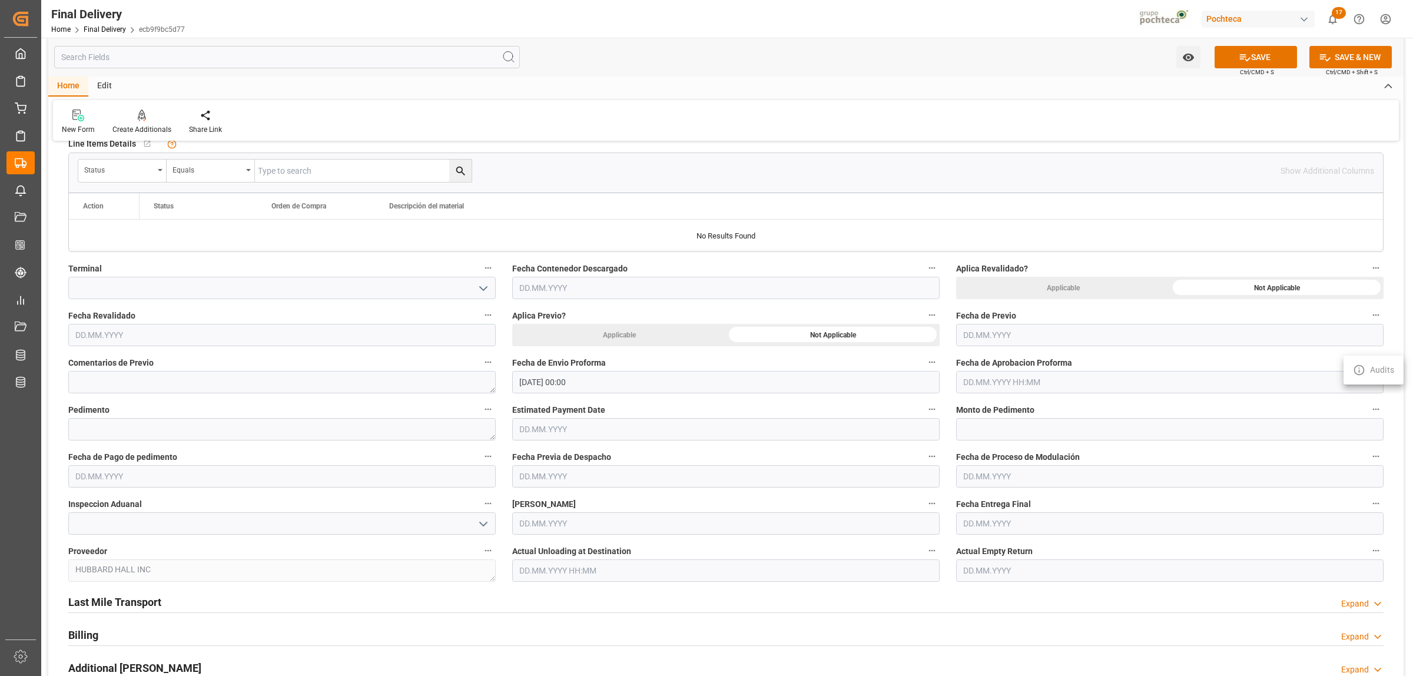
click at [1054, 379] on div at bounding box center [706, 338] width 1413 height 676
click at [1035, 379] on input "text" at bounding box center [1169, 382] width 427 height 22
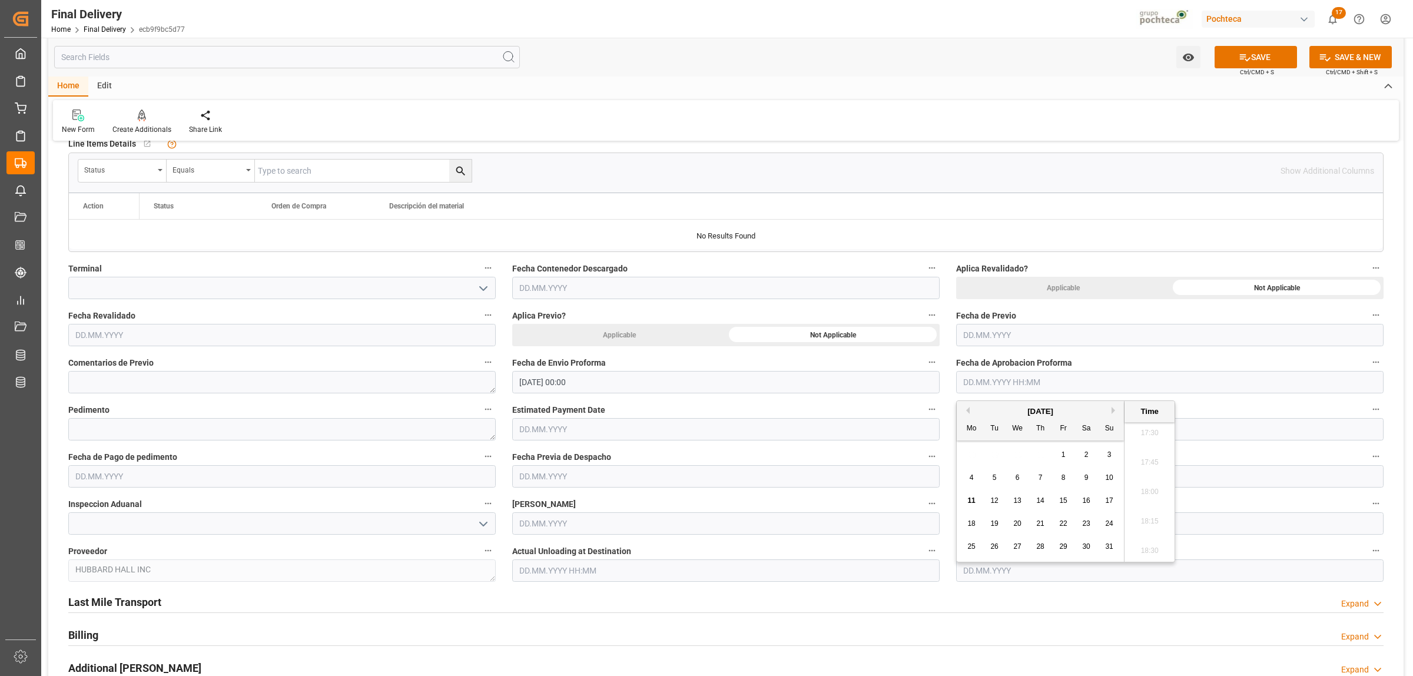
click at [970, 504] on span "11" at bounding box center [971, 500] width 8 height 8
type input "11.08.2025 00:00"
click at [174, 431] on textarea at bounding box center [281, 429] width 427 height 22
click at [284, 433] on textarea at bounding box center [281, 429] width 427 height 22
paste textarea "25 80 3617 5002382"
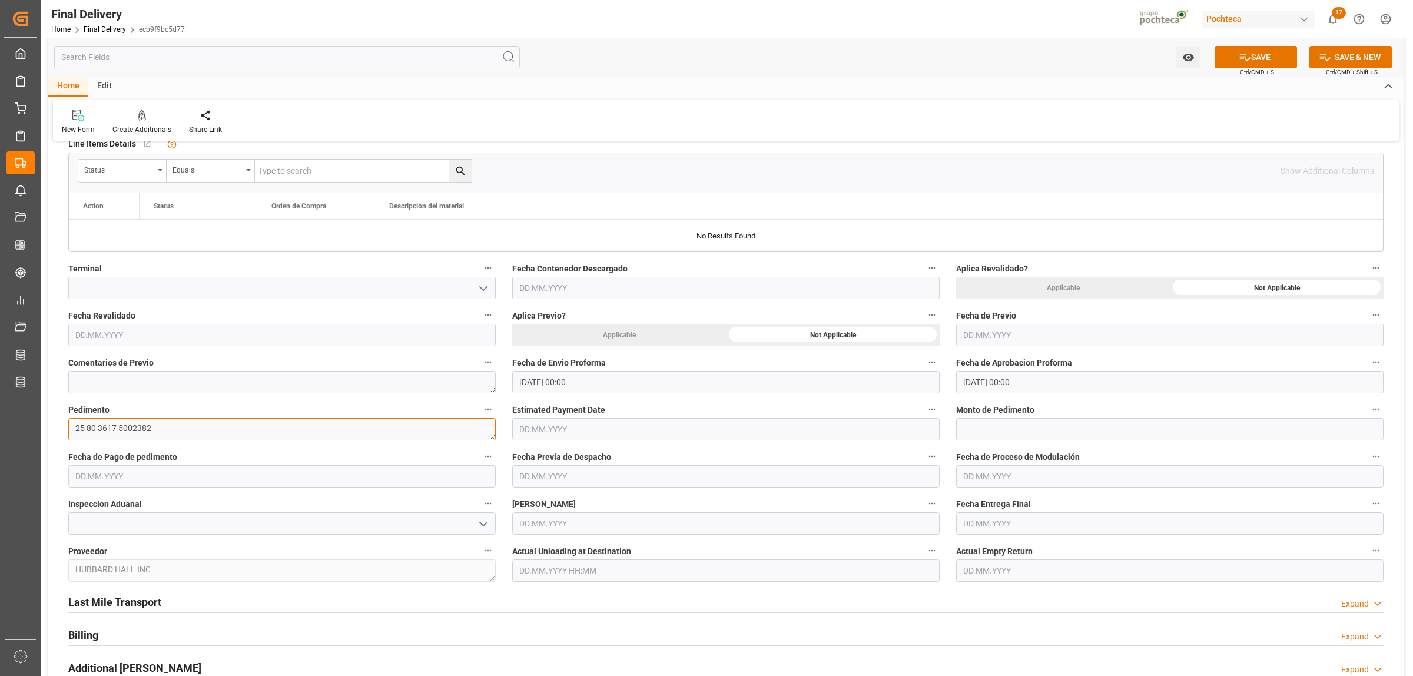
type textarea "25 80 3617 5002382"
click at [993, 423] on input "text" at bounding box center [1169, 429] width 427 height 22
click at [979, 430] on input "text" at bounding box center [1169, 429] width 427 height 22
paste input "207677"
type input "207677"
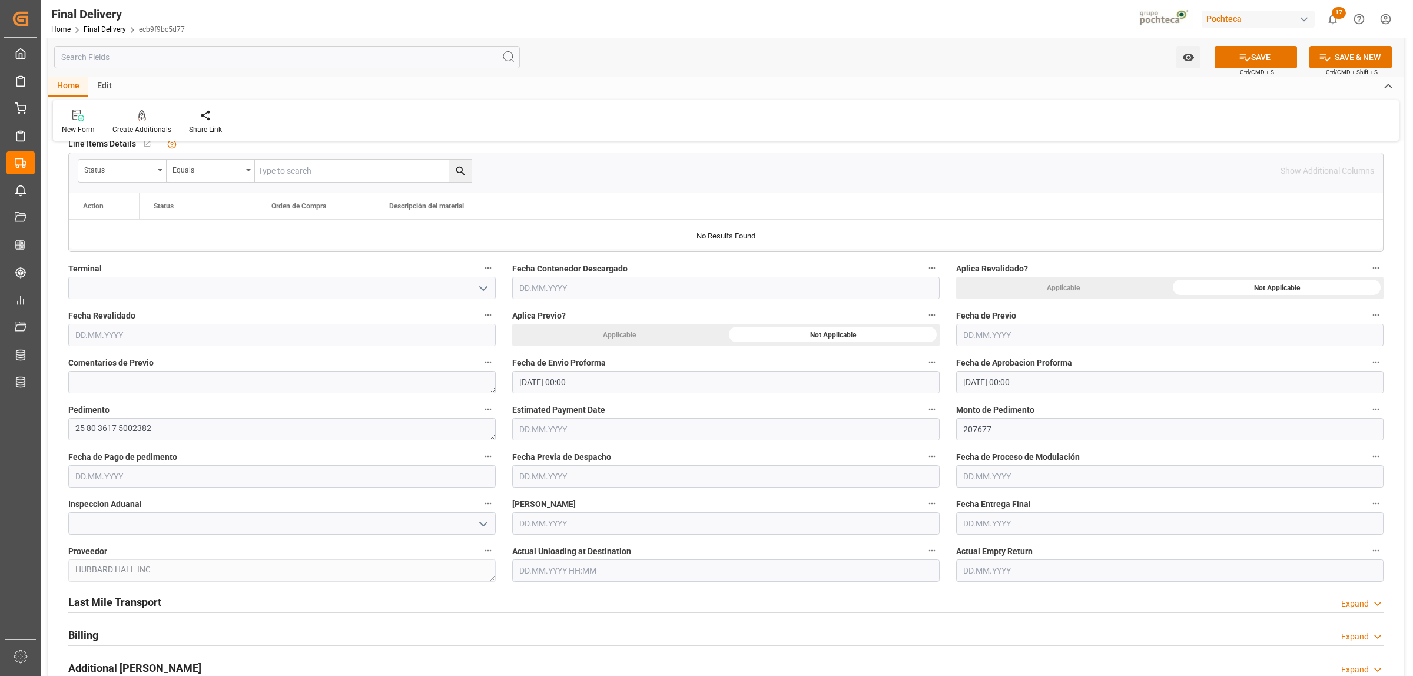
click at [181, 477] on input "text" at bounding box center [281, 476] width 427 height 22
click at [82, 596] on span "11" at bounding box center [83, 595] width 8 height 8
type input "[DATE]"
click at [1020, 518] on input "text" at bounding box center [1169, 523] width 427 height 22
click at [981, 385] on div "28 29 30 31 1 2 3" at bounding box center [1040, 396] width 161 height 23
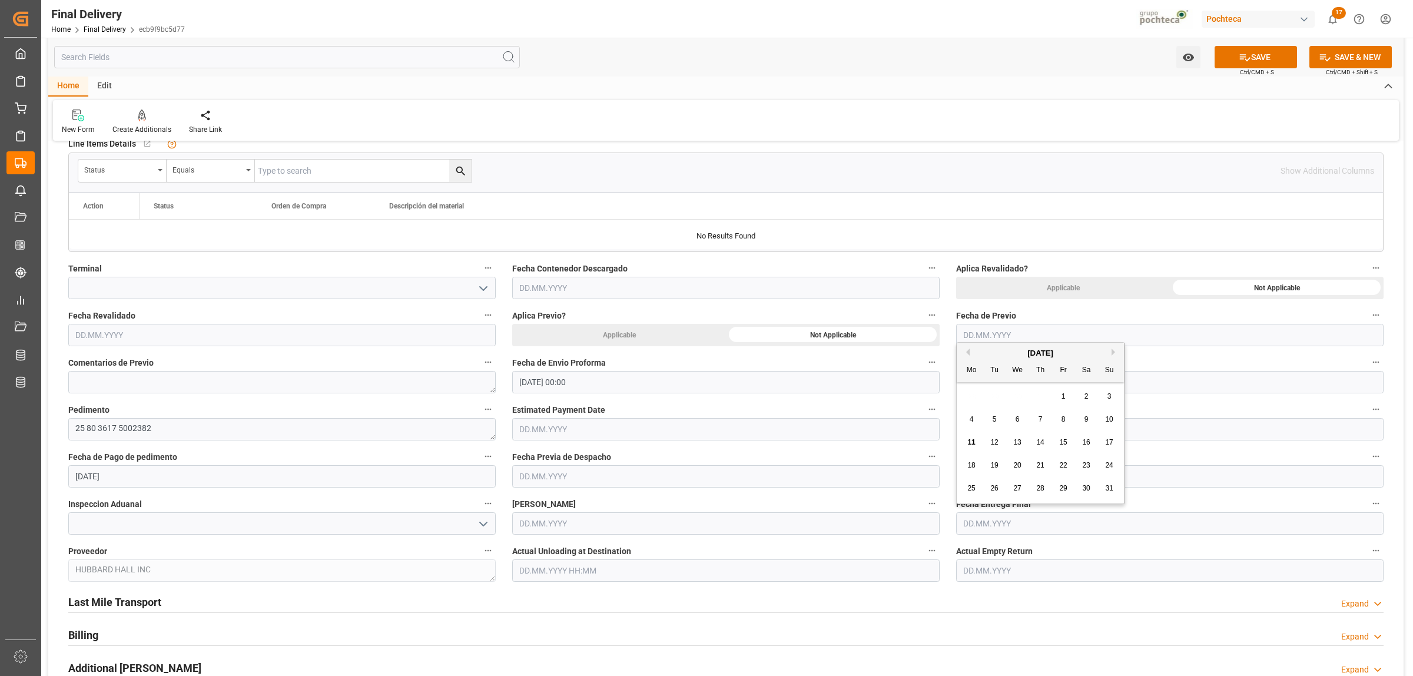
drag, startPoint x: 996, startPoint y: 442, endPoint x: 1002, endPoint y: 493, distance: 51.0
click at [996, 443] on span "12" at bounding box center [994, 442] width 8 height 8
type input "[DATE]"
click at [1004, 572] on input "text" at bounding box center [1169, 570] width 427 height 22
click at [985, 433] on div "28 29 30 31 1 2 3" at bounding box center [1040, 443] width 161 height 23
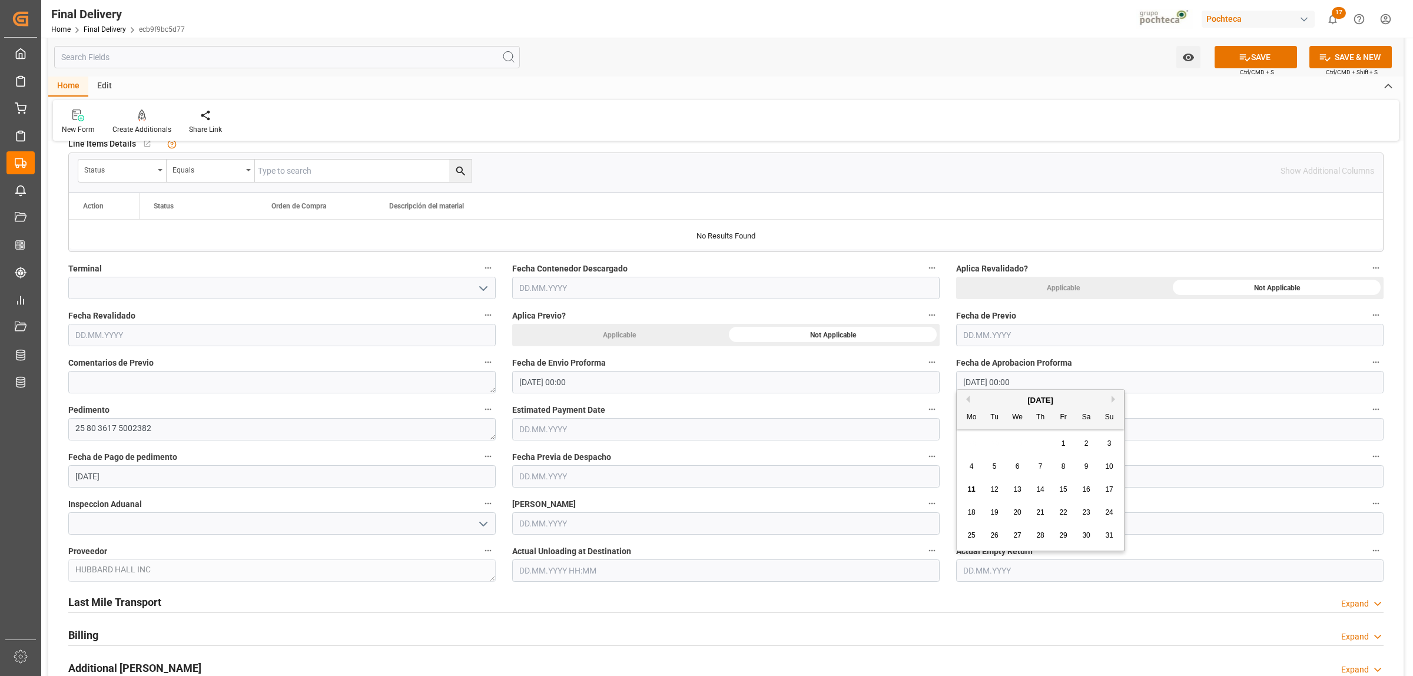
click at [997, 486] on span "12" at bounding box center [994, 489] width 8 height 8
type input "[DATE]"
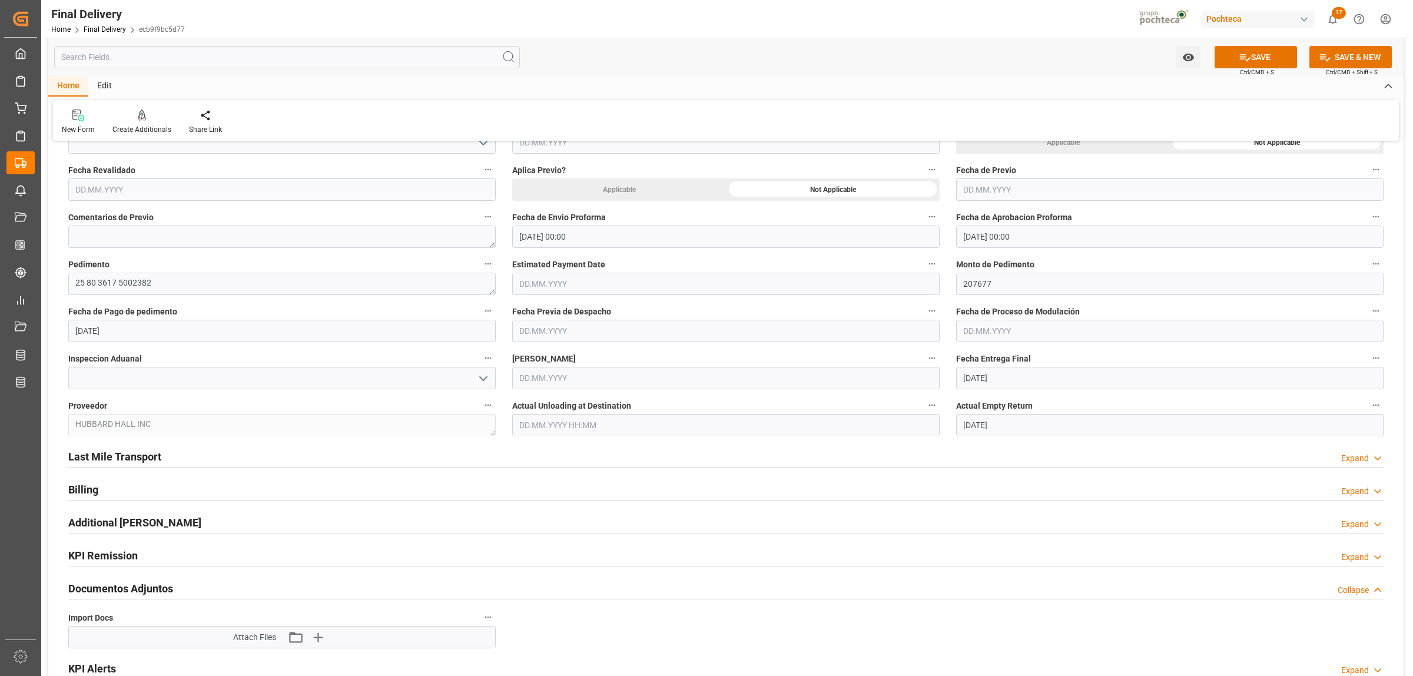
scroll to position [515, 0]
click at [1261, 59] on button "SAVE" at bounding box center [1256, 57] width 82 height 22
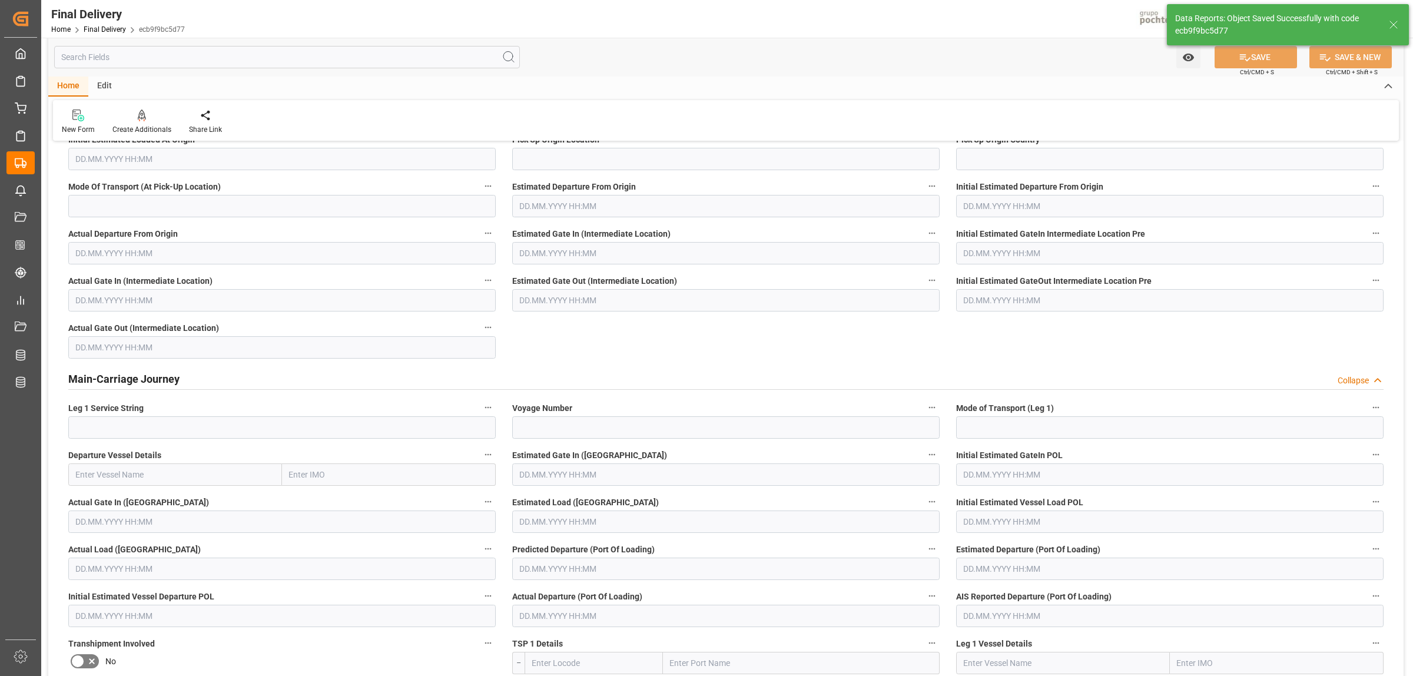
scroll to position [0, 0]
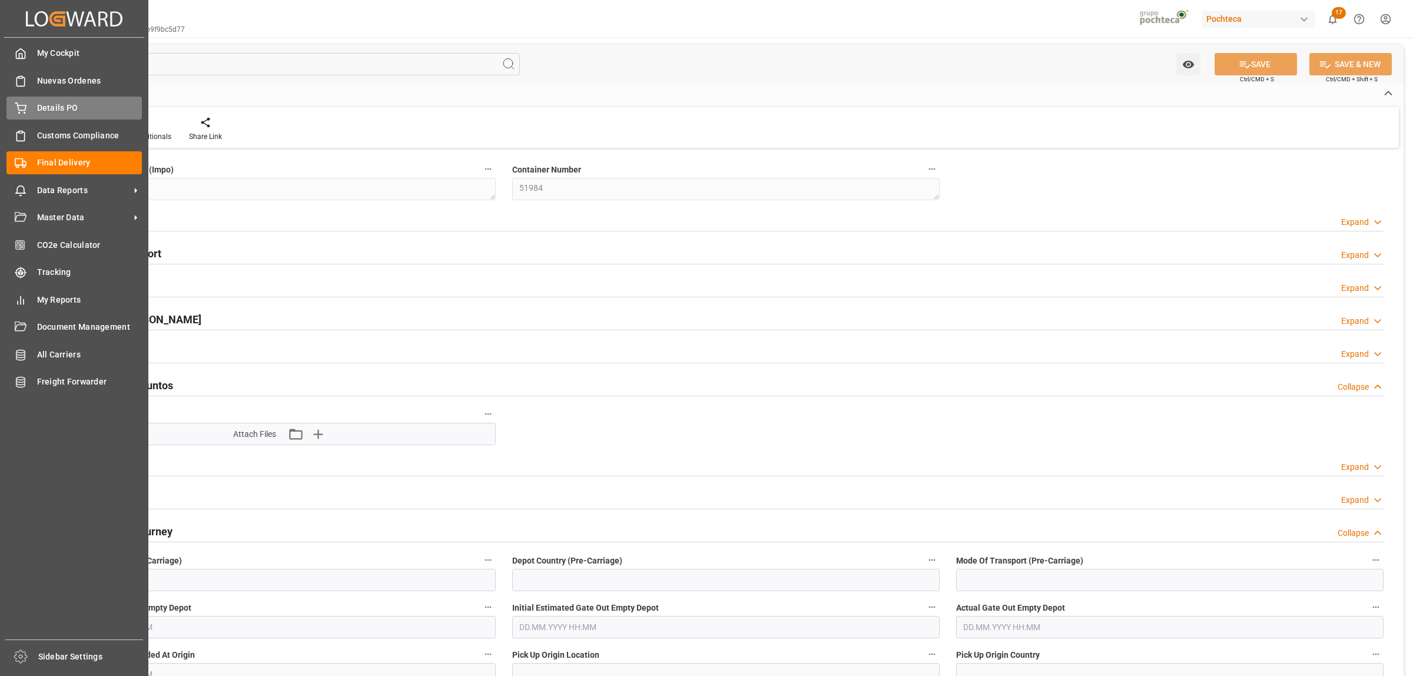
click at [67, 110] on span "Details PO" at bounding box center [89, 108] width 105 height 12
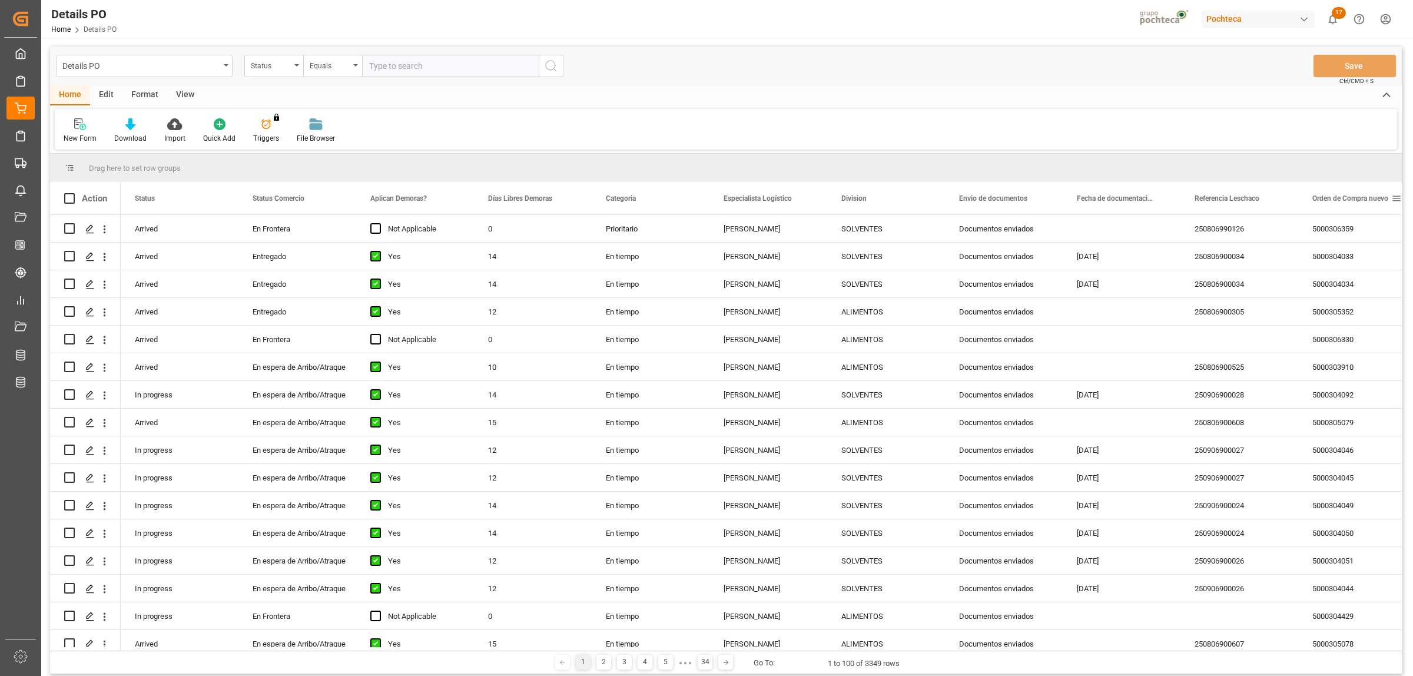
click at [1394, 199] on span at bounding box center [1396, 198] width 11 height 11
click at [1359, 201] on span "filter" at bounding box center [1357, 200] width 11 height 11
type input "5000306137"
click at [1348, 299] on button "Apply" at bounding box center [1352, 299] width 22 height 12
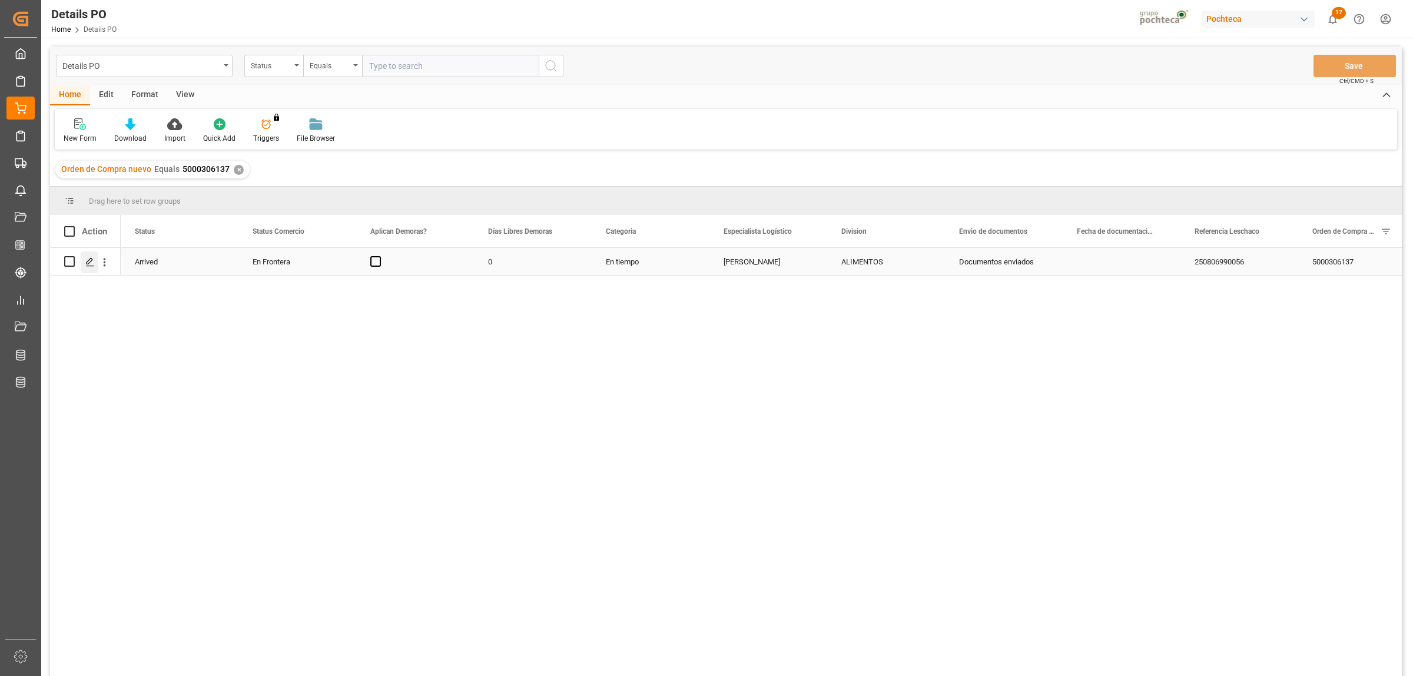
click at [91, 258] on polygon "Press SPACE to select this row." at bounding box center [90, 261] width 6 height 6
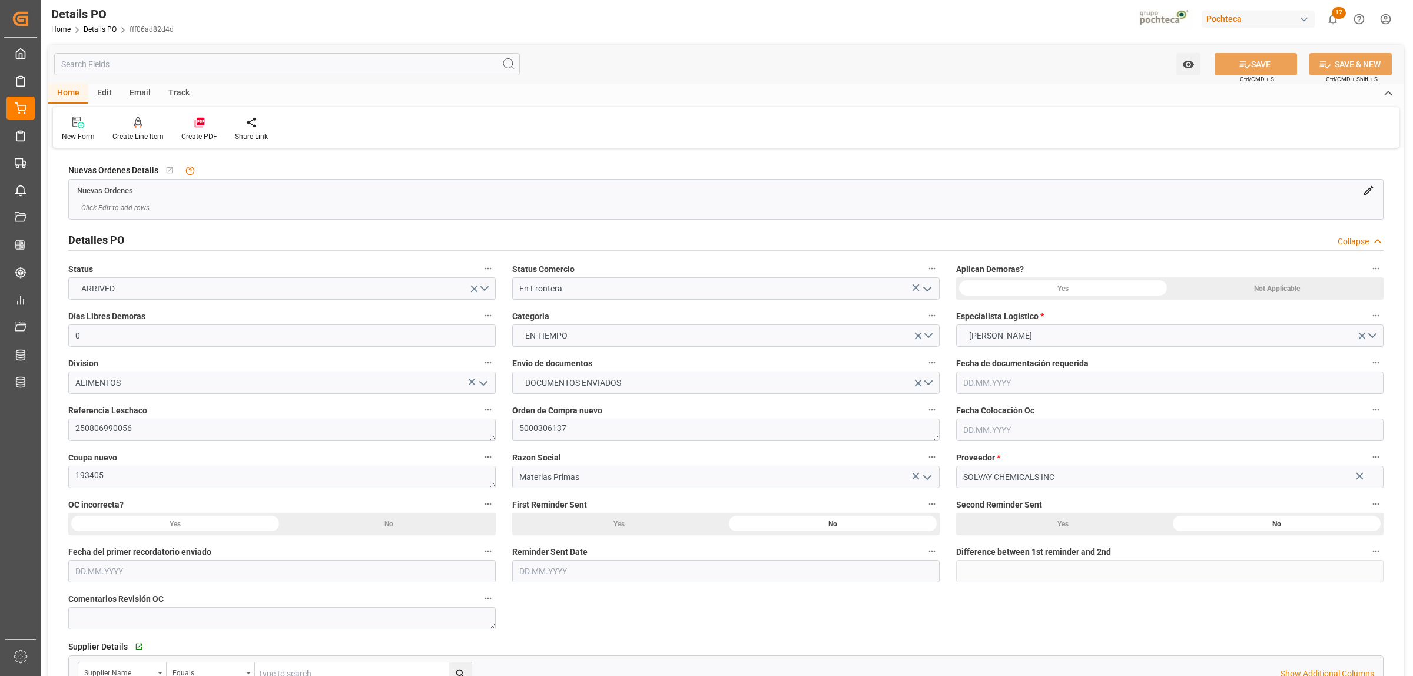
type input "0"
type input "[DATE]"
type input "01.08.2025"
click at [929, 289] on polyline "open menu" at bounding box center [927, 289] width 7 height 4
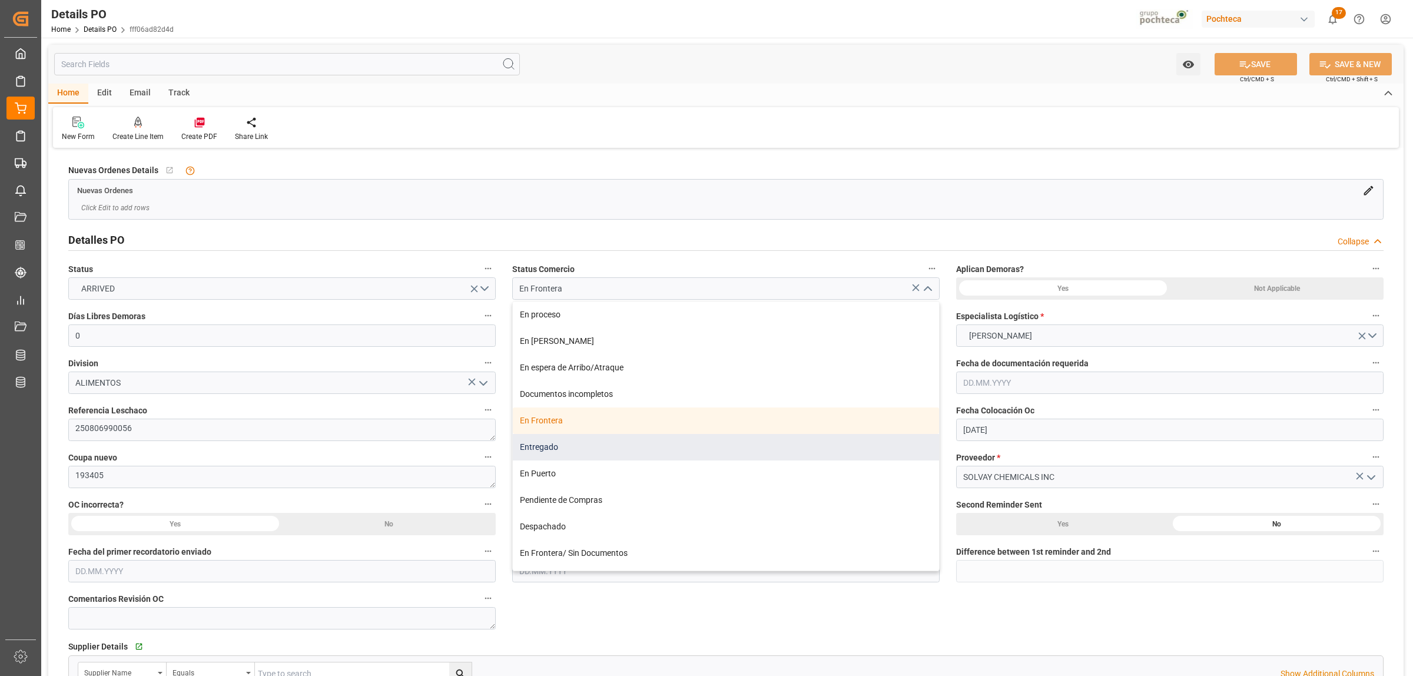
click at [589, 448] on div "Entregado" at bounding box center [726, 447] width 426 height 26
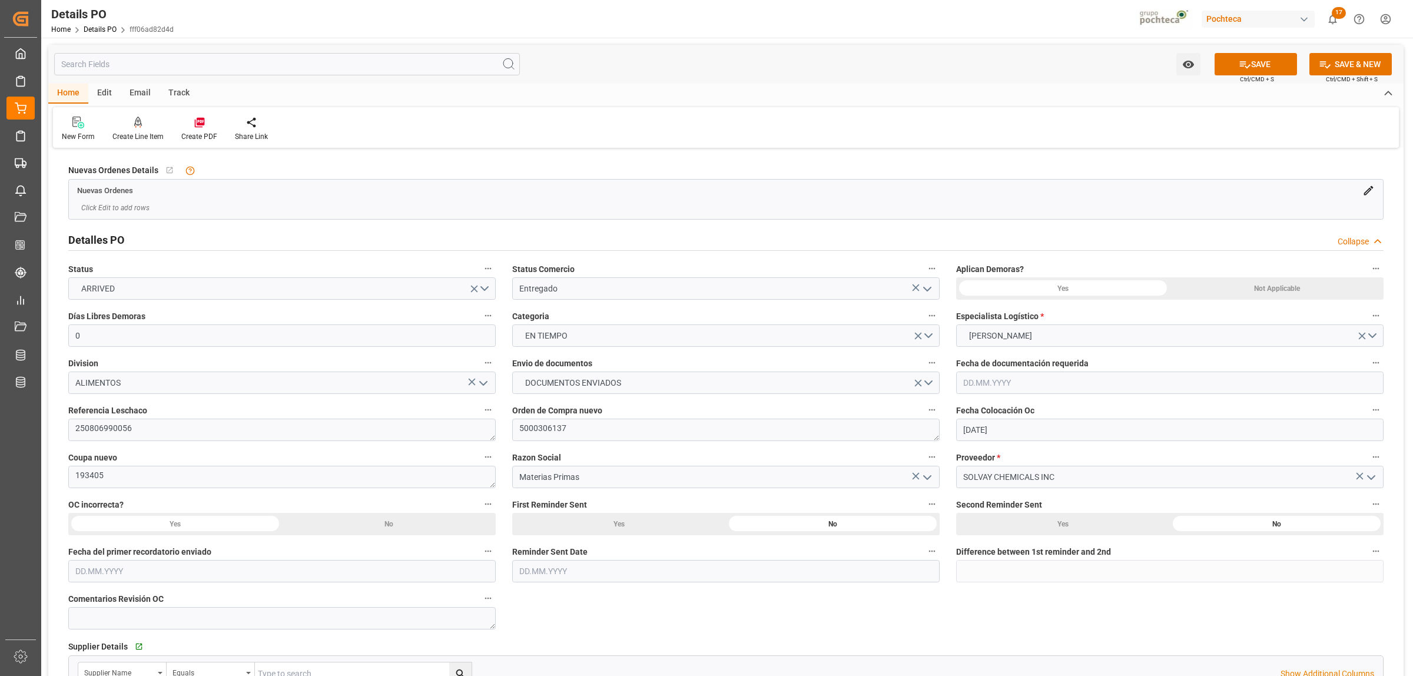
type input "Entregado"
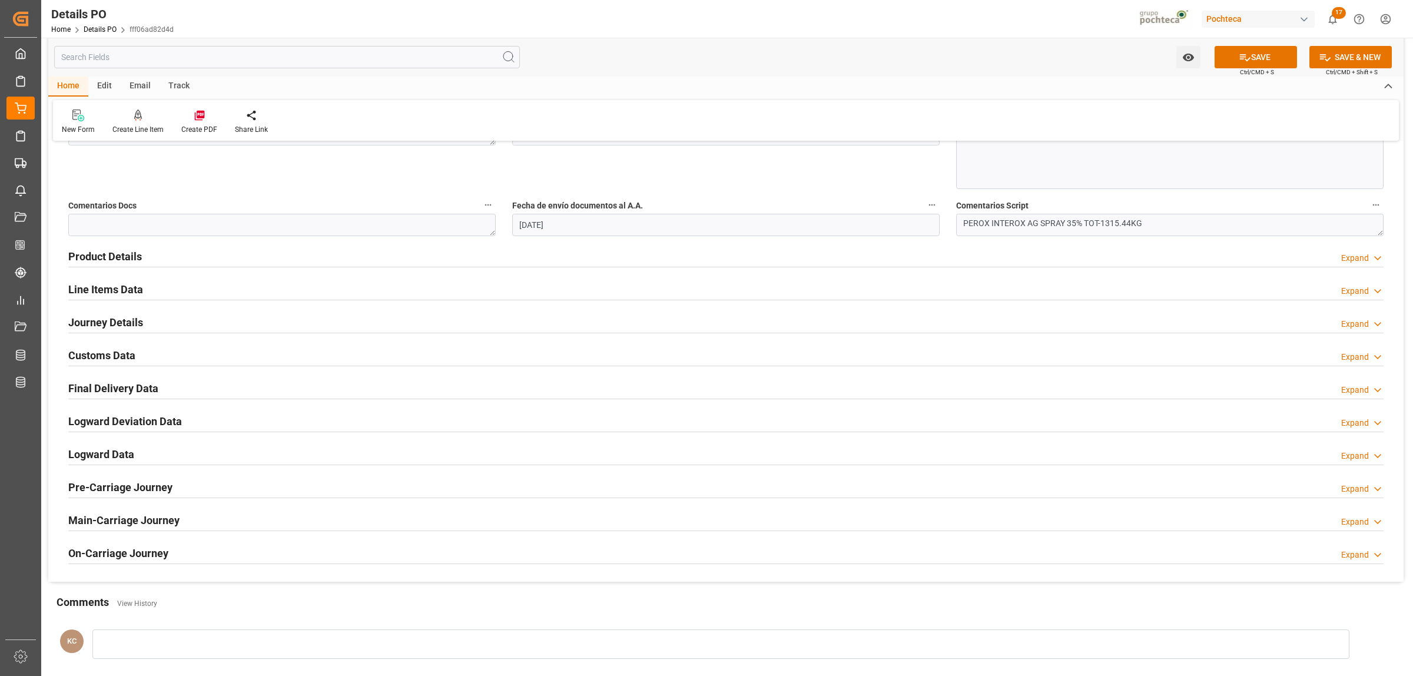
scroll to position [662, 0]
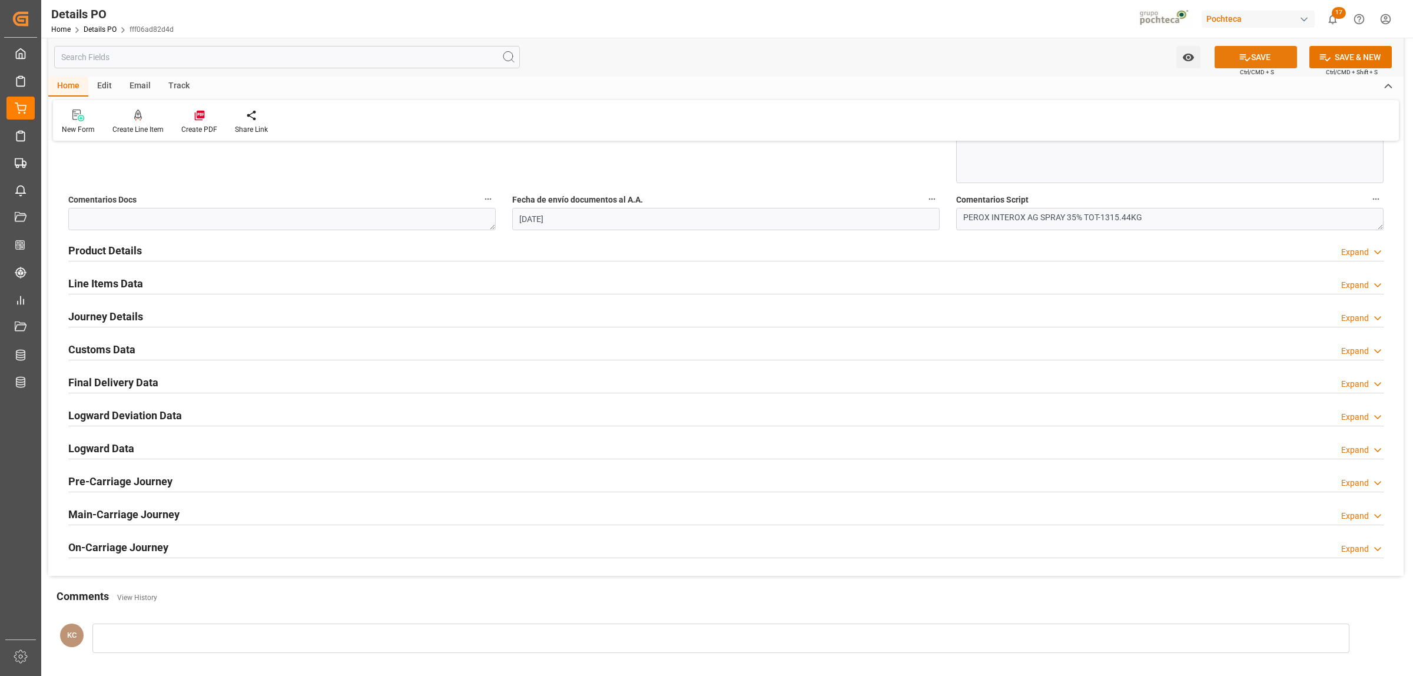
click at [1256, 60] on button "SAVE" at bounding box center [1256, 57] width 82 height 22
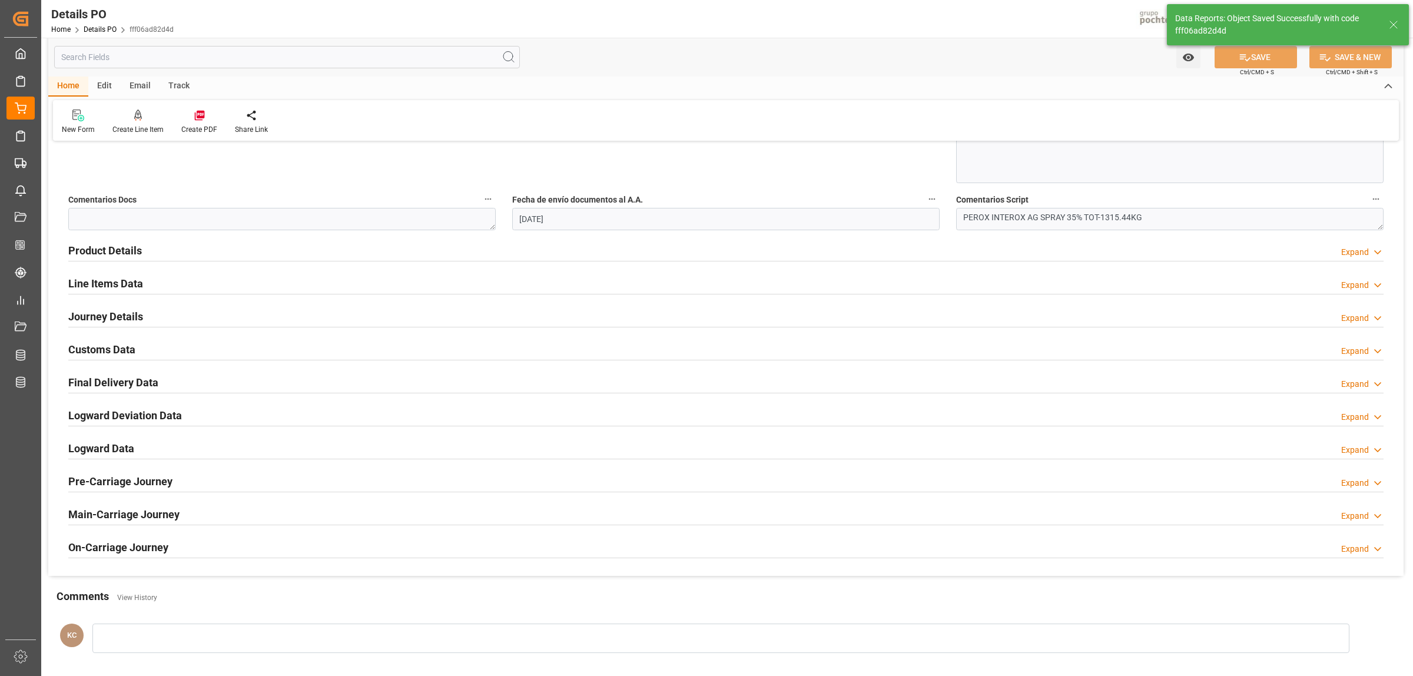
type textarea "250806990056"
click at [107, 313] on h2 "Journey Details" at bounding box center [105, 317] width 75 height 16
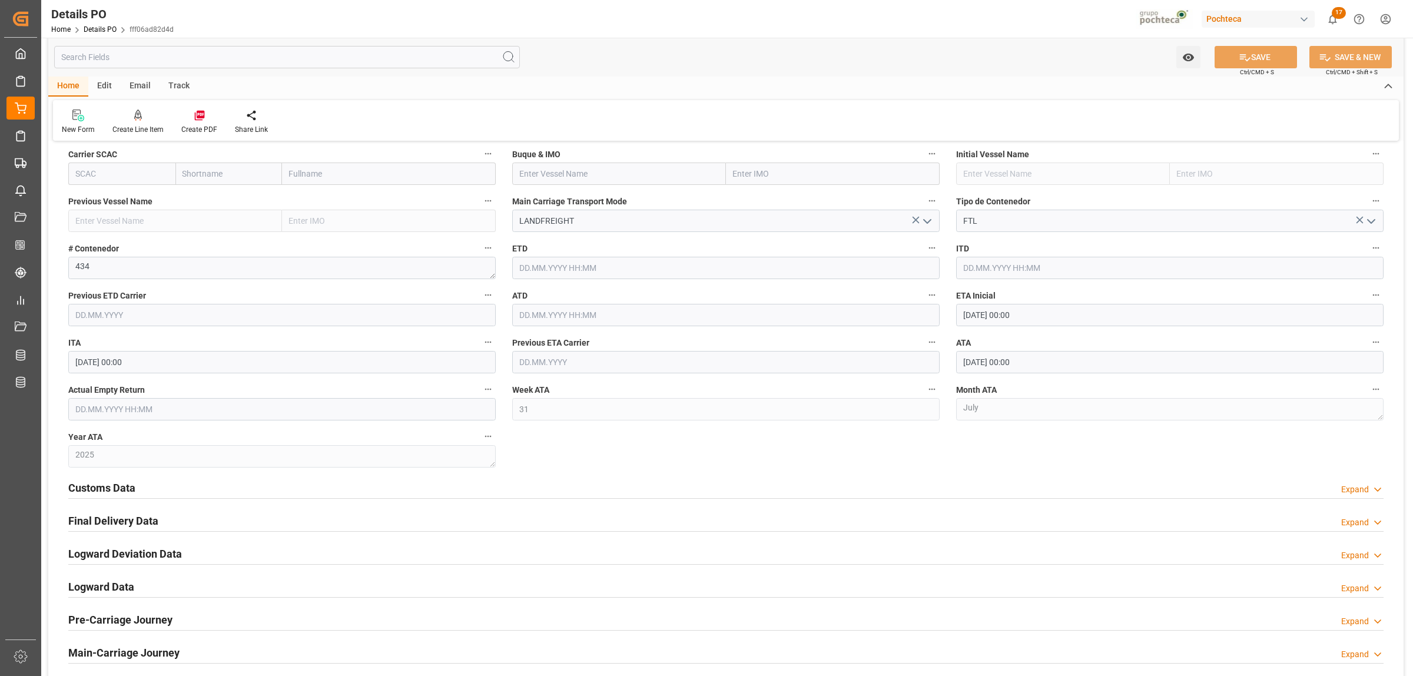
scroll to position [957, 0]
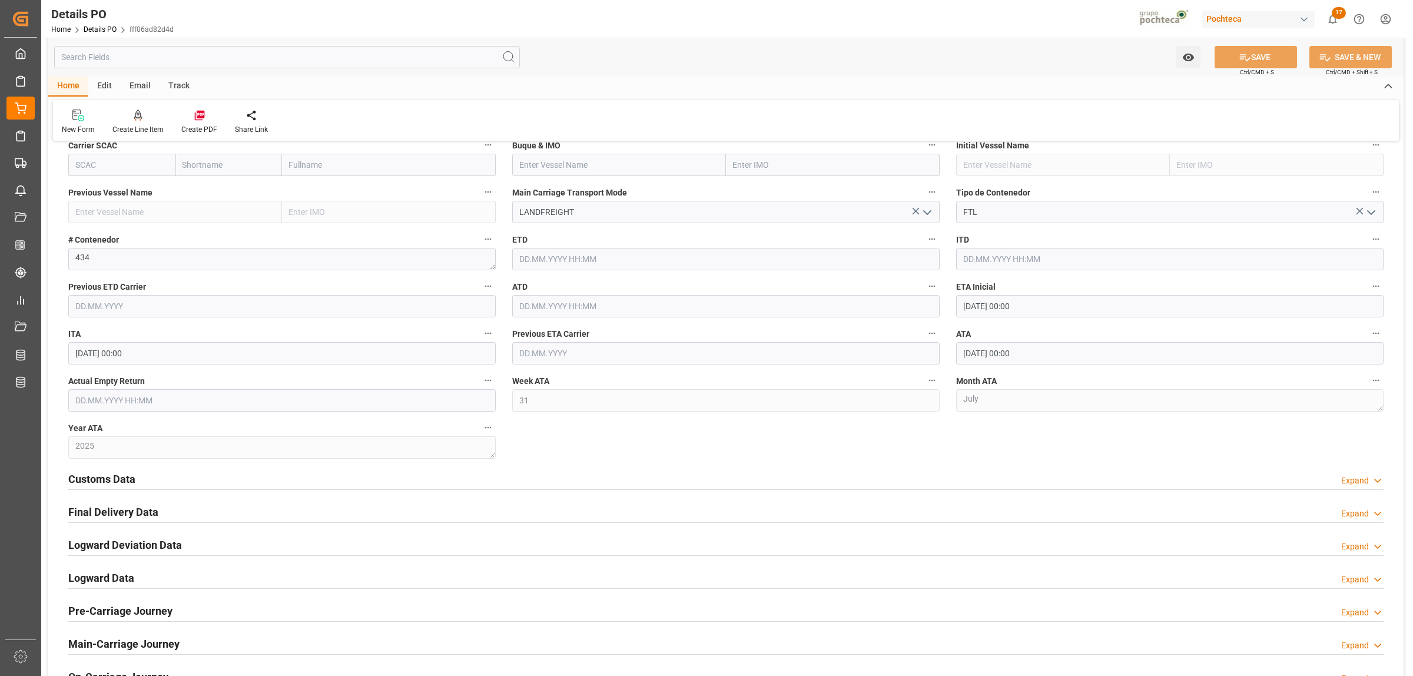
click at [112, 511] on h2 "Final Delivery Data" at bounding box center [113, 512] width 90 height 16
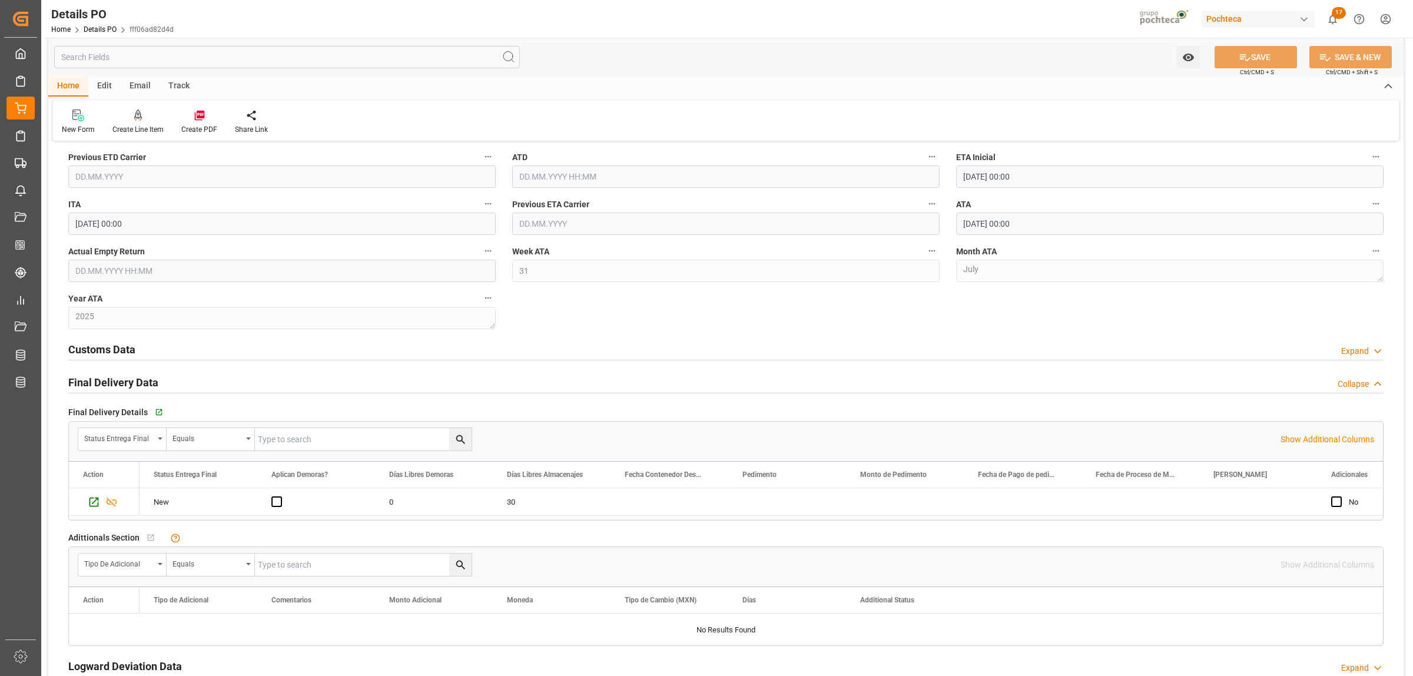
scroll to position [1104, 0]
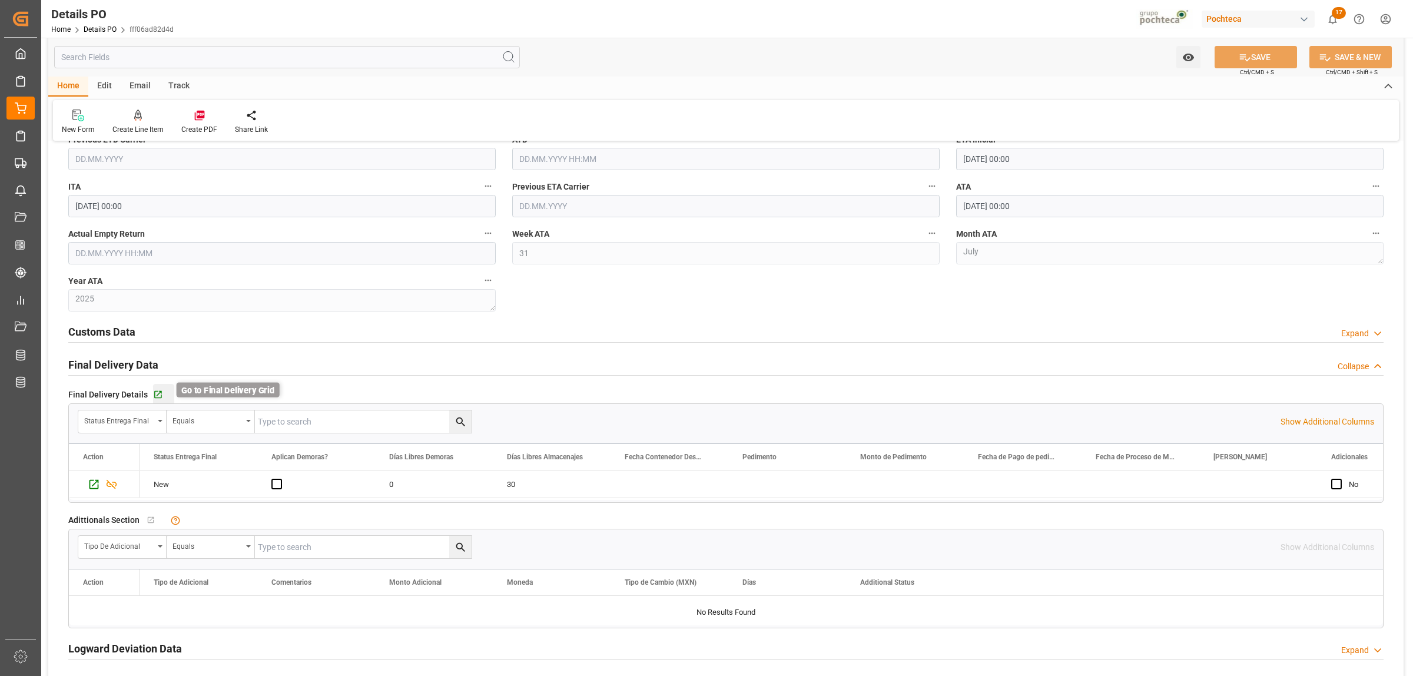
click at [154, 393] on icon "button" at bounding box center [158, 395] width 8 height 8
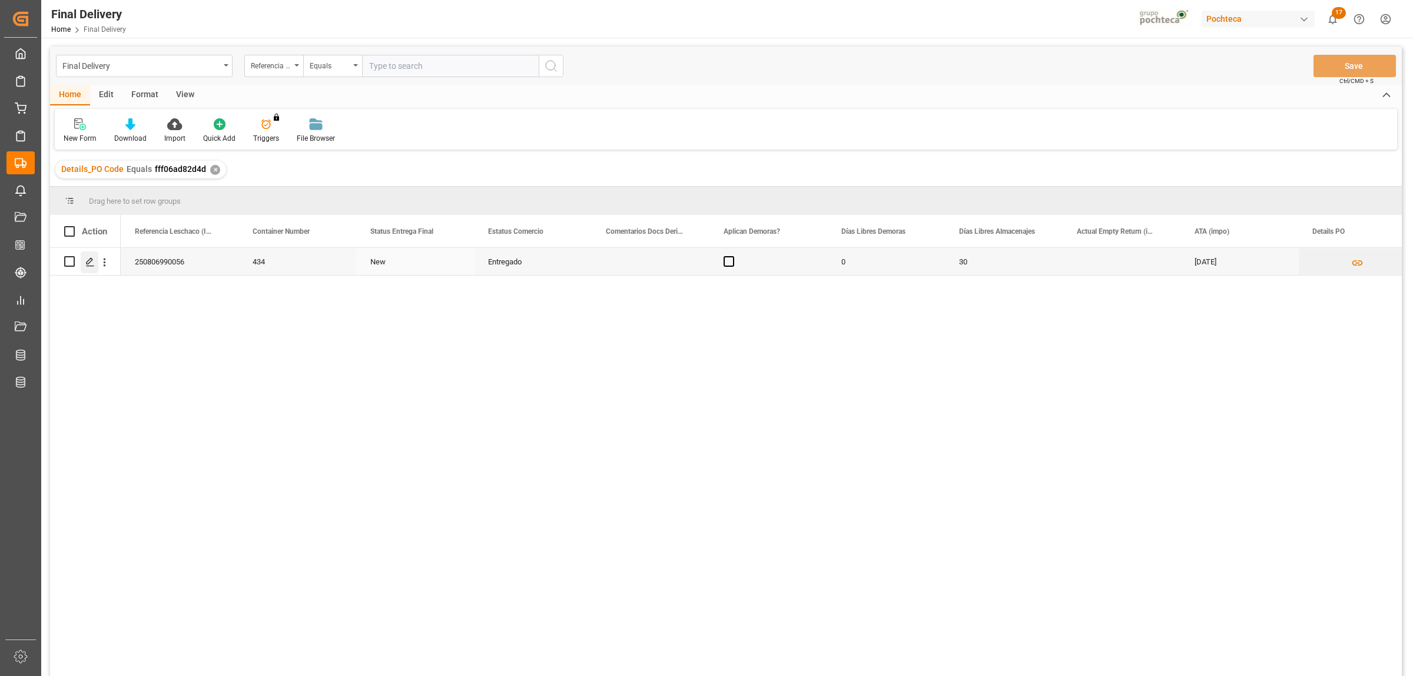
click at [87, 264] on polygon "Press SPACE to select this row." at bounding box center [90, 261] width 6 height 6
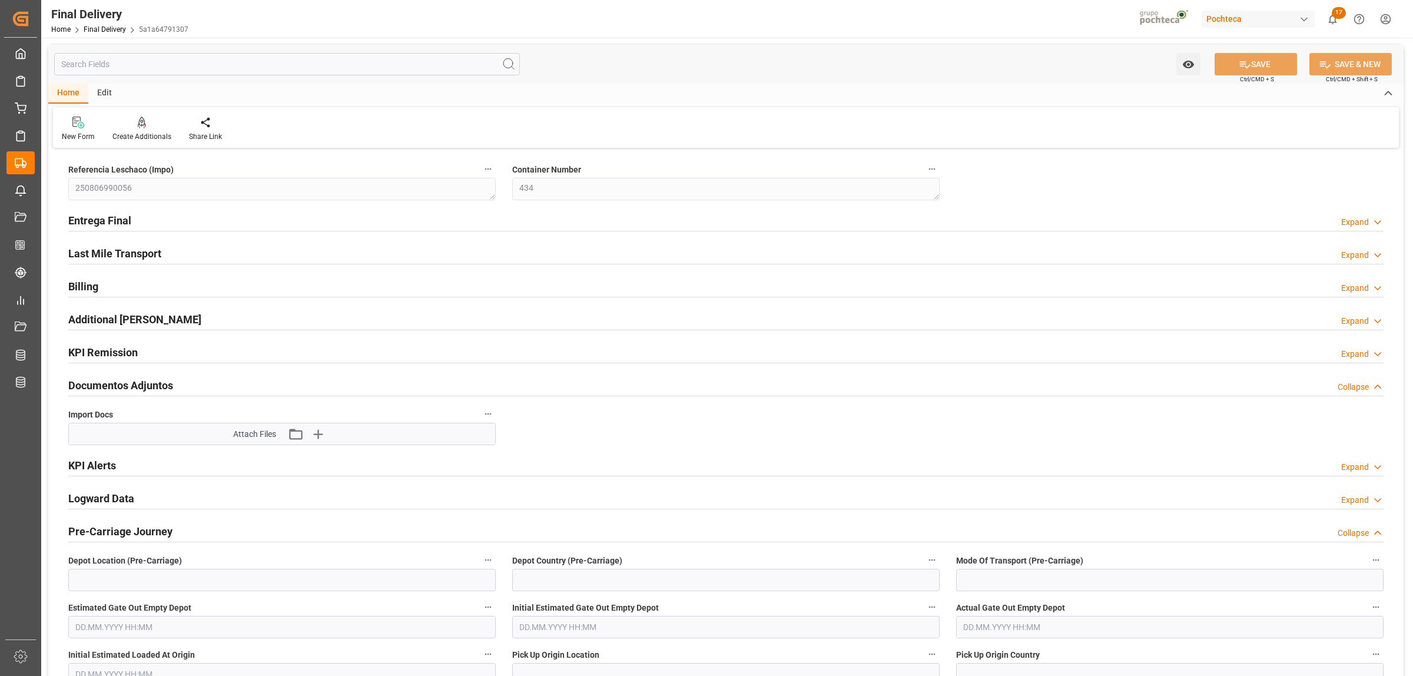
click at [121, 218] on h2 "Entrega Final" at bounding box center [99, 221] width 63 height 16
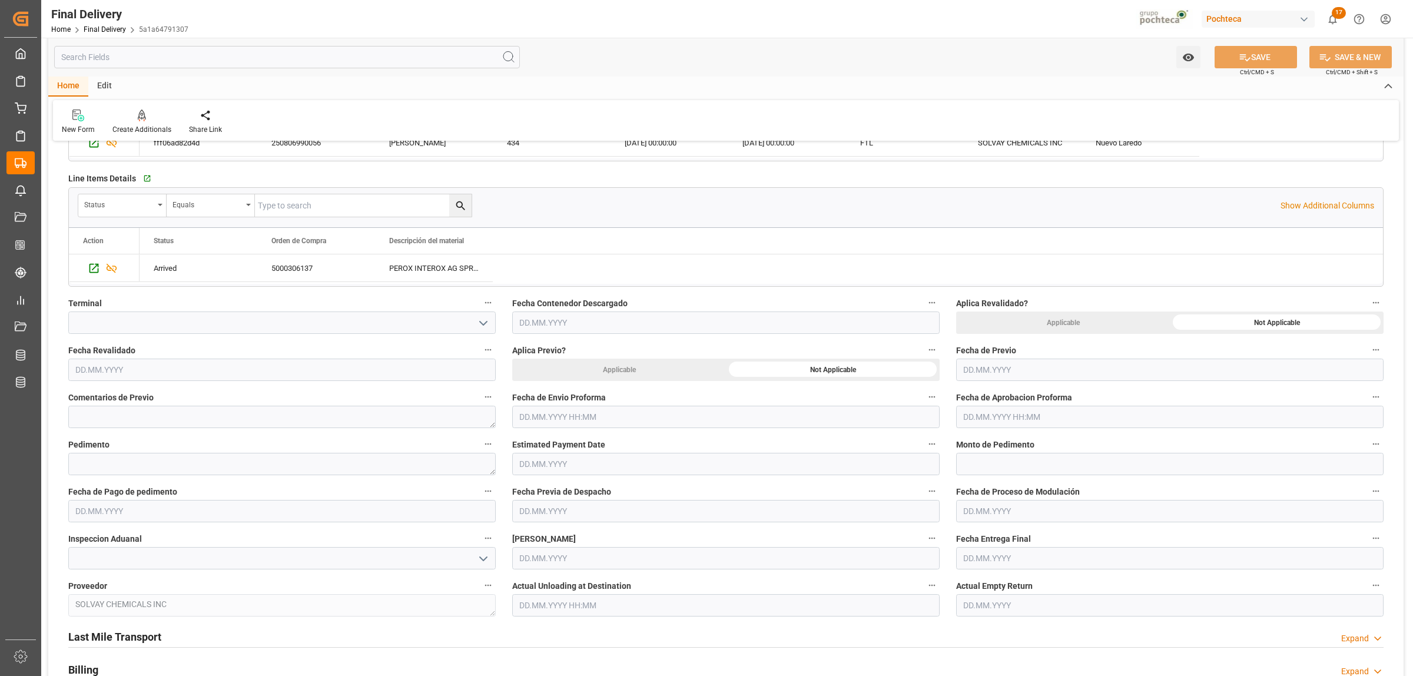
scroll to position [368, 0]
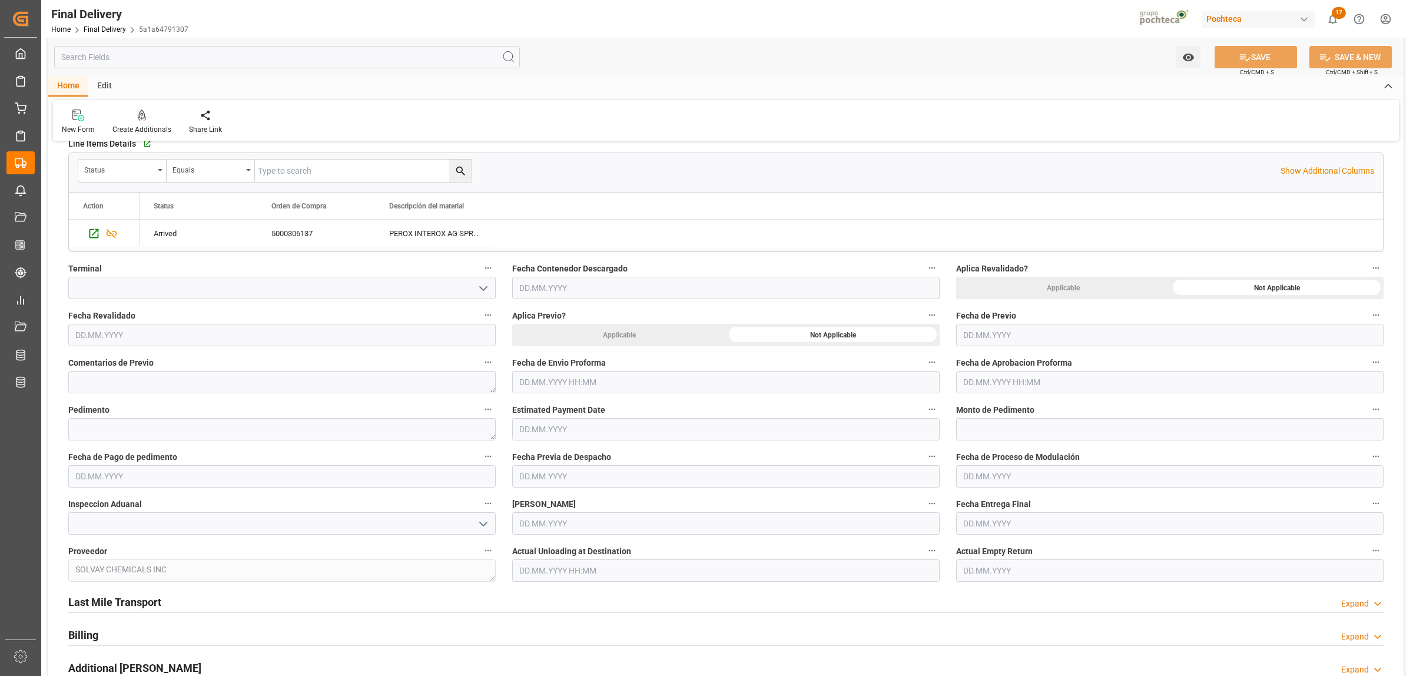
click at [574, 386] on input "text" at bounding box center [725, 382] width 427 height 22
click at [572, 386] on input "text" at bounding box center [725, 382] width 427 height 22
click at [557, 457] on div "28 29 30 31 1 2 3" at bounding box center [596, 454] width 161 height 23
click at [622, 454] on div "1" at bounding box center [619, 455] width 15 height 14
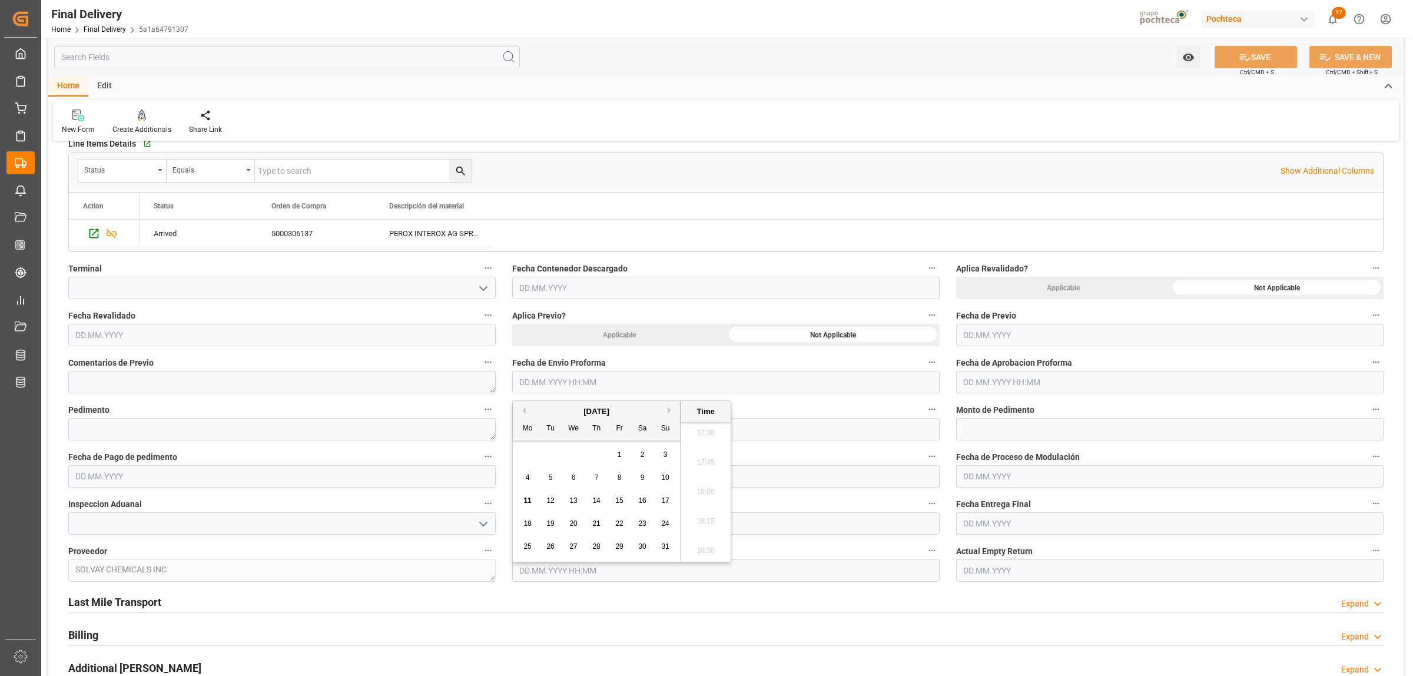
type input "01.08.2025 00:00"
click at [994, 386] on input "text" at bounding box center [1169, 382] width 427 height 22
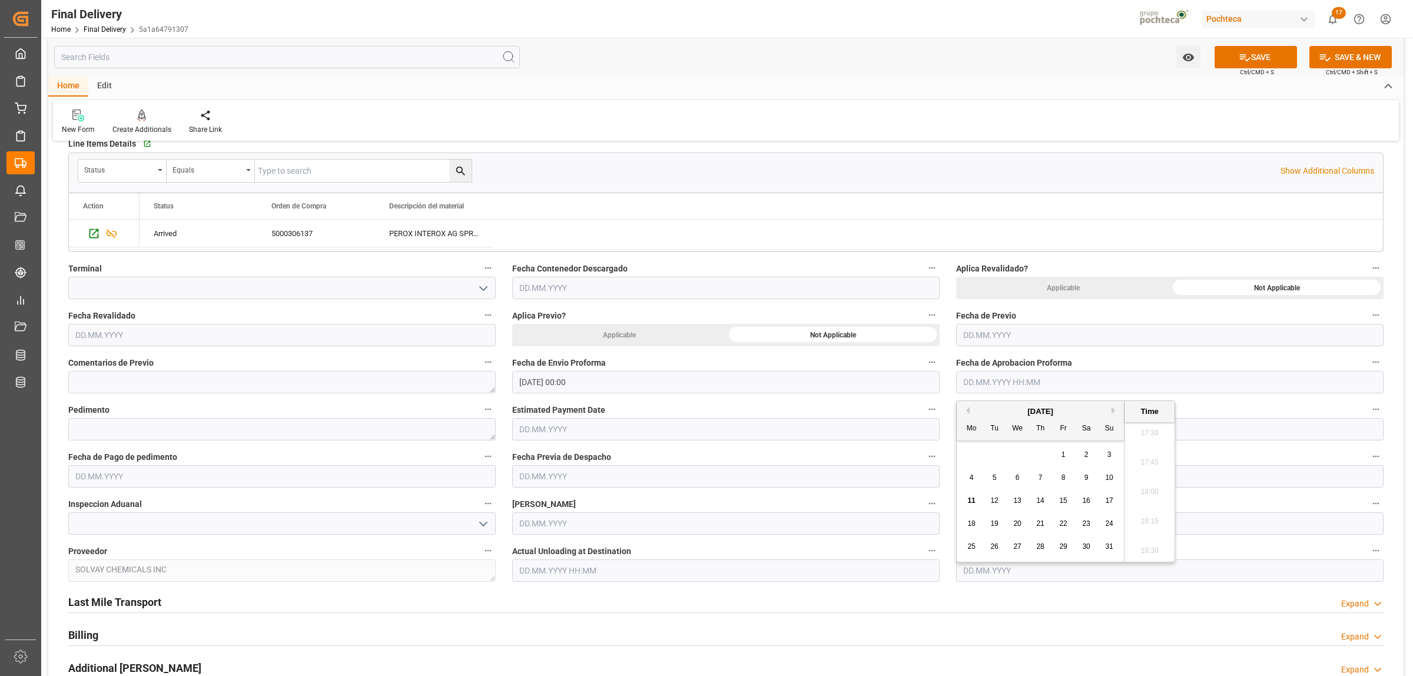
click at [994, 386] on input "text" at bounding box center [1169, 382] width 427 height 22
drag, startPoint x: 1004, startPoint y: 448, endPoint x: 1013, endPoint y: 448, distance: 8.9
click at [1004, 448] on div "28 29 30 31 1 2 3" at bounding box center [1040, 454] width 161 height 23
click at [1066, 455] on div "1" at bounding box center [1063, 455] width 15 height 14
type input "01.08.2025 00:00"
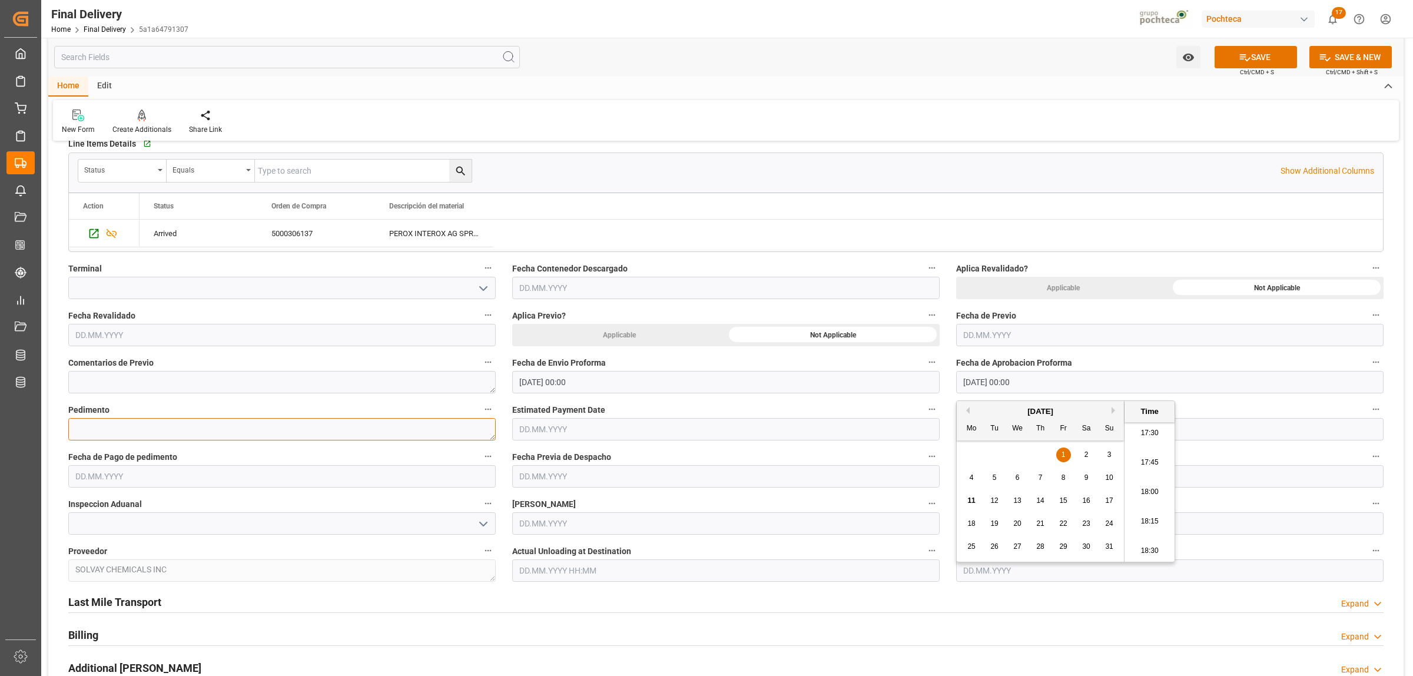
click at [105, 434] on textarea at bounding box center [281, 429] width 427 height 22
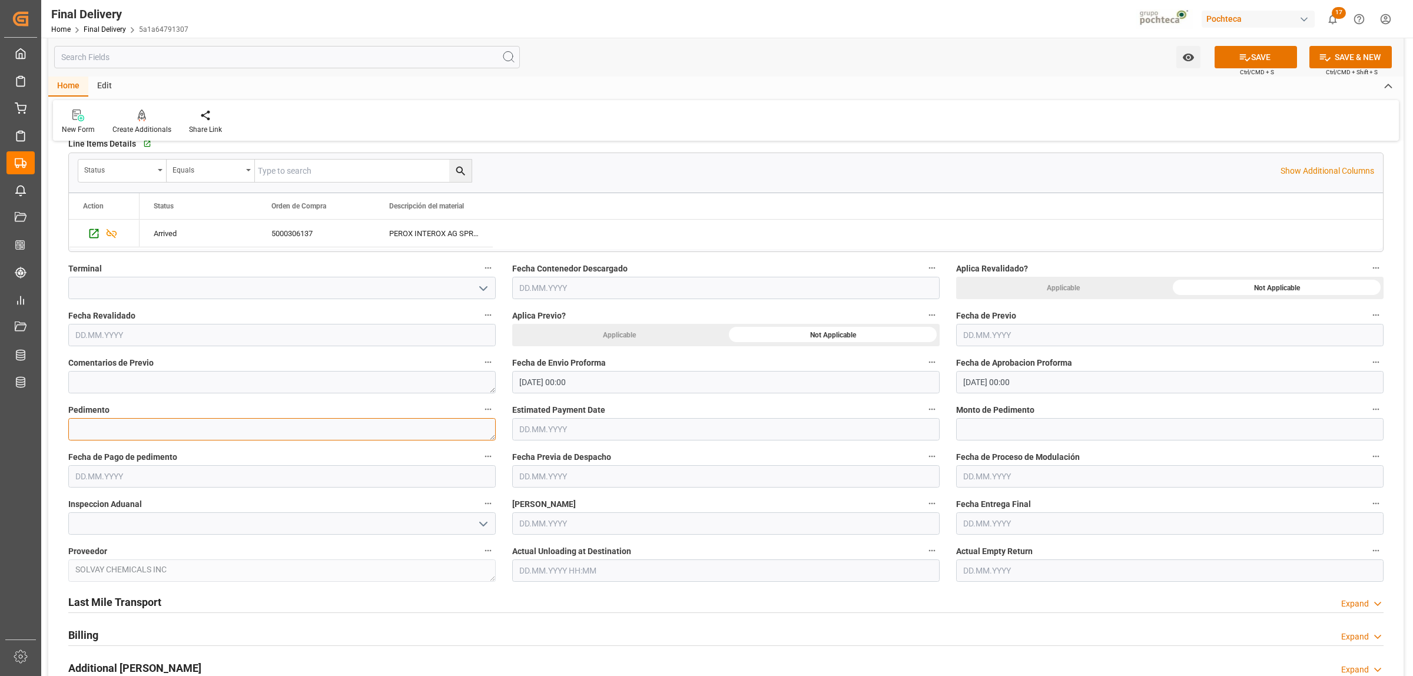
click at [95, 425] on textarea at bounding box center [281, 429] width 427 height 22
paste textarea "25 80 3617 5002284"
type textarea "25 80 3617 5002284"
click at [1023, 434] on input "text" at bounding box center [1169, 429] width 427 height 22
paste input "63706"
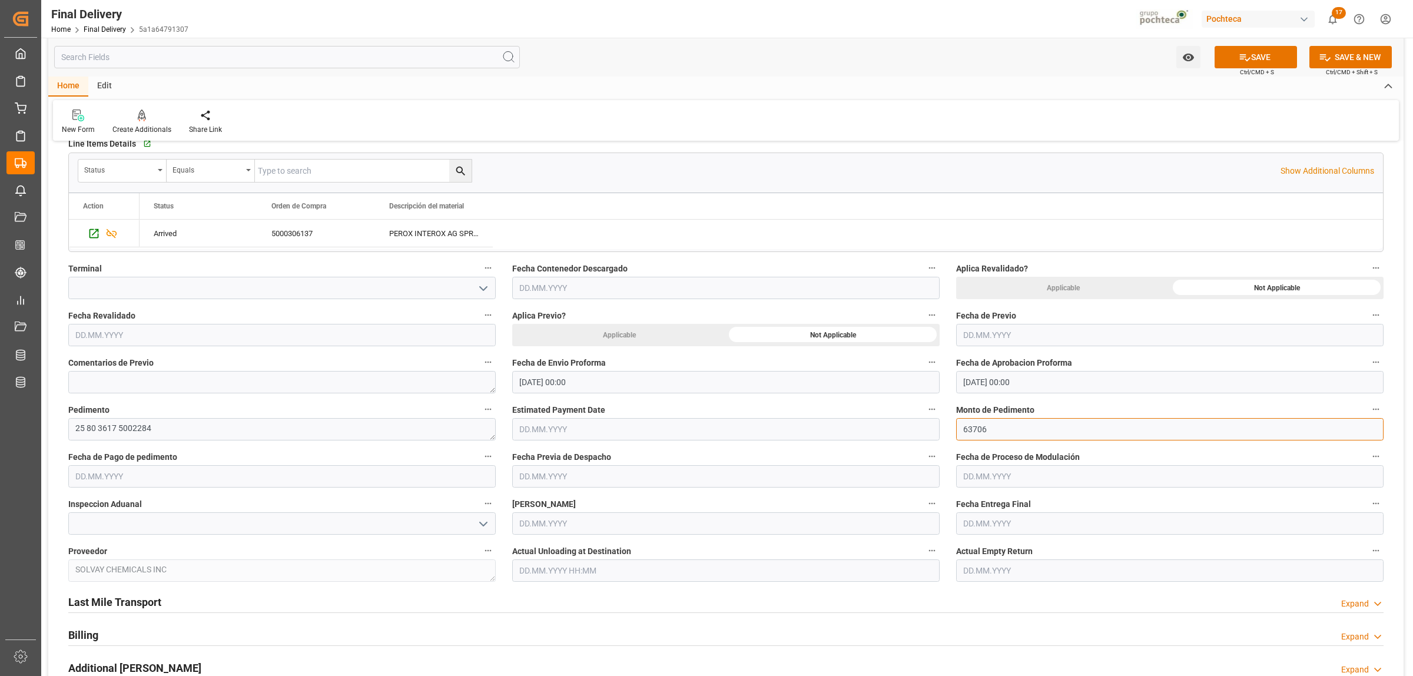
type input "63706"
click at [141, 478] on input "text" at bounding box center [281, 476] width 427 height 22
click at [103, 552] on div "28 29 30 31 1 2 3" at bounding box center [152, 549] width 161 height 23
click at [174, 574] on span "8" at bounding box center [176, 572] width 4 height 8
type input "[DATE]"
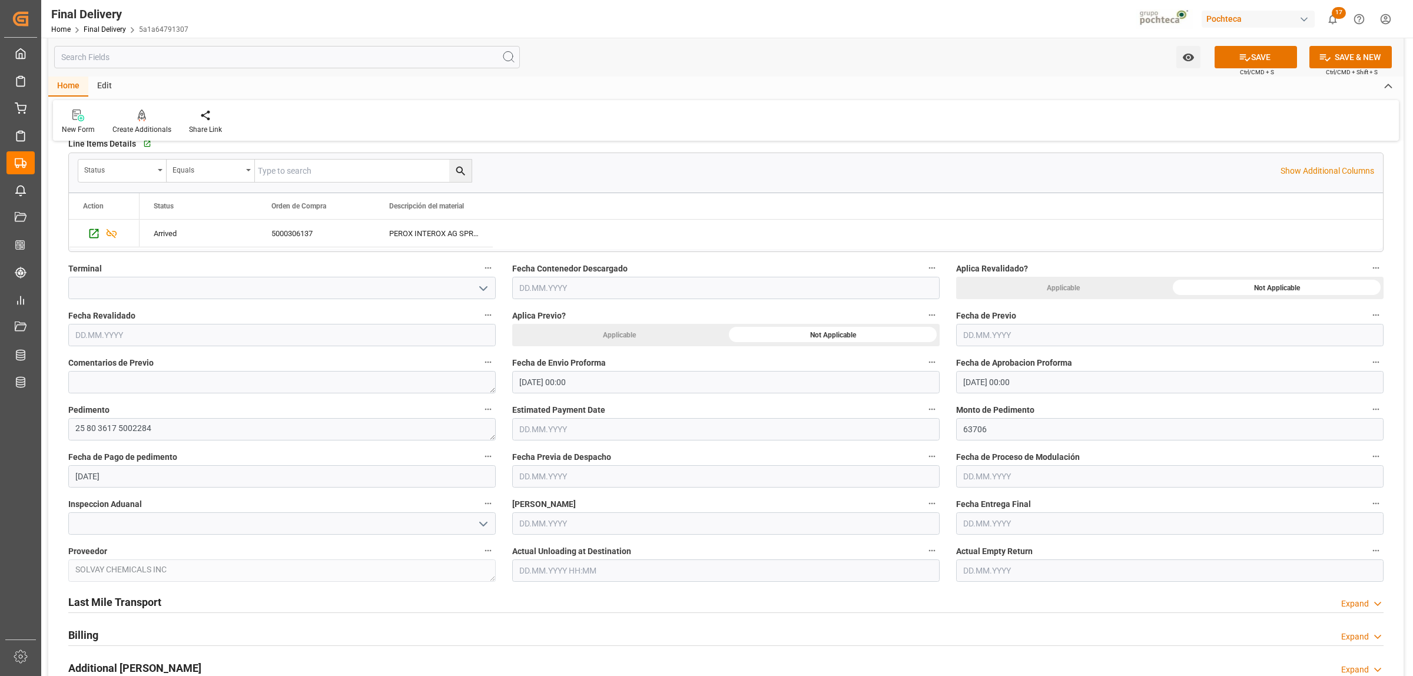
click at [1008, 473] on input "text" at bounding box center [1169, 476] width 427 height 22
click at [973, 594] on span "11" at bounding box center [971, 595] width 8 height 8
type input "[DATE]"
click at [480, 522] on icon "open menu" at bounding box center [483, 524] width 14 height 14
click at [94, 575] on div "VERDE" at bounding box center [282, 576] width 426 height 26
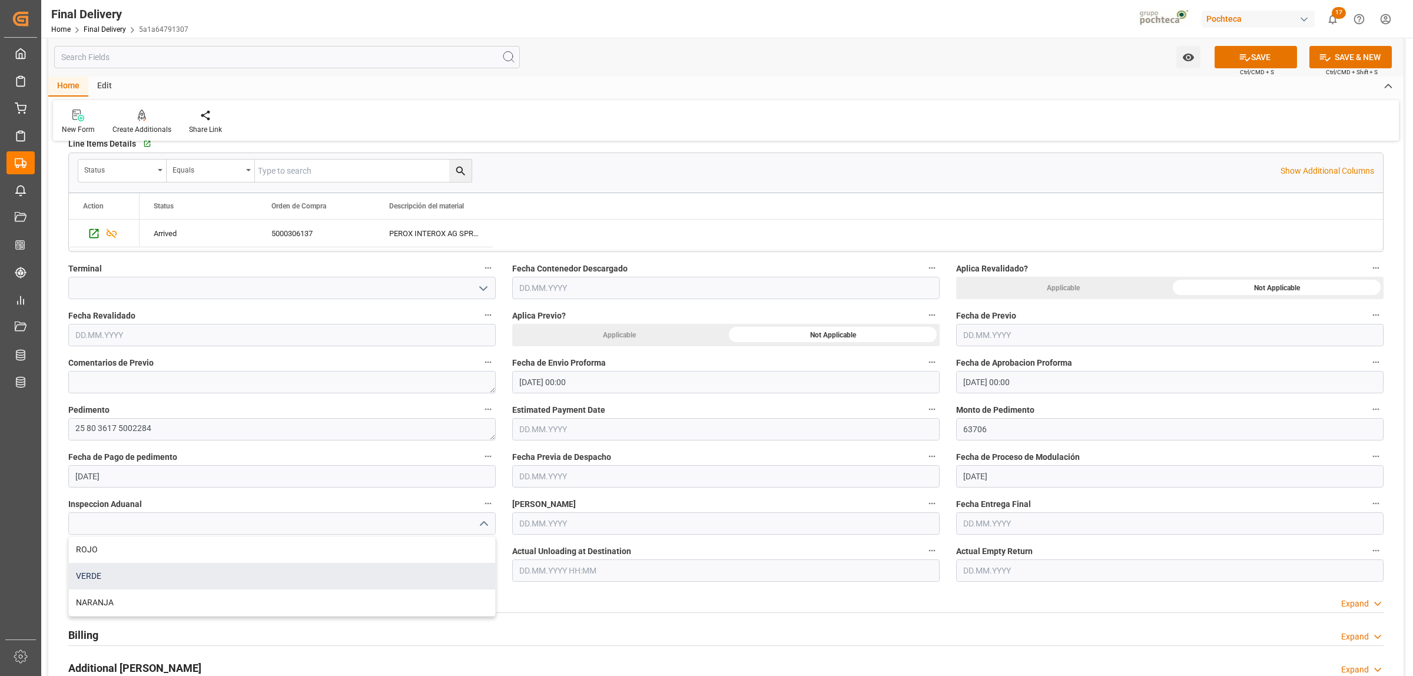
type input "VERDE"
click at [1013, 525] on input "text" at bounding box center [1169, 523] width 427 height 22
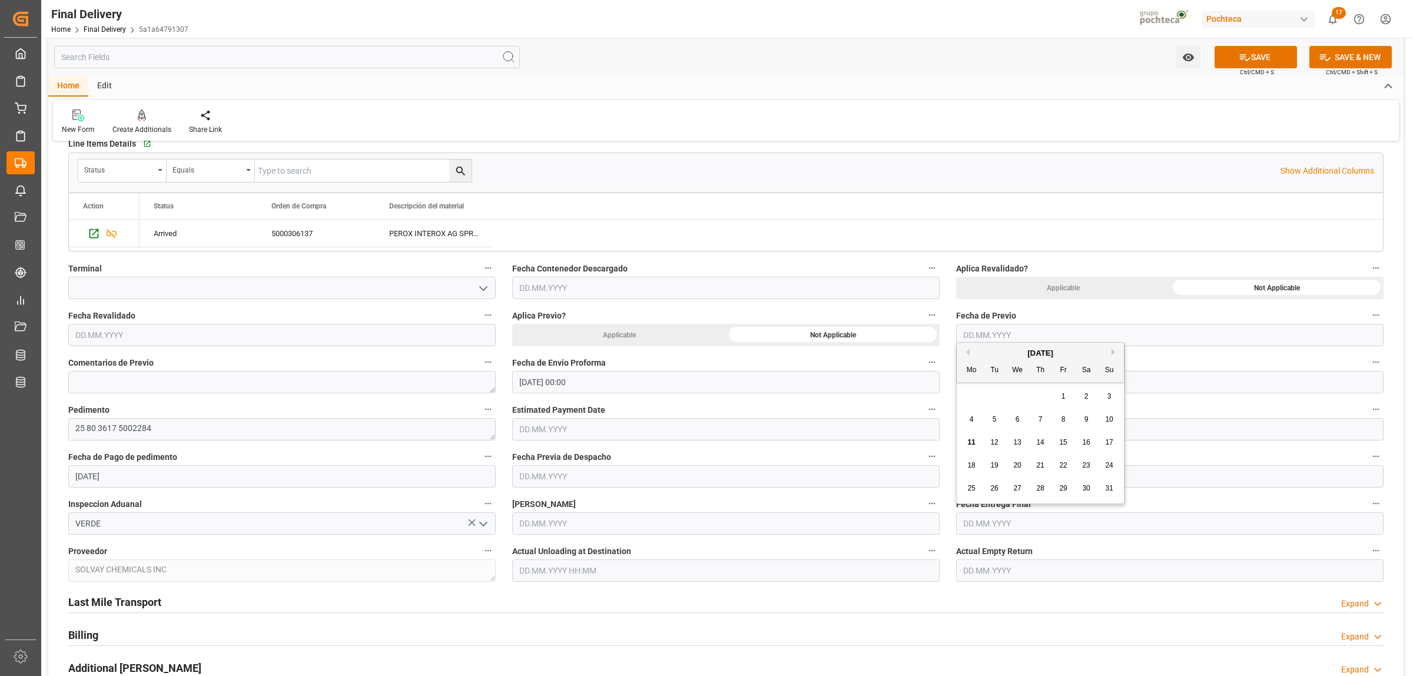
drag, startPoint x: 994, startPoint y: 442, endPoint x: 994, endPoint y: 469, distance: 27.7
click at [994, 442] on span "12" at bounding box center [994, 442] width 8 height 8
type input "[DATE]"
click at [988, 575] on input "text" at bounding box center [1169, 570] width 427 height 22
click at [997, 495] on div "12" at bounding box center [994, 490] width 15 height 14
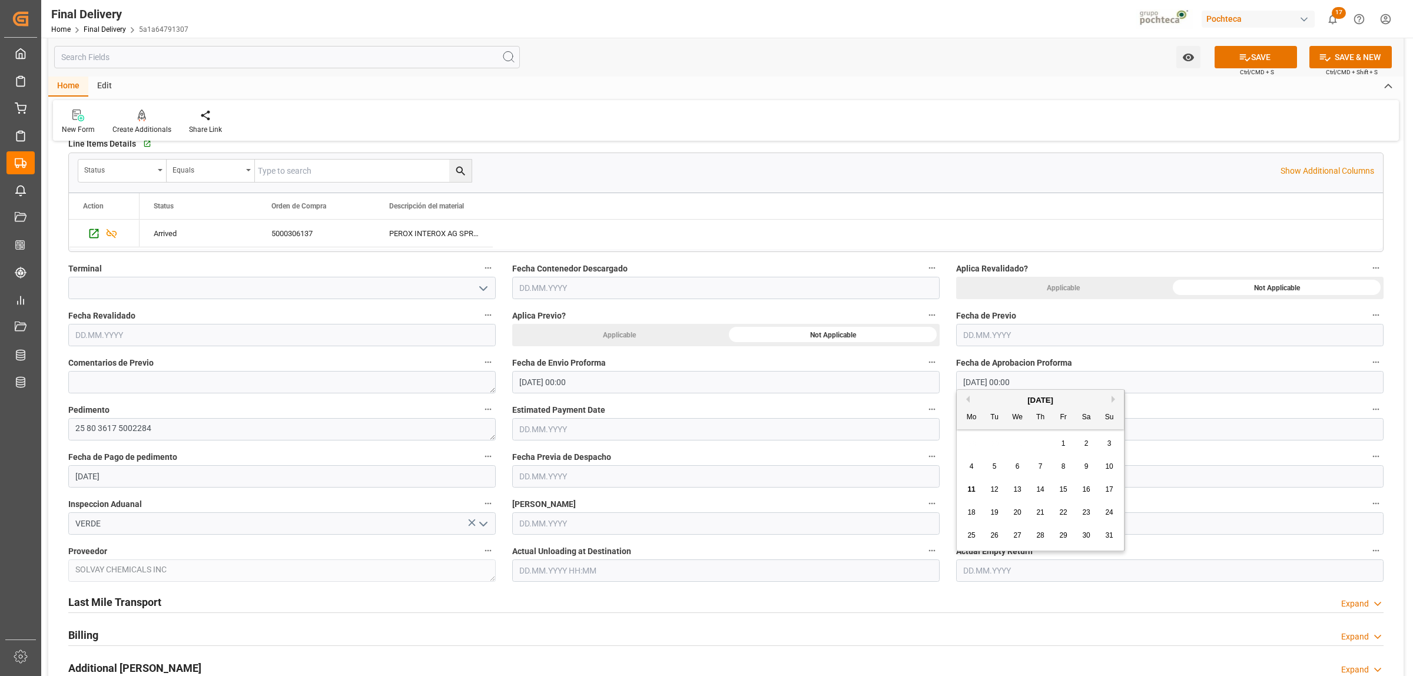
type input "[DATE]"
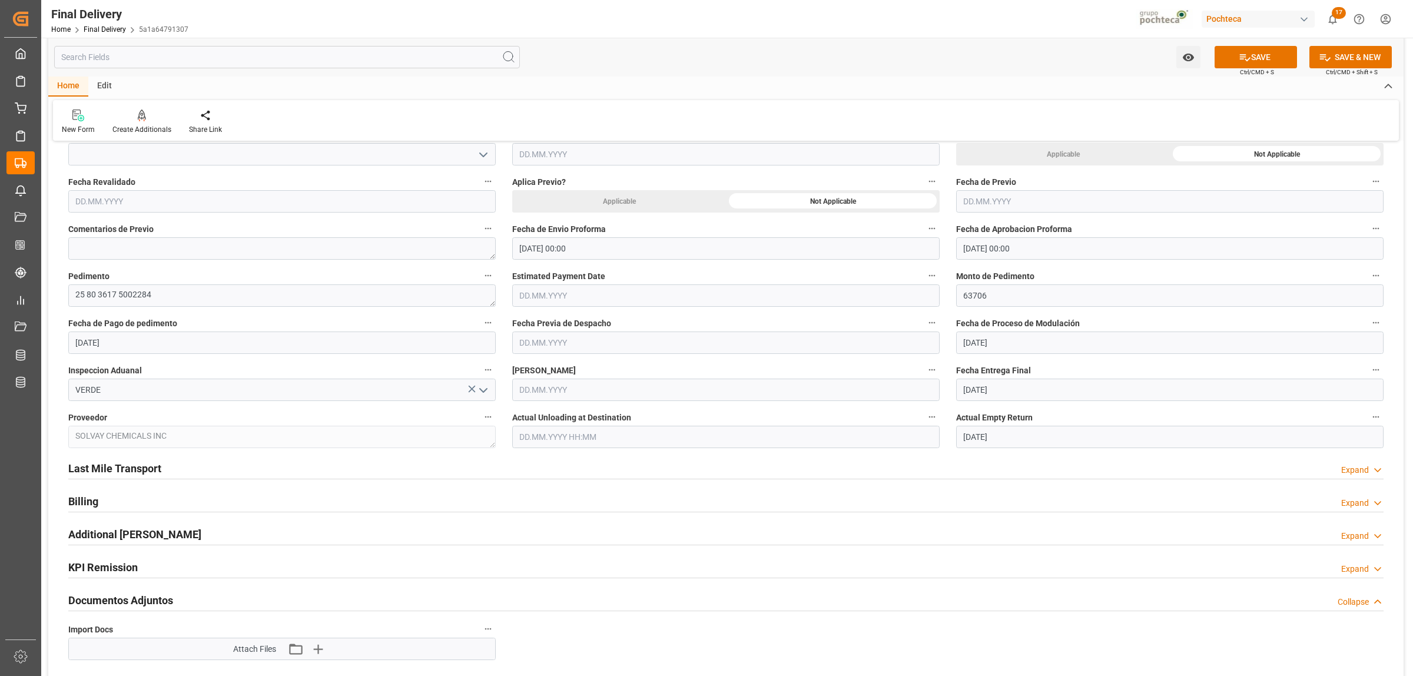
scroll to position [515, 0]
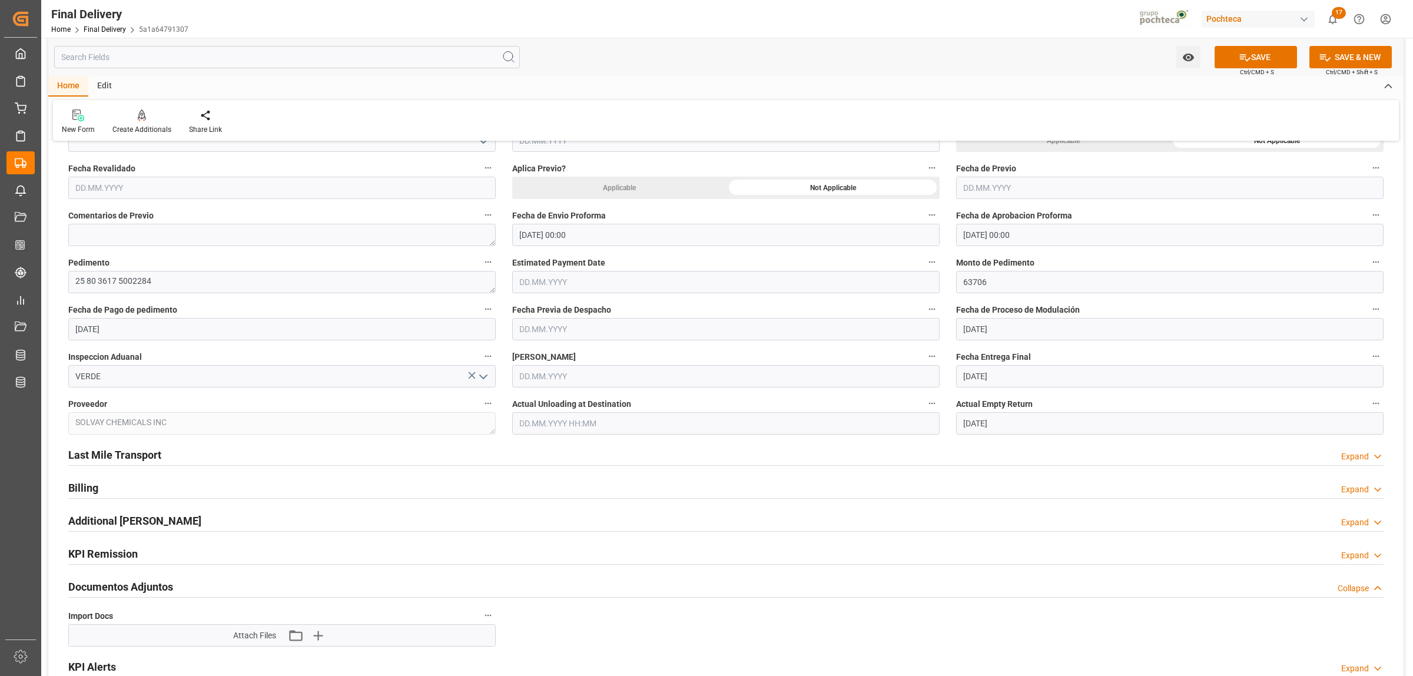
click at [101, 456] on h2 "Last Mile Transport" at bounding box center [114, 455] width 93 height 16
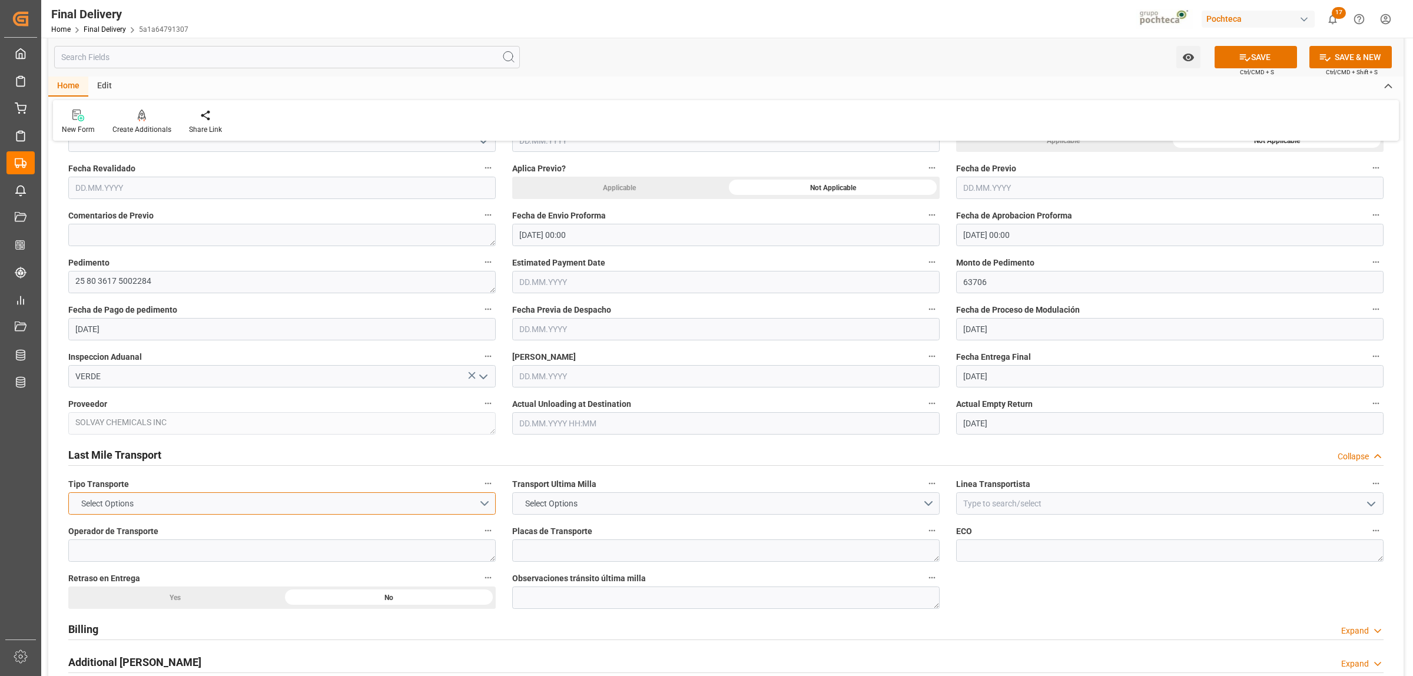
click at [489, 503] on button "Select Options" at bounding box center [281, 503] width 427 height 22
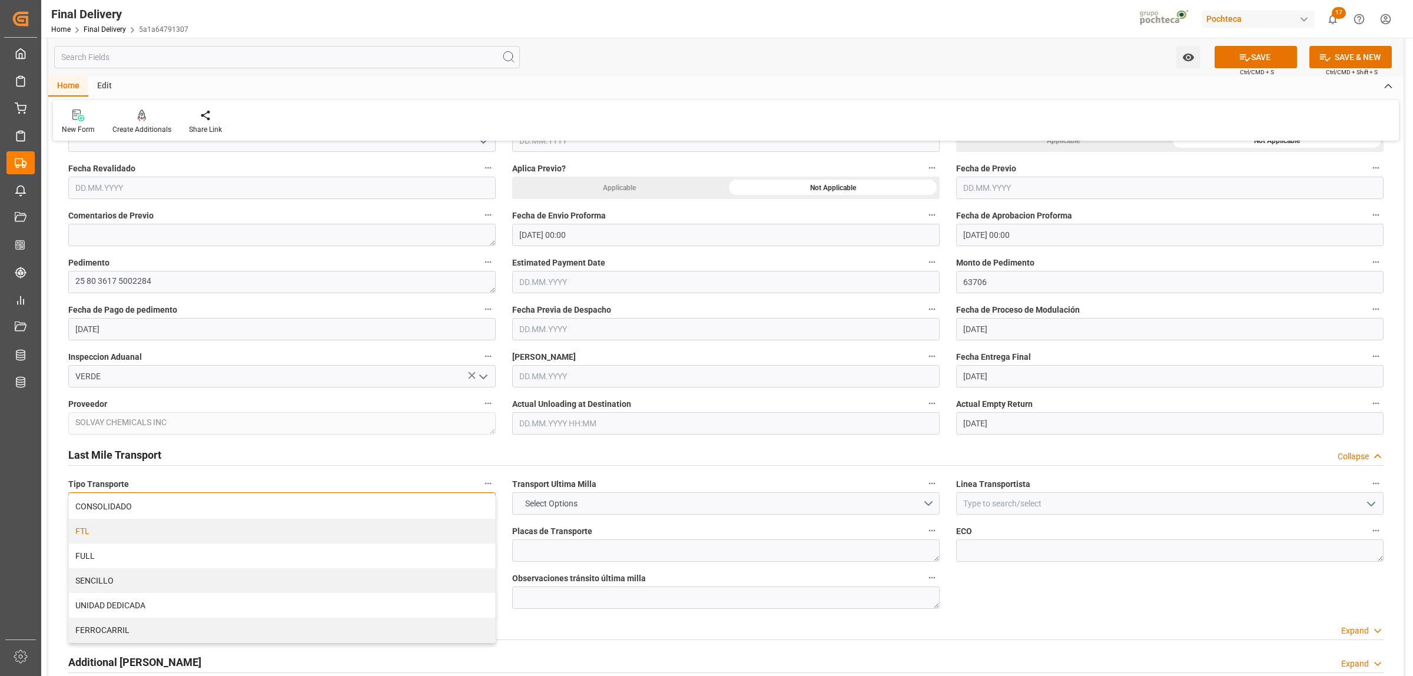
click at [122, 537] on div "FTL" at bounding box center [282, 531] width 426 height 25
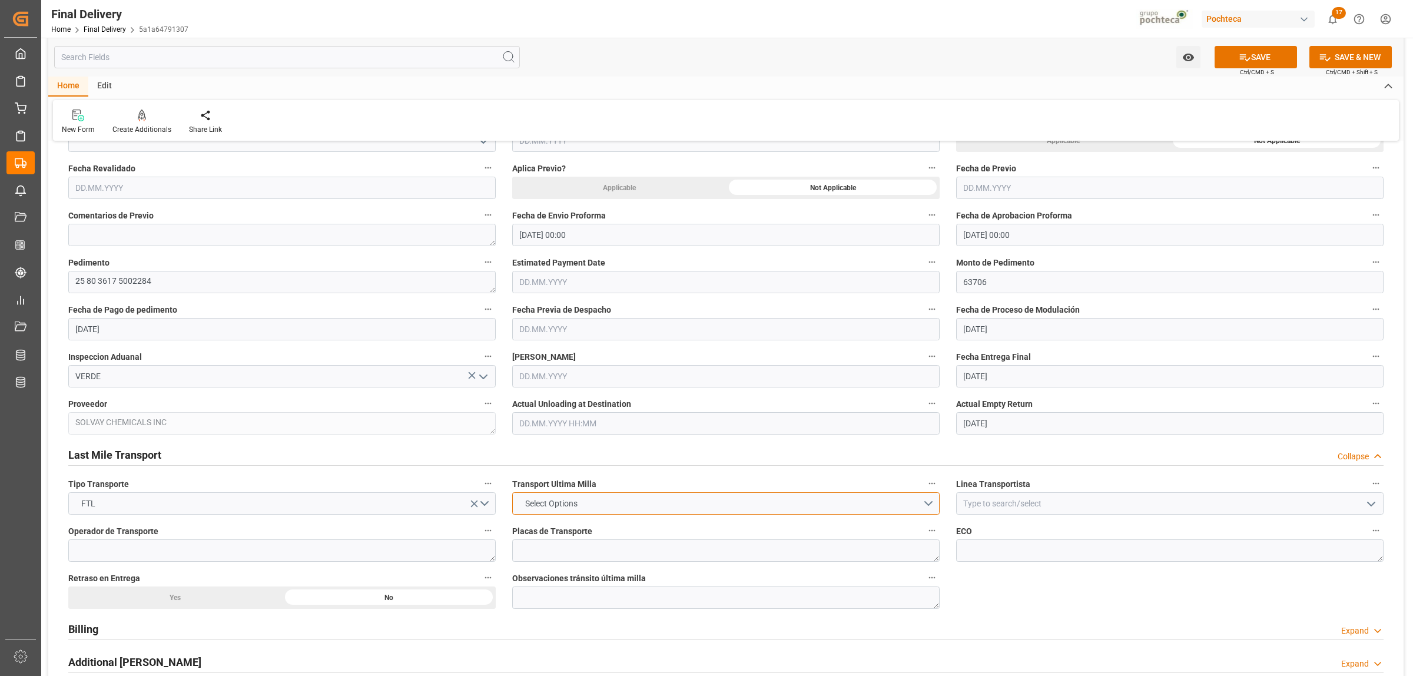
click at [929, 505] on button "Select Options" at bounding box center [725, 503] width 427 height 22
click at [534, 527] on div "POCHTECA" at bounding box center [726, 531] width 426 height 25
click at [571, 509] on span "POCHTECA" at bounding box center [546, 504] width 54 height 12
click at [548, 506] on div "LESCHACO" at bounding box center [726, 506] width 426 height 25
click at [1026, 503] on input at bounding box center [1169, 503] width 427 height 22
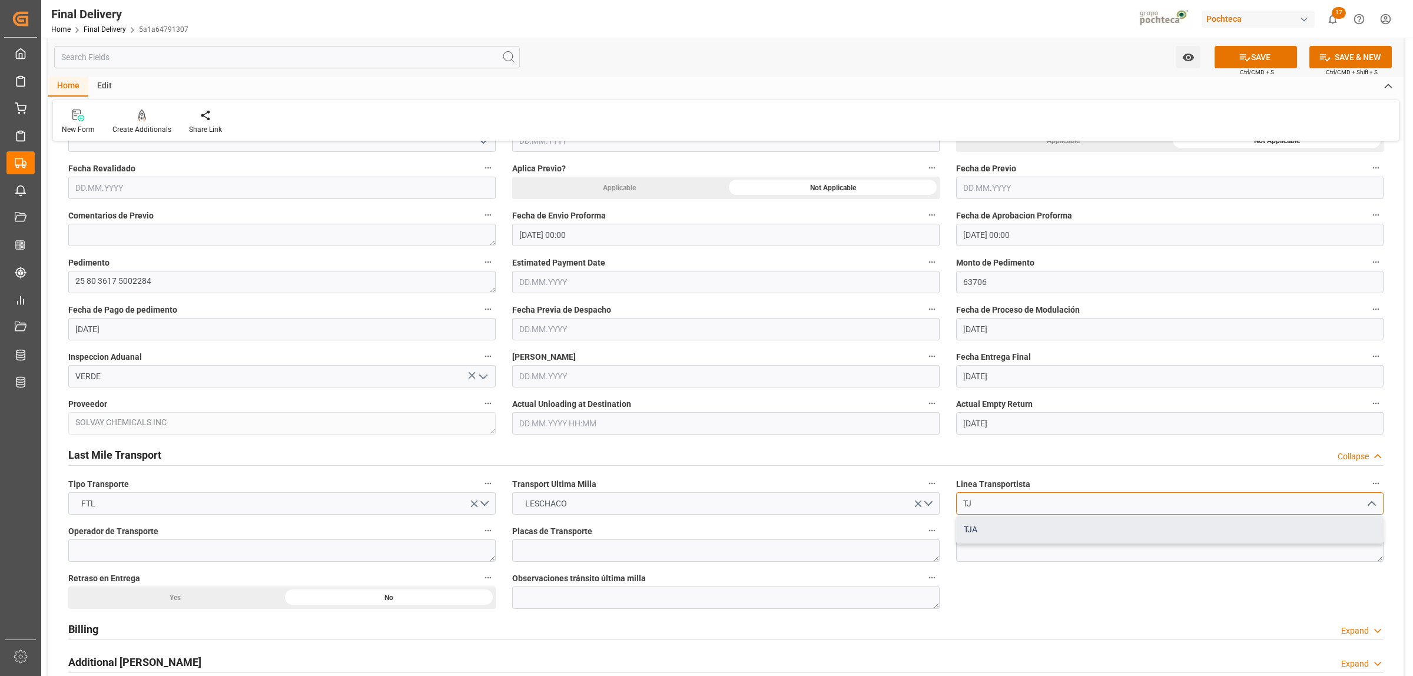
click at [972, 538] on div "TJA" at bounding box center [1170, 529] width 426 height 26
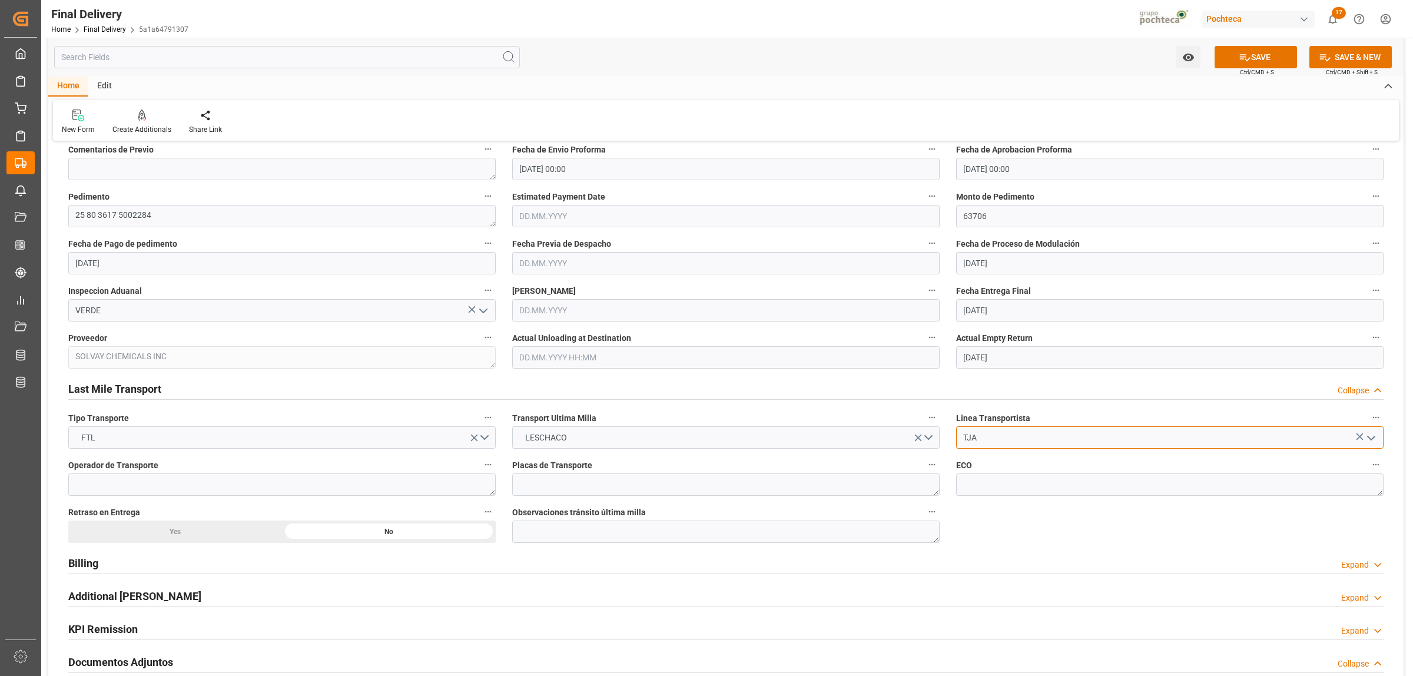
scroll to position [736, 0]
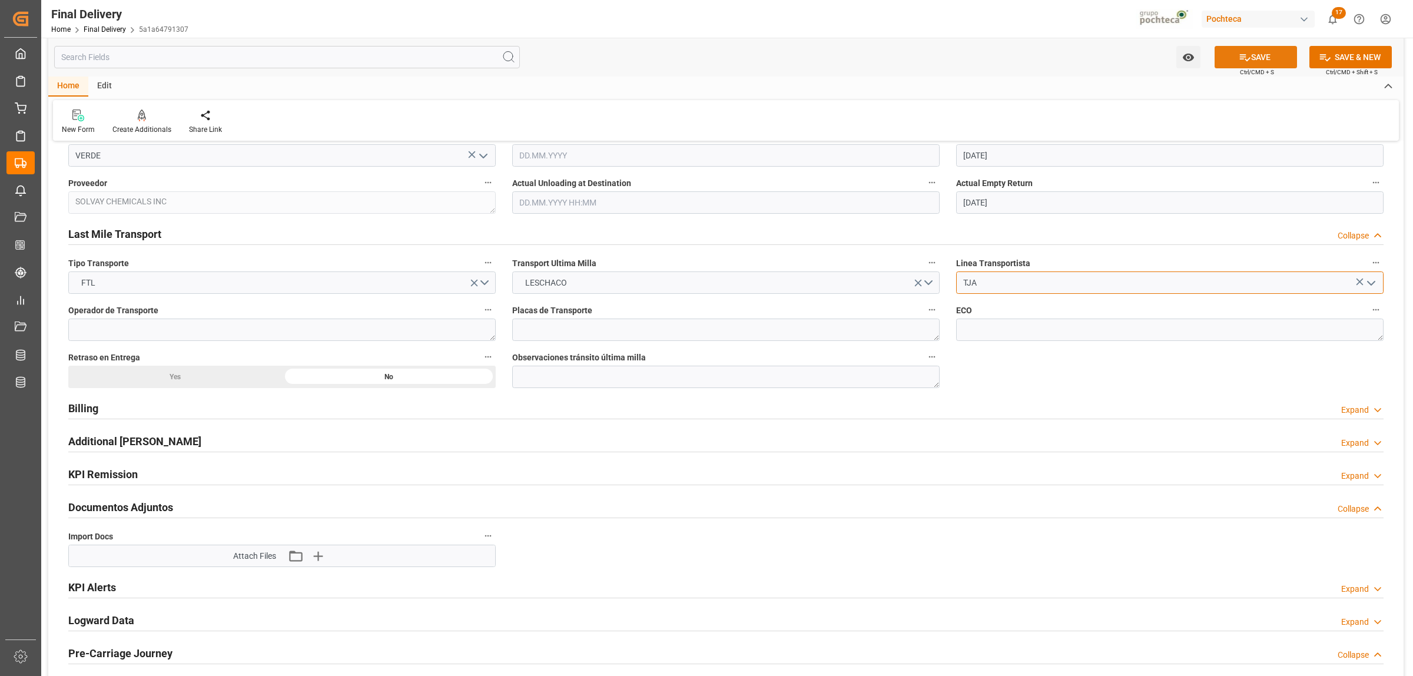
type input "TJA"
click at [1267, 63] on button "SAVE" at bounding box center [1256, 57] width 82 height 22
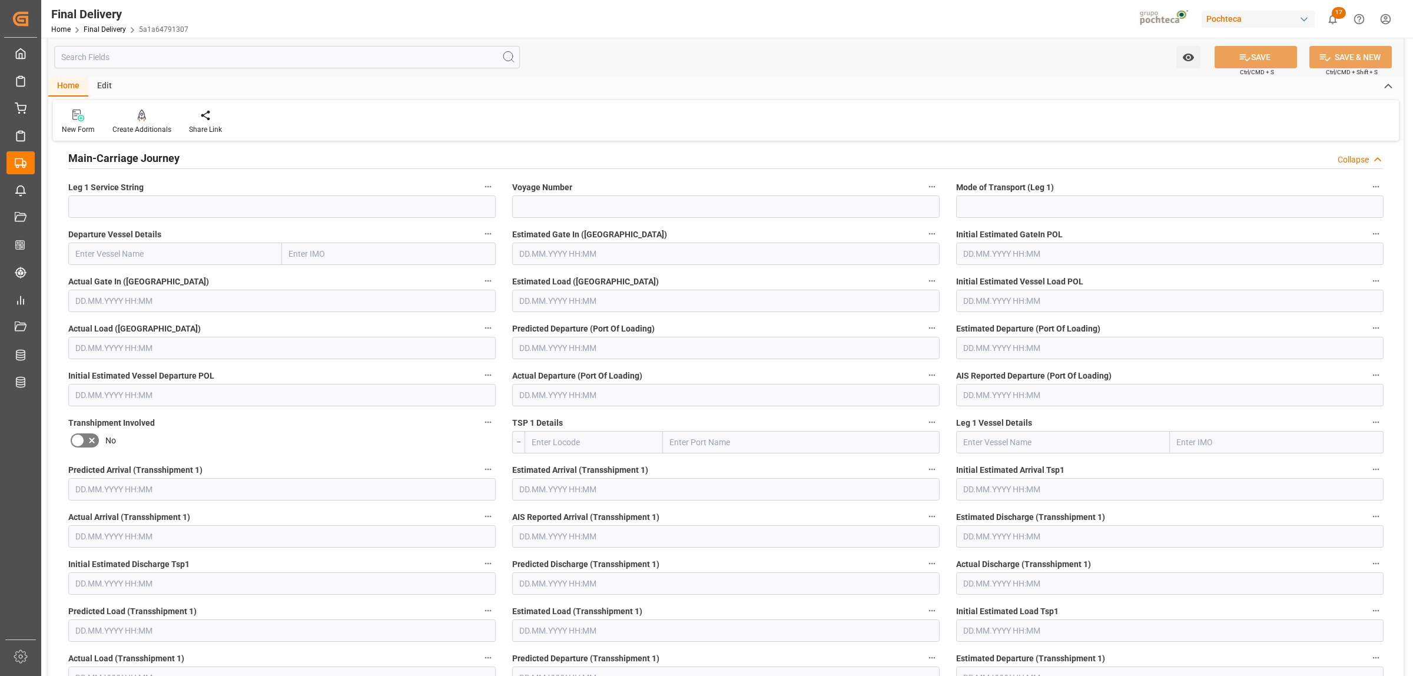
scroll to position [19, 0]
